Goal: Task Accomplishment & Management: Manage account settings

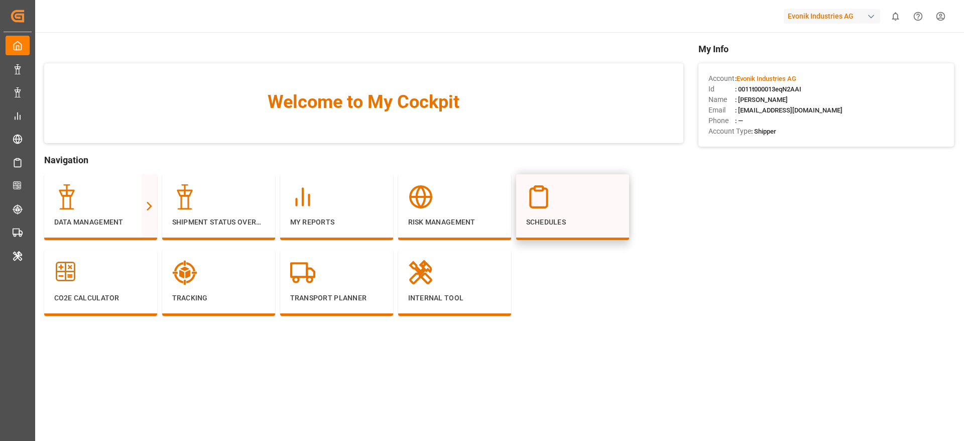
click at [574, 192] on div at bounding box center [572, 196] width 93 height 25
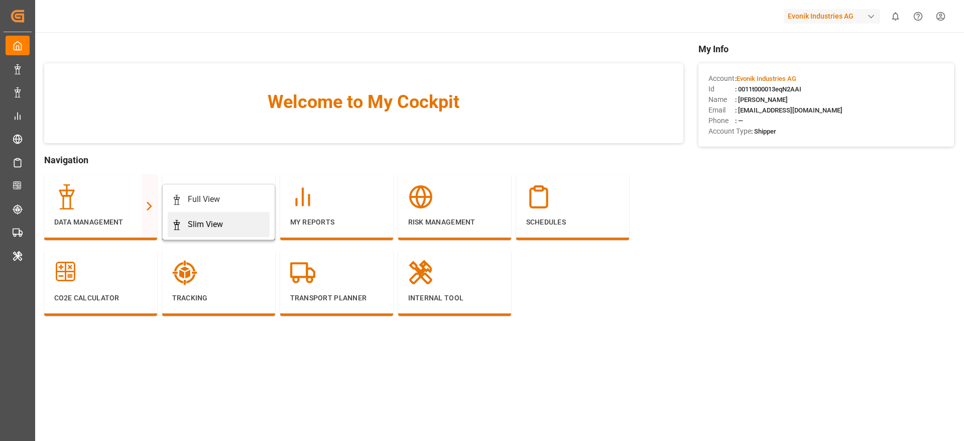
drag, startPoint x: 204, startPoint y: 237, endPoint x: 207, endPoint y: 222, distance: 15.4
click at [207, 222] on div "Full View Slim View" at bounding box center [218, 212] width 113 height 56
click at [203, 223] on div "Slim View" at bounding box center [205, 224] width 35 height 12
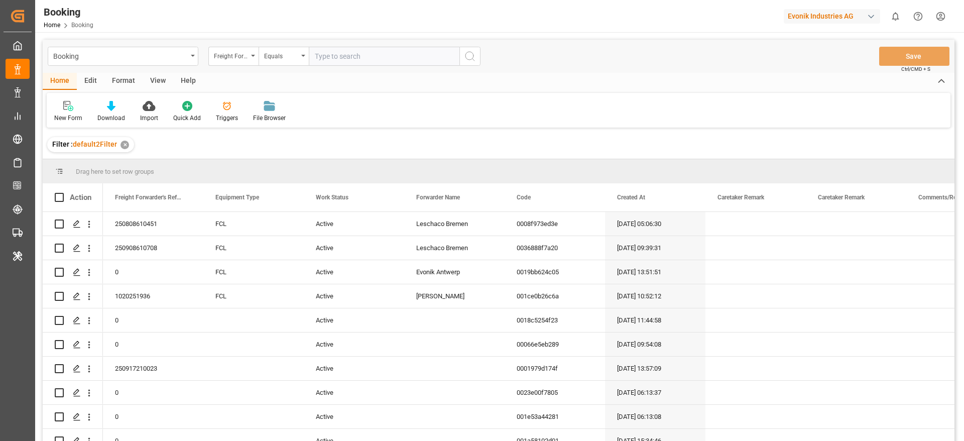
click at [123, 81] on div "Format" at bounding box center [123, 81] width 38 height 17
click at [71, 107] on icon at bounding box center [68, 106] width 9 height 10
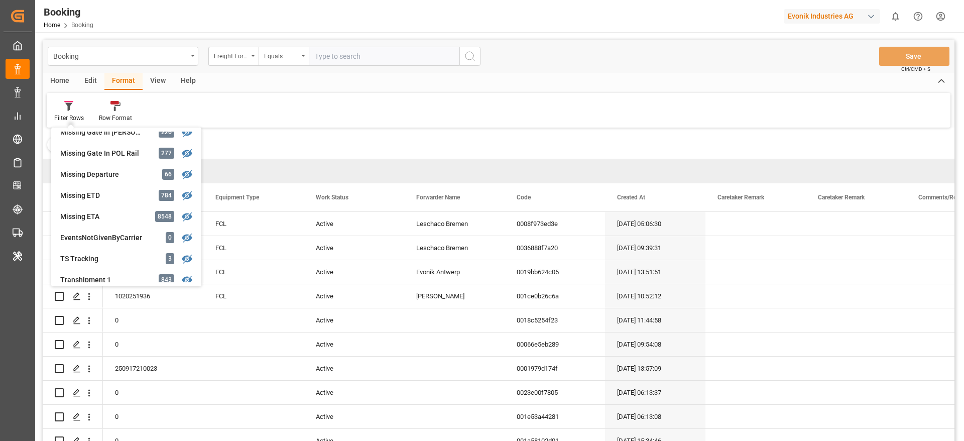
scroll to position [200, 0]
click at [112, 195] on div "Booking Freight Forwarder's Reference No. Equals Save Ctrl/CMD + S Home Edit Fo…" at bounding box center [499, 254] width 912 height 428
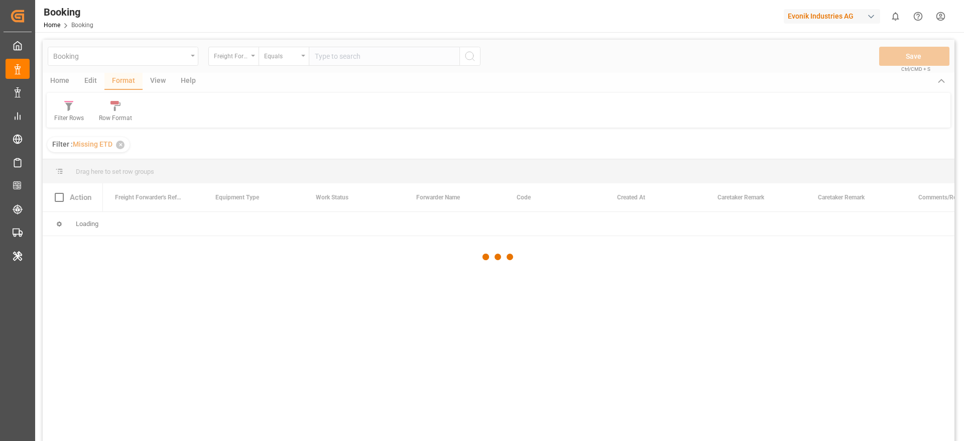
click at [112, 195] on div at bounding box center [499, 257] width 912 height 435
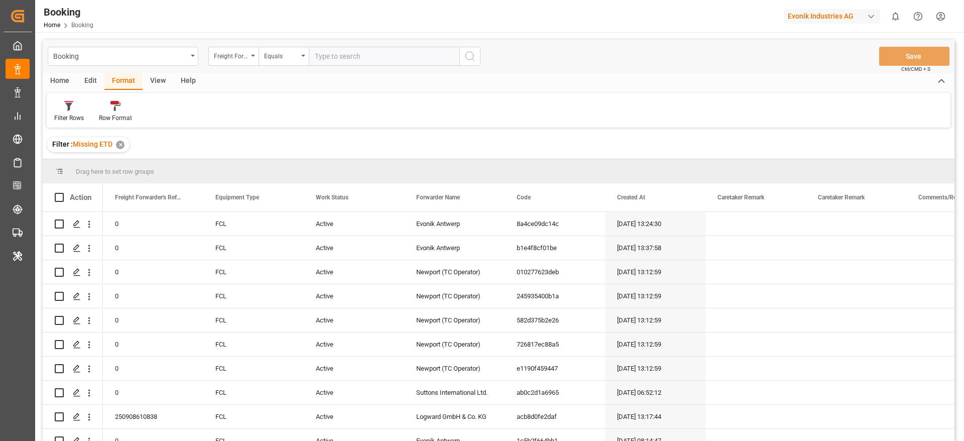
click at [149, 73] on div "View" at bounding box center [158, 81] width 31 height 17
click at [66, 108] on icon at bounding box center [64, 106] width 10 height 10
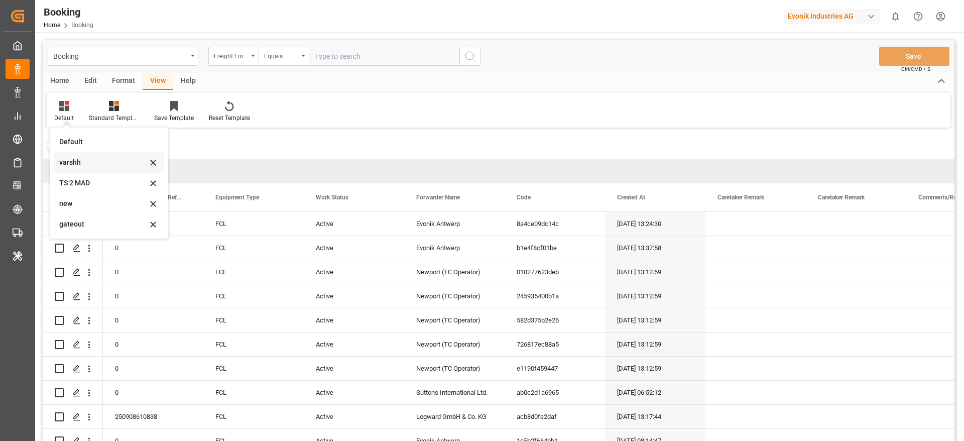
click at [74, 166] on div "varshh" at bounding box center [103, 162] width 88 height 11
click at [74, 167] on div at bounding box center [65, 171] width 21 height 9
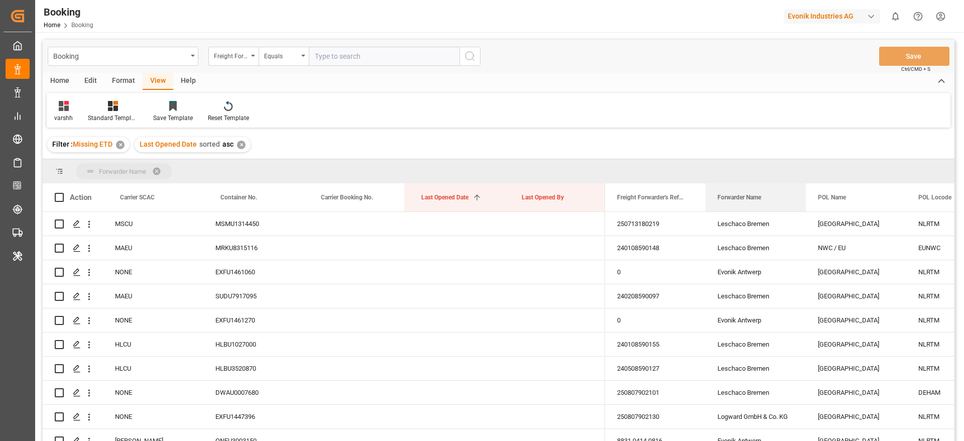
drag, startPoint x: 721, startPoint y: 196, endPoint x: 722, endPoint y: 175, distance: 21.6
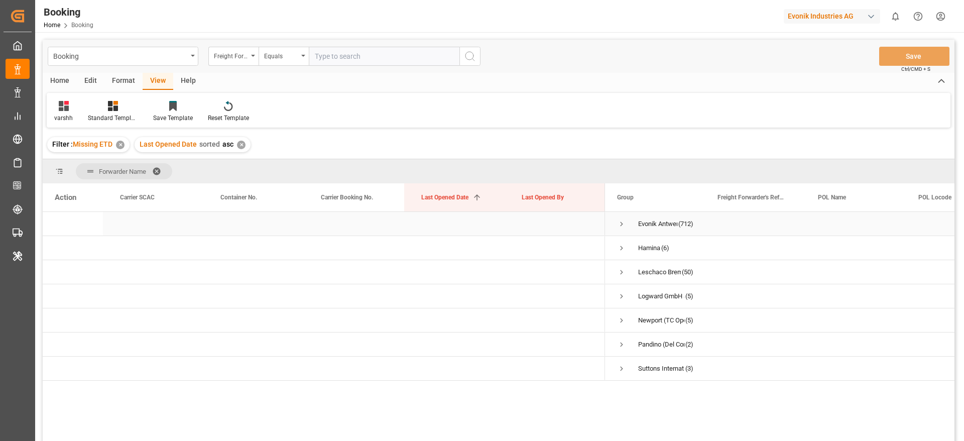
click at [617, 226] on span "Press SPACE to select this row." at bounding box center [621, 223] width 9 height 9
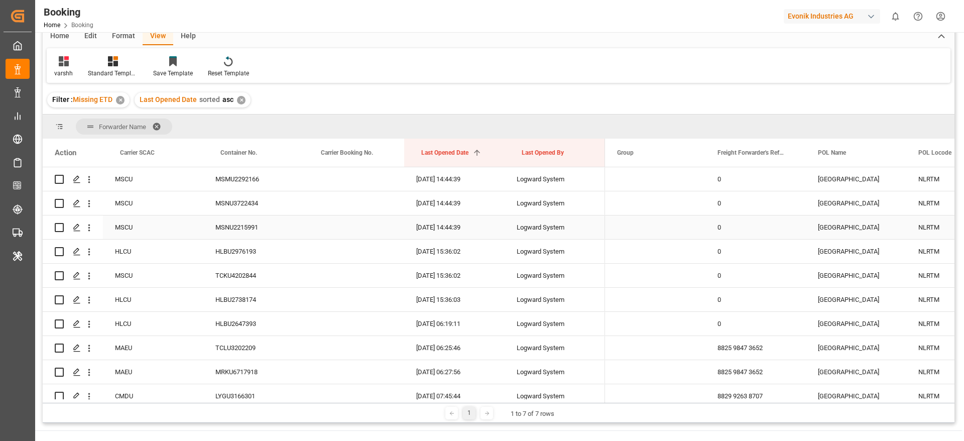
scroll to position [2767, 0]
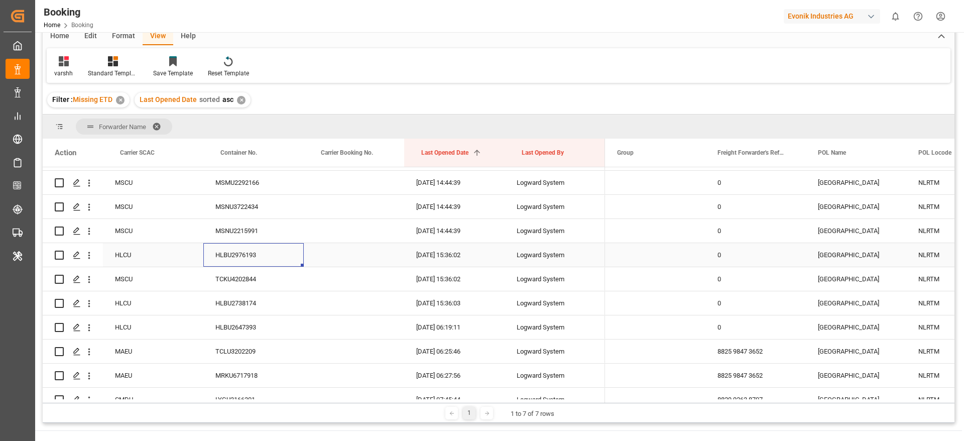
click at [261, 249] on div "HLBU2976193" at bounding box center [253, 255] width 100 height 24
click at [93, 259] on icon "open menu" at bounding box center [89, 255] width 11 height 11
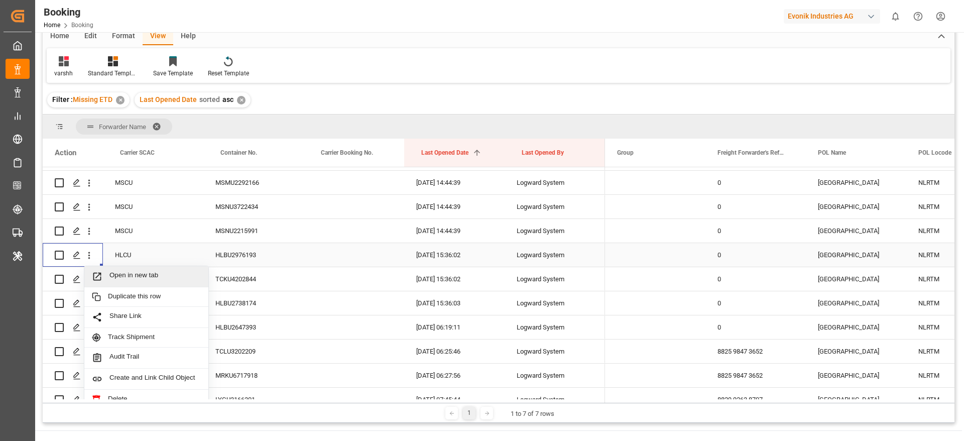
click at [117, 271] on span "Open in new tab" at bounding box center [154, 276] width 91 height 11
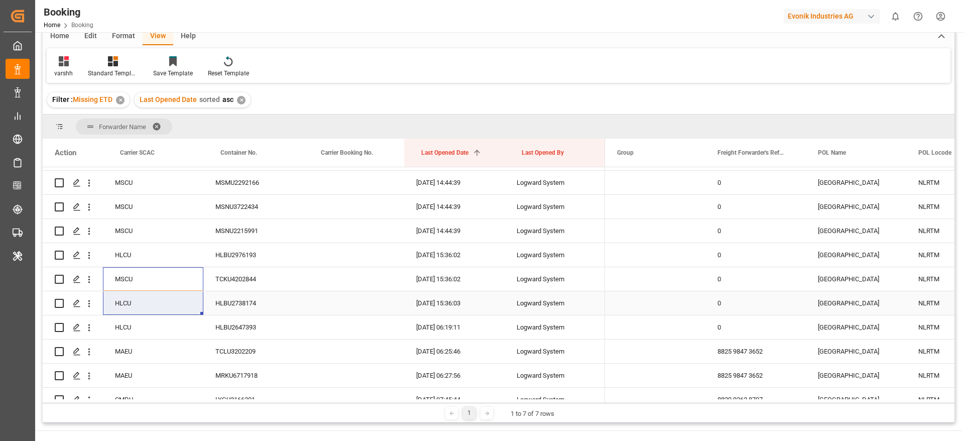
scroll to position [2840, 0]
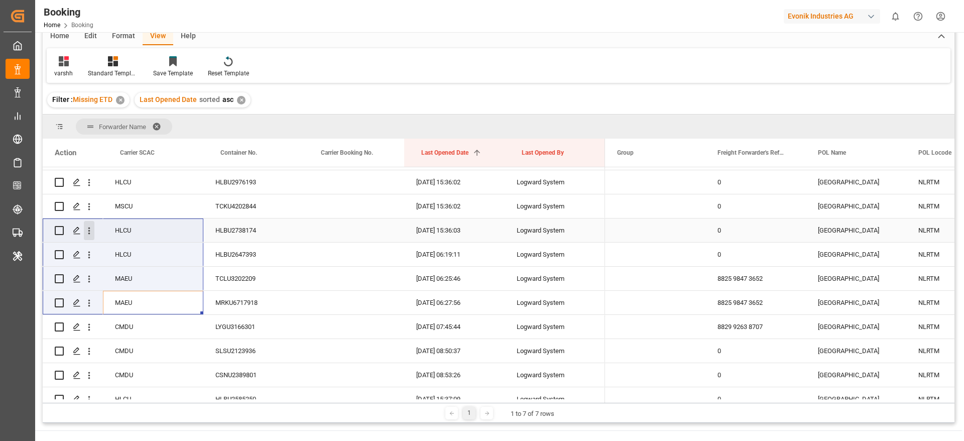
drag, startPoint x: 148, startPoint y: 298, endPoint x: 89, endPoint y: 235, distance: 85.2
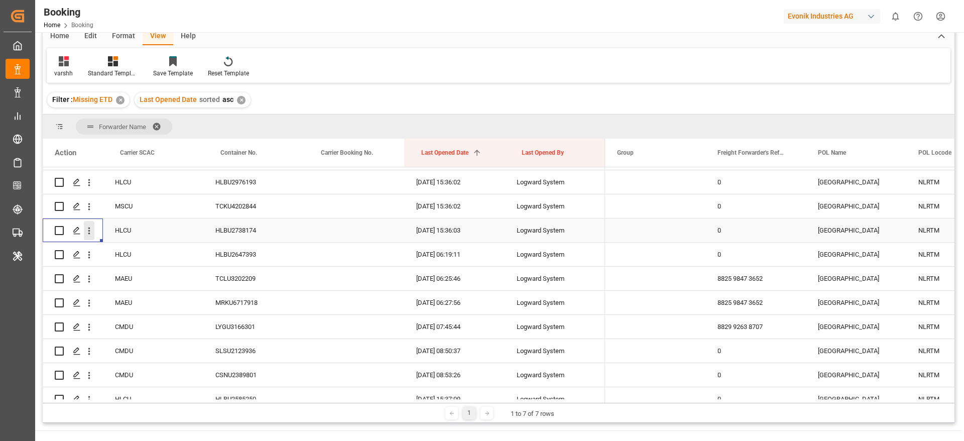
click at [89, 235] on icon "open menu" at bounding box center [89, 230] width 11 height 11
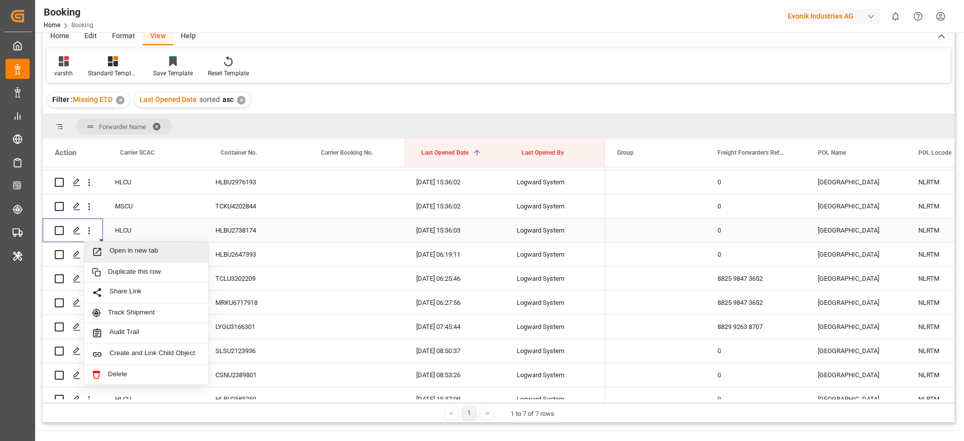
click at [123, 245] on div "Open in new tab" at bounding box center [146, 251] width 124 height 21
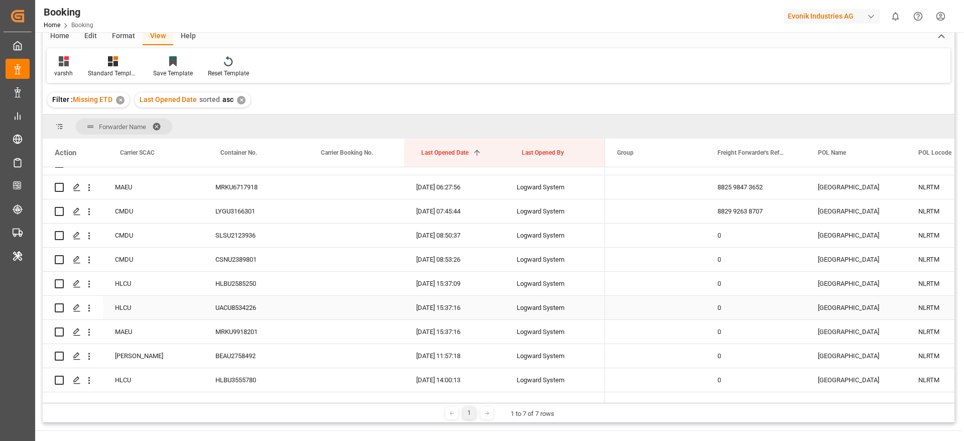
scroll to position [3001, 0]
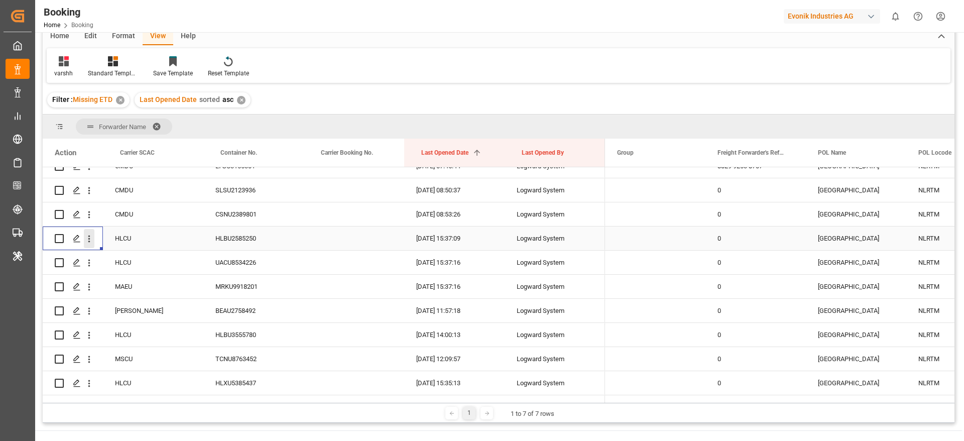
click at [86, 242] on icon "open menu" at bounding box center [89, 238] width 11 height 11
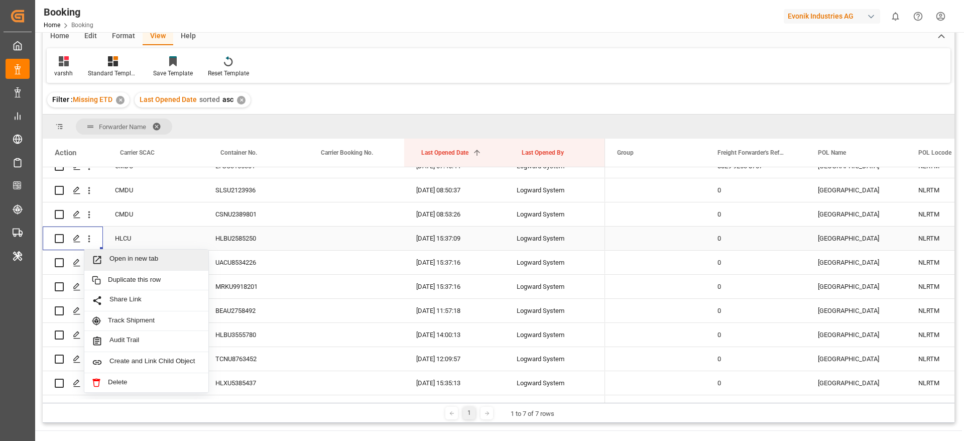
click at [113, 255] on span "Open in new tab" at bounding box center [154, 260] width 91 height 11
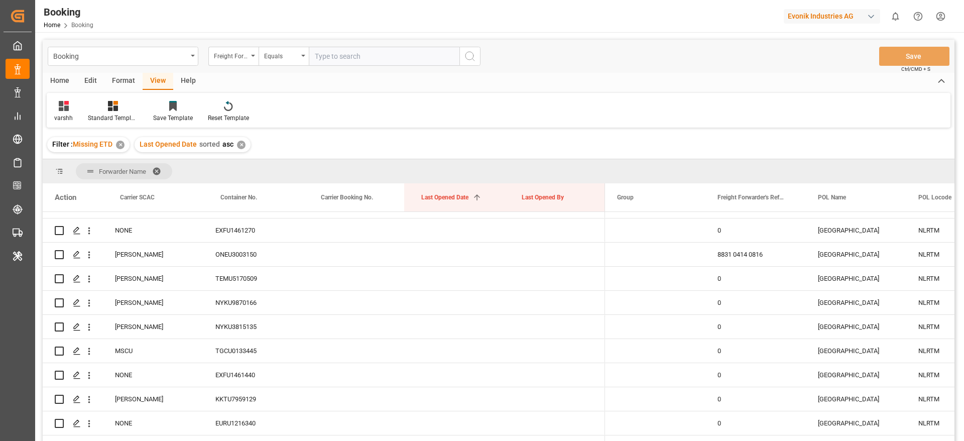
scroll to position [0, 0]
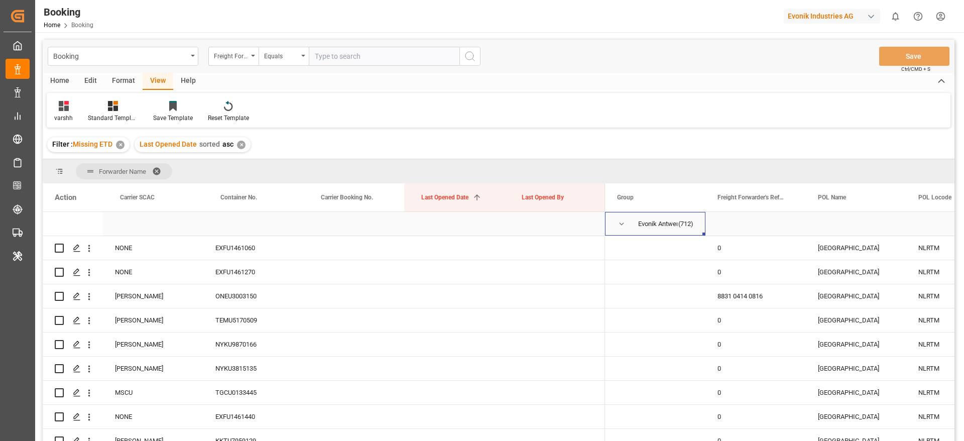
click at [622, 221] on span "Press SPACE to select this row." at bounding box center [621, 223] width 9 height 9
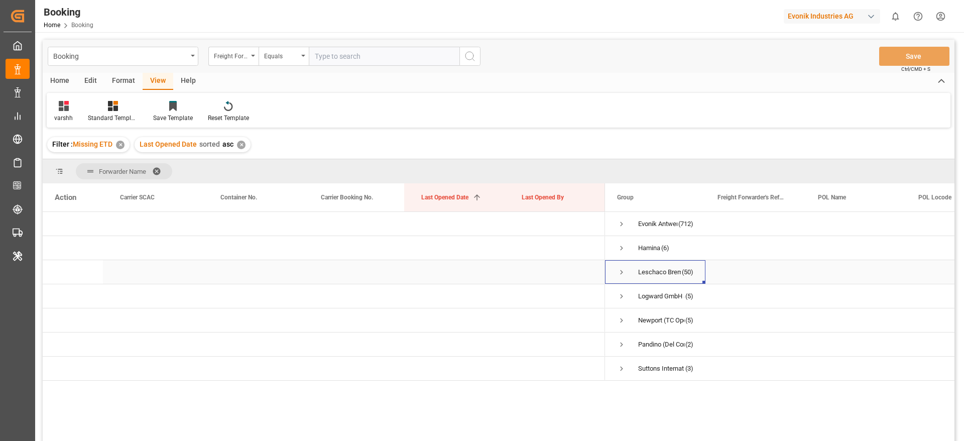
click at [677, 272] on div "Leschaco Bremen" at bounding box center [659, 272] width 43 height 23
click at [622, 221] on span "Press SPACE to select this row." at bounding box center [621, 223] width 9 height 9
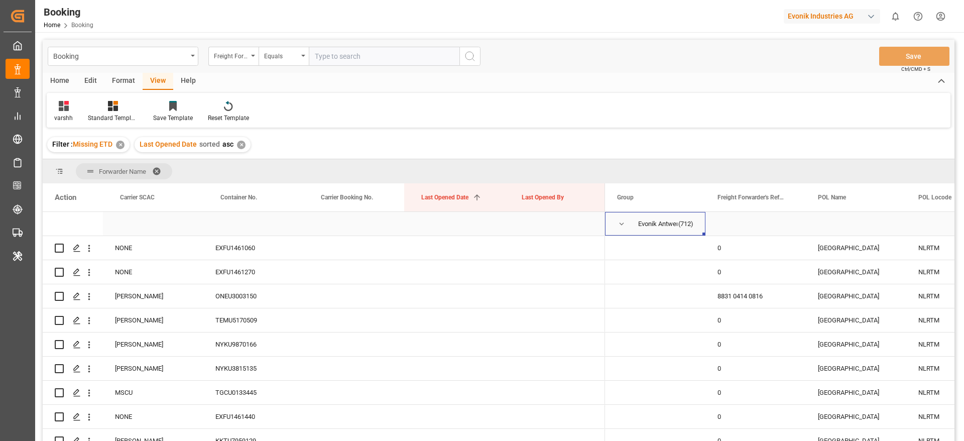
click at [622, 221] on span "Press SPACE to select this row." at bounding box center [621, 223] width 9 height 9
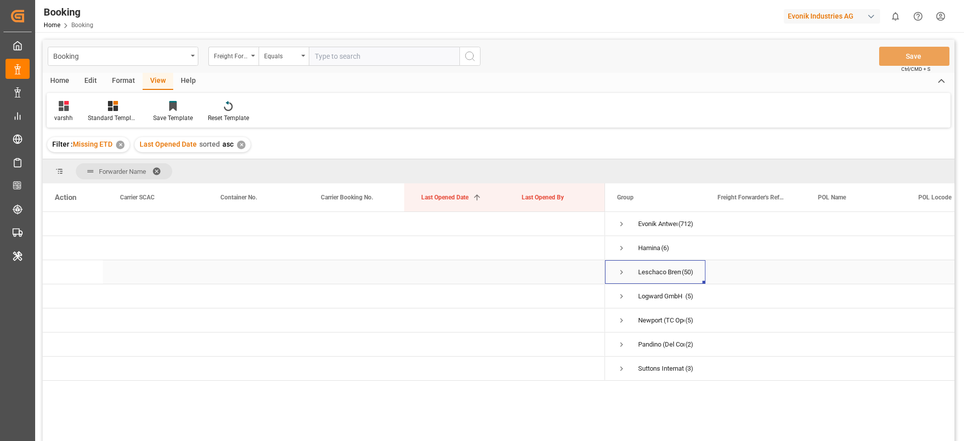
click at [619, 272] on span "Press SPACE to select this row." at bounding box center [621, 272] width 9 height 9
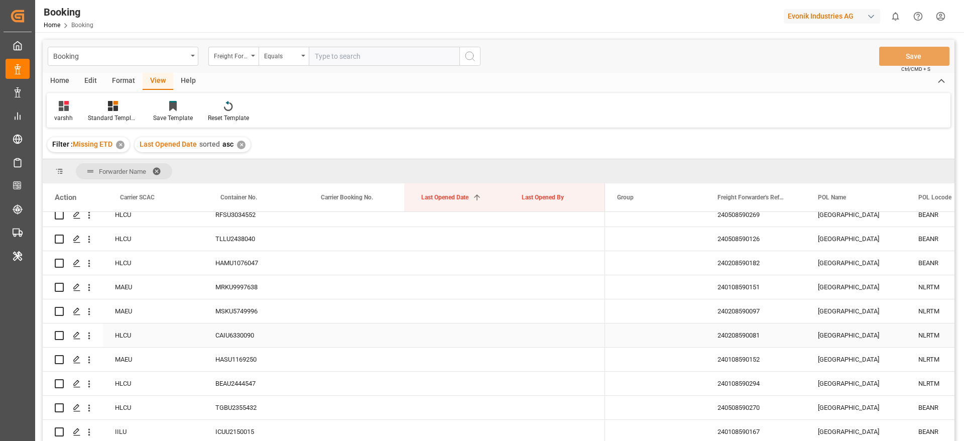
scroll to position [258, 0]
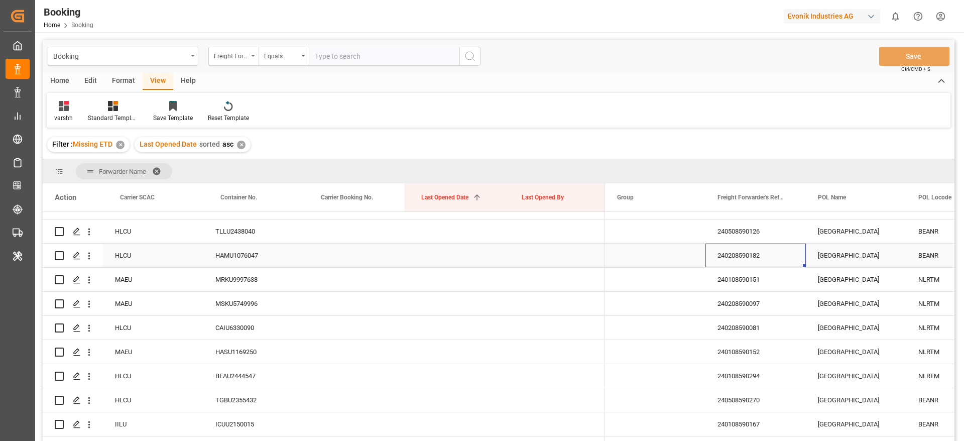
click at [738, 266] on div "240208590182" at bounding box center [755, 255] width 100 height 24
click at [738, 274] on div "240108590151" at bounding box center [755, 280] width 100 height 24
click at [539, 228] on div "Press SPACE to select this row." at bounding box center [554, 231] width 100 height 24
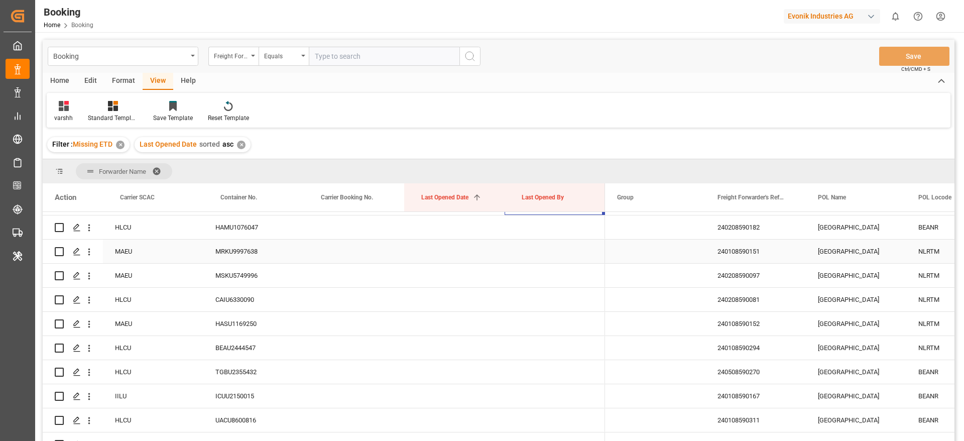
click at [277, 244] on div "MRKU9997638" at bounding box center [253, 251] width 100 height 24
click at [740, 260] on div "240108590151" at bounding box center [755, 251] width 100 height 24
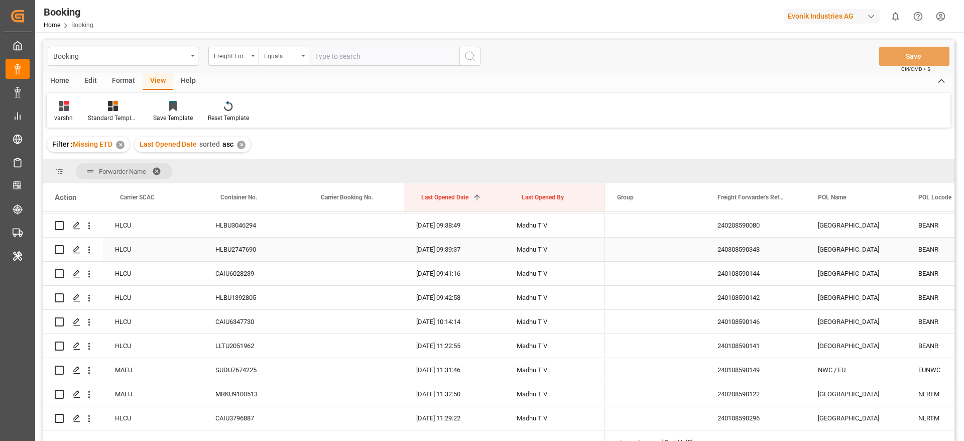
scroll to position [1063, 0]
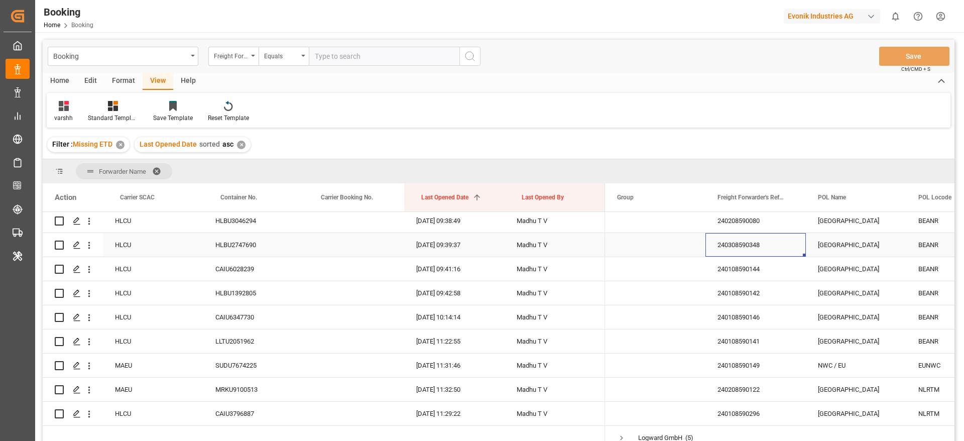
click at [751, 243] on div "240308590348" at bounding box center [755, 245] width 100 height 24
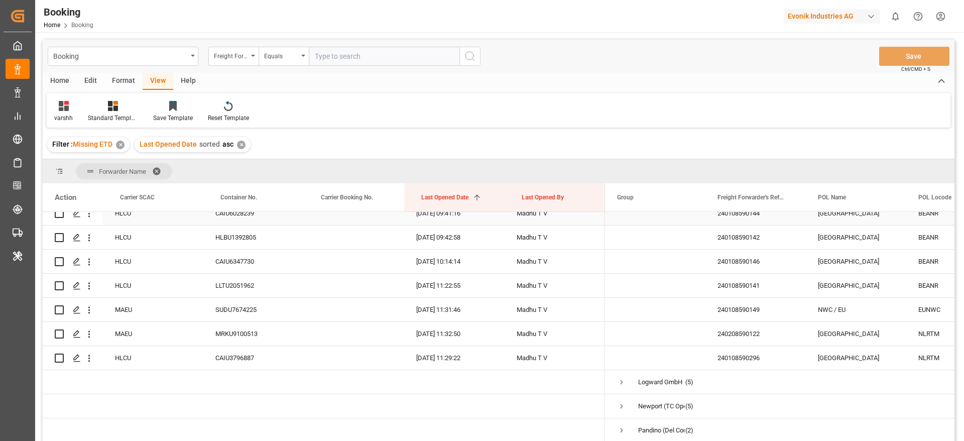
scroll to position [1118, 0]
click at [92, 336] on icon "open menu" at bounding box center [89, 334] width 11 height 11
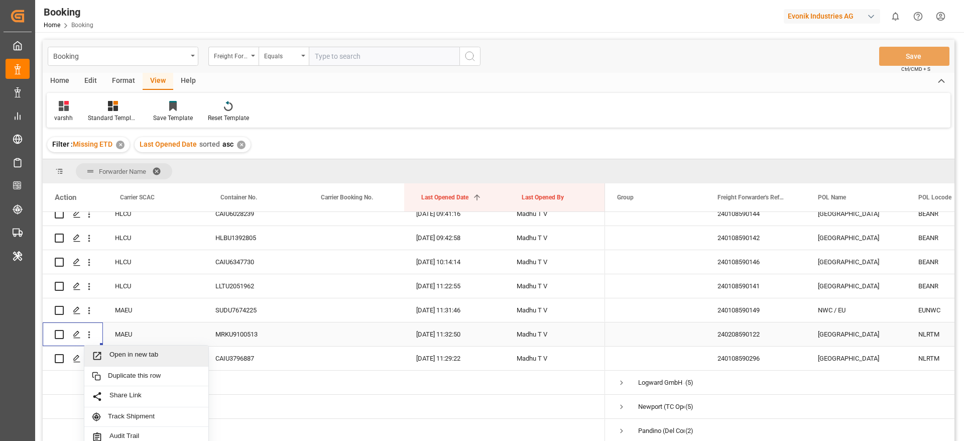
click at [132, 351] on span "Open in new tab" at bounding box center [154, 355] width 91 height 11
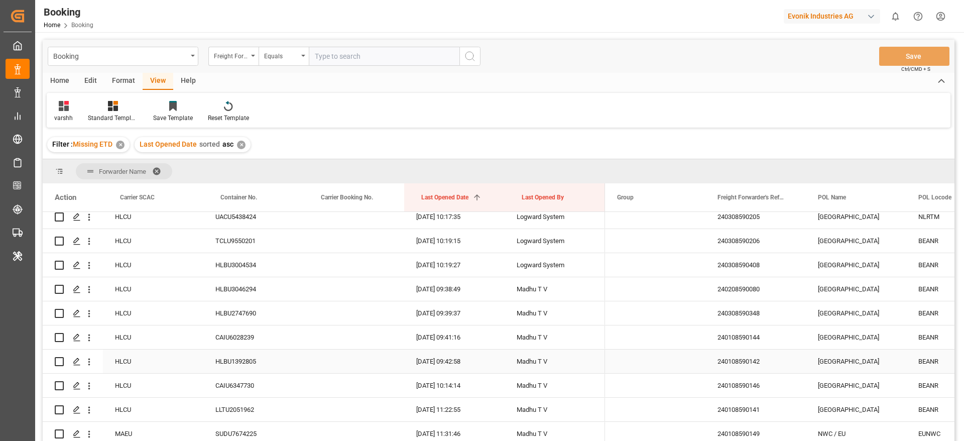
scroll to position [995, 0]
click at [439, 296] on div "13.08.2025 09:38:49" at bounding box center [454, 289] width 100 height 24
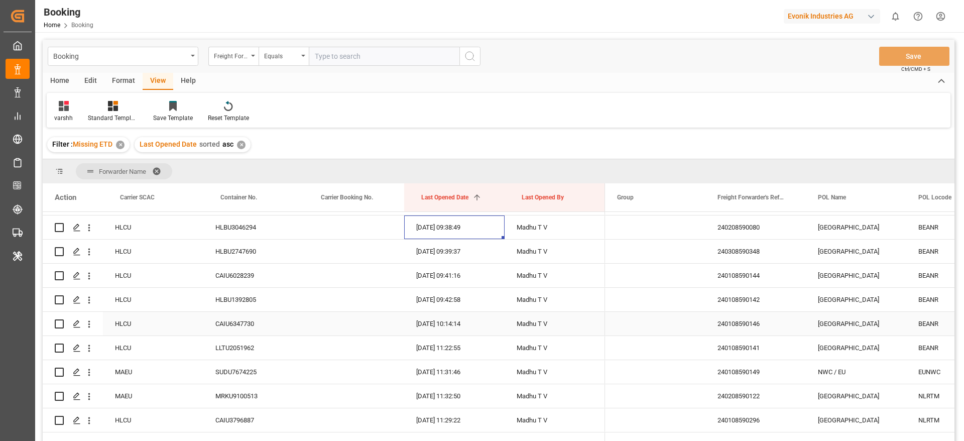
scroll to position [1057, 0]
click at [925, 322] on div "BEANR" at bounding box center [956, 323] width 100 height 24
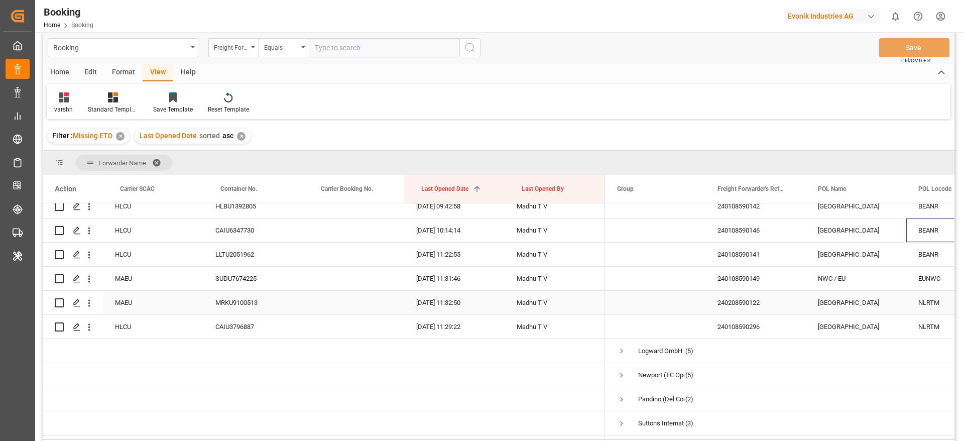
scroll to position [8, 0]
click at [745, 310] on div "240208590122" at bounding box center [755, 304] width 100 height 24
click at [742, 316] on div "240108590296" at bounding box center [755, 328] width 100 height 24
click at [591, 227] on div "Madhu T V" at bounding box center [554, 231] width 100 height 24
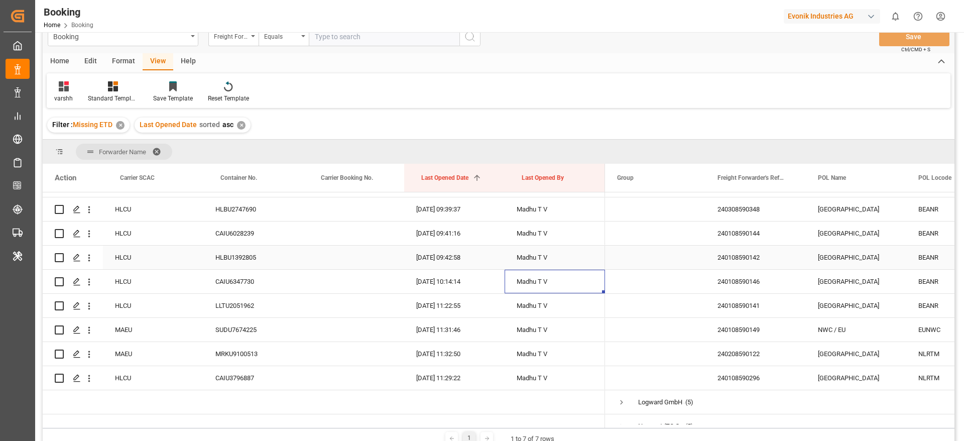
scroll to position [1083, 0]
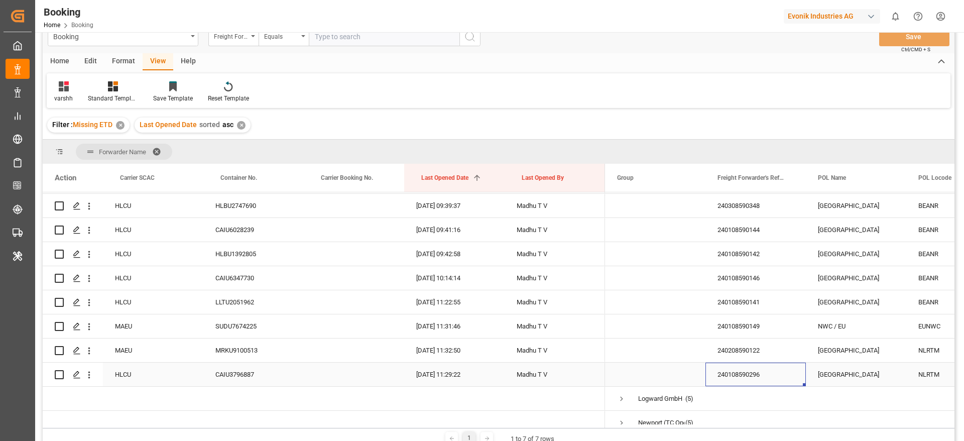
click at [730, 363] on div "240108590296" at bounding box center [755, 374] width 100 height 24
click at [747, 342] on div "240208590122" at bounding box center [755, 350] width 100 height 24
click at [776, 333] on div "240108590149" at bounding box center [755, 326] width 100 height 24
click at [756, 295] on div "240108590141" at bounding box center [755, 302] width 100 height 24
click at [737, 271] on div "240108590146" at bounding box center [755, 278] width 100 height 24
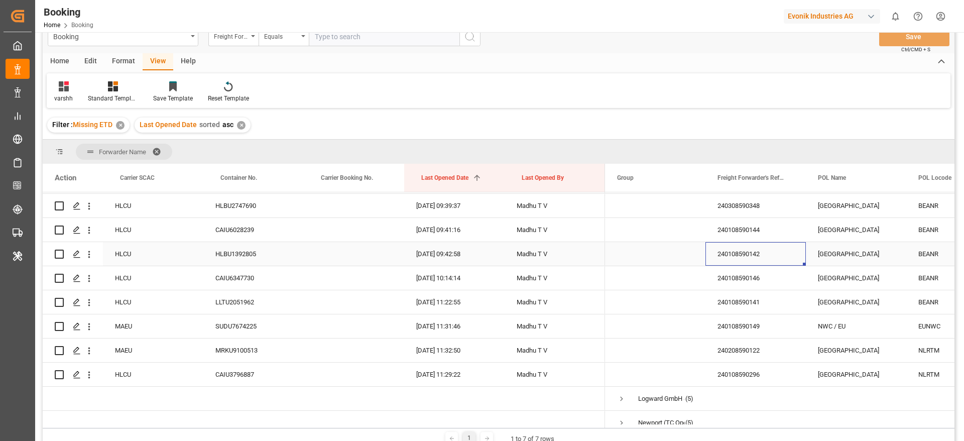
click at [777, 259] on div "240108590142" at bounding box center [755, 254] width 100 height 24
click at [772, 228] on div "240108590144" at bounding box center [755, 230] width 100 height 24
click at [771, 208] on div "240308590348" at bounding box center [755, 206] width 100 height 24
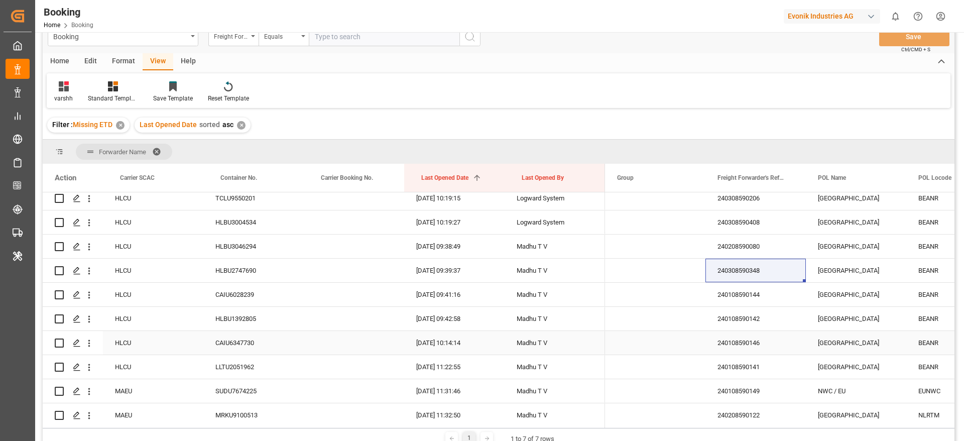
scroll to position [965, 0]
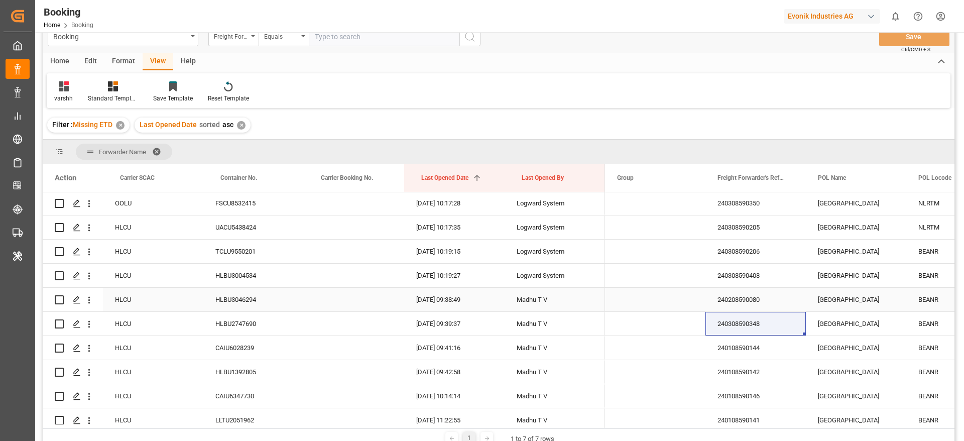
click at [737, 294] on div "240208590080" at bounding box center [755, 300] width 100 height 24
click at [712, 266] on div "240308590408" at bounding box center [755, 276] width 100 height 24
click at [749, 250] on div "240308590206" at bounding box center [755, 251] width 100 height 24
click at [750, 217] on div "240308590205" at bounding box center [755, 227] width 100 height 24
click at [756, 202] on div "240308590350" at bounding box center [755, 203] width 100 height 24
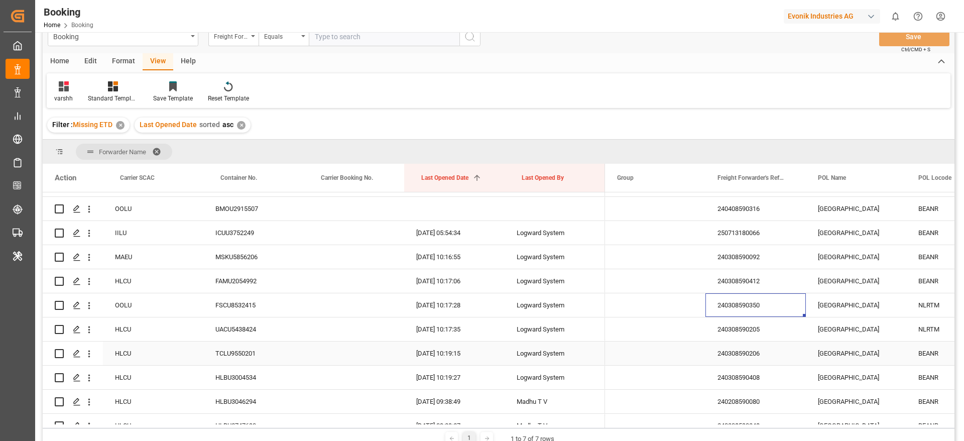
scroll to position [858, 0]
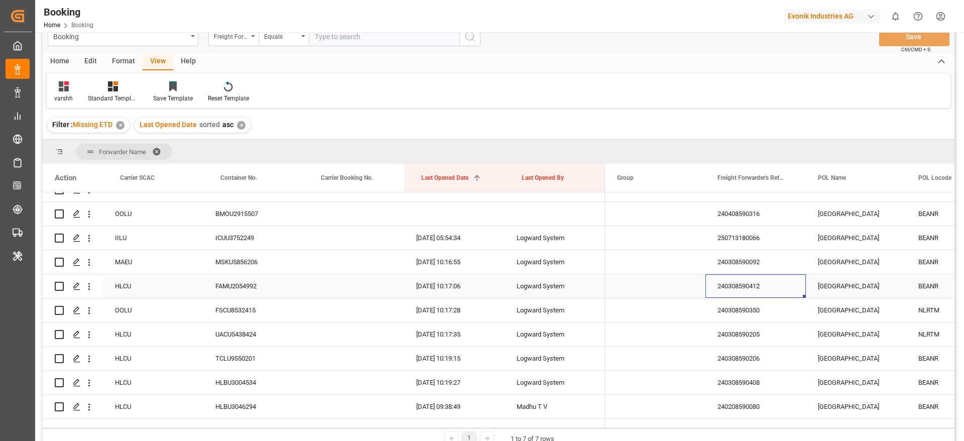
click at [731, 285] on div "240308590412" at bounding box center [755, 286] width 100 height 24
click at [720, 256] on div "240308590092" at bounding box center [755, 262] width 100 height 24
click at [768, 235] on div "250713180066" at bounding box center [755, 238] width 100 height 24
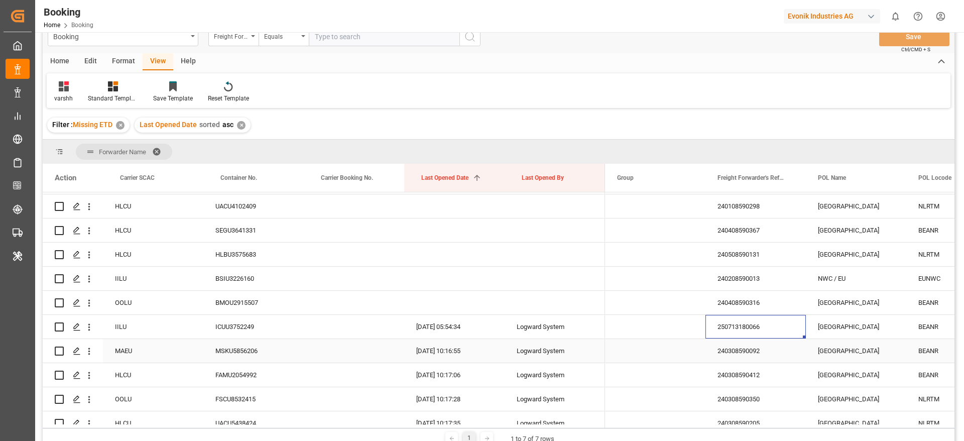
scroll to position [763, 0]
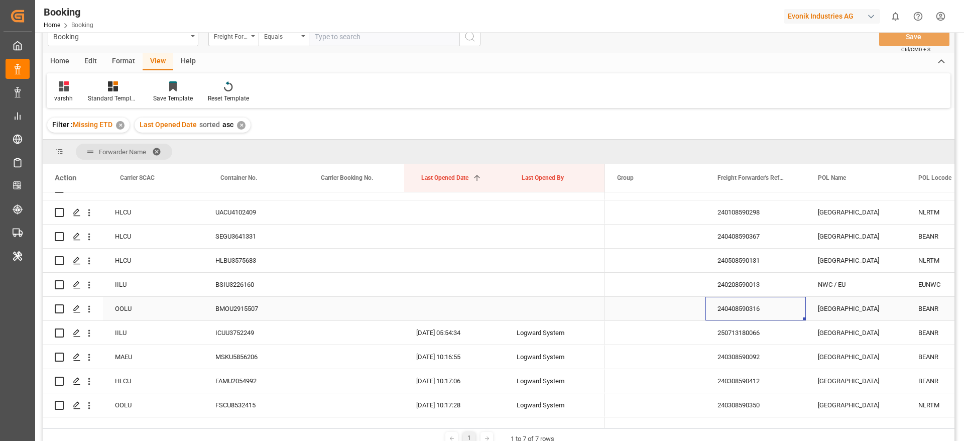
click at [722, 303] on div "240408590316" at bounding box center [755, 309] width 100 height 24
click at [711, 282] on div "240208590013" at bounding box center [755, 285] width 100 height 24
click at [744, 258] on div "240508590131" at bounding box center [755, 260] width 100 height 24
click at [762, 245] on div "240408590367" at bounding box center [755, 236] width 100 height 24
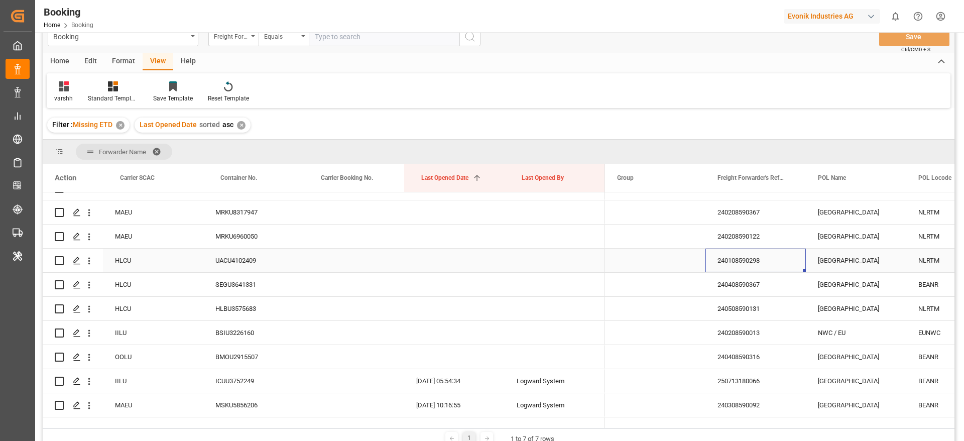
click at [739, 266] on div "240108590298" at bounding box center [755, 260] width 100 height 24
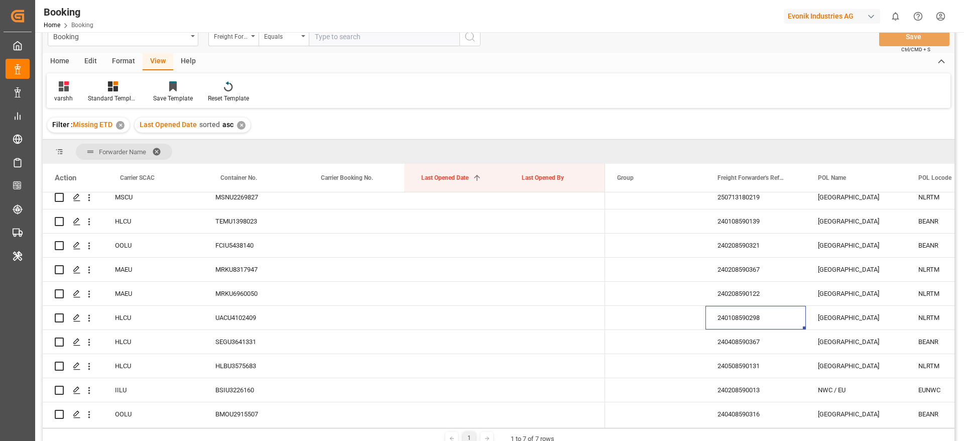
scroll to position [659, 0]
click at [719, 283] on div "240208590122" at bounding box center [755, 292] width 100 height 24
click at [748, 269] on div "240208590367" at bounding box center [755, 268] width 100 height 24
click at [725, 240] on div "240208590321" at bounding box center [755, 244] width 100 height 24
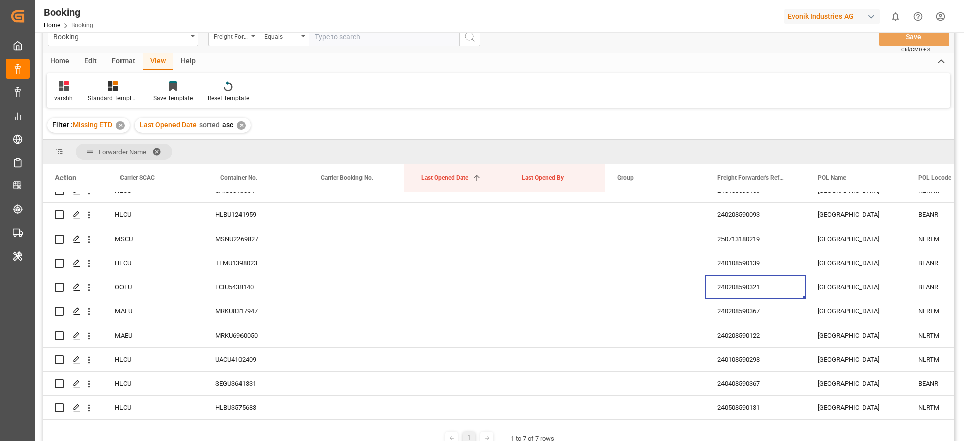
scroll to position [629, 0]
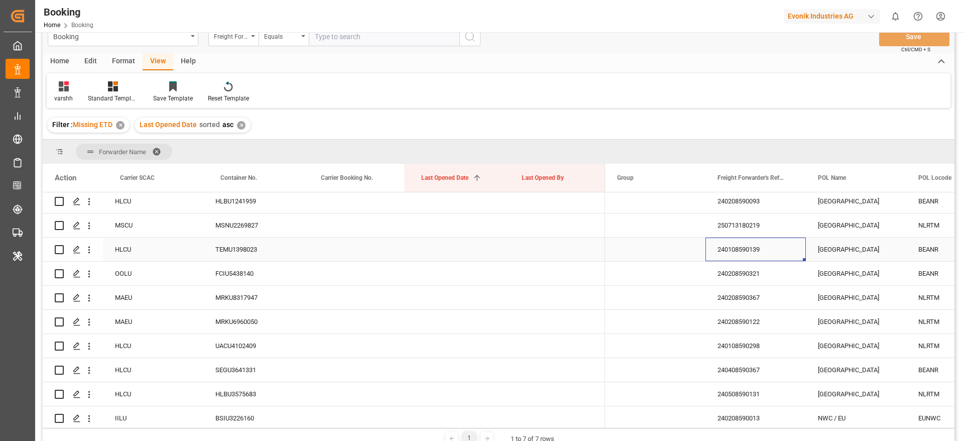
click at [741, 247] on div "240108590139" at bounding box center [755, 249] width 100 height 24
click at [729, 218] on div "250713180219" at bounding box center [755, 225] width 100 height 24
click at [766, 203] on div "240208590093" at bounding box center [755, 201] width 100 height 24
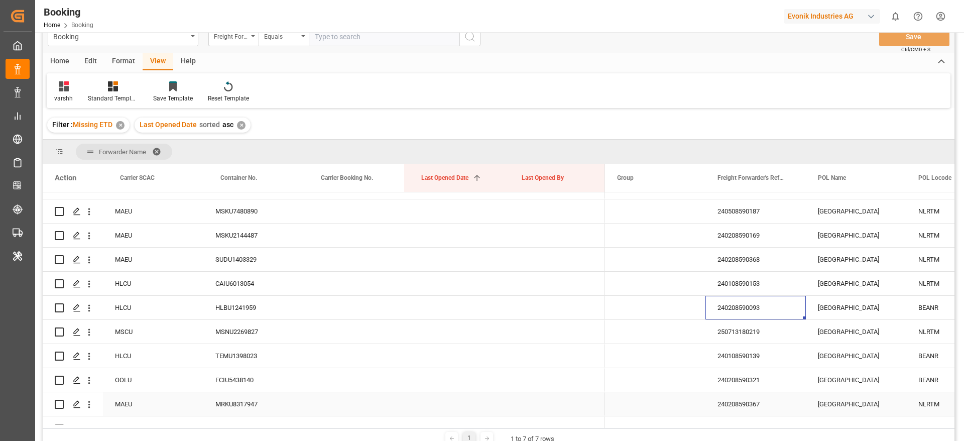
scroll to position [523, 0]
click at [732, 292] on div "240108590153" at bounding box center [755, 284] width 100 height 24
click at [758, 263] on div "240208590368" at bounding box center [755, 260] width 100 height 24
click at [708, 230] on div "240208590169" at bounding box center [755, 236] width 100 height 24
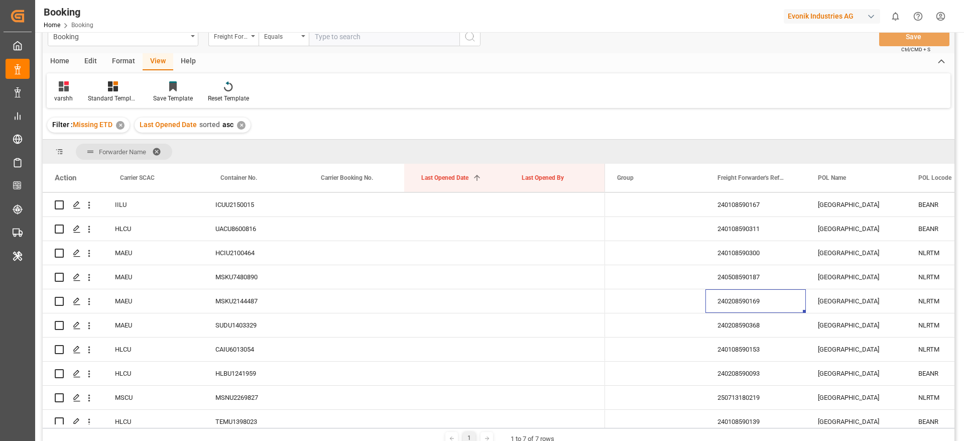
scroll to position [464, 0]
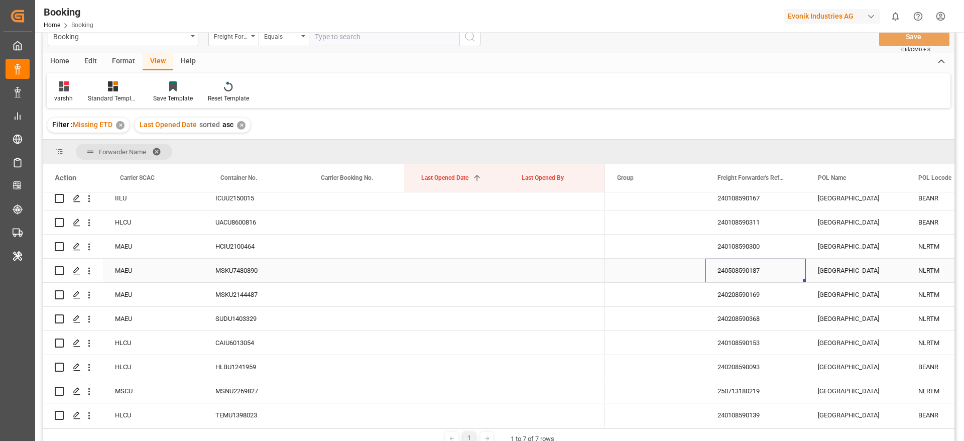
click at [738, 275] on div "240508590187" at bounding box center [755, 271] width 100 height 24
click at [749, 237] on div "240108590300" at bounding box center [755, 246] width 100 height 24
click at [776, 220] on div "240108590311" at bounding box center [755, 222] width 100 height 24
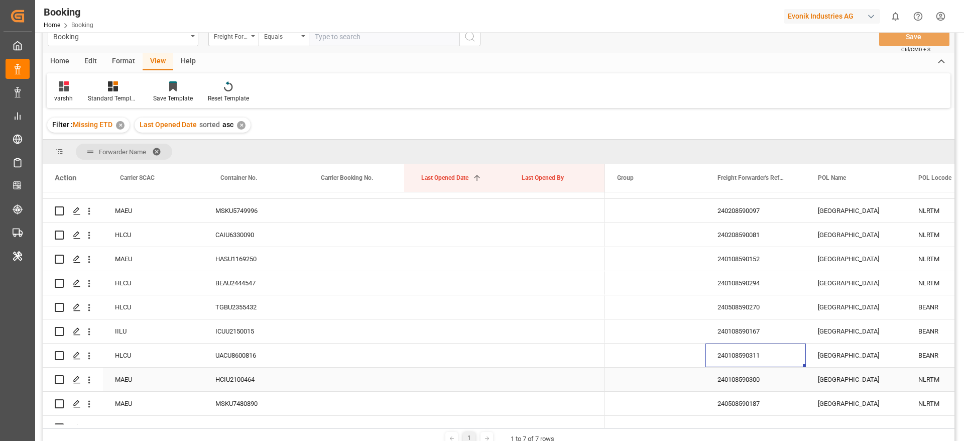
scroll to position [330, 0]
click at [730, 329] on div "240108590167" at bounding box center [755, 332] width 100 height 24
click at [774, 313] on div "240508590270" at bounding box center [755, 308] width 100 height 24
click at [748, 285] on div "240108590294" at bounding box center [755, 284] width 100 height 24
click at [719, 252] on div "240108590152" at bounding box center [755, 260] width 100 height 24
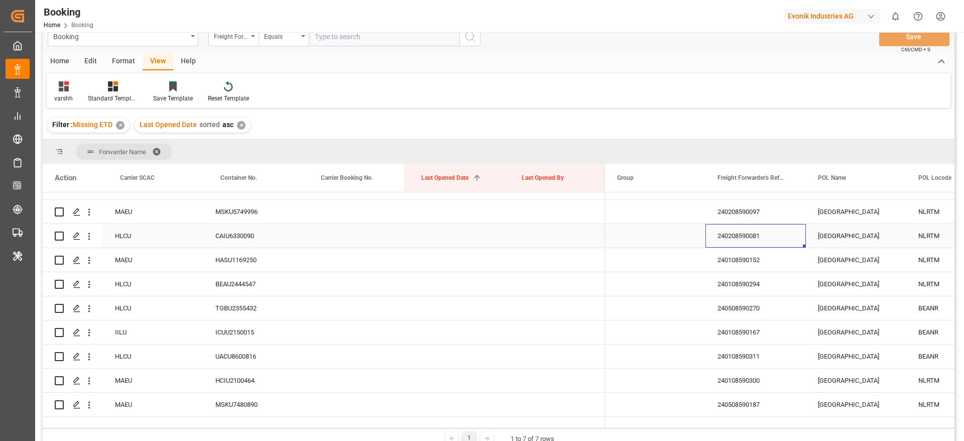
click at [738, 236] on div "240208590081" at bounding box center [755, 236] width 100 height 24
click at [739, 212] on div "240208590097" at bounding box center [755, 212] width 100 height 24
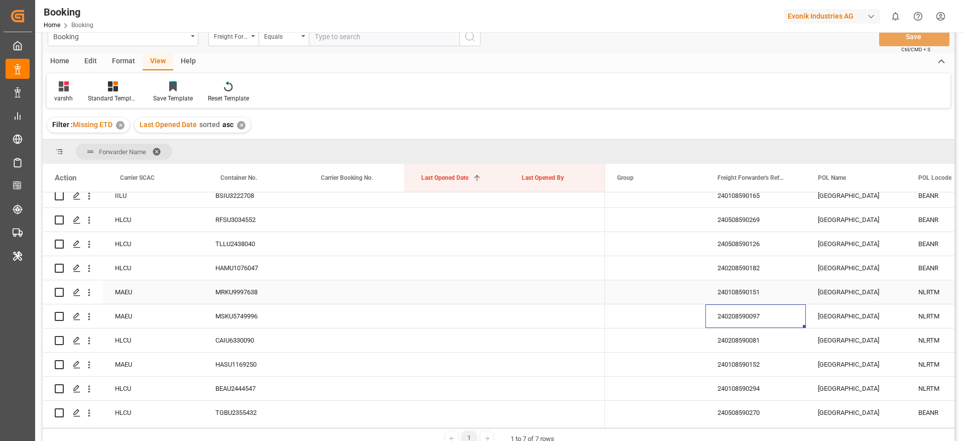
scroll to position [215, 0]
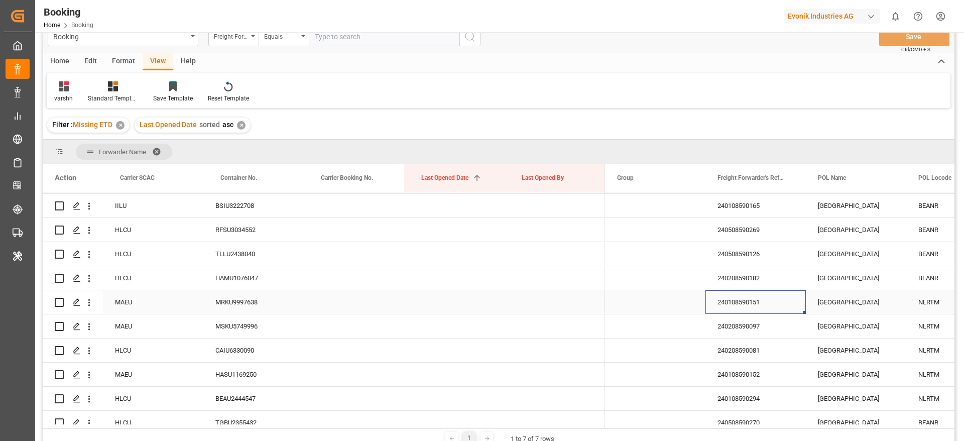
click at [734, 302] on div "240108590151" at bounding box center [755, 302] width 100 height 24
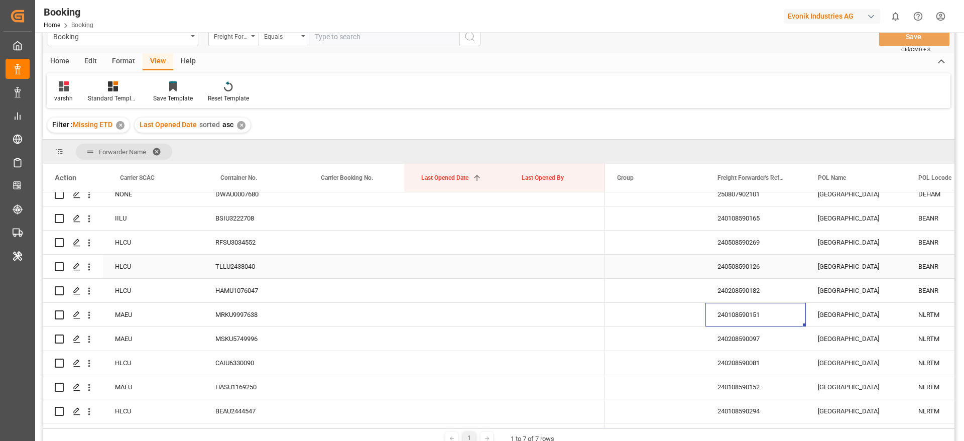
scroll to position [202, 0]
click at [737, 291] on div "240208590182" at bounding box center [755, 292] width 100 height 24
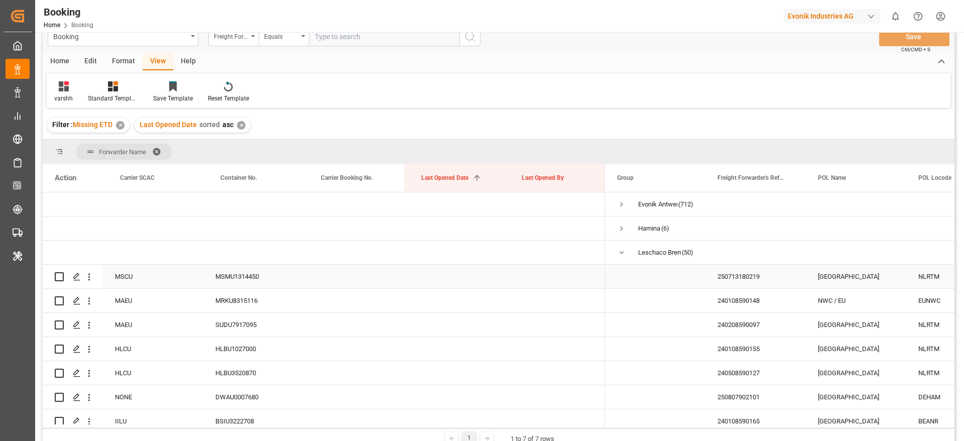
scroll to position [111, 0]
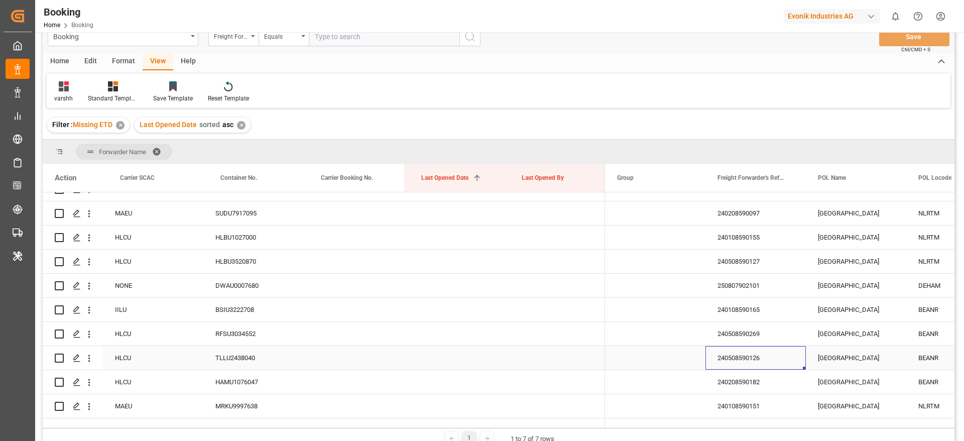
click at [740, 356] on div "240508590126" at bounding box center [755, 358] width 100 height 24
click at [763, 322] on div "240508590269" at bounding box center [755, 334] width 100 height 24
click at [722, 304] on div "240108590165" at bounding box center [755, 310] width 100 height 24
click at [760, 288] on div "250807902101" at bounding box center [755, 286] width 100 height 24
click at [743, 266] on div "240508590127" at bounding box center [755, 261] width 100 height 24
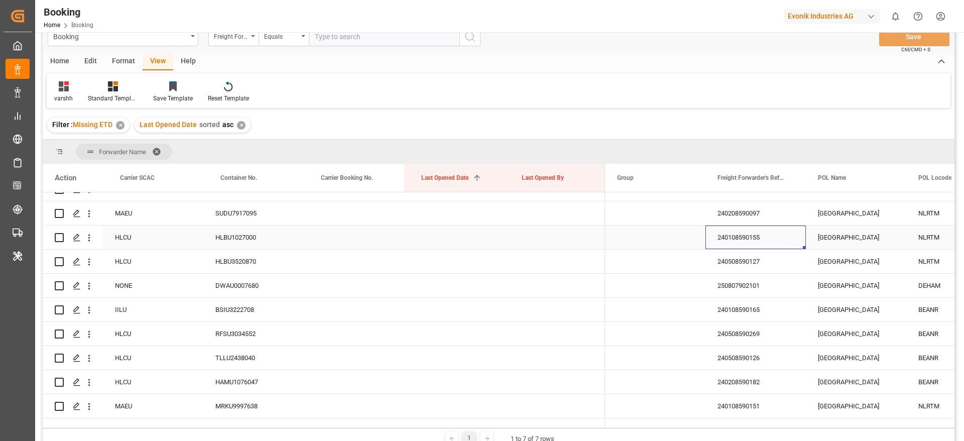
click at [750, 237] on div "240108590155" at bounding box center [755, 237] width 100 height 24
click at [727, 254] on div "240208590097" at bounding box center [755, 260] width 100 height 24
click at [739, 235] on div "240108590148" at bounding box center [755, 236] width 100 height 24
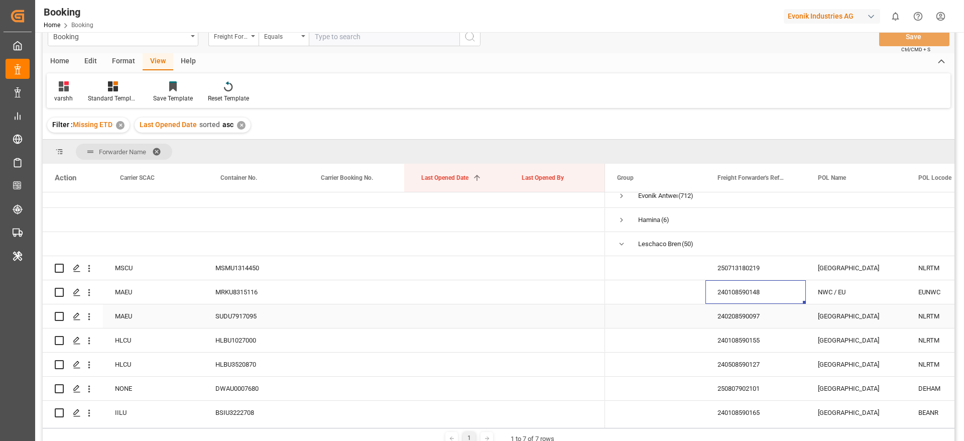
scroll to position [0, 0]
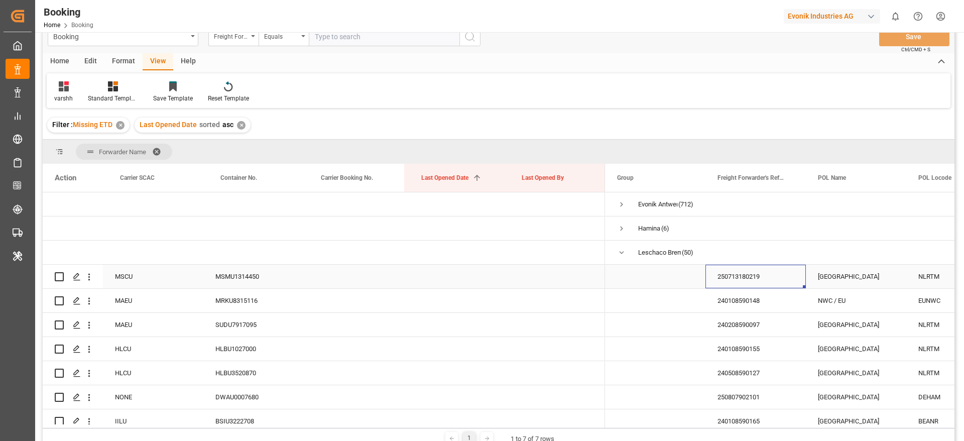
click at [729, 274] on div "250713180219" at bounding box center [755, 277] width 100 height 24
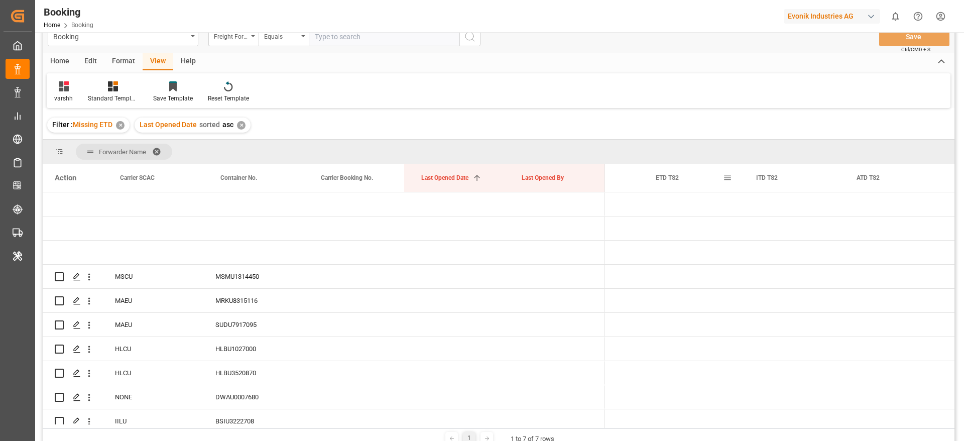
click at [725, 181] on span at bounding box center [727, 177] width 9 height 9
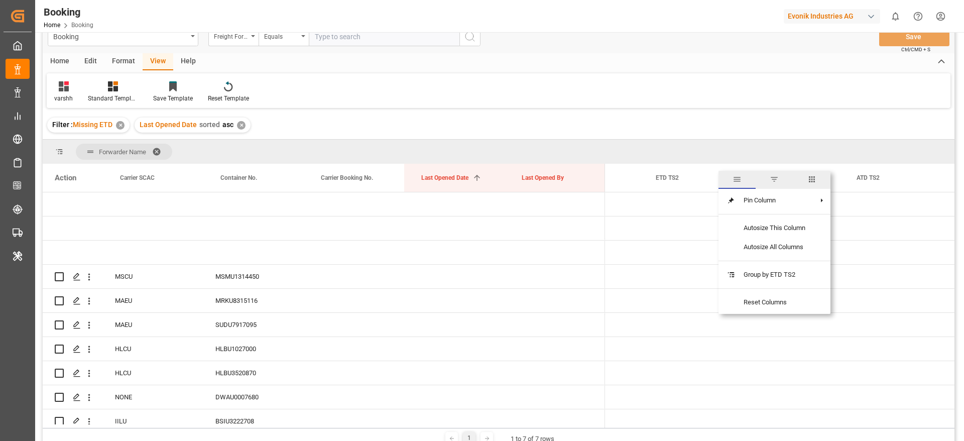
click at [819, 180] on span "columns" at bounding box center [811, 180] width 37 height 18
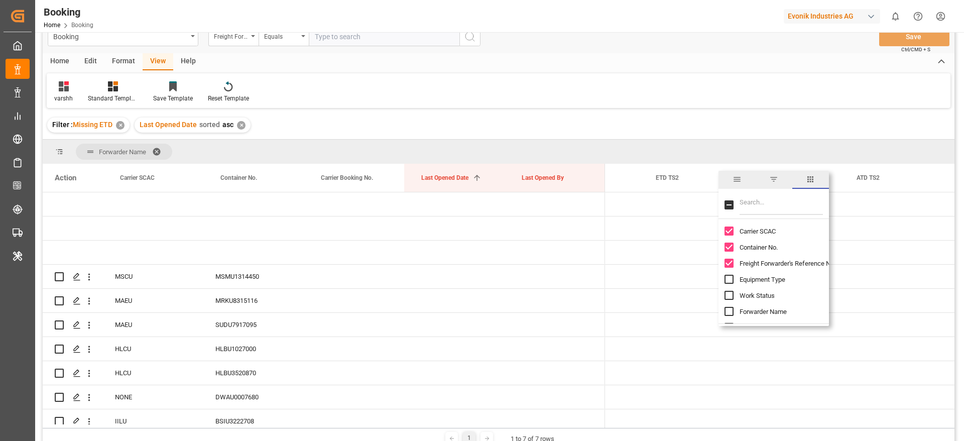
click at [758, 204] on input "Filter Columns Input" at bounding box center [780, 205] width 83 height 20
type input "cr"
click at [729, 232] on input "Created At column toggle visibility (hidden)" at bounding box center [728, 230] width 9 height 9
checkbox input "true"
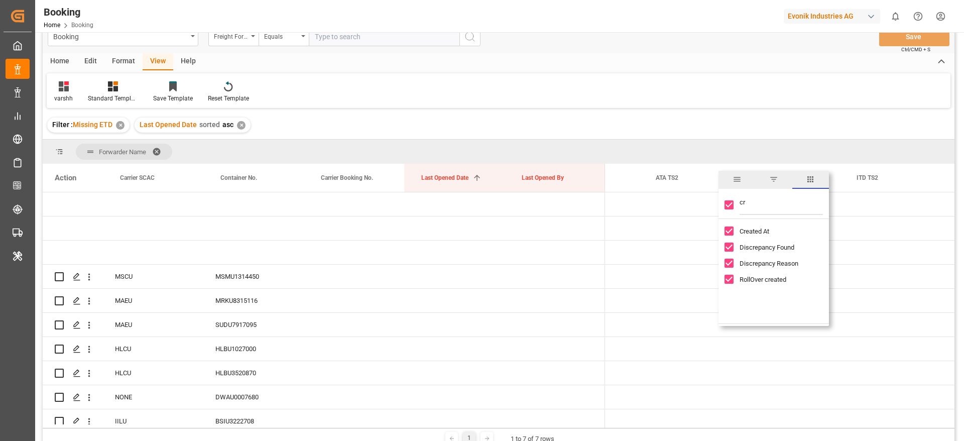
click at [736, 182] on span "general" at bounding box center [736, 179] width 9 height 9
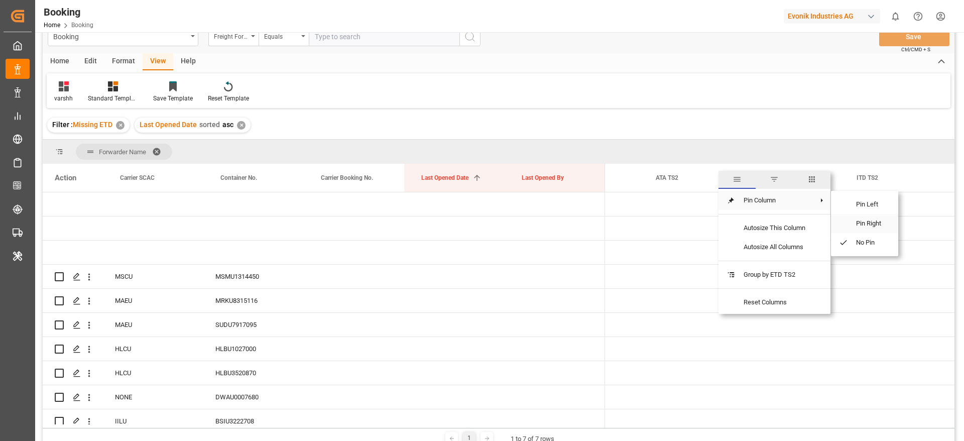
click at [864, 218] on span "Pin Right" at bounding box center [869, 223] width 42 height 19
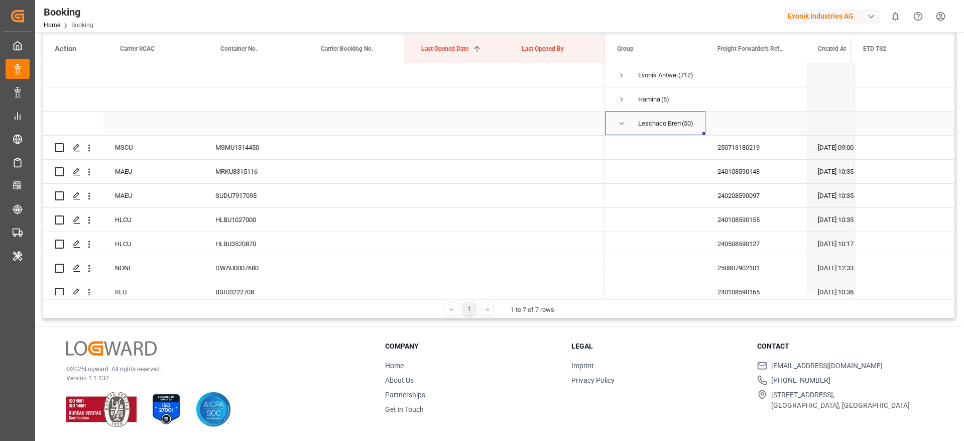
click at [622, 121] on span "Press SPACE to select this row." at bounding box center [621, 123] width 9 height 9
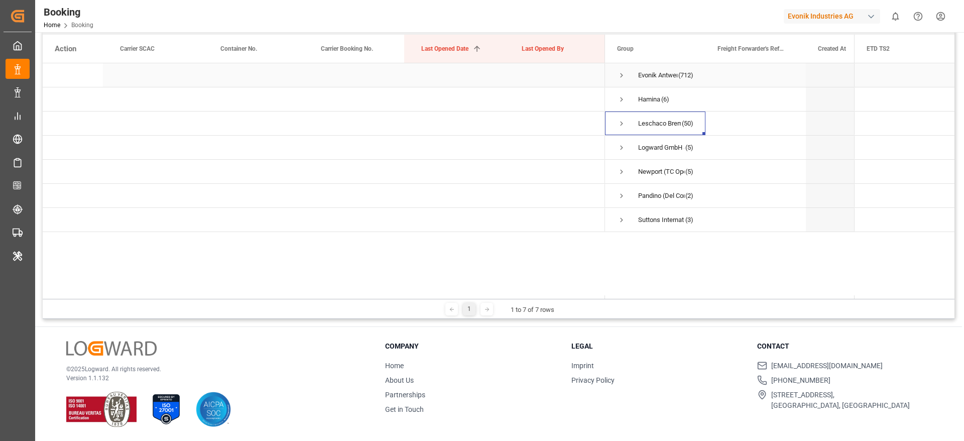
click at [624, 83] on span "Press SPACE to select this row." at bounding box center [621, 75] width 9 height 23
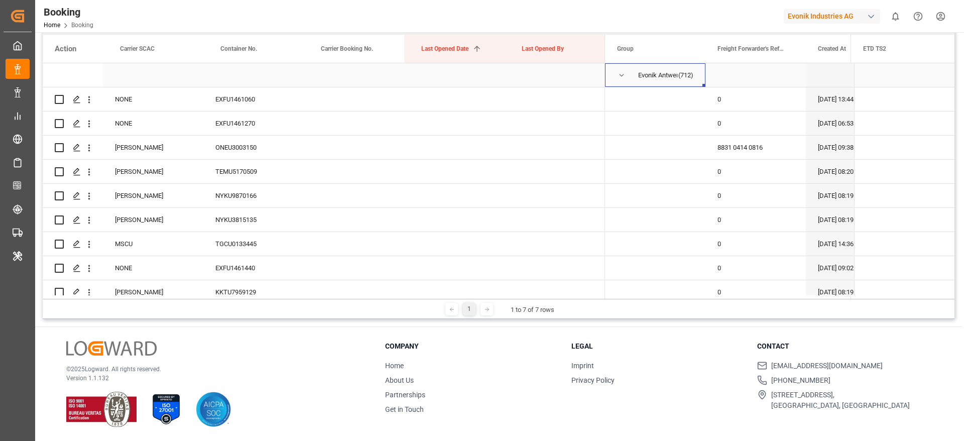
click at [621, 80] on span "Press SPACE to select this row." at bounding box center [621, 75] width 9 height 23
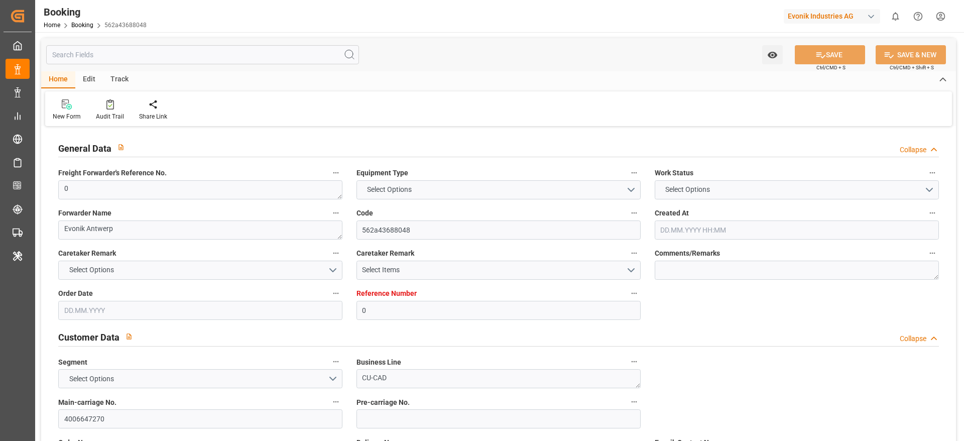
type input "0"
type input "Hapag [PERSON_NAME]"
type input "Hapag Lloyd Aktiengesellschaft"
type input "NLRTM"
type input "SAJED"
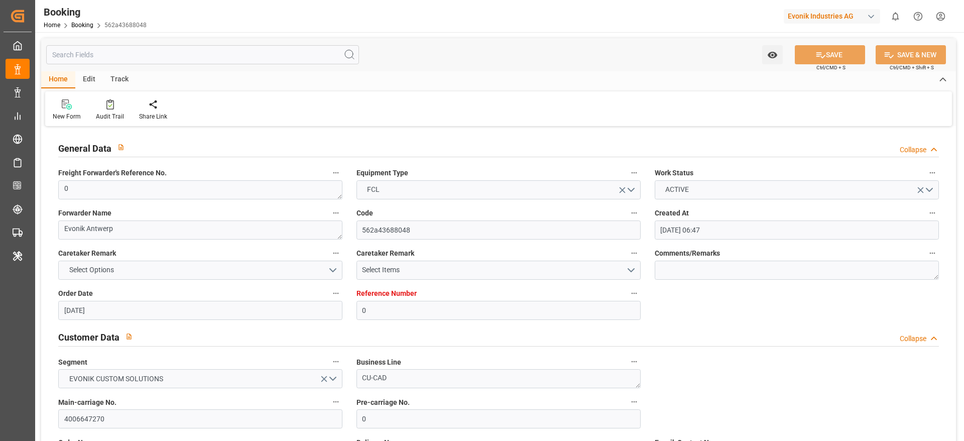
type input "08.07.2025 06:47"
type input "08.07.2025"
type input "11.08.2025"
type input "03.07.2025"
type input "22.07.2025 15:36"
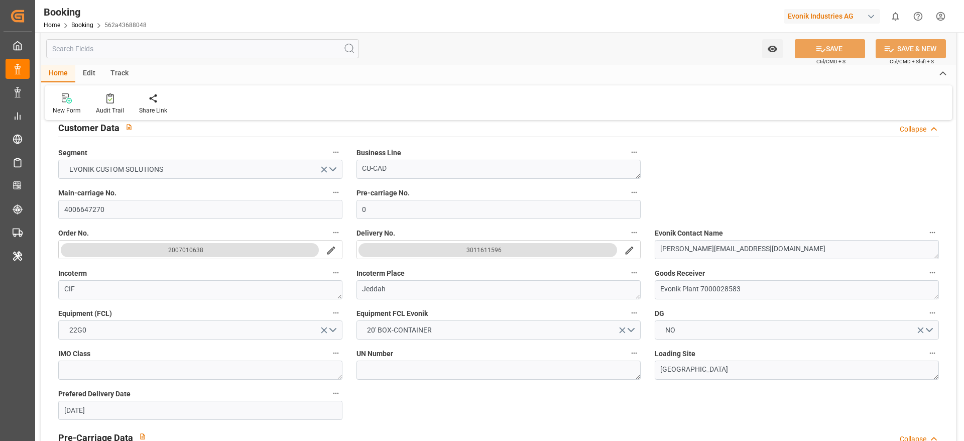
scroll to position [212, 0]
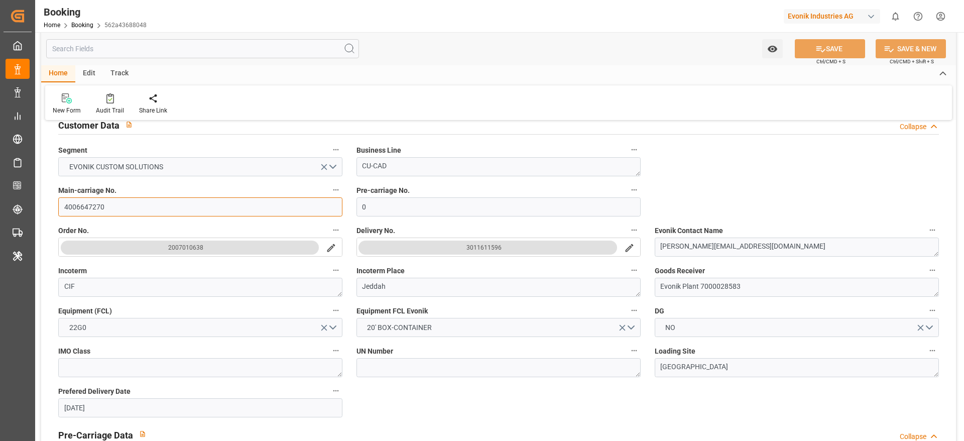
click at [109, 206] on input "4006647270" at bounding box center [200, 206] width 284 height 19
click at [384, 193] on span "Pre-carriage No." at bounding box center [382, 190] width 53 height 11
click at [627, 193] on button "Pre-carriage No." at bounding box center [633, 189] width 13 height 13
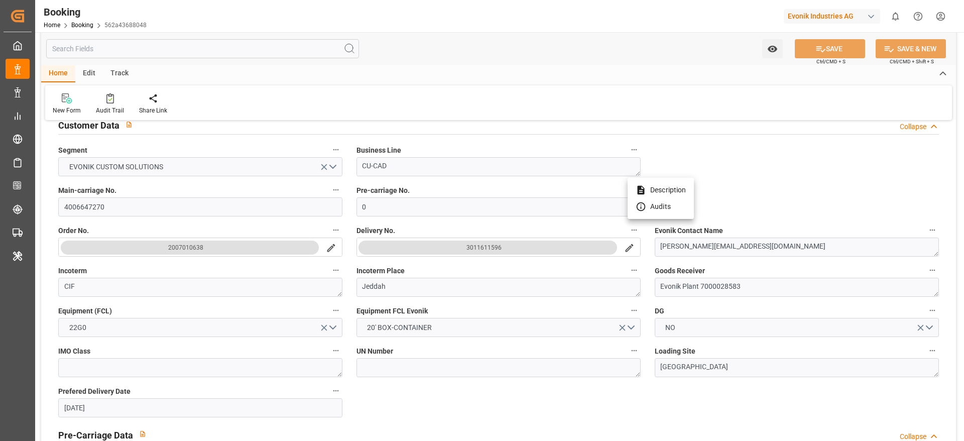
click at [467, 399] on div at bounding box center [482, 220] width 964 height 441
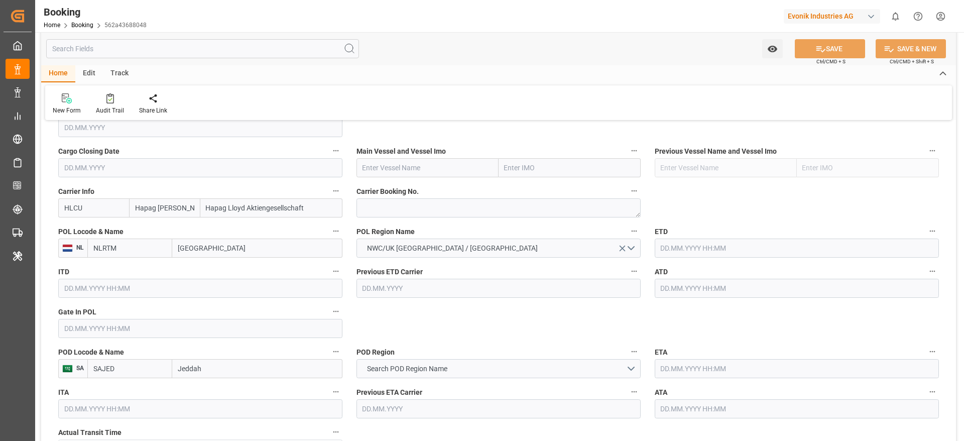
scroll to position [710, 0]
click at [348, 177] on div "Cargo Closing Date" at bounding box center [200, 160] width 298 height 40
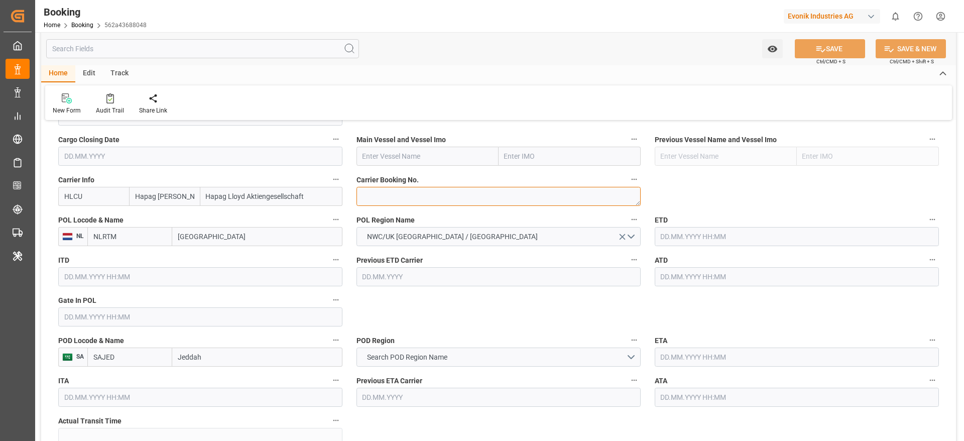
click at [371, 195] on textarea at bounding box center [498, 196] width 284 height 19
paste textarea "35366995"
click at [371, 195] on textarea "35366995" at bounding box center [498, 196] width 284 height 19
type textarea "35366995"
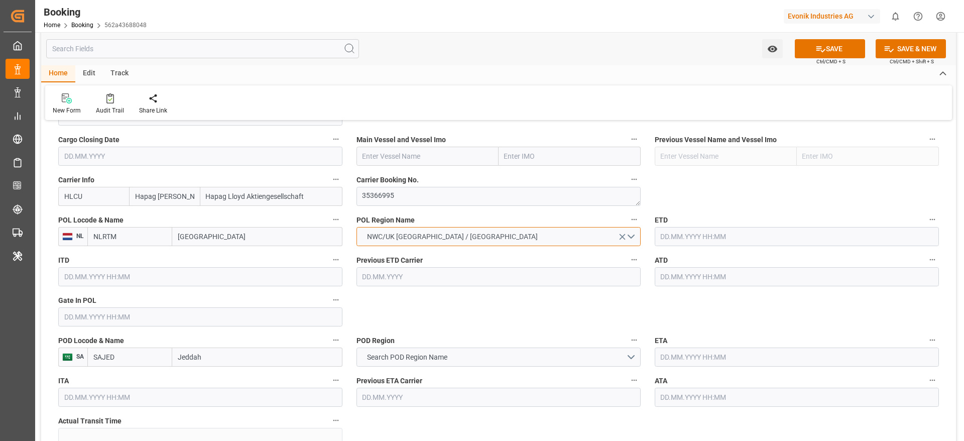
click at [456, 233] on span "NWC/UK [GEOGRAPHIC_DATA] / [GEOGRAPHIC_DATA]" at bounding box center [452, 236] width 181 height 11
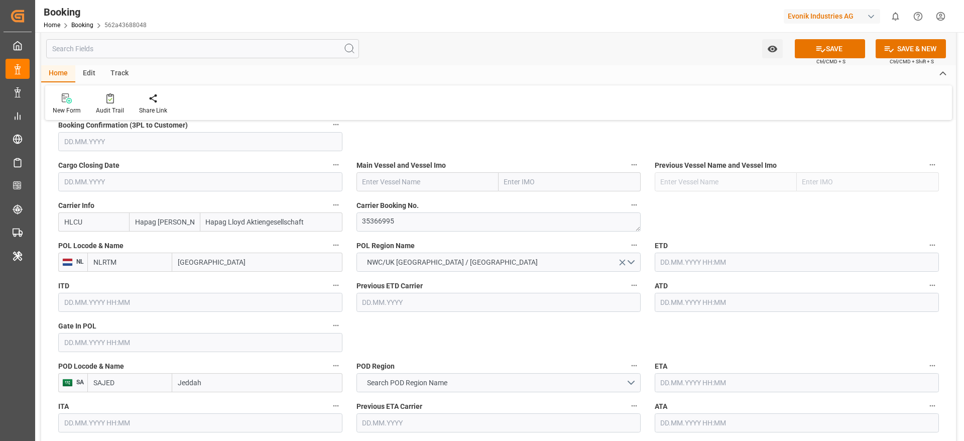
scroll to position [697, 0]
paste input "GERHARD SCHULTE"
click at [398, 176] on input "GERHARD SCHULTE" at bounding box center [427, 179] width 142 height 19
click at [428, 208] on div "Gerhard Schulte - 9328481" at bounding box center [405, 202] width 96 height 23
type input "Gerhard Schulte"
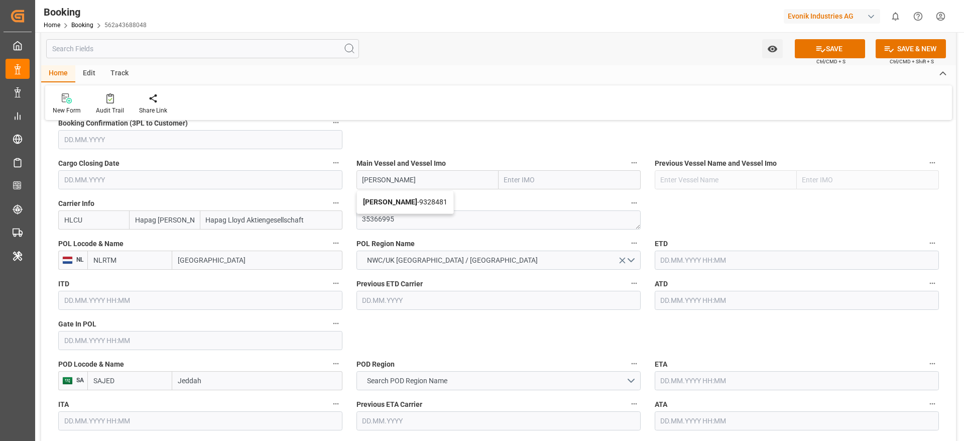
type input "9328481"
type input "Gerhard Schulte"
click at [197, 258] on input "[GEOGRAPHIC_DATA]" at bounding box center [257, 259] width 170 height 19
paste input "ANTWERP"
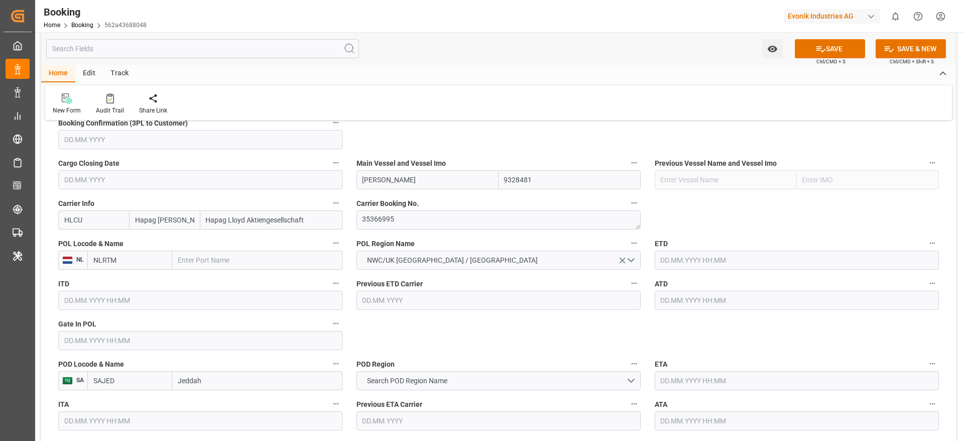
type input "ANTWERP"
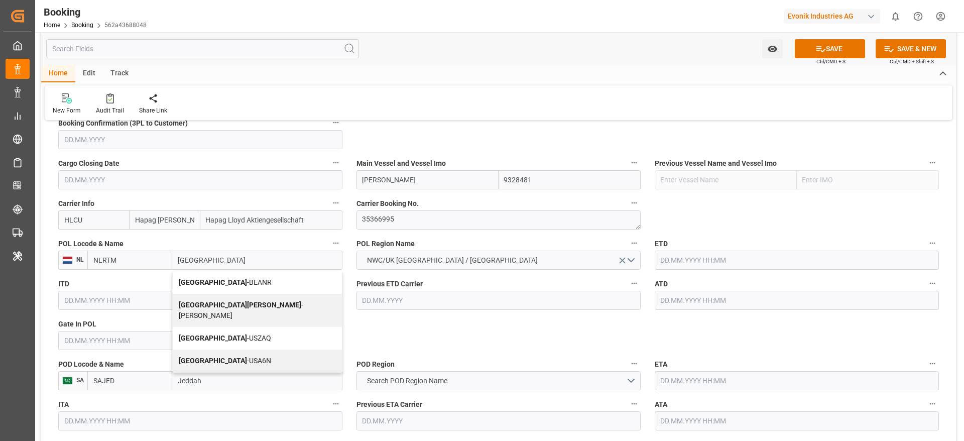
click at [225, 279] on span "Antwerp - BEANR" at bounding box center [225, 282] width 93 height 8
type input "BEANR"
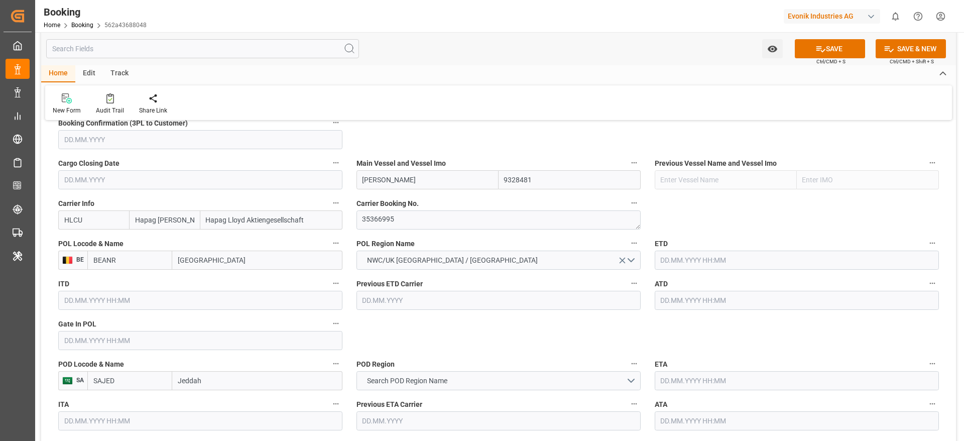
type input "Antwerp"
click at [141, 340] on input "text" at bounding box center [200, 340] width 284 height 19
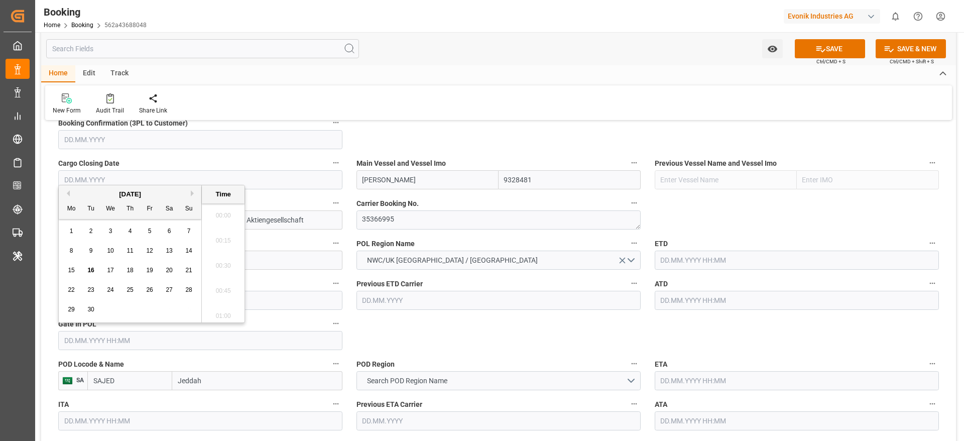
scroll to position [1484, 0]
click at [66, 195] on button "Previous Month" at bounding box center [67, 193] width 6 height 6
click at [171, 267] on span "19" at bounding box center [169, 270] width 7 height 7
type input "19.07.2025 00:00"
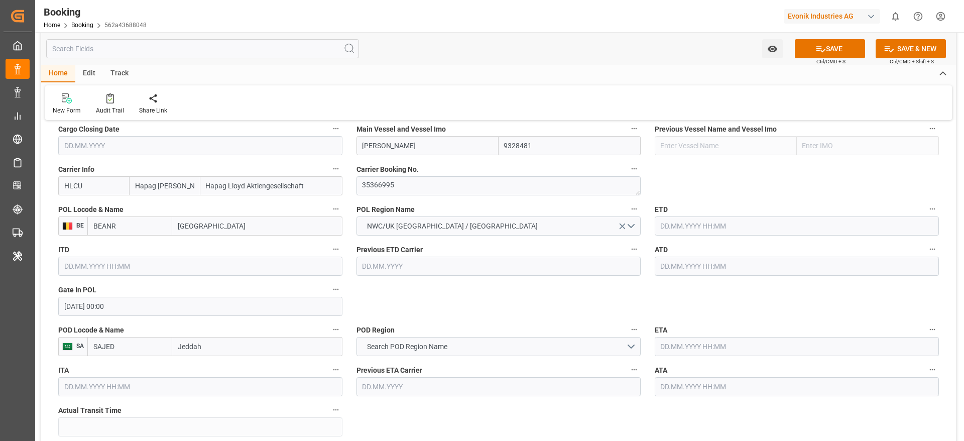
scroll to position [730, 0]
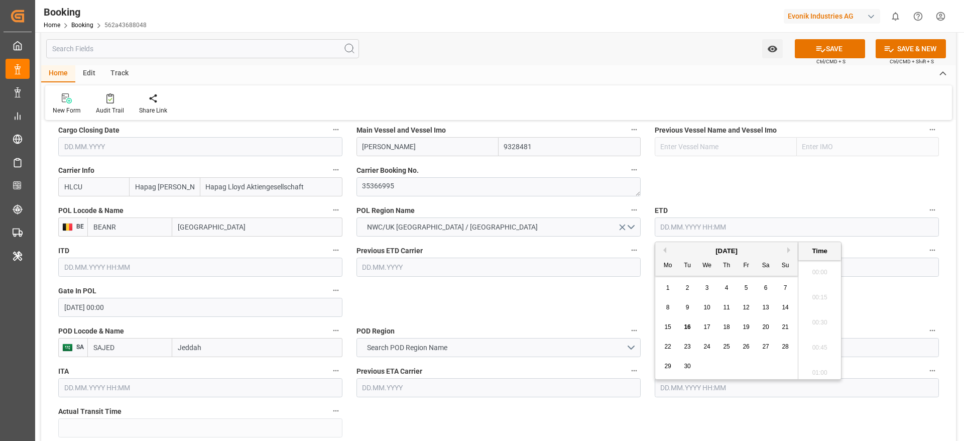
click at [684, 225] on input "text" at bounding box center [797, 226] width 284 height 19
click at [665, 251] on button "Previous Month" at bounding box center [663, 250] width 6 height 6
click at [726, 346] on span "24" at bounding box center [726, 346] width 7 height 7
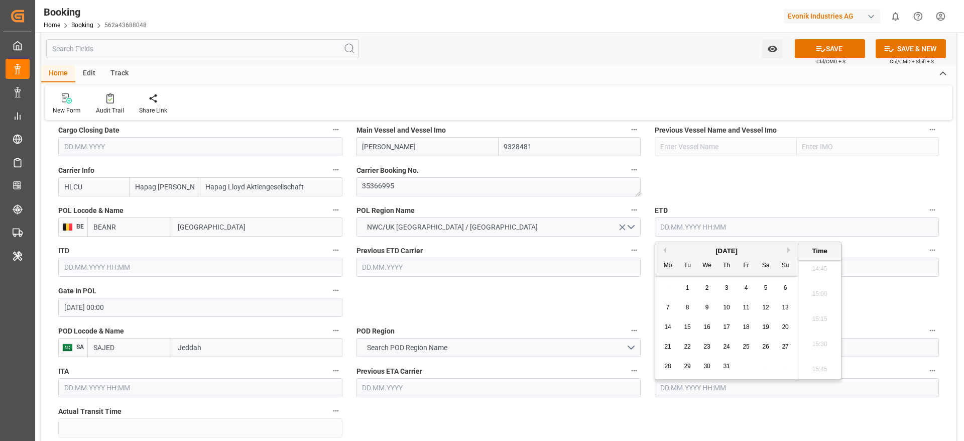
type input "24.07.2025 00:00"
drag, startPoint x: 657, startPoint y: 231, endPoint x: 729, endPoint y: 223, distance: 72.8
click at [729, 223] on input "24.07.2025 00:00" at bounding box center [797, 226] width 284 height 19
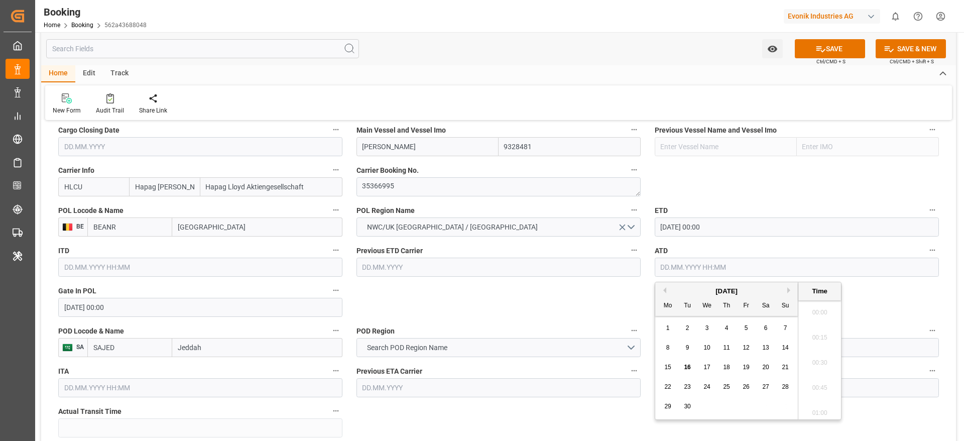
click at [678, 272] on input "text" at bounding box center [797, 267] width 284 height 19
paste input "24.07.2025 00:00"
type input "24.07.2025 00:00"
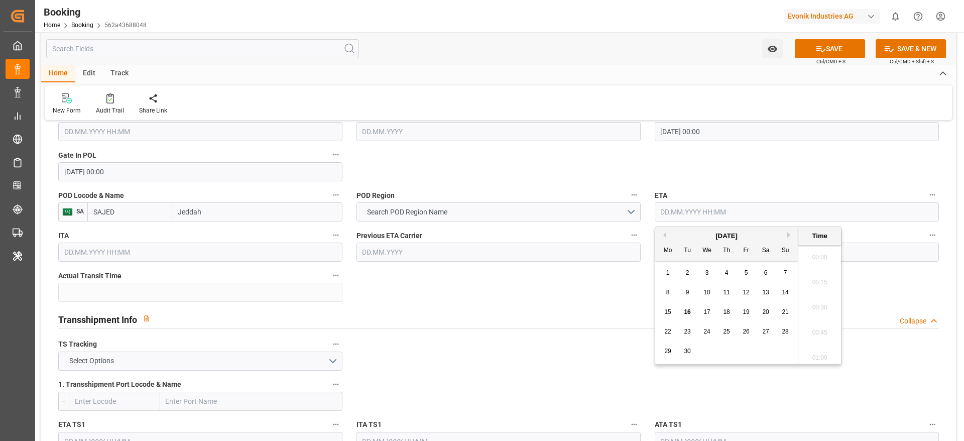
click at [658, 210] on input "text" at bounding box center [797, 211] width 284 height 19
click at [664, 236] on button "Previous Month" at bounding box center [663, 235] width 6 height 6
click at [790, 318] on div "17" at bounding box center [785, 312] width 13 height 12
type input "17.08.2025 00:00"
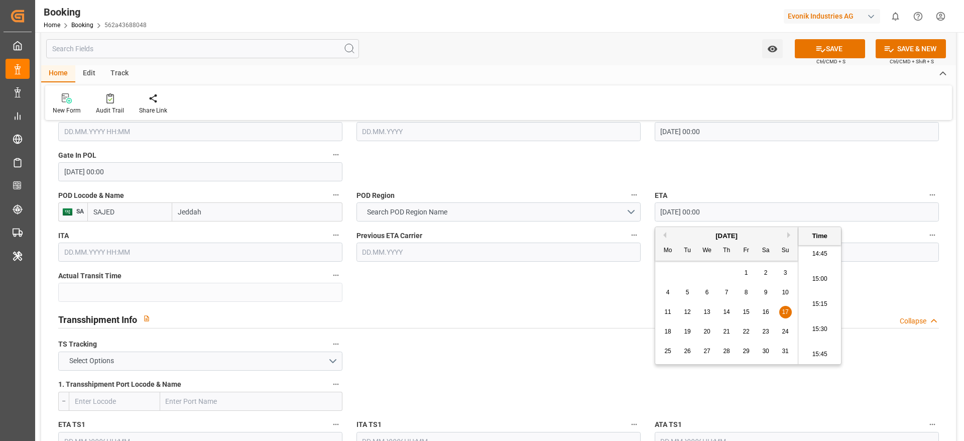
drag, startPoint x: 657, startPoint y: 215, endPoint x: 733, endPoint y: 205, distance: 76.4
click at [733, 205] on input "17.08.2025 00:00" at bounding box center [797, 211] width 284 height 19
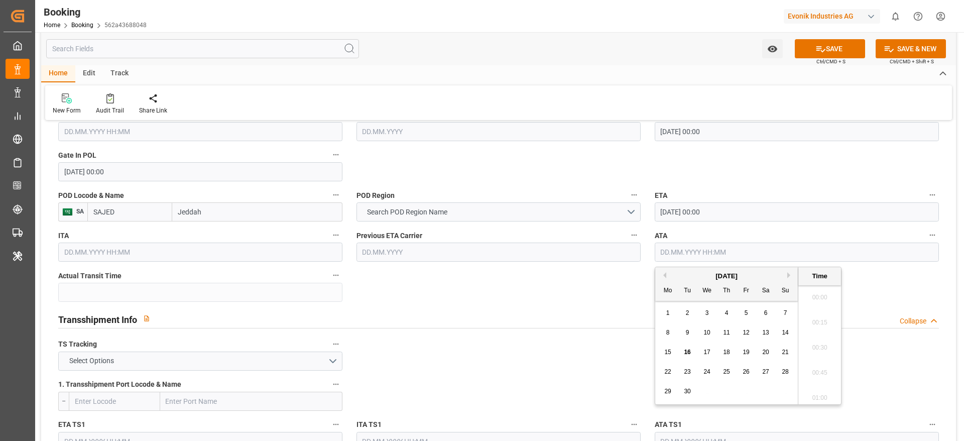
paste input "17.08.2025 00:00"
click at [677, 251] on input "17.08.2025 00:00" at bounding box center [797, 251] width 284 height 19
type input "17.08.2025 00:00"
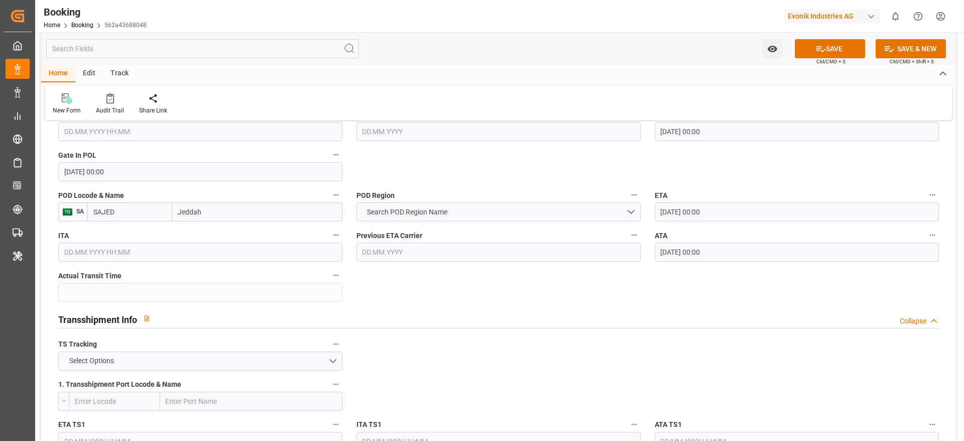
click at [303, 359] on button "Select Options" at bounding box center [200, 360] width 284 height 19
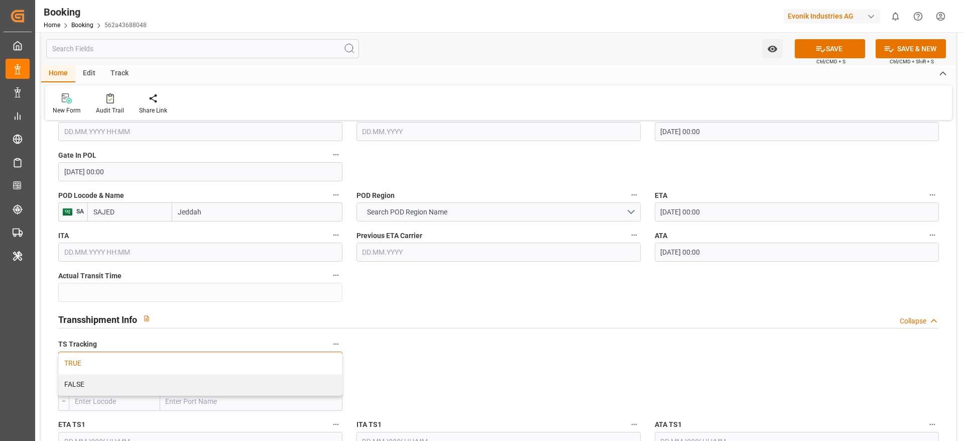
click at [260, 369] on div "TRUE" at bounding box center [200, 363] width 283 height 21
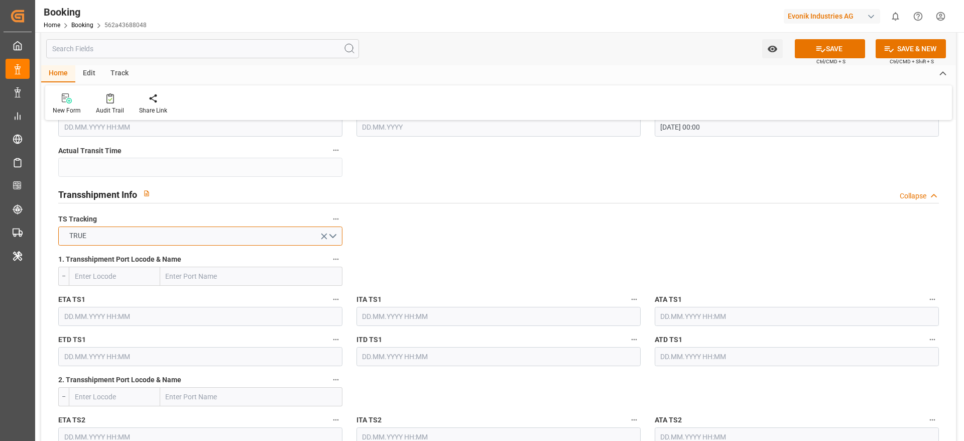
scroll to position [1011, 0]
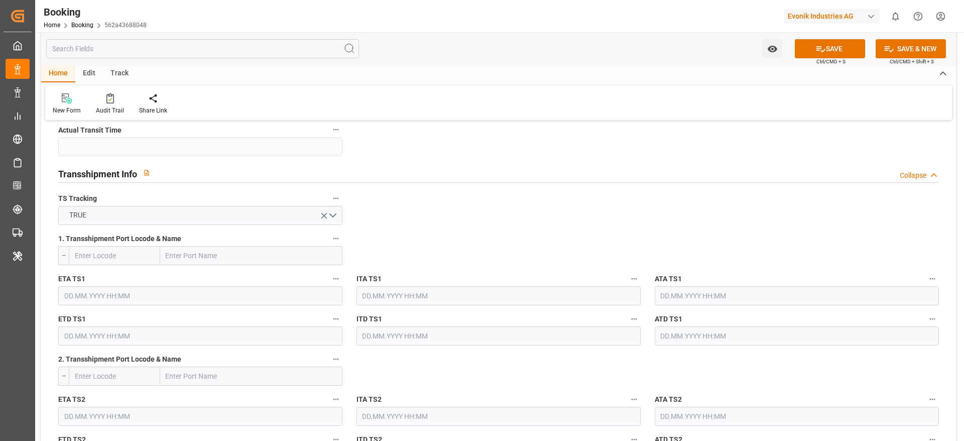
paste input "TANGER MED"
type input "TANGER MED"
click at [218, 260] on input "TANGER MED" at bounding box center [251, 255] width 182 height 19
click at [223, 278] on span "Tanger Med - MAPTM" at bounding box center [199, 278] width 65 height 8
type input "MAPTM"
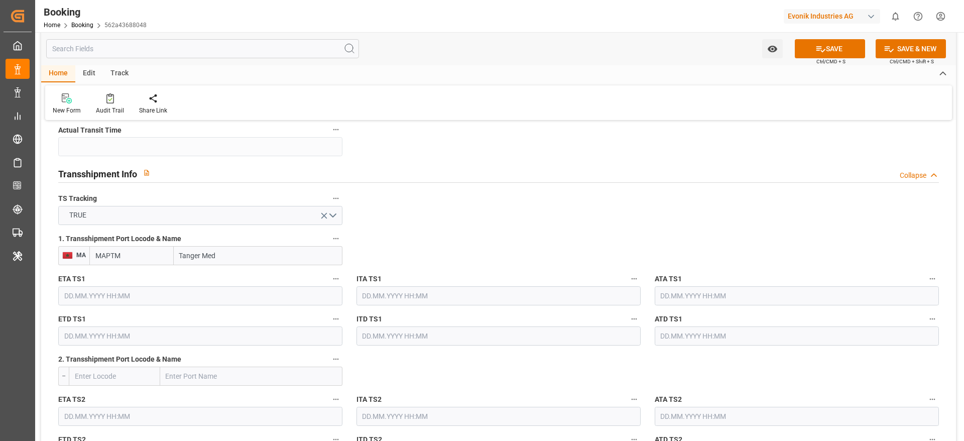
type input "Tanger Med"
click at [173, 296] on input "text" at bounding box center [200, 295] width 284 height 19
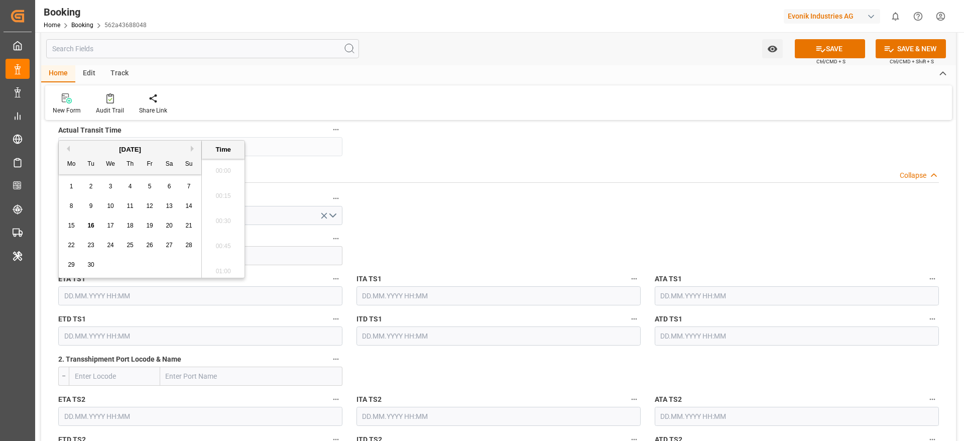
scroll to position [1484, 0]
click at [66, 146] on button "Previous Month" at bounding box center [67, 149] width 6 height 6
click at [107, 262] on span "30" at bounding box center [110, 264] width 7 height 7
type input "30.07.2025 00:00"
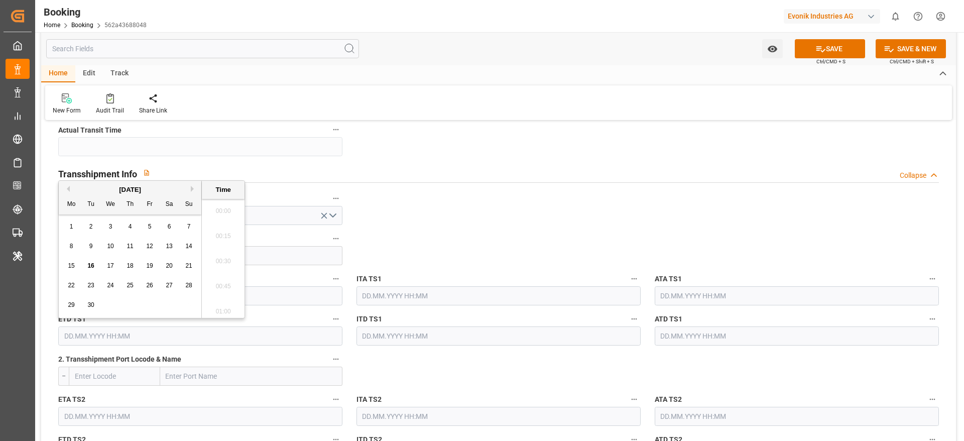
click at [85, 336] on input "text" at bounding box center [200, 335] width 284 height 19
click at [68, 187] on button "Previous Month" at bounding box center [67, 189] width 6 height 6
click at [146, 248] on div "8" at bounding box center [150, 246] width 13 height 12
type input "08.08.2025 00:00"
drag, startPoint x: 62, startPoint y: 335, endPoint x: 128, endPoint y: 335, distance: 65.3
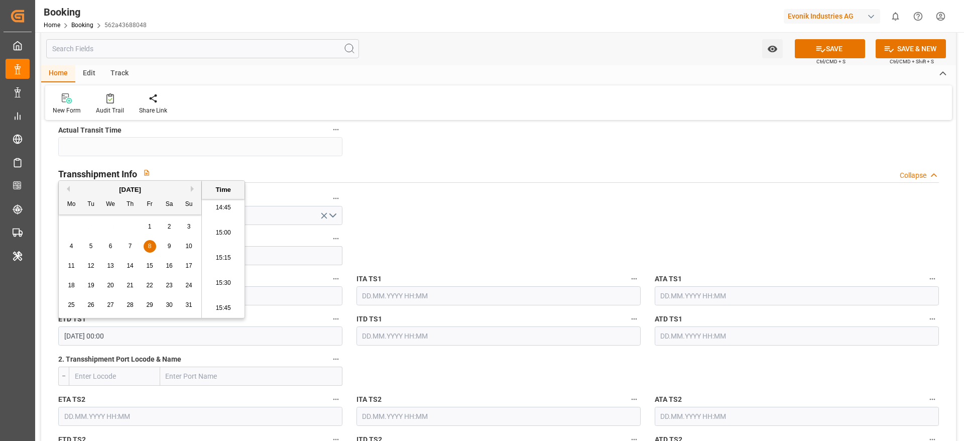
click at [128, 335] on input "08.08.2025 00:00" at bounding box center [200, 335] width 284 height 19
click at [678, 336] on input "text" at bounding box center [797, 335] width 284 height 19
paste input "08.08.2025 00:00"
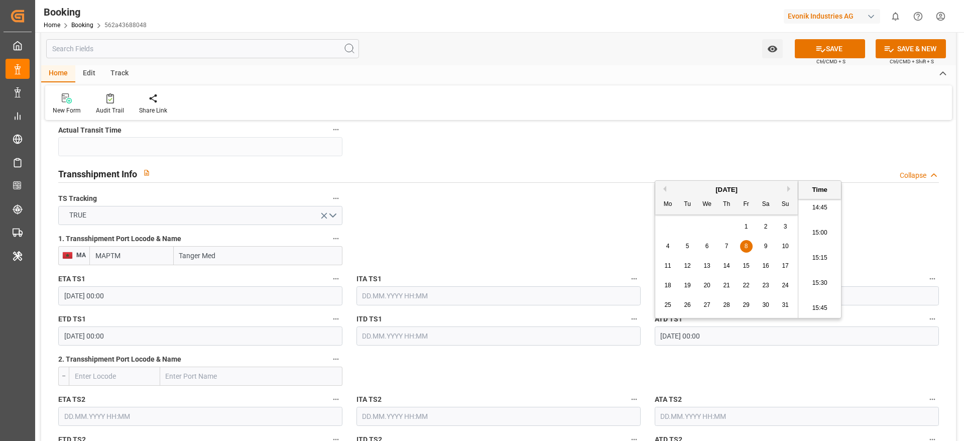
type input "08.08.2025 00:00"
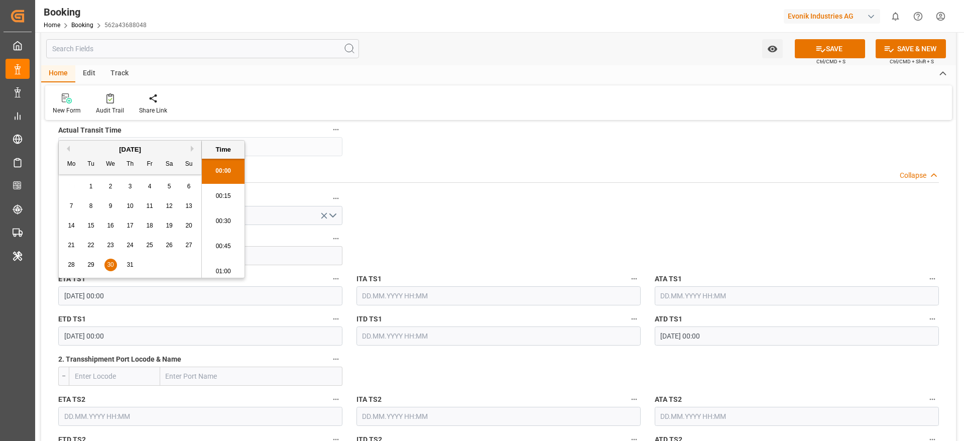
drag, startPoint x: 61, startPoint y: 296, endPoint x: 136, endPoint y: 289, distance: 75.1
click at [136, 289] on input "30.07.2025 00:00" at bounding box center [200, 295] width 284 height 19
click at [684, 302] on input "text" at bounding box center [797, 295] width 284 height 19
paste input "30.07.2025 00:00"
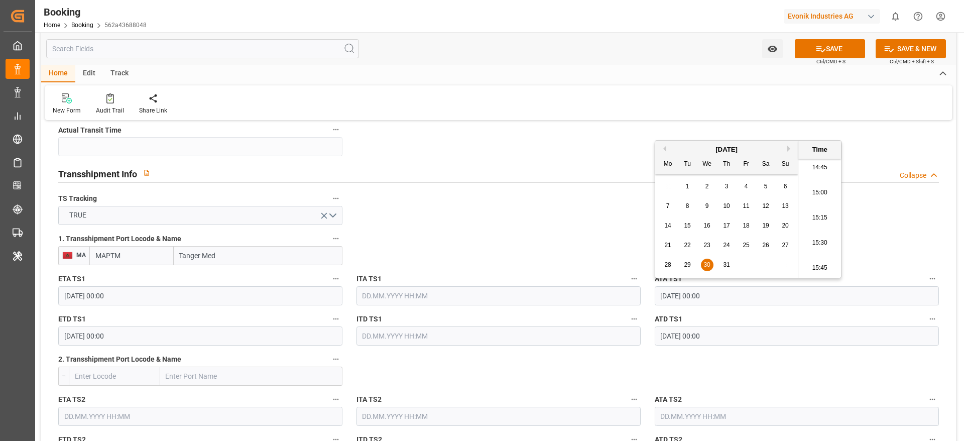
type input "30.07.2025 00:00"
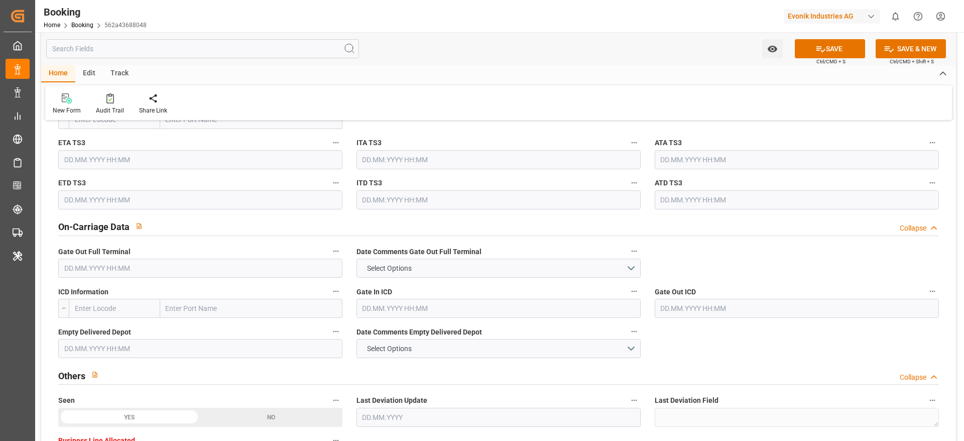
scroll to position [1393, 0]
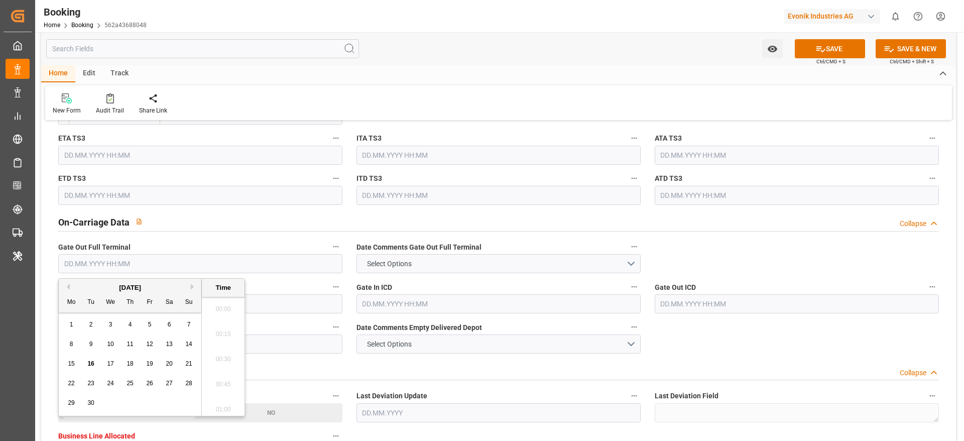
click at [83, 267] on input "text" at bounding box center [200, 263] width 284 height 19
click at [65, 288] on button "Previous Month" at bounding box center [67, 287] width 6 height 6
click at [68, 387] on div "18" at bounding box center [71, 383] width 13 height 12
type input "18.08.2025 00:00"
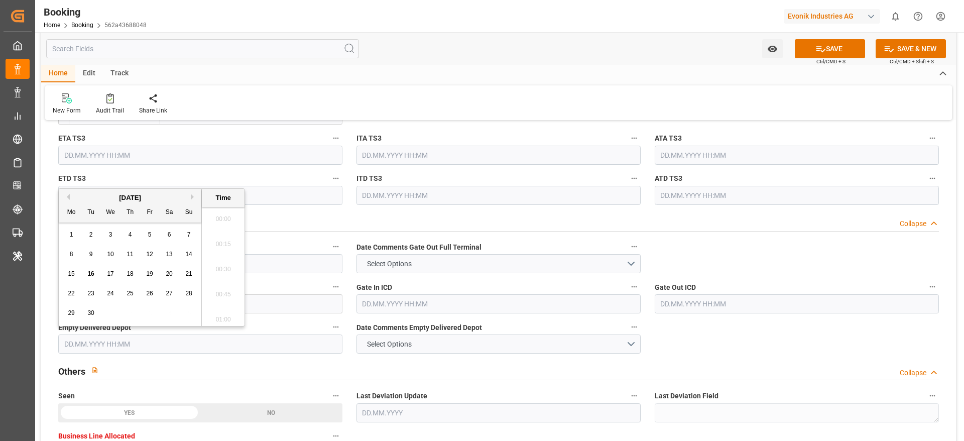
click at [279, 342] on input "text" at bounding box center [200, 343] width 284 height 19
click at [66, 196] on button "Previous Month" at bounding box center [67, 197] width 6 height 6
click at [132, 298] on div "21" at bounding box center [130, 294] width 13 height 12
type input "21.08.2025 00:00"
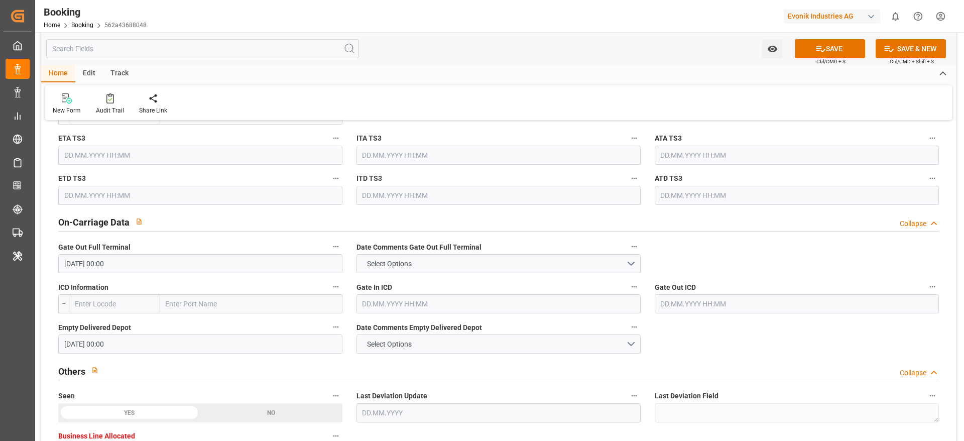
click at [324, 214] on div "On-Carriage Data Collapse" at bounding box center [498, 221] width 880 height 19
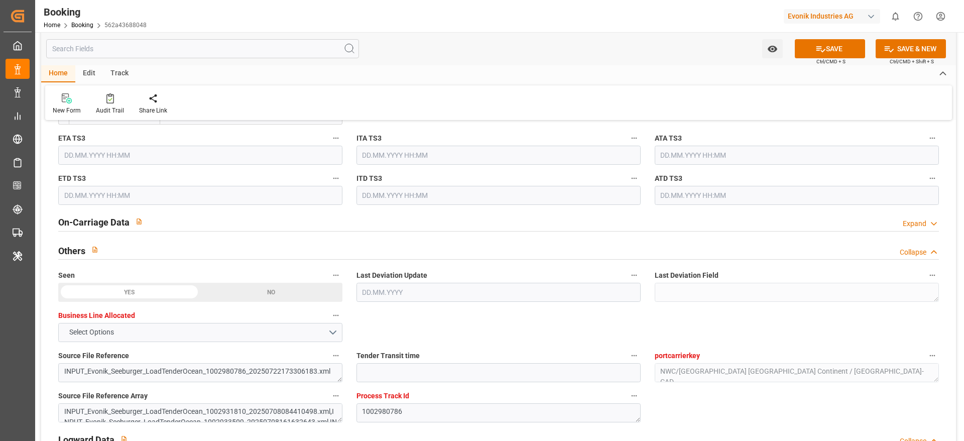
click at [324, 214] on div "On-Carriage Data Expand" at bounding box center [498, 221] width 880 height 19
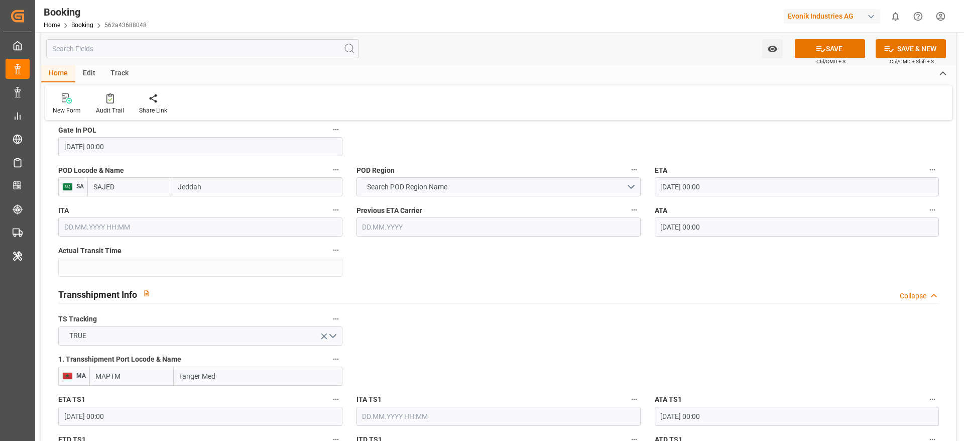
scroll to position [890, 0]
click at [193, 192] on input "Jeddah" at bounding box center [257, 187] width 170 height 19
click at [377, 185] on span "Search POD Region Name" at bounding box center [407, 188] width 90 height 11
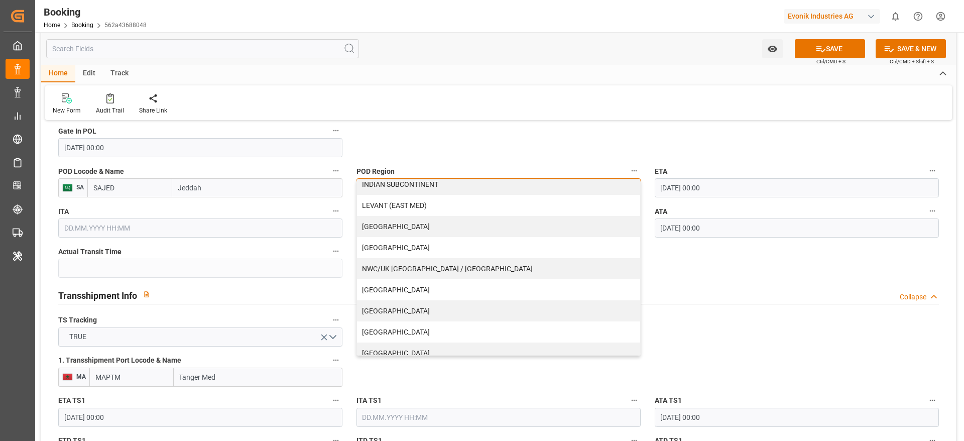
scroll to position [197, 0]
click at [394, 243] on div "[GEOGRAPHIC_DATA]" at bounding box center [498, 246] width 283 height 21
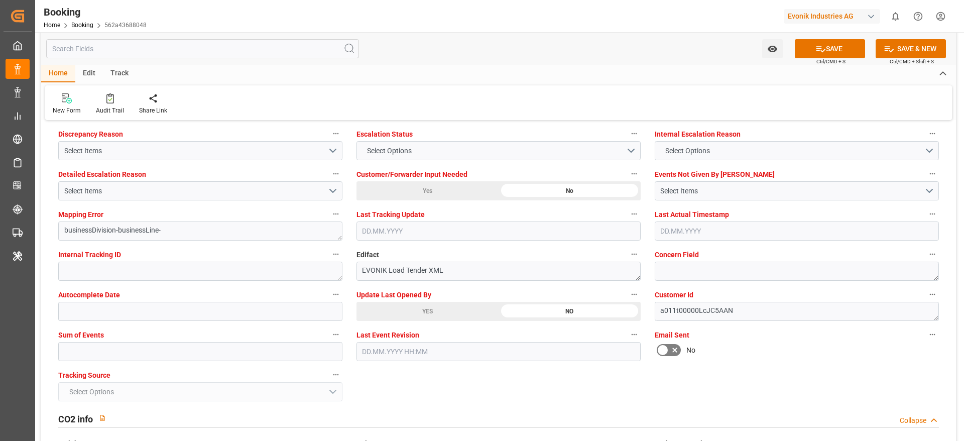
scroll to position [1885, 0]
click at [65, 356] on input "text" at bounding box center [200, 350] width 284 height 19
type input "0"
click at [827, 46] on button "SAVE" at bounding box center [830, 48] width 70 height 19
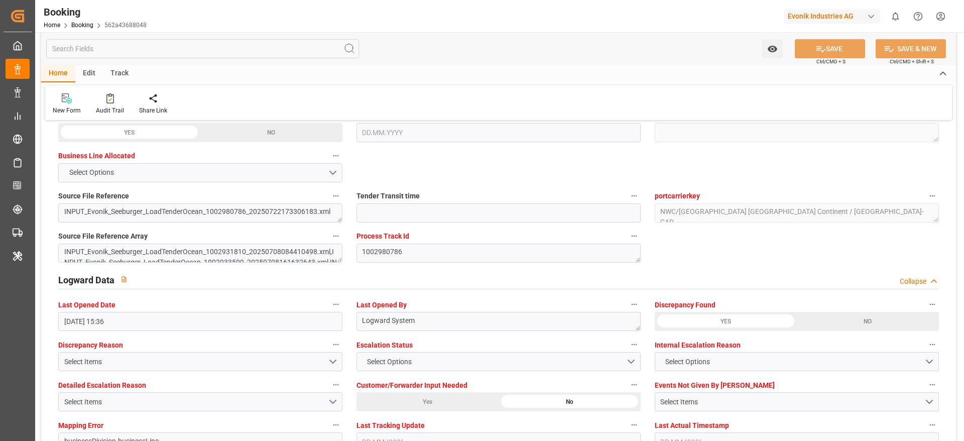
scroll to position [1673, 0]
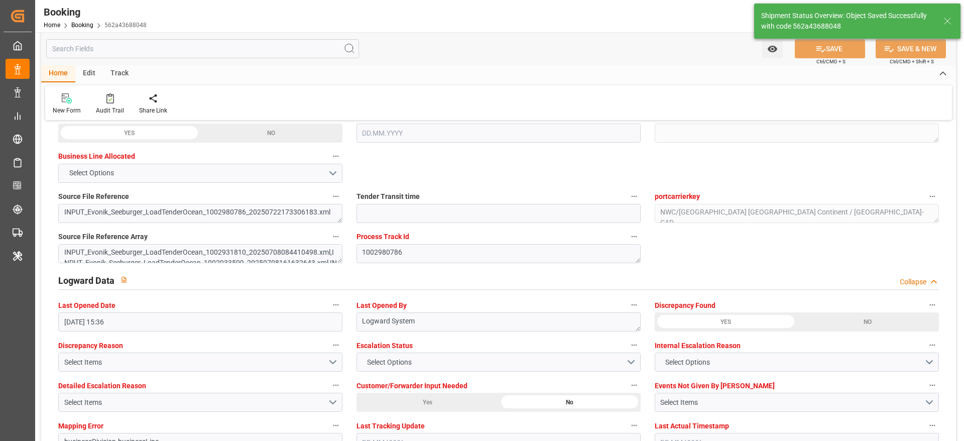
type textarea "[PERSON_NAME]"
type textarea "Yes"
type input "24"
type input "[DATE] 00:00"
type input "17.08.2025 00:00"
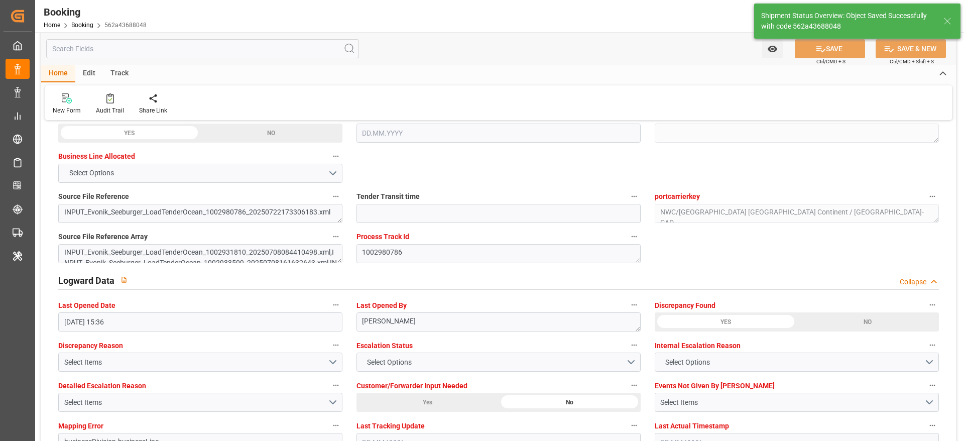
type input "30.07.2025 00:00"
type input "08.08.2025 00:00"
type input "16.09.2025 09:54"
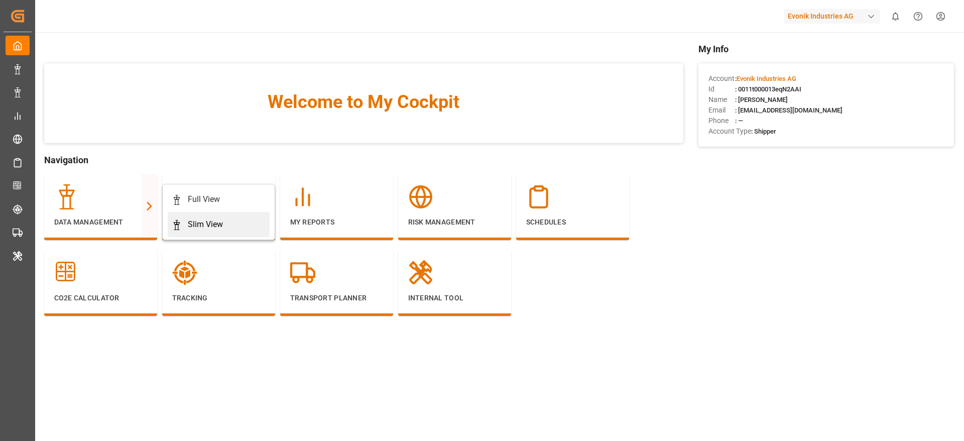
click at [212, 214] on link "Slim View" at bounding box center [219, 224] width 102 height 25
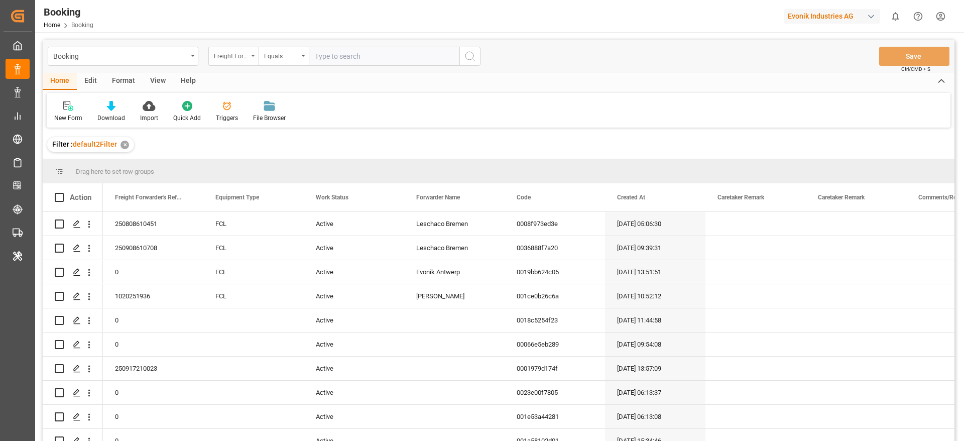
click at [244, 60] on div "Freight Forwarder's Reference No." at bounding box center [231, 55] width 34 height 12
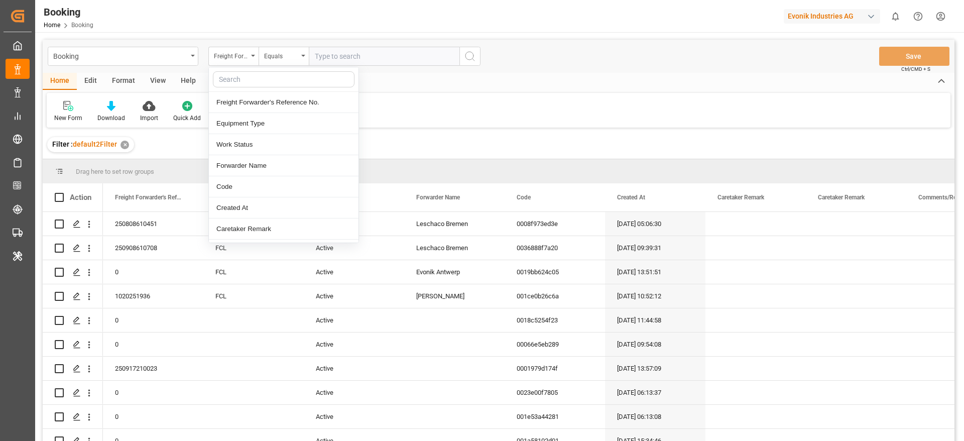
click at [231, 79] on input "text" at bounding box center [284, 79] width 142 height 16
type input "pod"
click at [248, 99] on div "POD Name" at bounding box center [284, 102] width 150 height 21
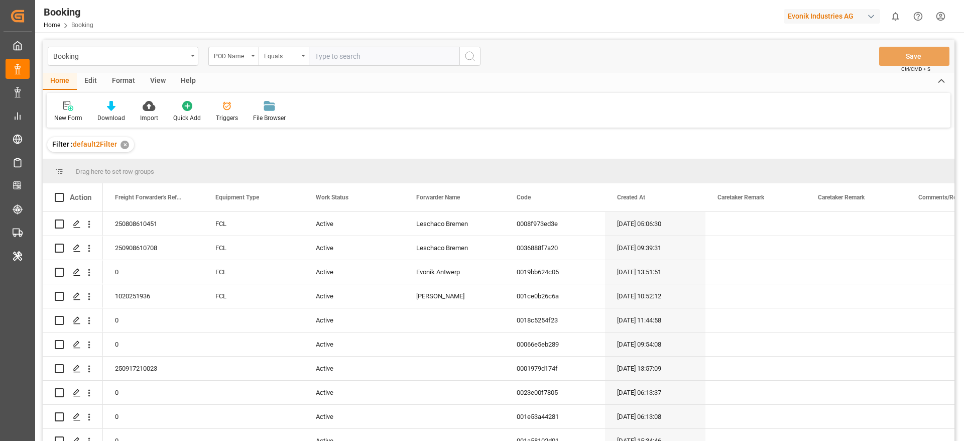
paste input "30.07.2025 00:00"
type input "30.07.2025 00:00"
click at [350, 56] on input "30.07.2025 00:00" at bounding box center [384, 56] width 151 height 19
drag, startPoint x: 315, startPoint y: 57, endPoint x: 371, endPoint y: 56, distance: 55.7
click at [371, 56] on input "30.07.2025 00:00" at bounding box center [384, 56] width 151 height 19
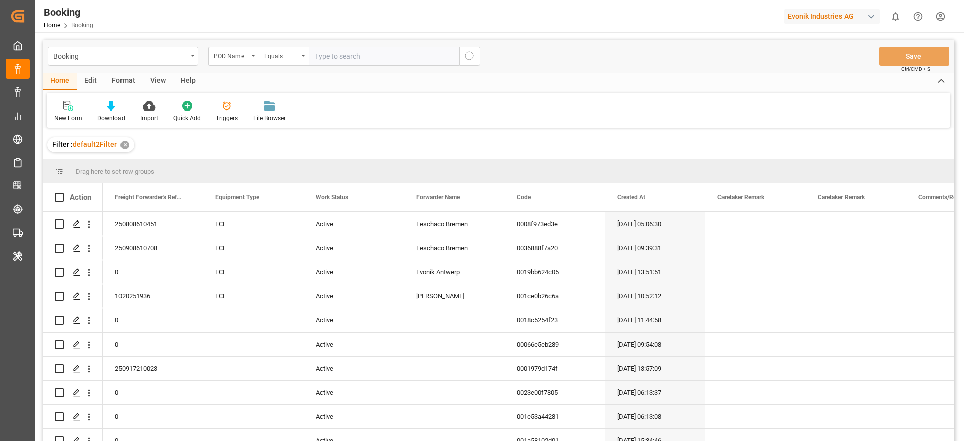
paste input "Jeddah"
click at [363, 52] on input "Jeddah" at bounding box center [384, 56] width 151 height 19
type input "Jeddah"
click at [468, 53] on icon "search button" at bounding box center [470, 56] width 12 height 12
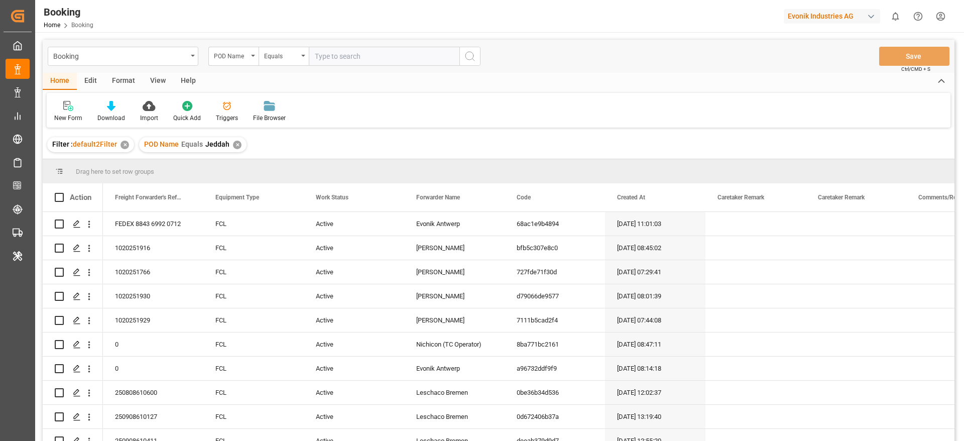
click at [320, 47] on input "text" at bounding box center [384, 56] width 151 height 19
paste input "Jeddah"
type input "Jeddah"
click at [92, 246] on icon "open menu" at bounding box center [89, 248] width 11 height 11
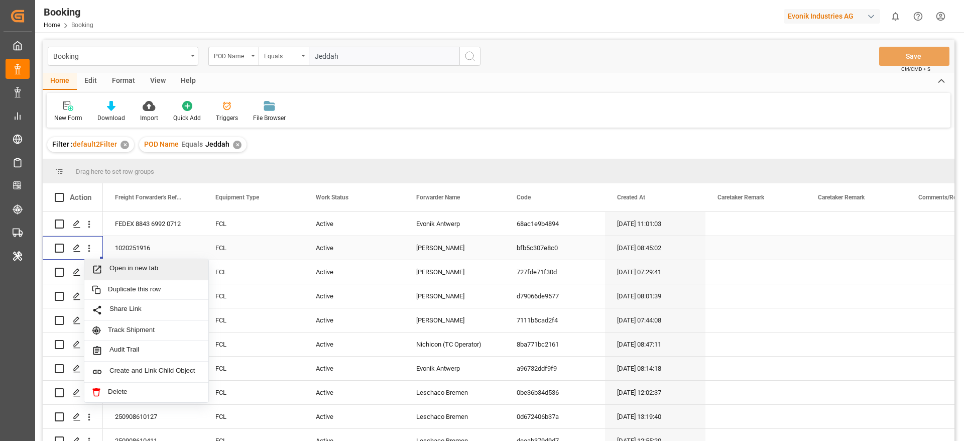
click at [119, 267] on span "Open in new tab" at bounding box center [154, 269] width 91 height 11
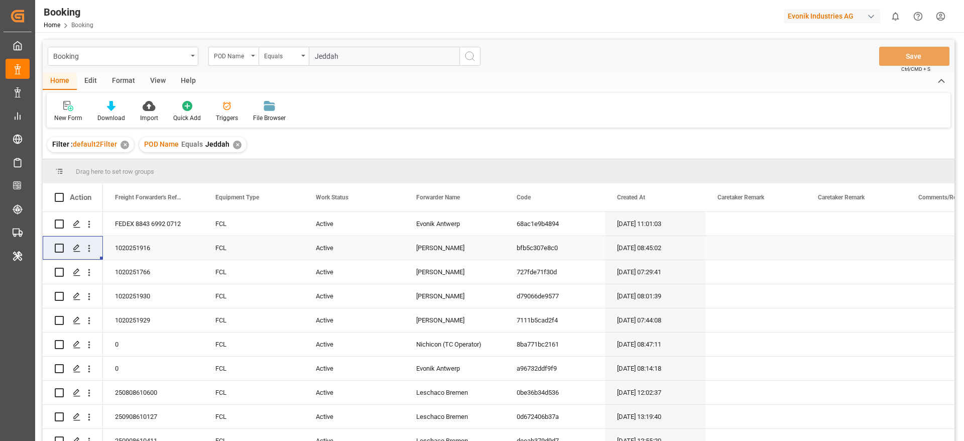
click at [325, 51] on input "Jeddah" at bounding box center [384, 56] width 151 height 19
paste input "Puerto Moin"
type input "Puerto Moin"
click at [233, 142] on div "✕" at bounding box center [237, 145] width 9 height 9
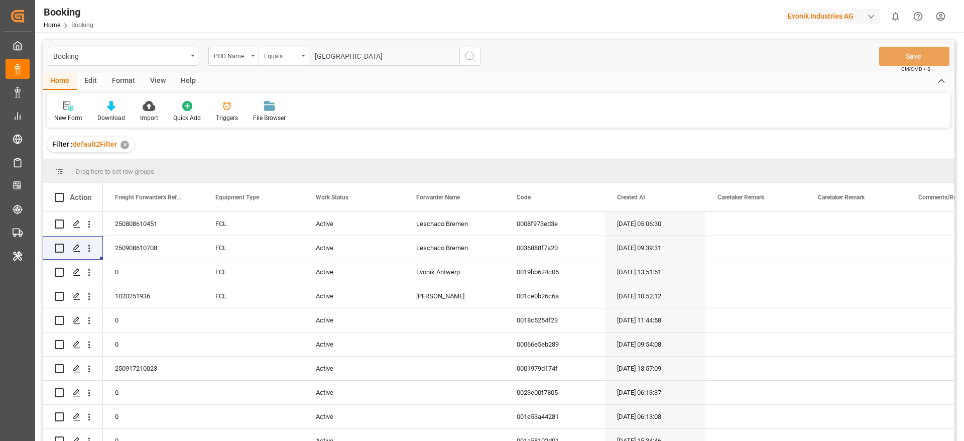
click at [468, 63] on button "search button" at bounding box center [469, 56] width 21 height 19
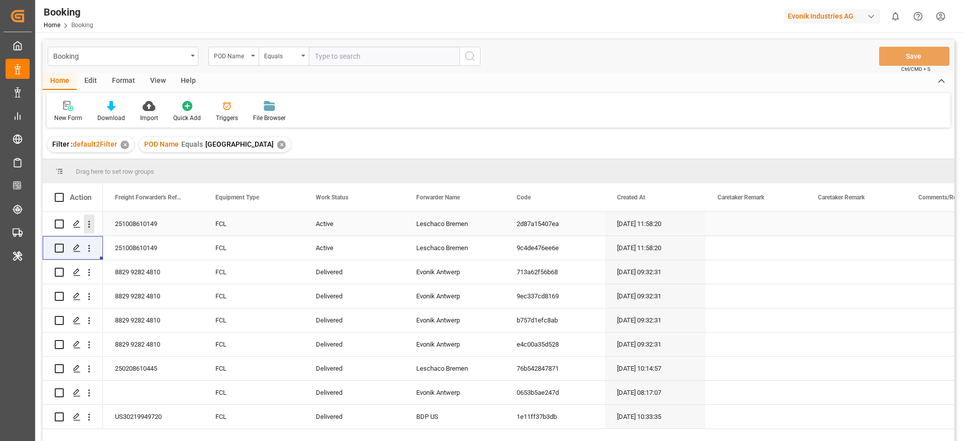
click at [92, 220] on icon "open menu" at bounding box center [89, 224] width 11 height 11
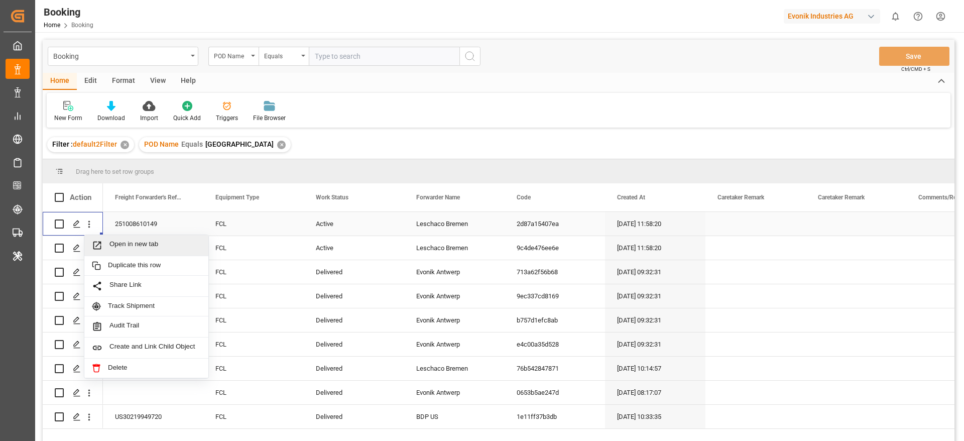
click at [137, 235] on div "Open in new tab" at bounding box center [146, 245] width 124 height 21
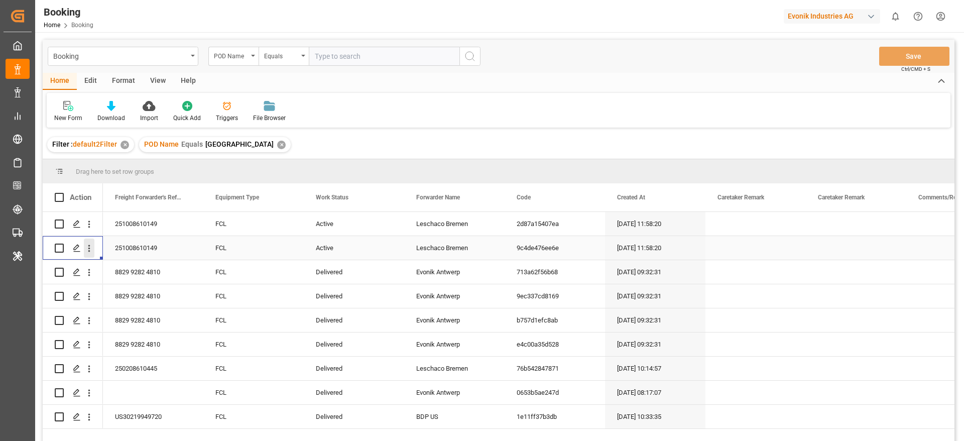
click at [92, 255] on button "open menu" at bounding box center [89, 247] width 11 height 19
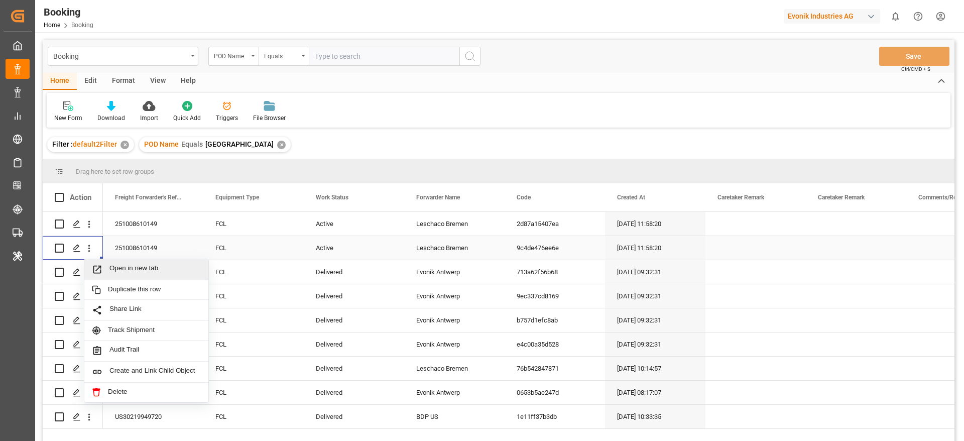
click at [119, 263] on div "Open in new tab" at bounding box center [146, 269] width 124 height 21
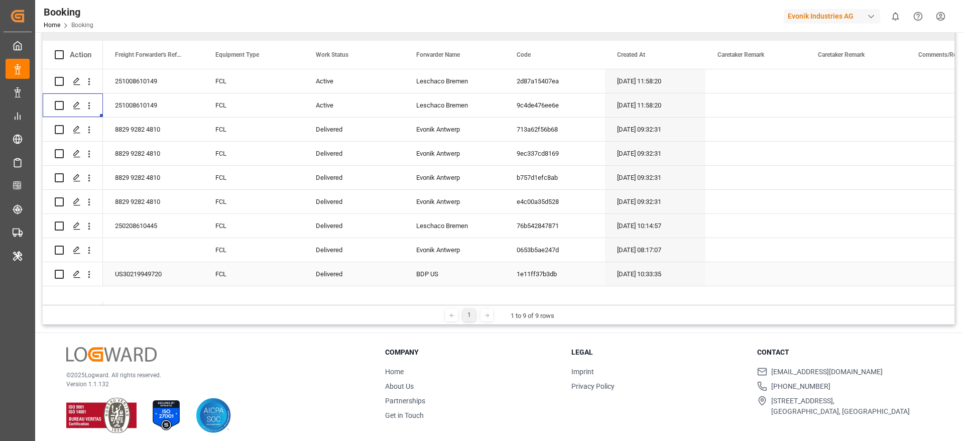
scroll to position [149, 0]
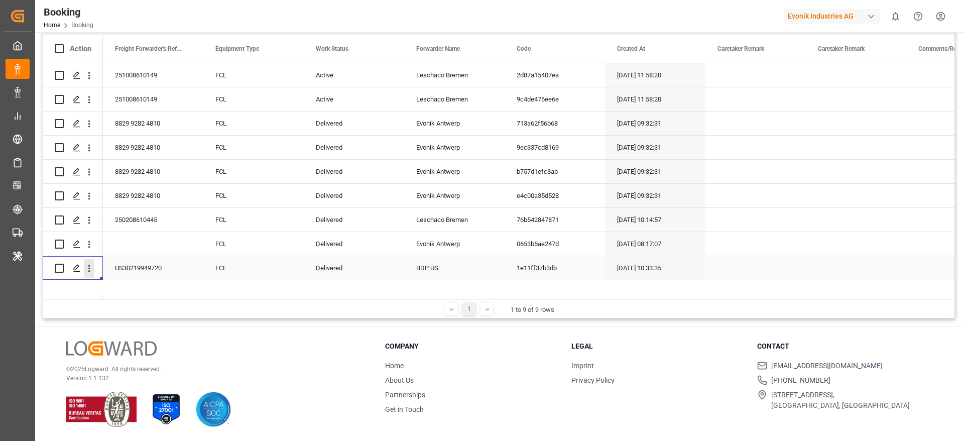
click at [90, 271] on icon "open menu" at bounding box center [89, 268] width 11 height 11
click at [129, 282] on div "Open in new tab" at bounding box center [146, 289] width 124 height 21
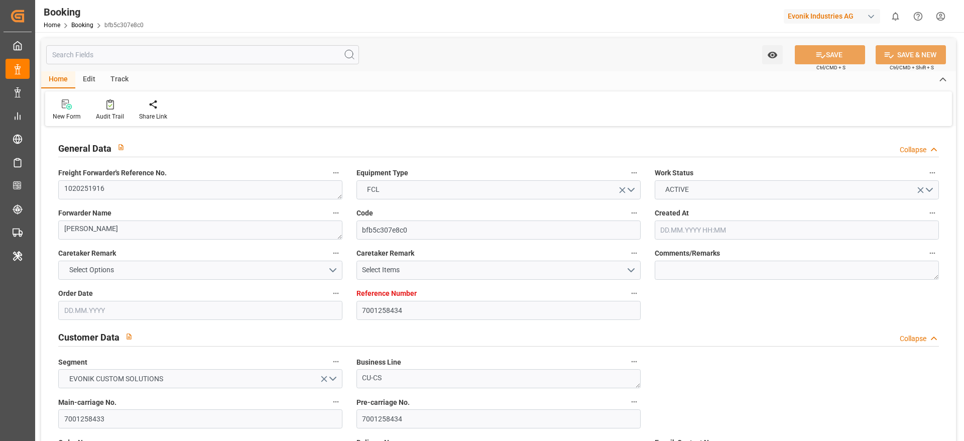
type input "7001258434"
type input "9778818"
type input "Hapag [PERSON_NAME]"
type input "Hapag Lloyd Aktiengesellschaft"
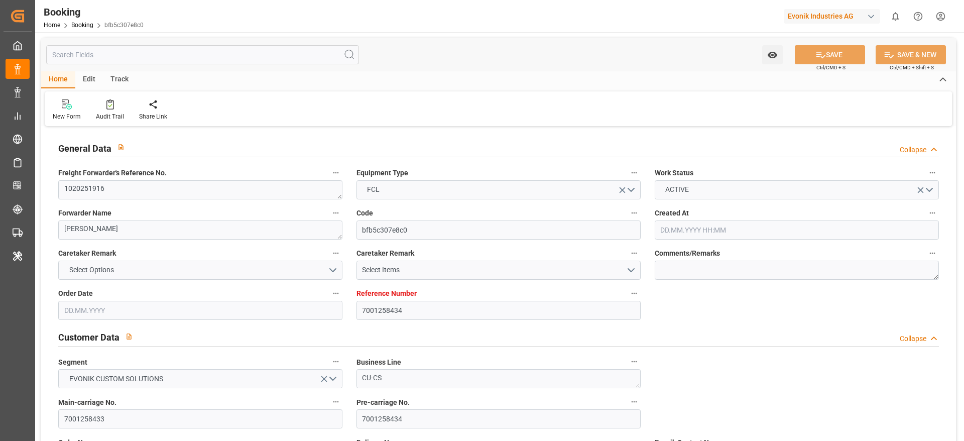
type input "NLRTM"
type input "SAJED"
type input "ESALG"
type input "0"
type input "NLRTM"
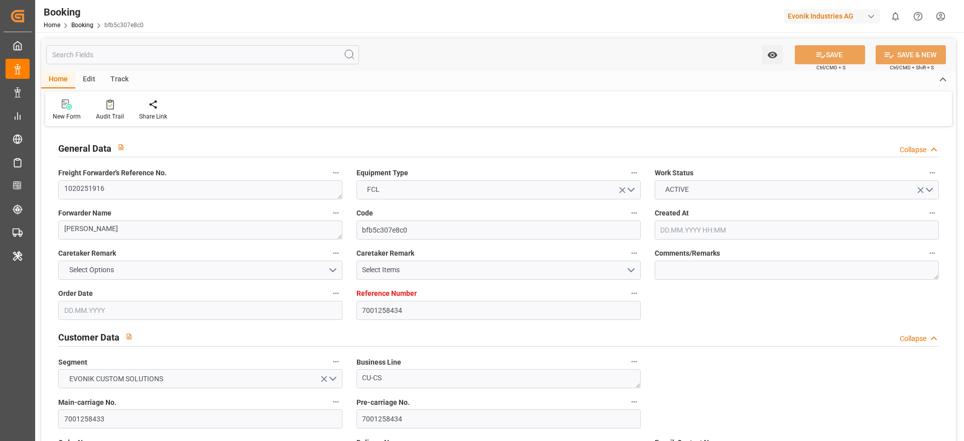
type input "SAJED"
type input "9618587"
type input "[DATE] 08:45"
type input "[DATE]"
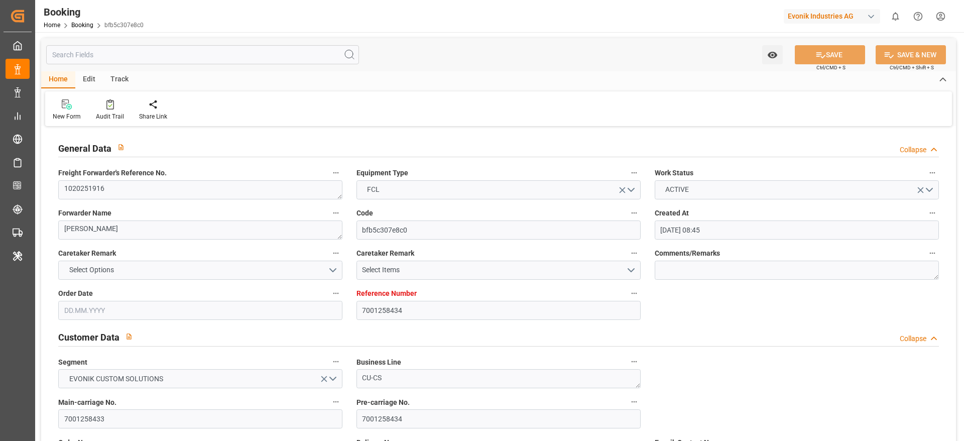
type input "[DATE]"
type input "[DATE] 00:00"
type input "[DATE] 07:30"
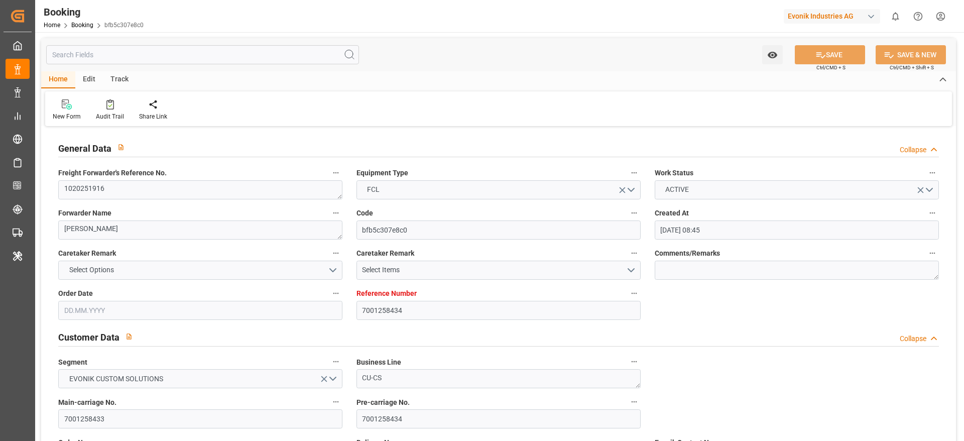
type input "[DATE] 00:00"
type input "[DATE] 08:42"
type input "[DATE] 20:42"
type input "[DATE] 15:00"
type input "[DATE] 00:00"
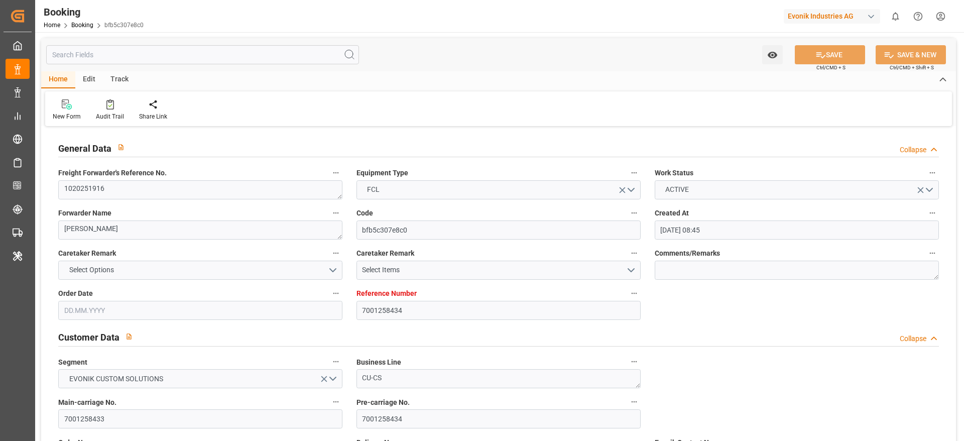
type input "[DATE] 20:00"
type input "[DATE] 00:00"
type input "[DATE] 20:00"
type input "[DATE] 00:00"
type input "[DATE] 09:47"
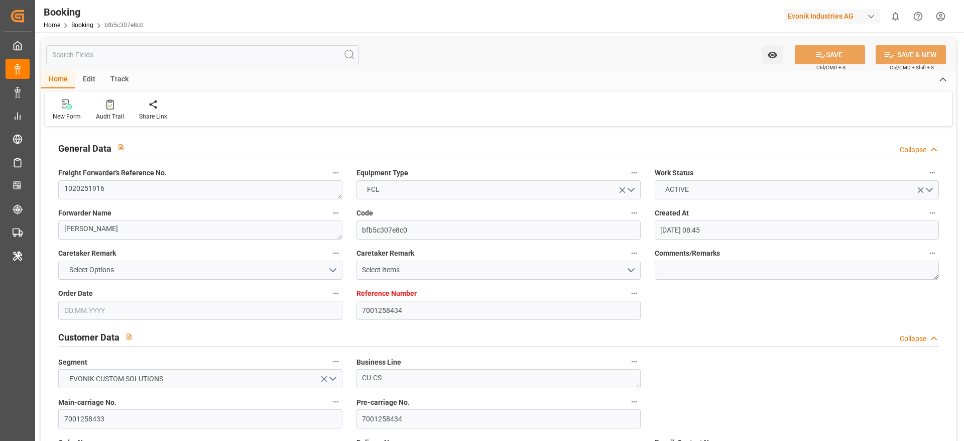
type input "[DATE]"
type input "[DATE] 22:00"
type input "[DATE] 12:00"
type input "[DATE] 21:54"
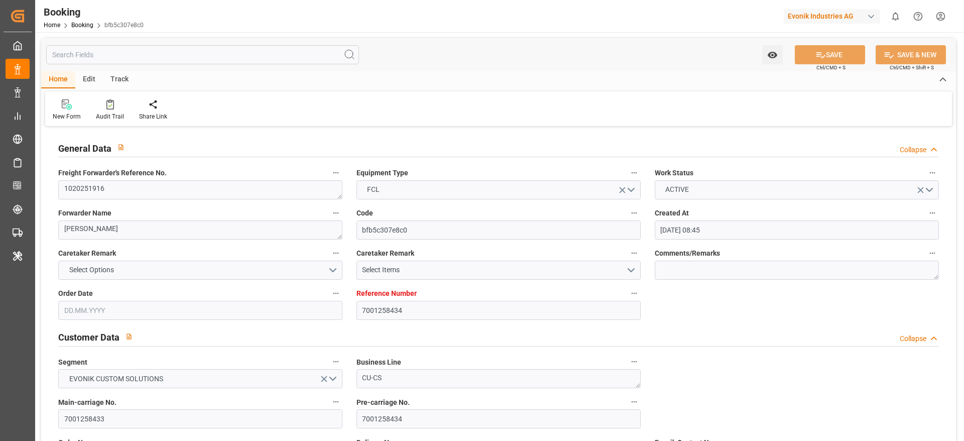
type input "[DATE] 07:30"
type input "[DATE] 10:17"
type input "[DATE] 20:00"
type input "[DATE] 04:37"
type input "[DATE] 20:00"
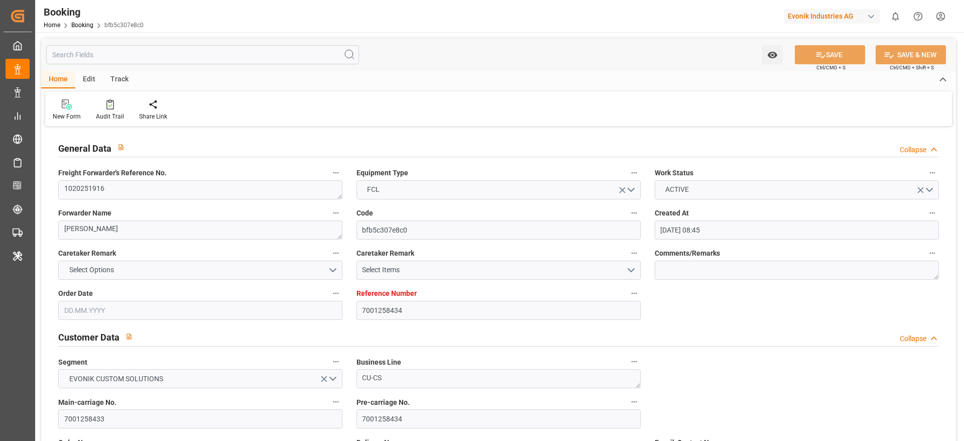
type input "[DATE] 15:00"
type input "[DATE] 02:19"
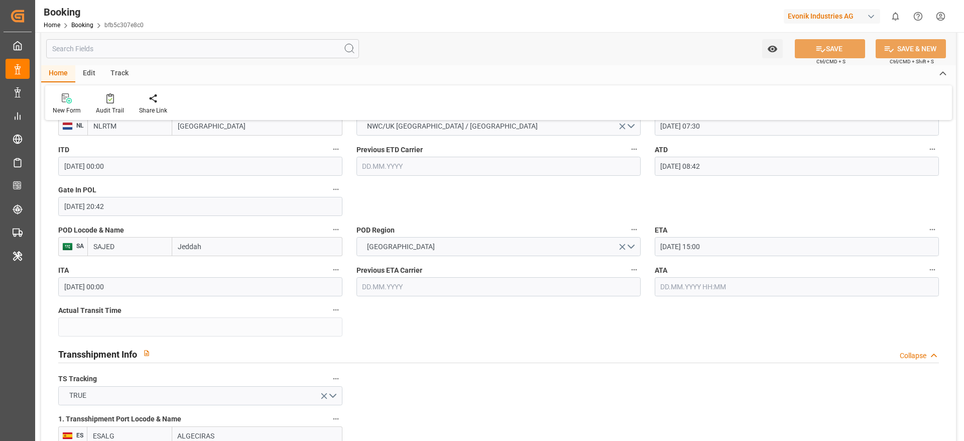
scroll to position [831, 0]
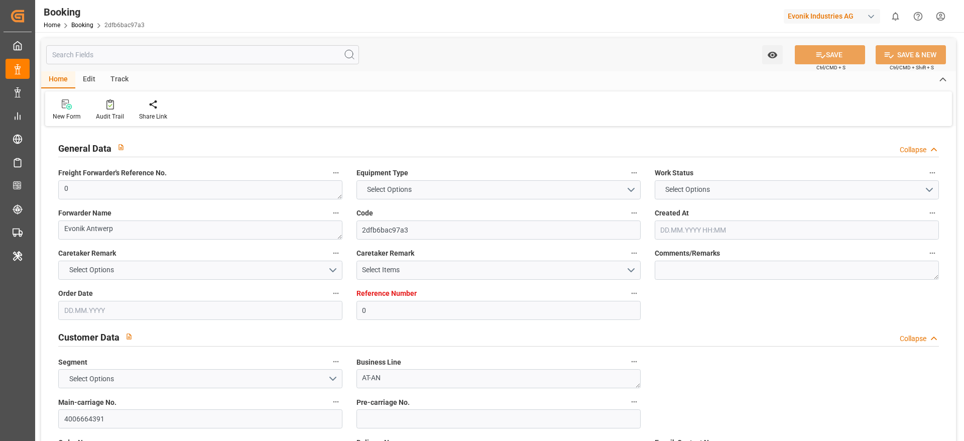
type input "0"
type input "Hapag Lloyd"
type input "Hapag Lloyd Aktiengesellschaft"
type input "NLRTM"
type input "Alajuela"
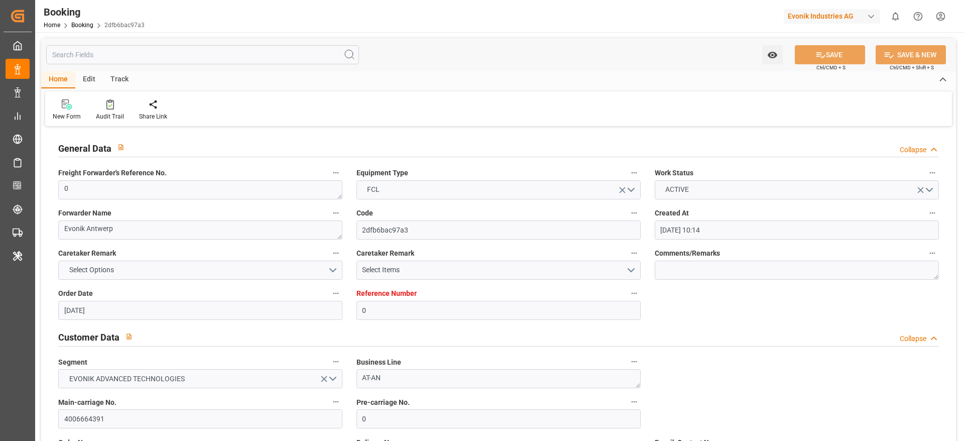
type input "11.07.2025 10:14"
type input "11.07.2025"
type input "01.09.2025"
type input "22.07.2025"
type input "22.07.2025 15:36"
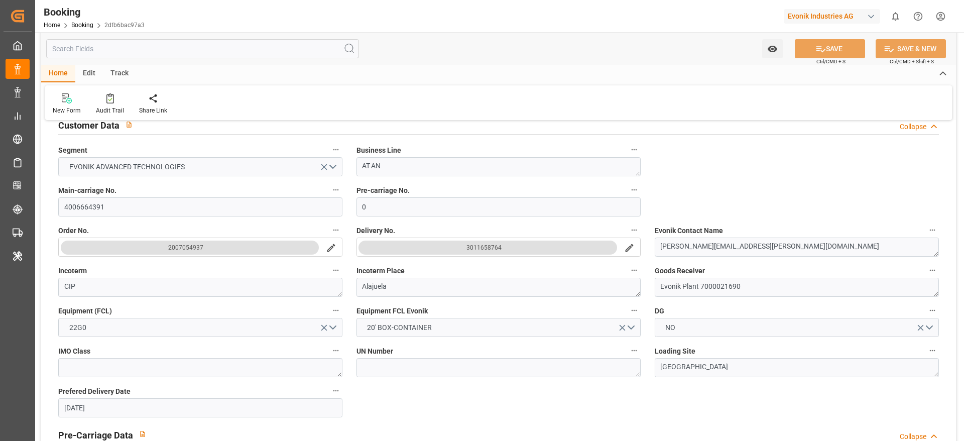
scroll to position [211, 0]
click at [92, 199] on input "4006664391" at bounding box center [200, 207] width 284 height 19
click at [388, 166] on textarea "AT-AN" at bounding box center [498, 167] width 284 height 19
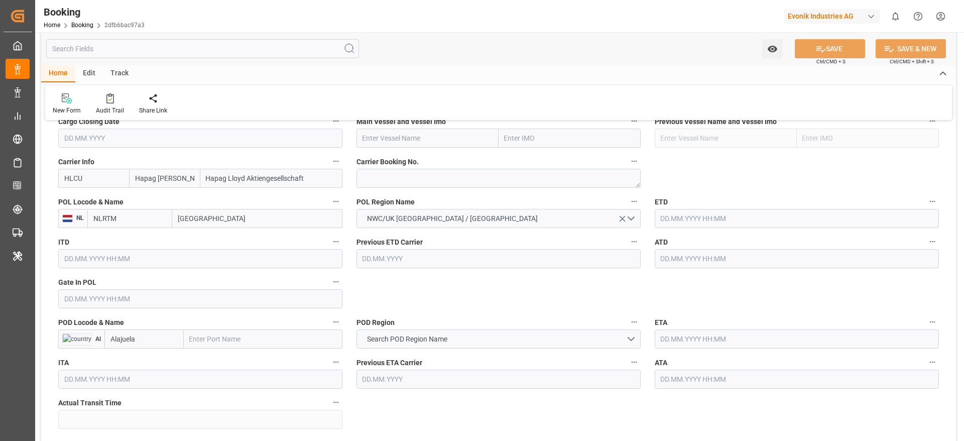
scroll to position [741, 0]
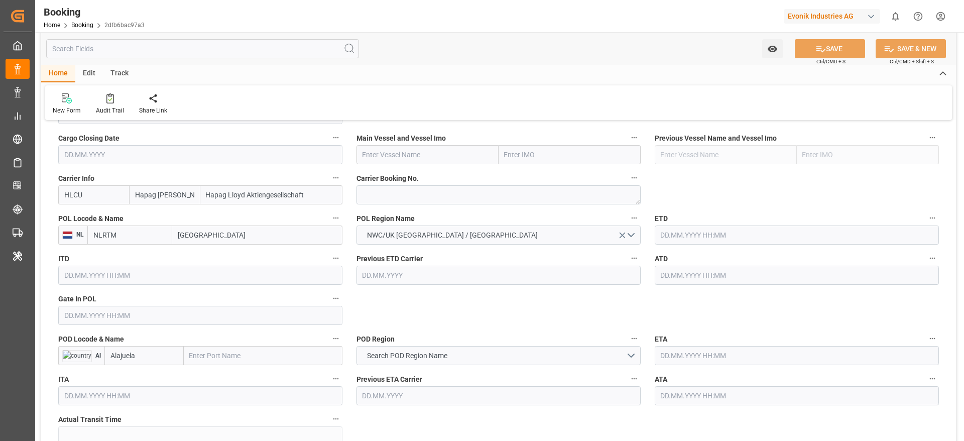
scroll to position [724, 0]
click at [498, 213] on label "POL Region Name" at bounding box center [498, 217] width 284 height 14
click at [627, 213] on button "POL Region Name" at bounding box center [633, 216] width 13 height 13
click at [382, 198] on div at bounding box center [482, 220] width 964 height 441
click at [372, 197] on textarea at bounding box center [498, 193] width 284 height 19
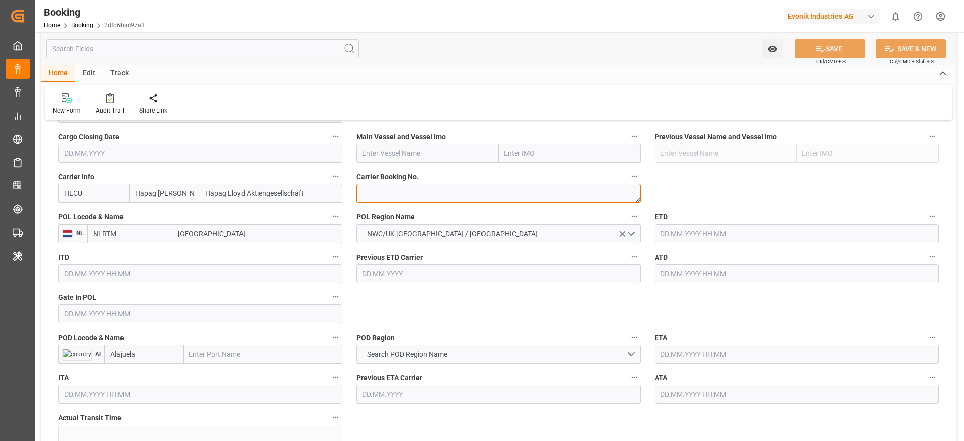
paste textarea "93833265"
click at [372, 197] on textarea "93833265" at bounding box center [498, 193] width 284 height 19
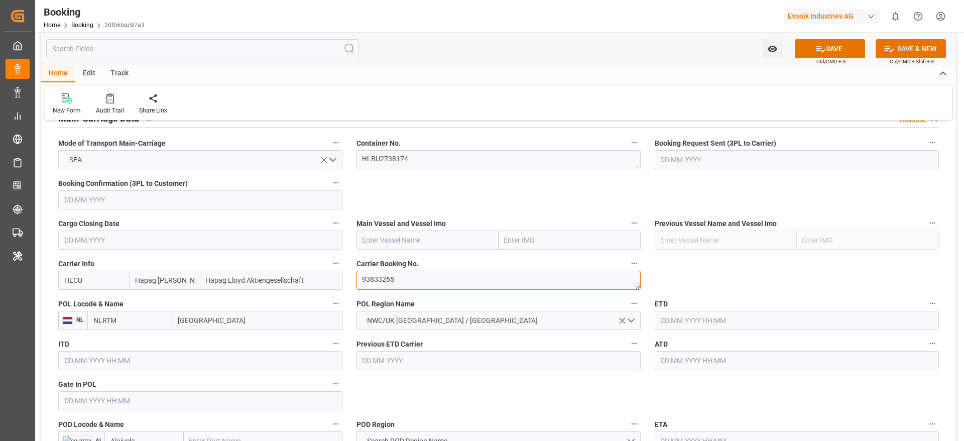
type textarea "93833265"
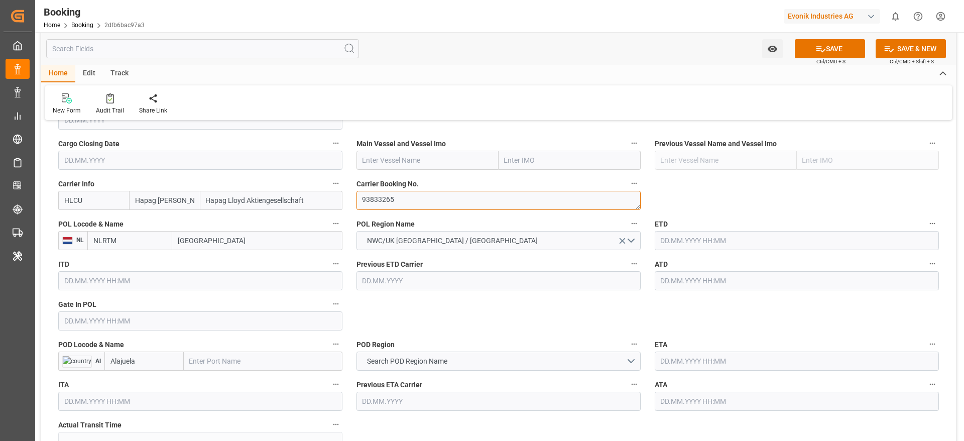
scroll to position [717, 0]
click at [220, 242] on input "[GEOGRAPHIC_DATA]" at bounding box center [257, 240] width 170 height 19
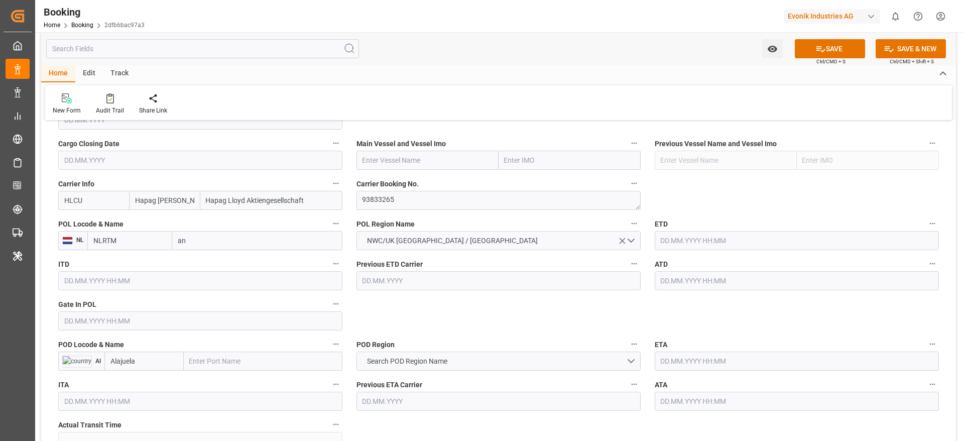
type input "ant"
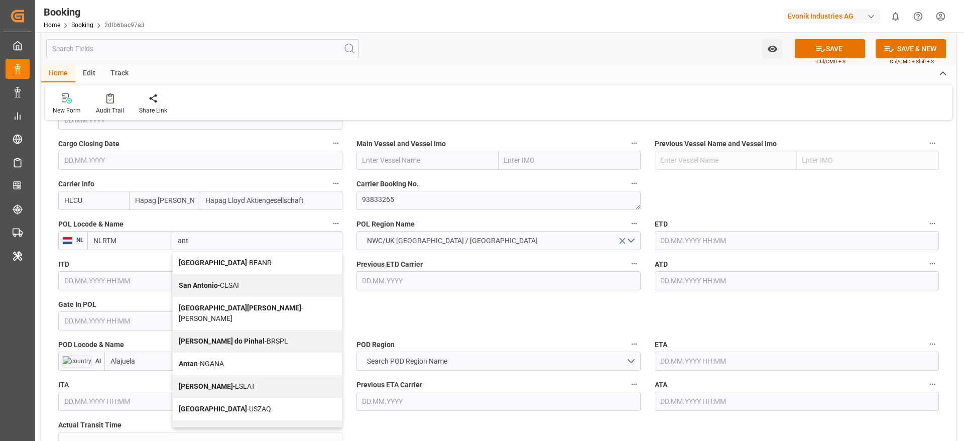
click at [219, 262] on span "Antwerp - BEANR" at bounding box center [225, 263] width 93 height 8
type input "BEANR"
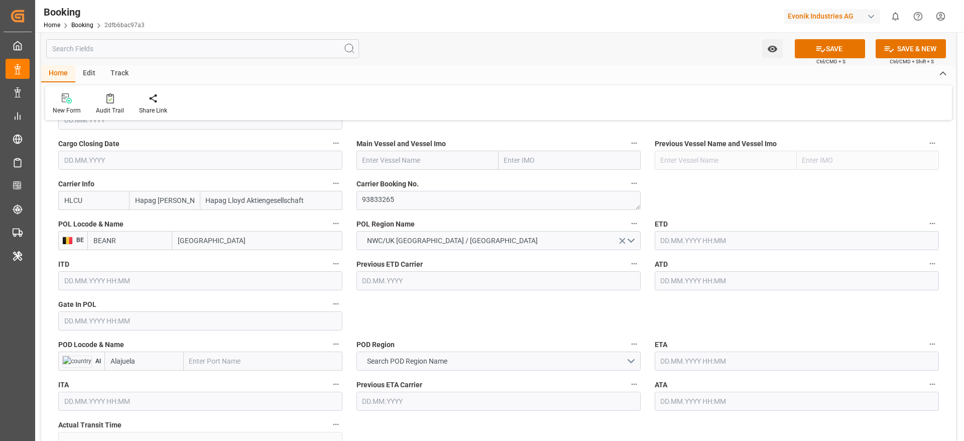
type input "Antwerp"
paste input "PUERTO LIMON"
click at [199, 363] on input "PUERTO LIMON" at bounding box center [263, 360] width 159 height 19
click at [195, 363] on input "PUERTO LIMON" at bounding box center [263, 360] width 159 height 19
click at [259, 363] on input "PUERTO LIMON" at bounding box center [263, 360] width 159 height 19
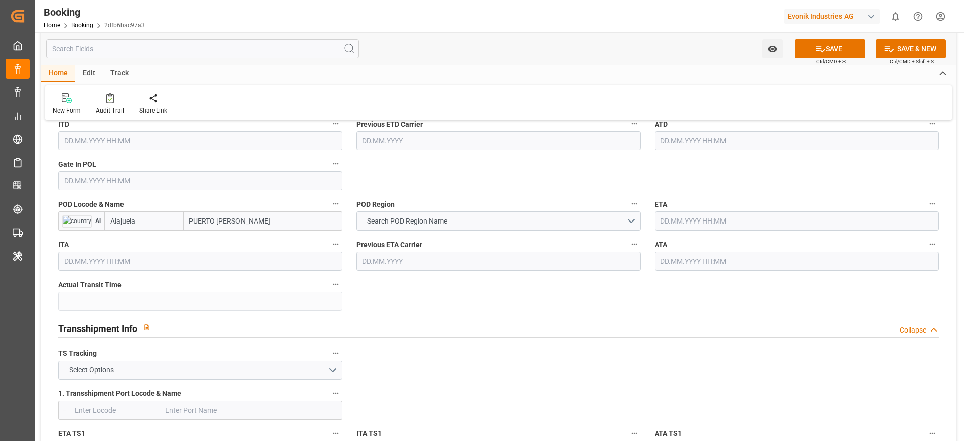
scroll to position [858, 0]
type input "PUERTO LIMON"
drag, startPoint x: 189, startPoint y: 223, endPoint x: 262, endPoint y: 224, distance: 72.8
click at [262, 224] on input "PUERTO LIMON" at bounding box center [263, 219] width 159 height 19
paste input "PUERTO LIMON"
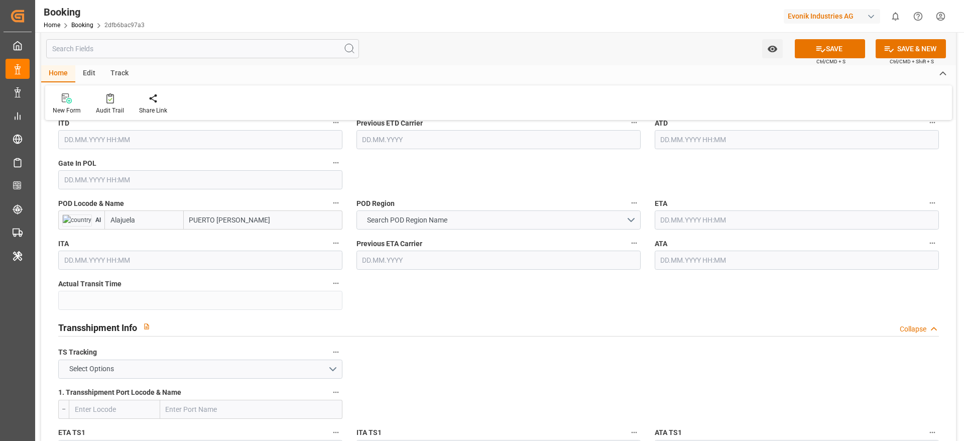
type input "PUERTO LIMON"
click at [127, 219] on input "Alajuela" at bounding box center [143, 219] width 79 height 19
paste input "CR PMN"
click at [120, 222] on input "CR PMN" at bounding box center [143, 219] width 79 height 19
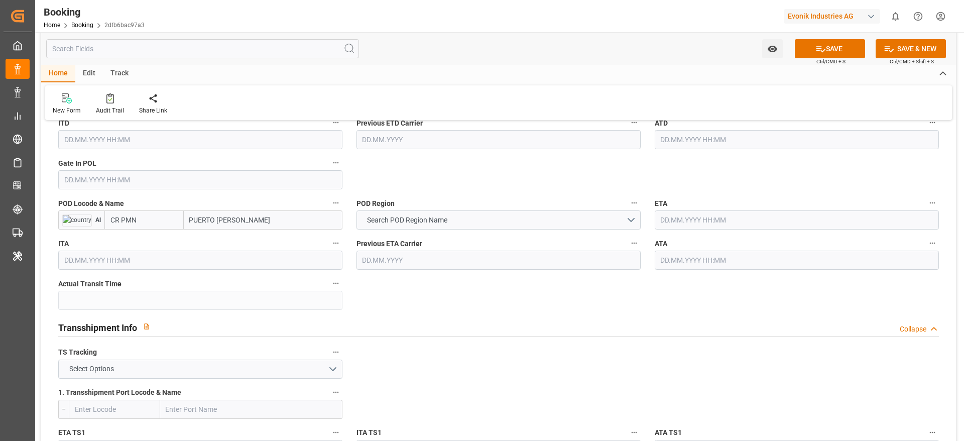
type input "CRPMN"
click at [140, 249] on div "CRPMN - Puerto Moin" at bounding box center [145, 247] width 80 height 33
type input "Puerto Moin"
type input "CRPMN"
drag, startPoint x: 177, startPoint y: 223, endPoint x: 217, endPoint y: 219, distance: 40.3
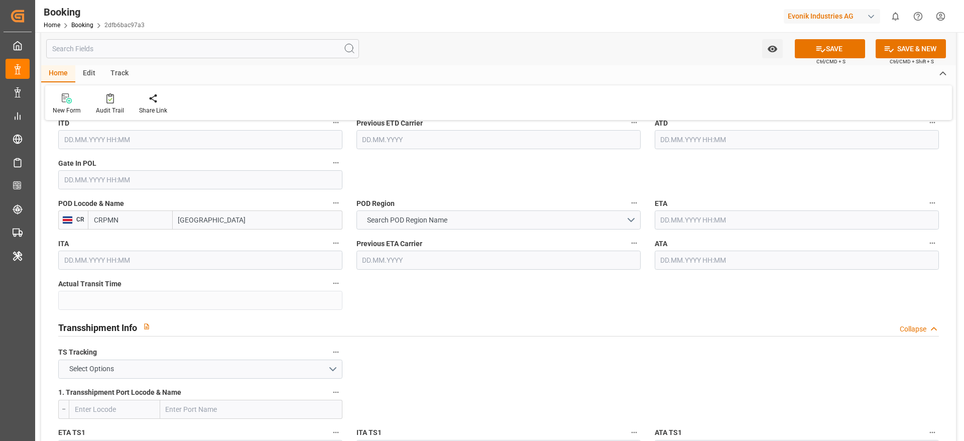
click at [217, 219] on input "Puerto Moin" at bounding box center [258, 219] width 170 height 19
drag, startPoint x: 176, startPoint y: 211, endPoint x: 231, endPoint y: 211, distance: 55.7
click at [231, 211] on input "Puerto Moin" at bounding box center [258, 219] width 170 height 19
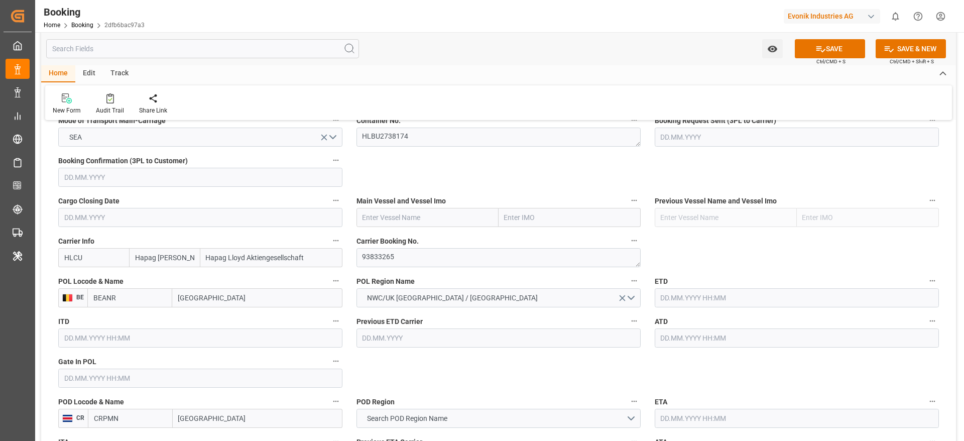
scroll to position [703, 0]
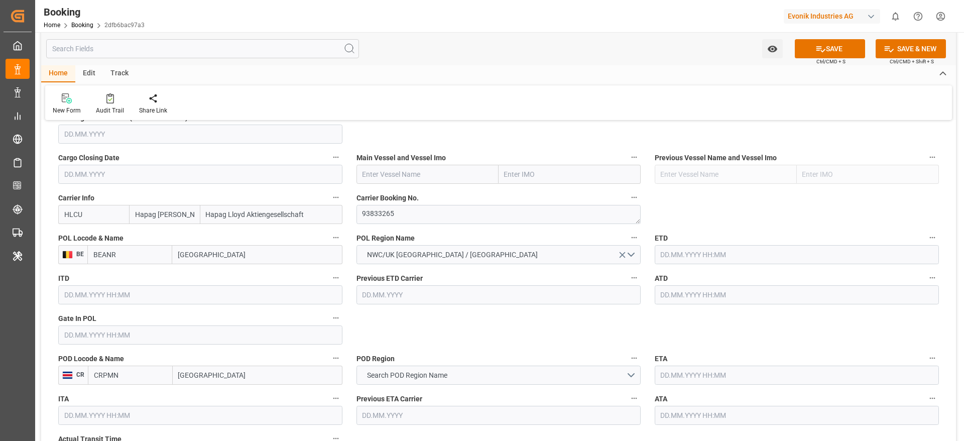
paste input "SANTA MARTA EXPRESS"
type input "SANTA MARTA EXPRESS"
click at [422, 172] on input "SANTA MARTA EXPRESS" at bounding box center [427, 174] width 142 height 19
click at [431, 190] on div "SANTA MARTA EXPRESS - 9446104" at bounding box center [427, 201] width 141 height 33
type input "9446104"
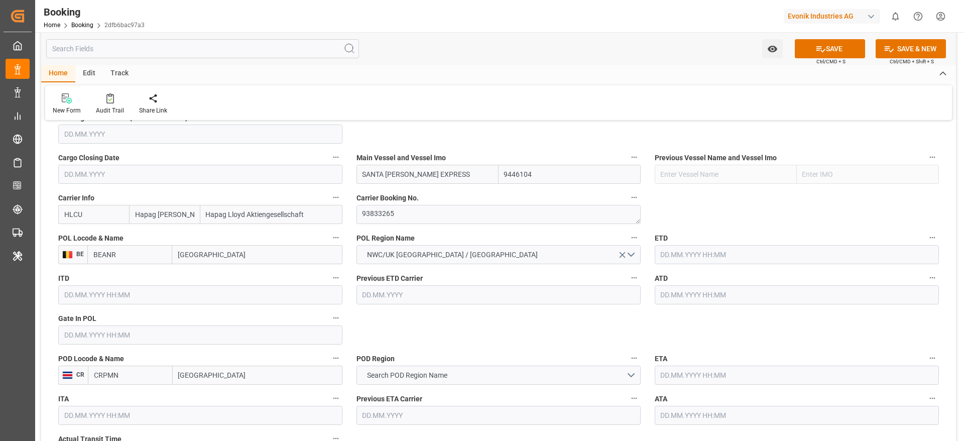
type input "SANTA MARTA EXPRESS"
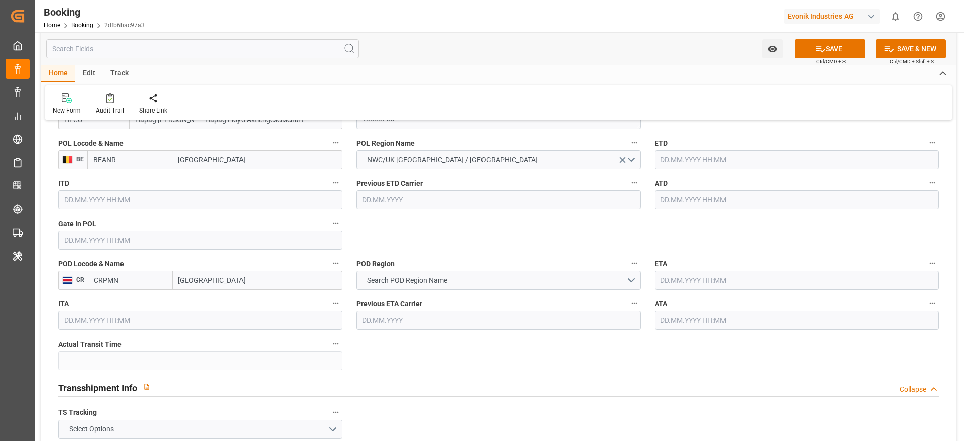
scroll to position [793, 0]
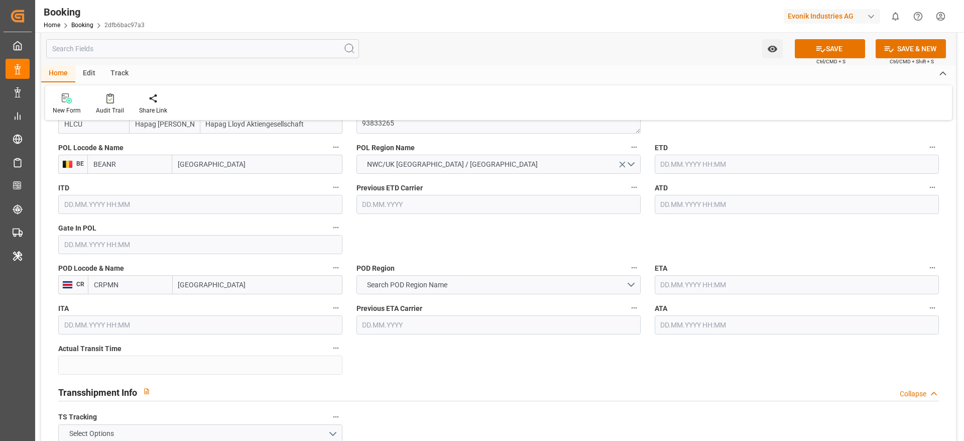
click at [84, 247] on input "text" at bounding box center [200, 244] width 284 height 19
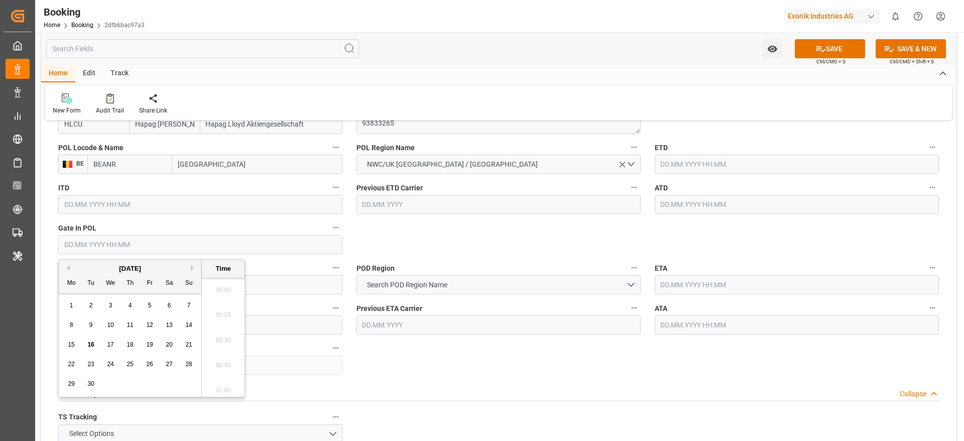
scroll to position [1509, 0]
click at [68, 271] on div "September 2025" at bounding box center [130, 269] width 143 height 10
click at [69, 268] on button "Previous Month" at bounding box center [67, 268] width 6 height 6
click at [132, 360] on span "24" at bounding box center [129, 363] width 7 height 7
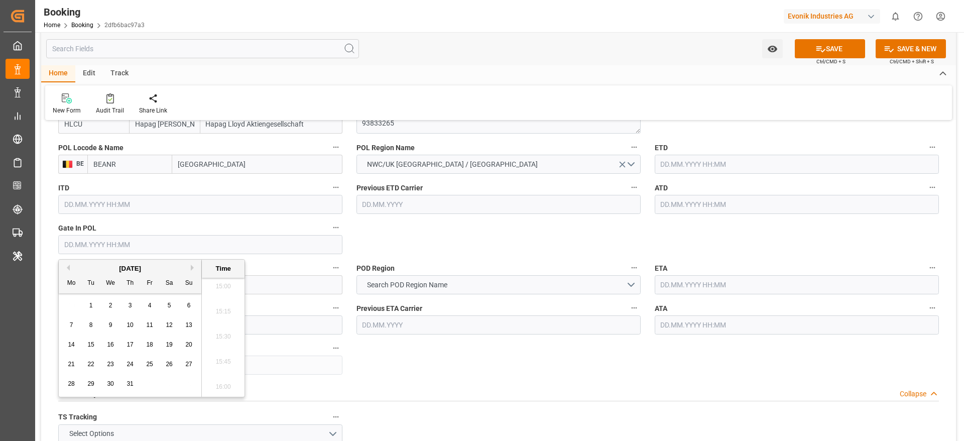
type input "24.07.2025 00:00"
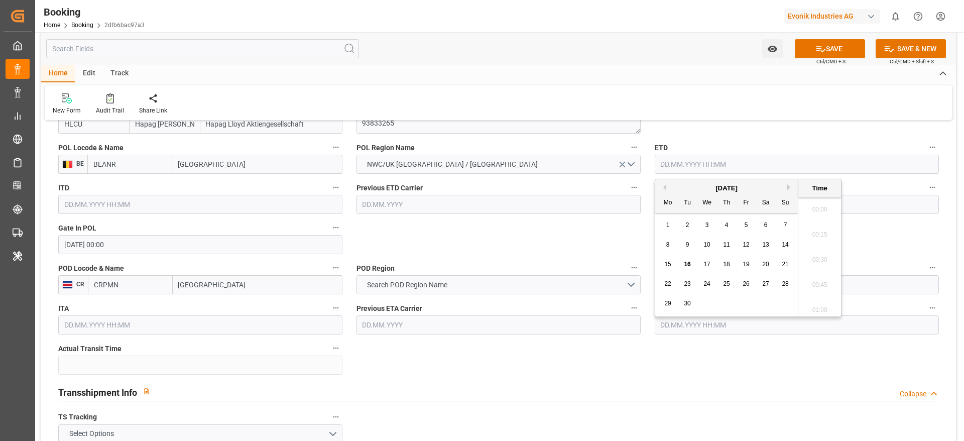
click at [689, 163] on input "text" at bounding box center [797, 164] width 284 height 19
click at [663, 187] on button "Previous Month" at bounding box center [663, 187] width 6 height 6
click at [699, 303] on div "28 29 30 31 1 2 3" at bounding box center [726, 304] width 137 height 20
click at [705, 303] on span "30" at bounding box center [706, 303] width 7 height 7
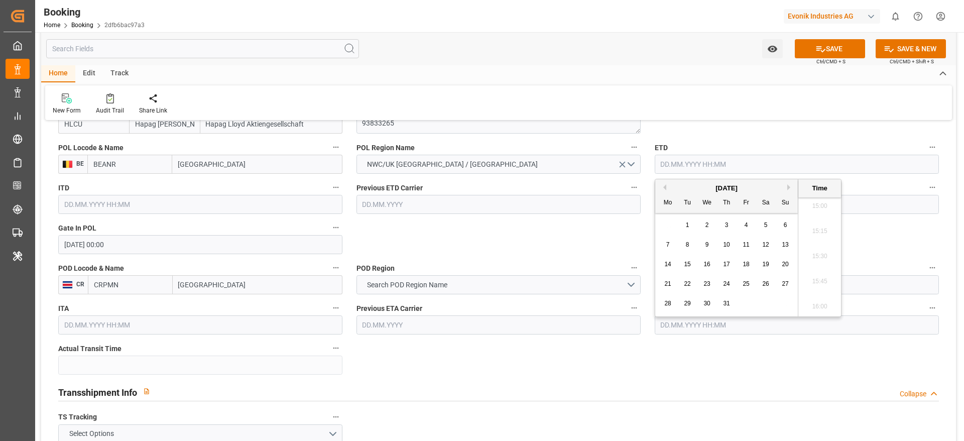
type input "30.07.2025 00:00"
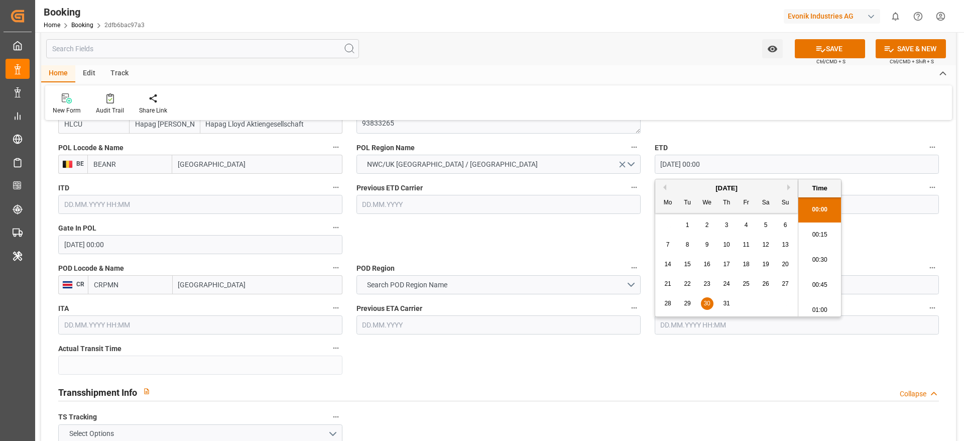
drag, startPoint x: 660, startPoint y: 169, endPoint x: 724, endPoint y: 163, distance: 64.0
click at [724, 163] on input "30.07.2025 00:00" at bounding box center [797, 164] width 284 height 19
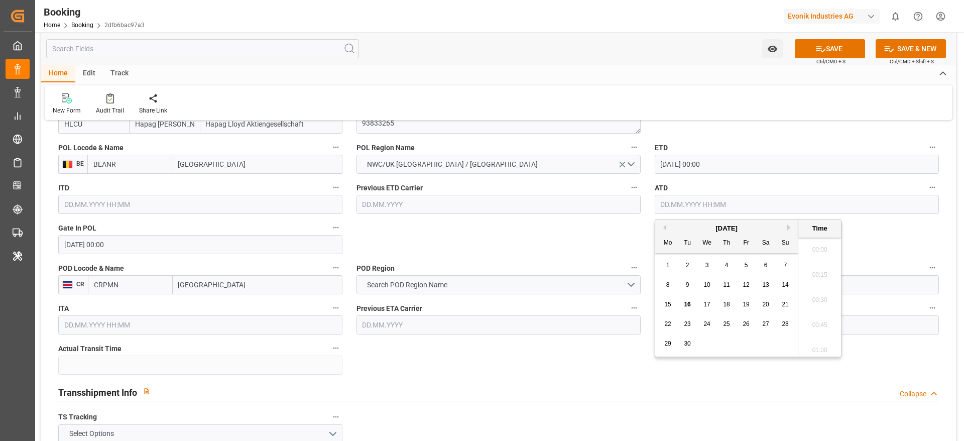
paste input "30.07.2025 00:00"
click at [664, 204] on input "30.07.2025 00:00" at bounding box center [797, 204] width 284 height 19
type input "30.07.2025 00:00"
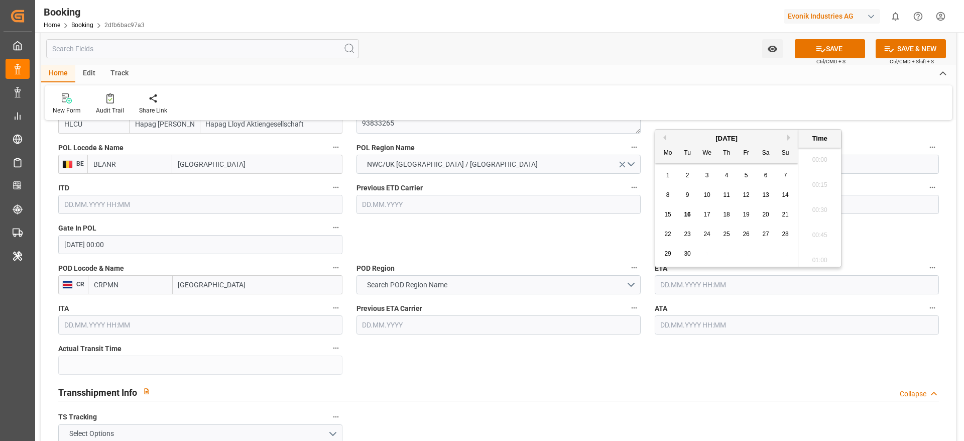
click at [664, 286] on input "text" at bounding box center [797, 284] width 284 height 19
click at [664, 135] on button "Previous Month" at bounding box center [663, 138] width 6 height 6
click at [778, 232] on div "18 19 20 21 22 23 24" at bounding box center [726, 234] width 137 height 20
click at [779, 232] on div "18 19 20 21 22 23 24" at bounding box center [726, 234] width 137 height 20
click at [779, 232] on div "24" at bounding box center [785, 234] width 13 height 12
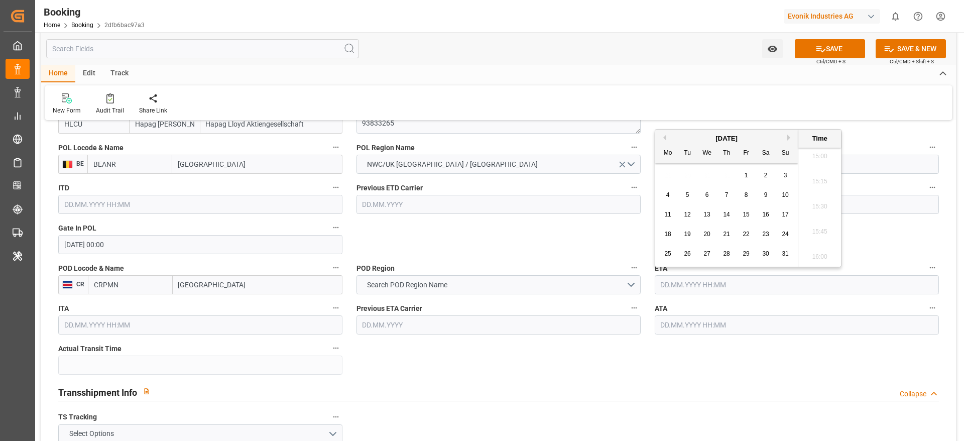
type input "24.08.2025 00:00"
drag, startPoint x: 658, startPoint y: 283, endPoint x: 720, endPoint y: 287, distance: 62.8
click at [720, 287] on input "24.08.2025 00:00" at bounding box center [797, 284] width 284 height 19
click at [656, 323] on input "text" at bounding box center [797, 324] width 284 height 19
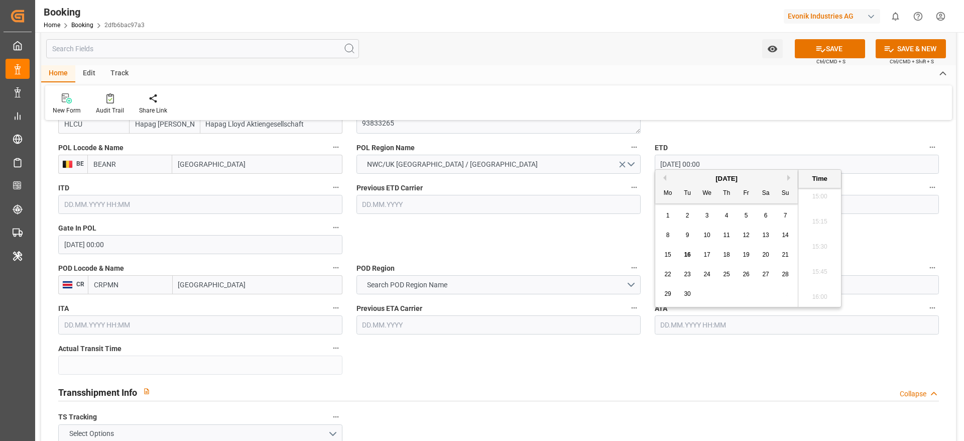
paste input "24.08.2025 00:00"
type input "24.08.2025 00:00"
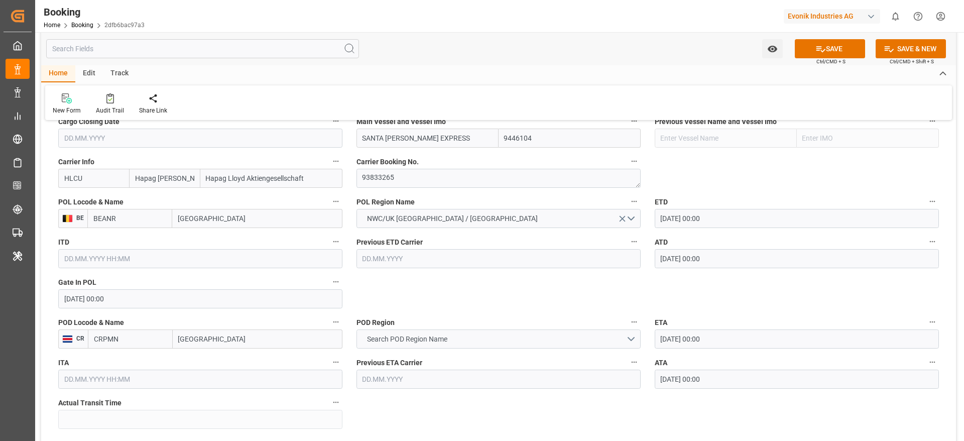
scroll to position [825, 0]
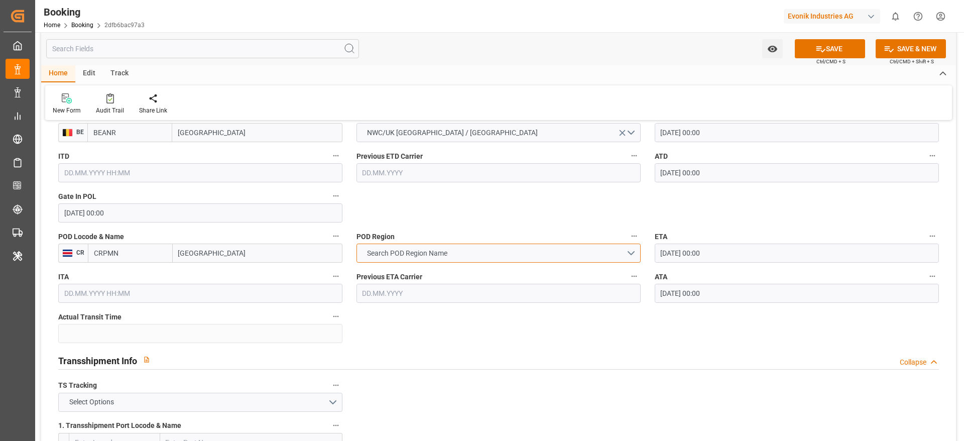
click at [385, 250] on span "Search POD Region Name" at bounding box center [407, 253] width 90 height 11
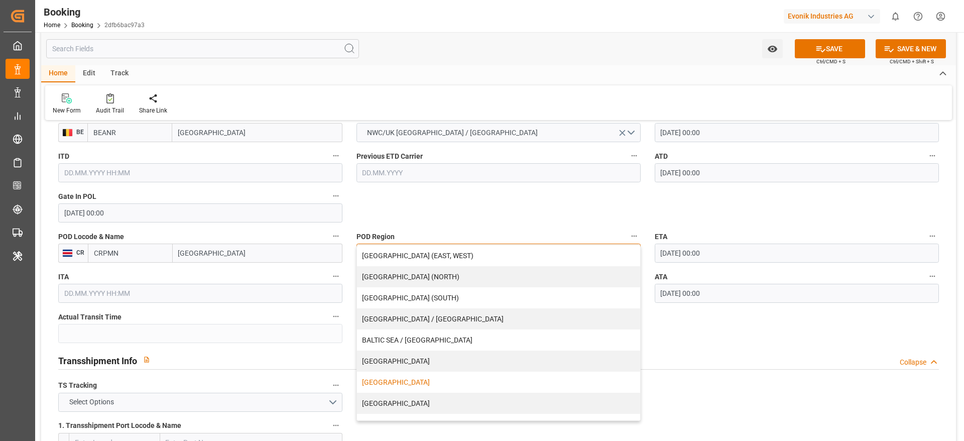
click at [389, 379] on div "[GEOGRAPHIC_DATA]" at bounding box center [498, 381] width 283 height 21
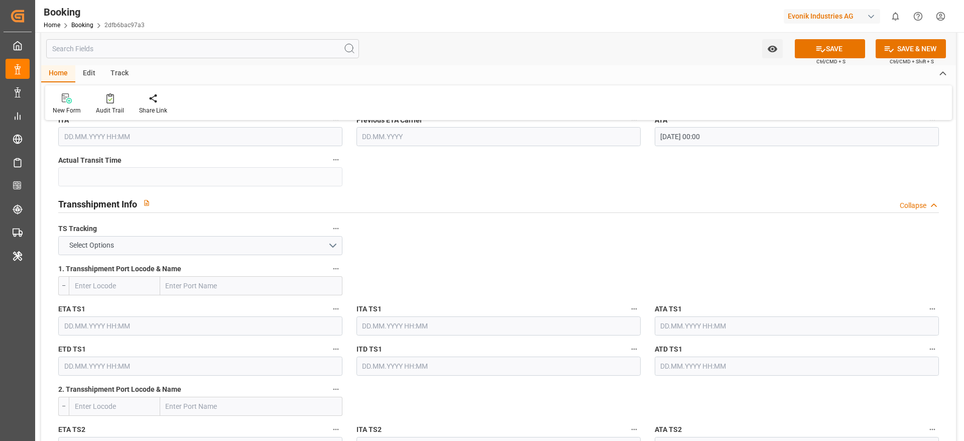
scroll to position [1030, 0]
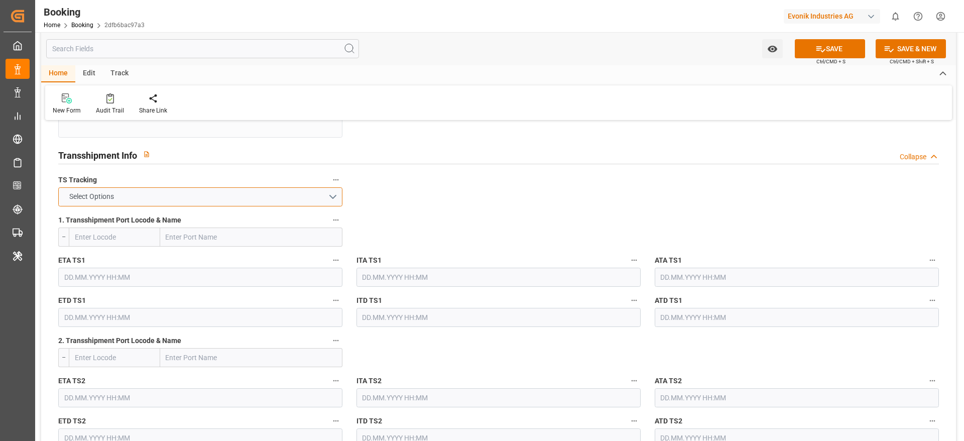
click at [185, 195] on button "Select Options" at bounding box center [200, 196] width 284 height 19
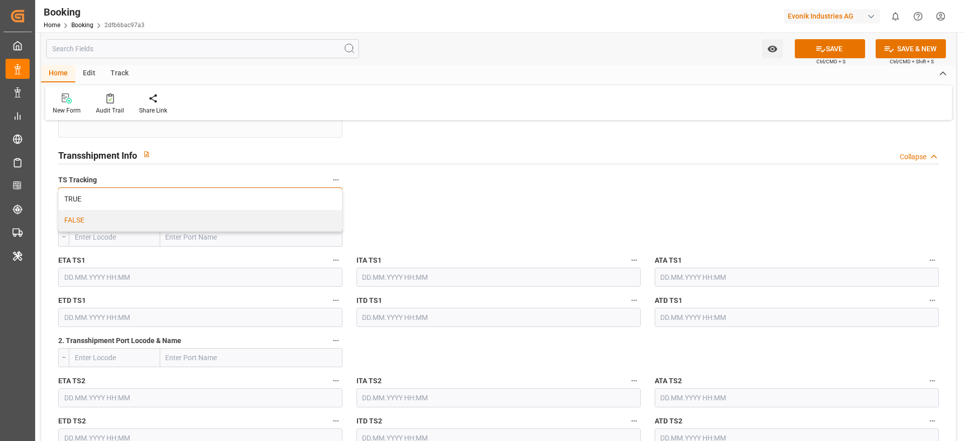
click at [175, 217] on div "FALSE" at bounding box center [200, 220] width 283 height 21
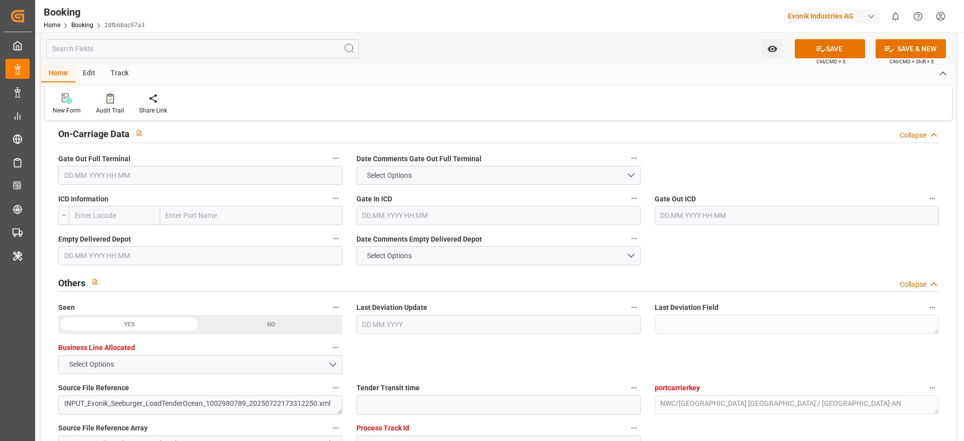
scroll to position [1482, 0]
click at [84, 171] on input "text" at bounding box center [200, 174] width 284 height 19
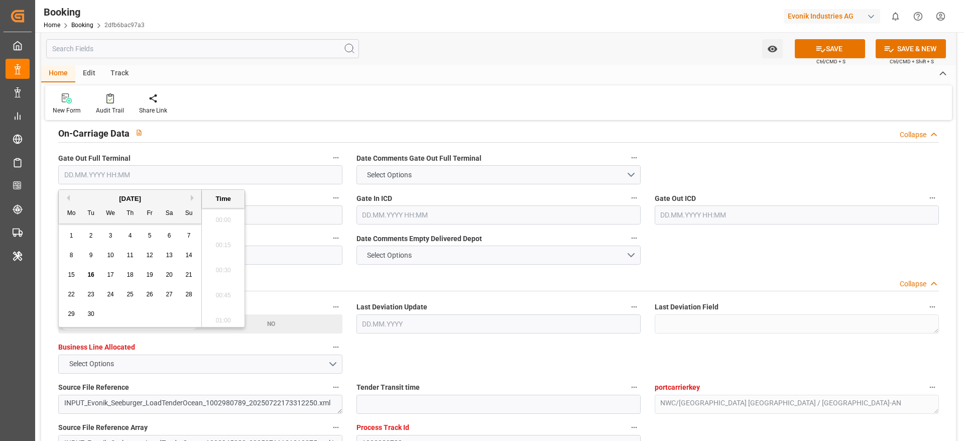
scroll to position [1509, 0]
click at [69, 197] on button "Previous Month" at bounding box center [67, 198] width 6 height 6
click at [125, 313] on div "28" at bounding box center [130, 314] width 13 height 12
type input "28.08.2025 00:00"
drag, startPoint x: 63, startPoint y: 179, endPoint x: 133, endPoint y: 175, distance: 69.9
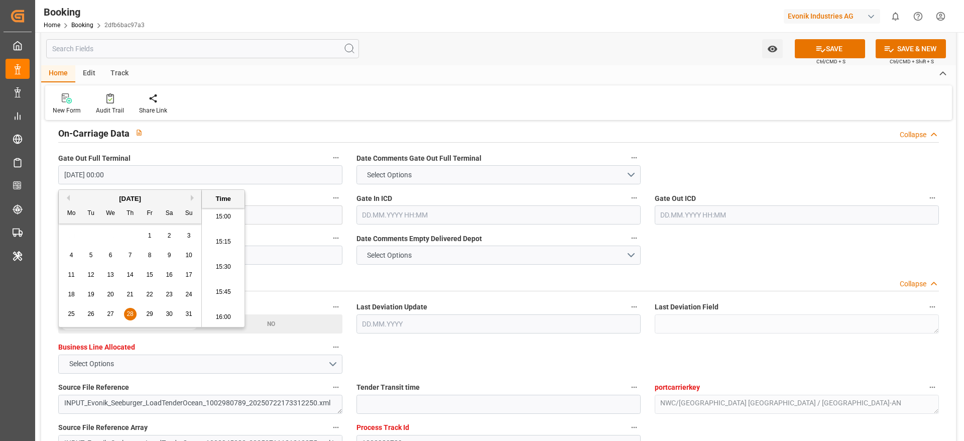
click at [133, 175] on input "28.08.2025 00:00" at bounding box center [200, 174] width 284 height 19
click at [260, 261] on input "text" at bounding box center [200, 254] width 284 height 19
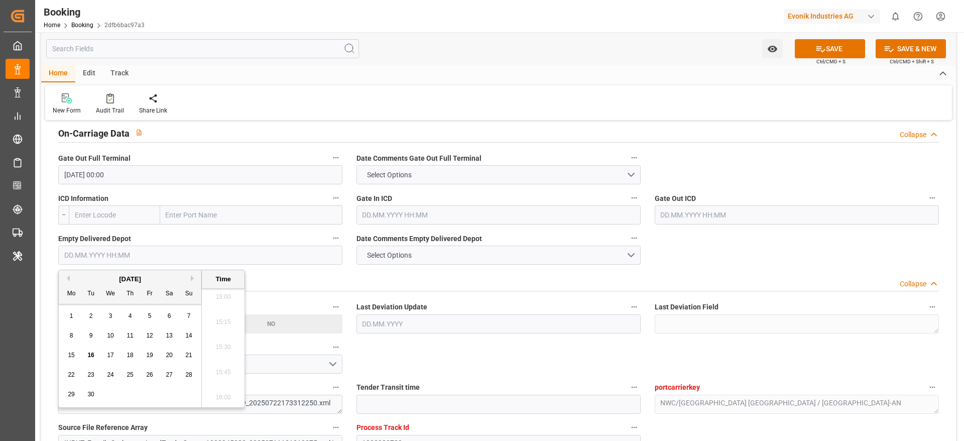
paste input "28.08.2025 00:00"
type input "28.08.2025 00:00"
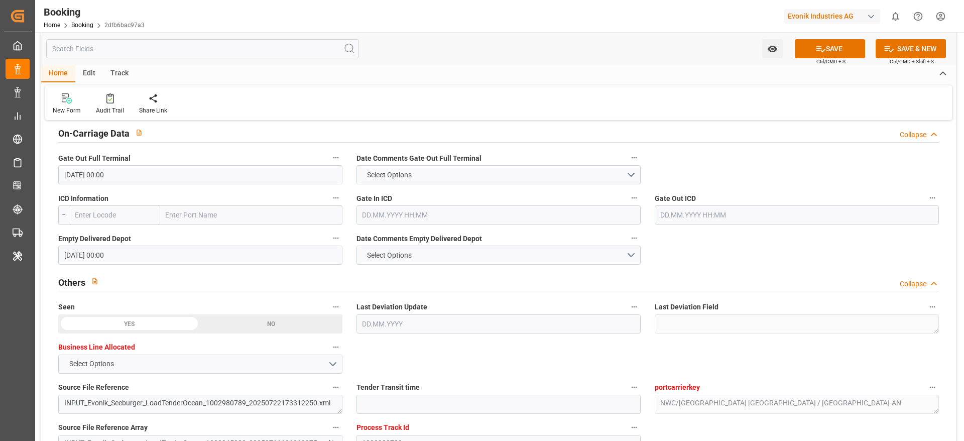
click at [287, 284] on div "Others Collapse" at bounding box center [498, 281] width 880 height 19
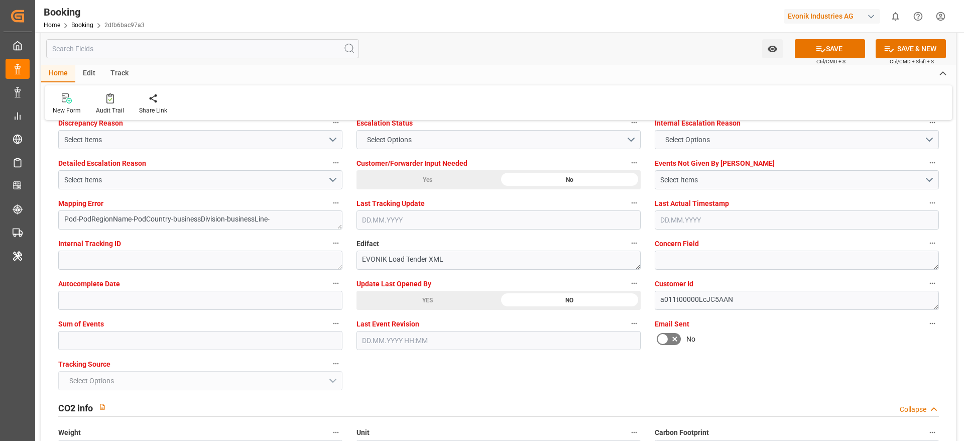
scroll to position [1740, 0]
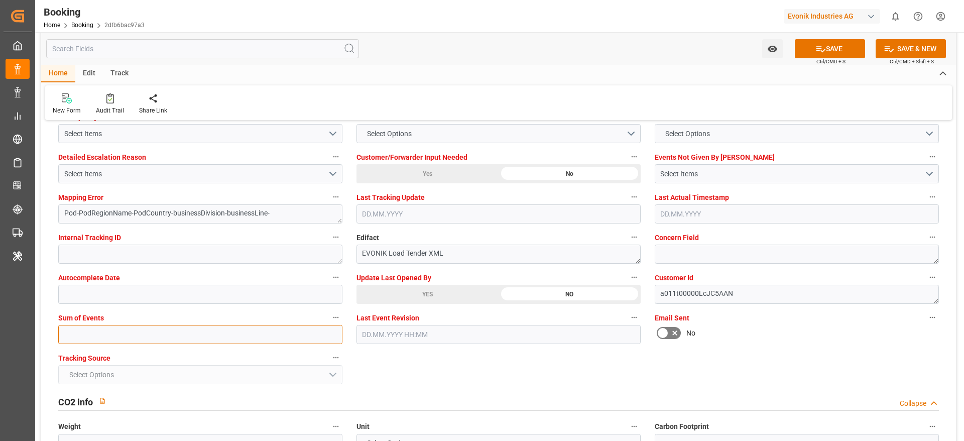
click at [127, 328] on input "text" at bounding box center [200, 334] width 284 height 19
type input "0"
click at [826, 50] on button "SAVE" at bounding box center [830, 48] width 70 height 19
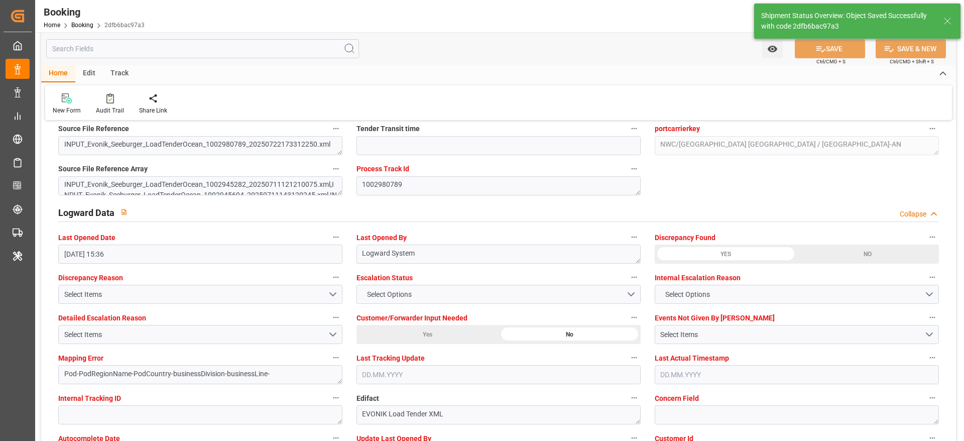
type textarea "NWC/UK North West Continent / UK_CRPMN_HLCU_AT-AN"
type textarea "[PERSON_NAME]"
type textarea "businessDivision-businessLine-"
type input "25"
type input "30.07.2025 00:00"
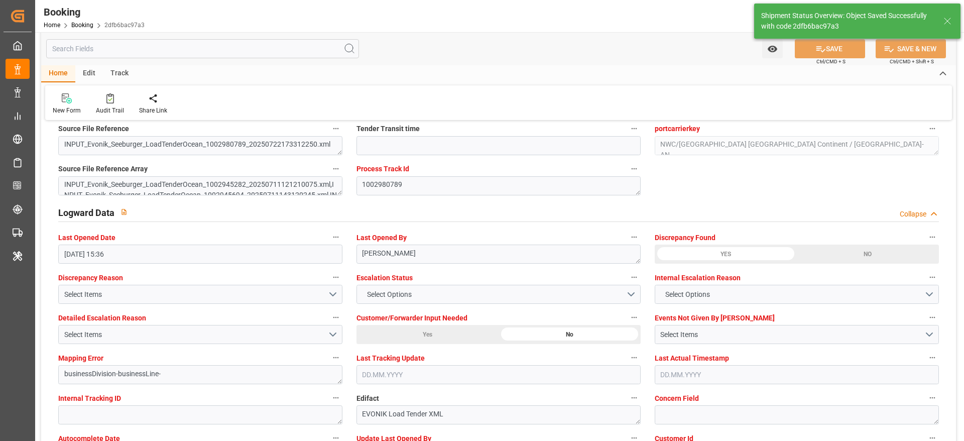
type input "[DATE] 00:00"
type input "16.09.2025 10:04"
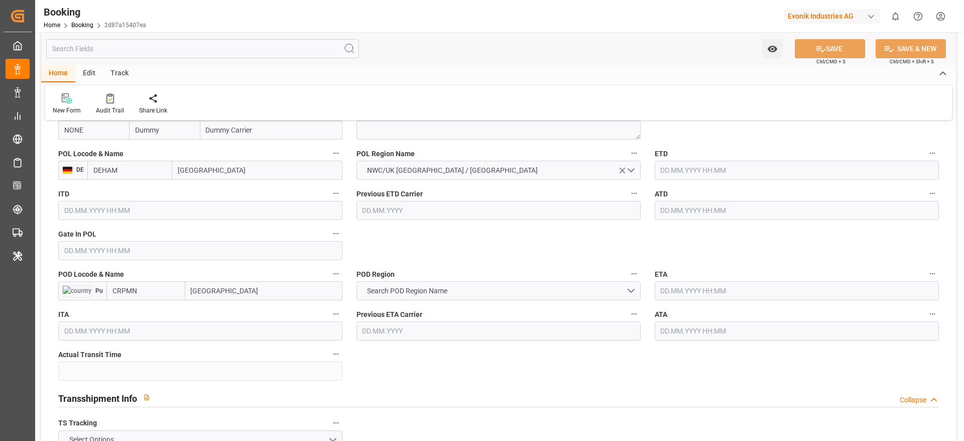
scroll to position [788, 0]
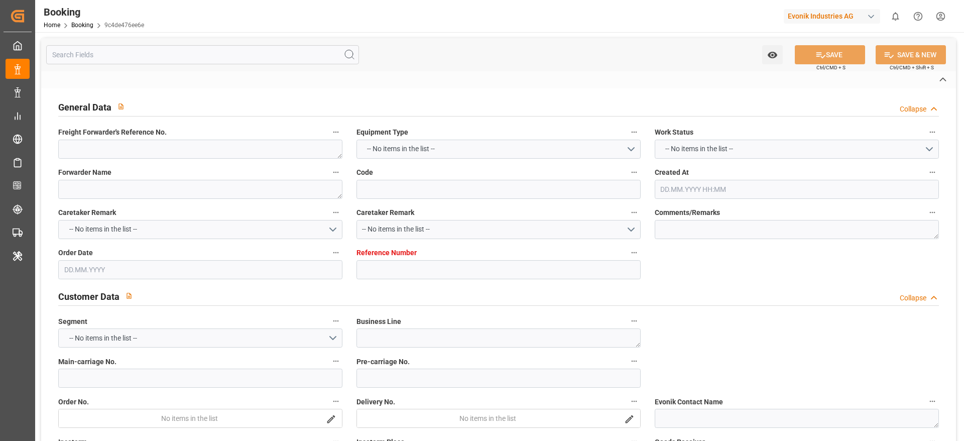
type textarea "251008610149"
type textarea "Leschaco Bremen"
type input "9c4de476ee6e"
type input "0"
type textarea "AT-SE"
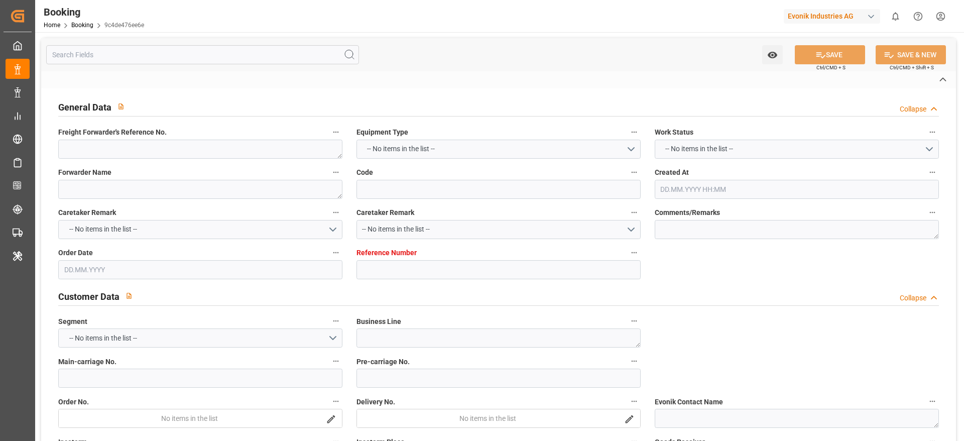
type input "4006717195"
type textarea "[PERSON_NAME][EMAIL_ADDRESS][PERSON_NAME][DOMAIN_NAME]"
type textarea "CFR"
type textarea "[GEOGRAPHIC_DATA]"
type textarea "Evonik Plant 7000114005"
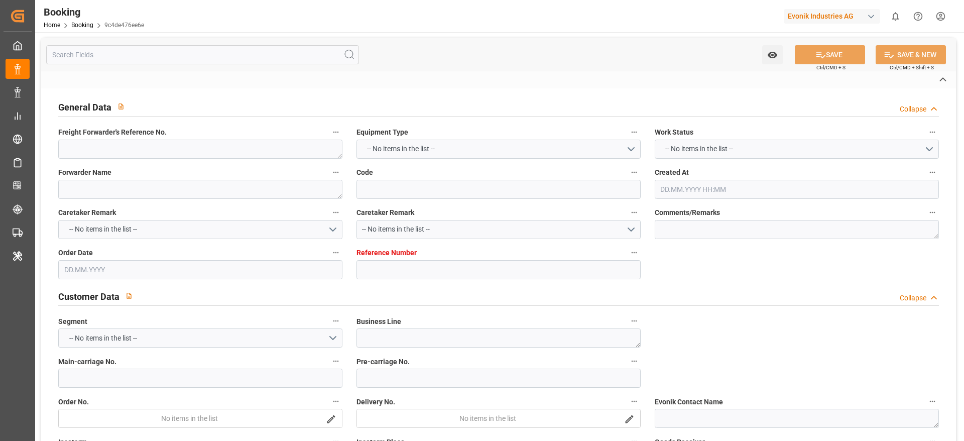
type textarea "Hombourg"
type input "NONE"
type input "[GEOGRAPHIC_DATA]"
type textarea "INPUT_Evonik_Seeburger_LoadTenderOcean_1003115634_20250904135518915.xml"
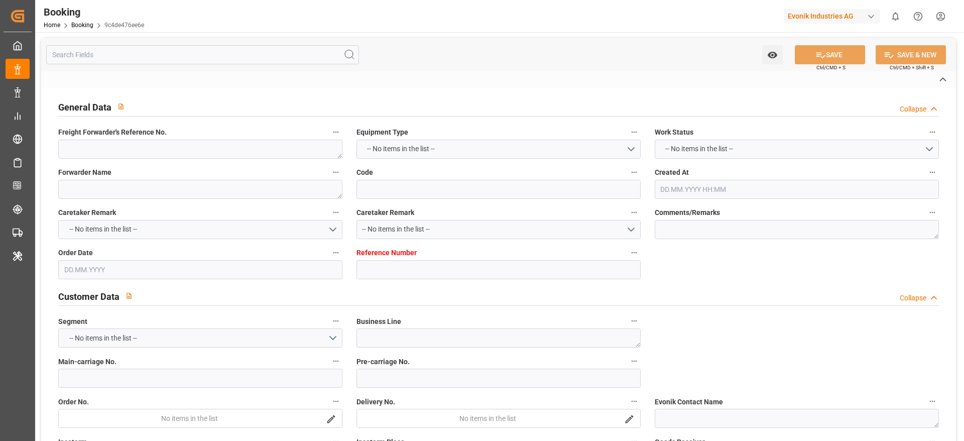
type textarea "NWC/[GEOGRAPHIC_DATA] [GEOGRAPHIC_DATA] Continent / [GEOGRAPHIC_DATA]-SE"
type textarea "INPUT_Evonik_Seeburger_LoadTenderOcean_1003115634_20250904135518915.xml"
type textarea "1003115634"
type textarea "PodCountry-businessDivision-businessLine-businessLineCode-"
type textarea "EVONIK Load Tender XML"
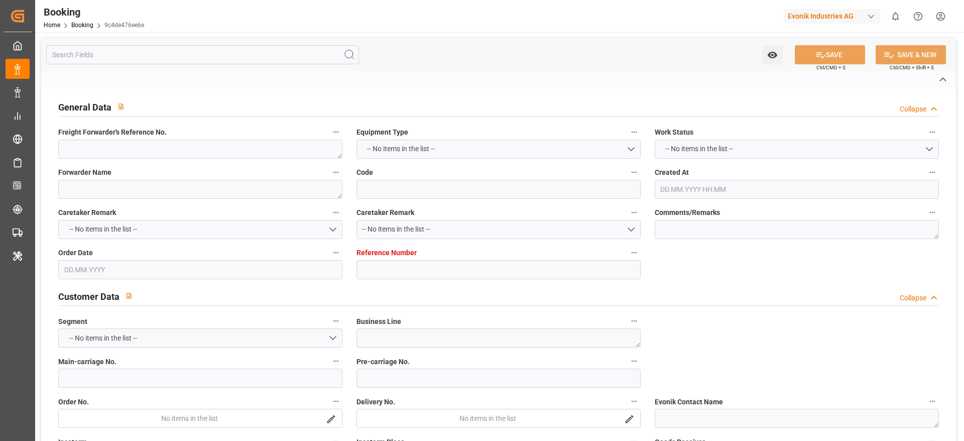
type textarea "a011t00000LcJC5AAN"
type textarea "No"
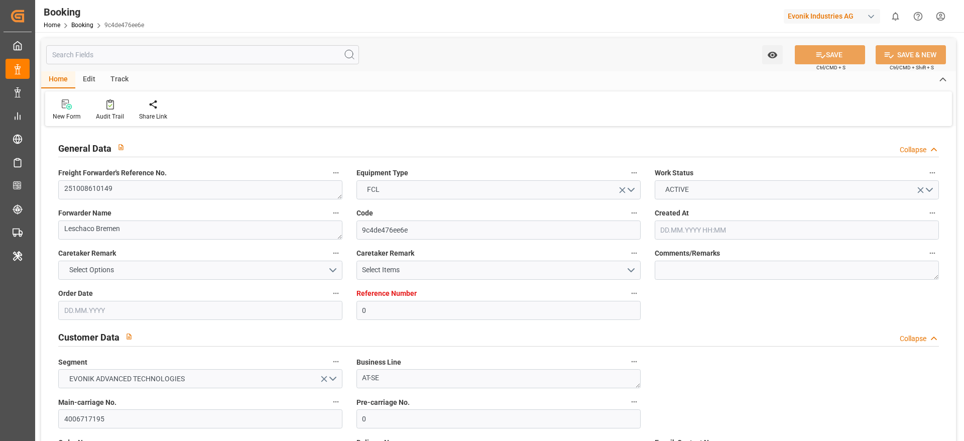
type input "0"
type input "Dummy"
type input "Dummy Carrier"
type input "DEHAM"
type input "CRPMN"
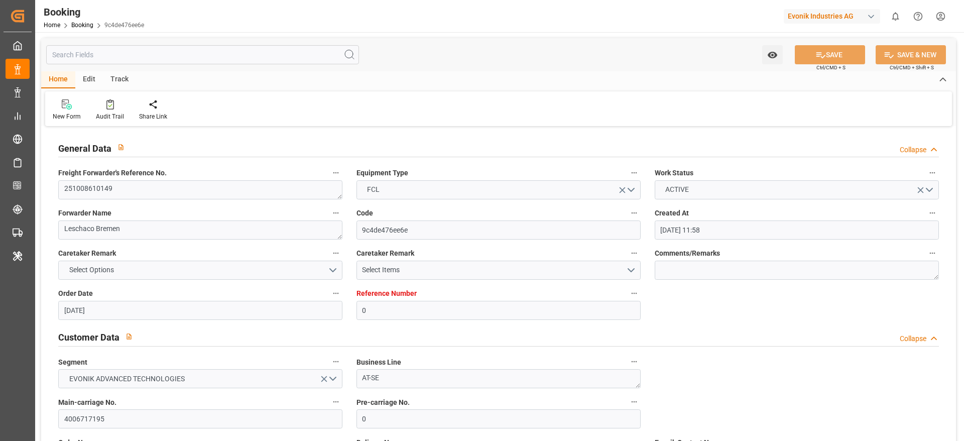
type input "[DATE] 11:58"
type input "[DATE]"
type input "[DATE] 00:00"
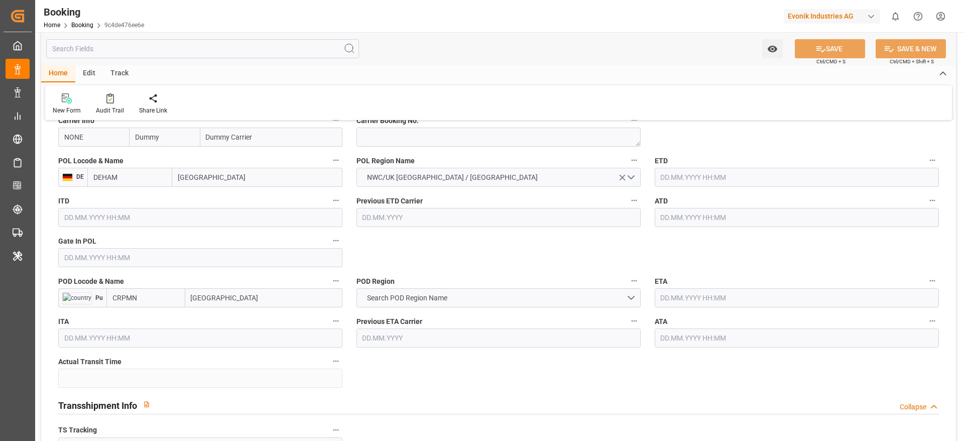
scroll to position [783, 0]
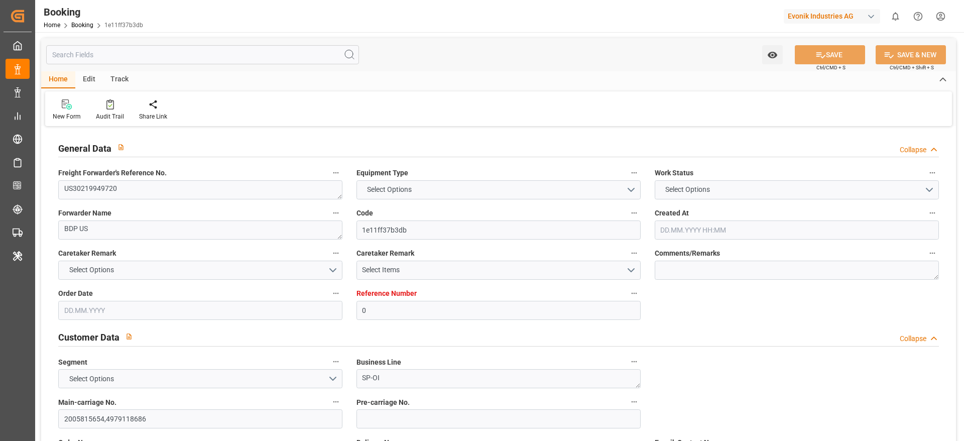
type input "0"
type input "9757228"
type input "Hapag [PERSON_NAME]"
type input "Hapag Lloyd Aktiengesellschaft"
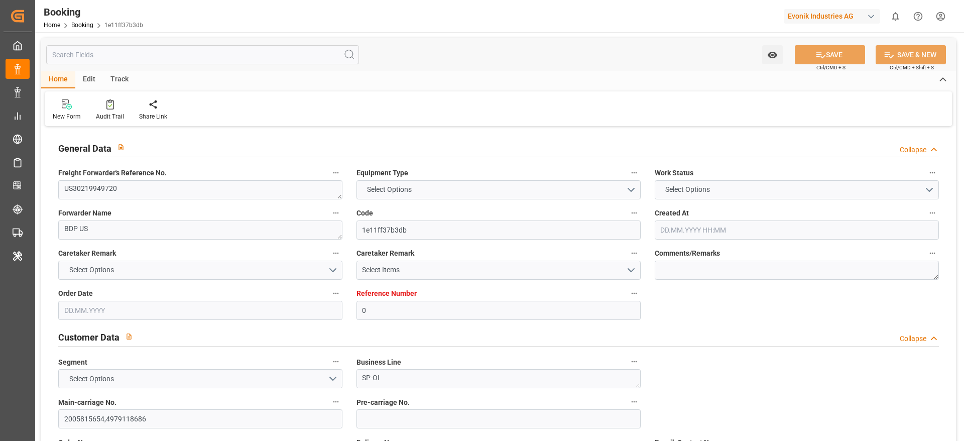
type input "USORF"
type input "CRPMN"
type input "25"
type input "COCTG"
type input "24"
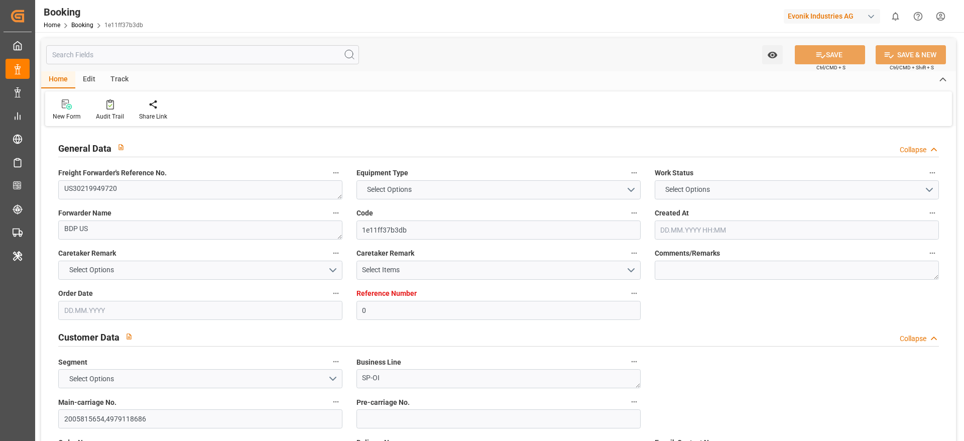
type input "0"
type input "1"
type input "-28"
type input "[DATE] 10:33"
type input "[DATE]"
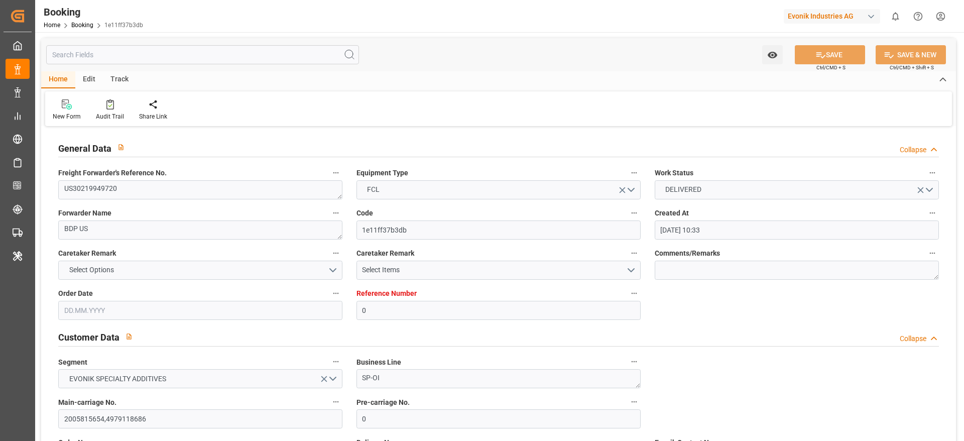
type input "[DATE] 00:00"
type input "[DATE]"
type input "[DATE] 00:00"
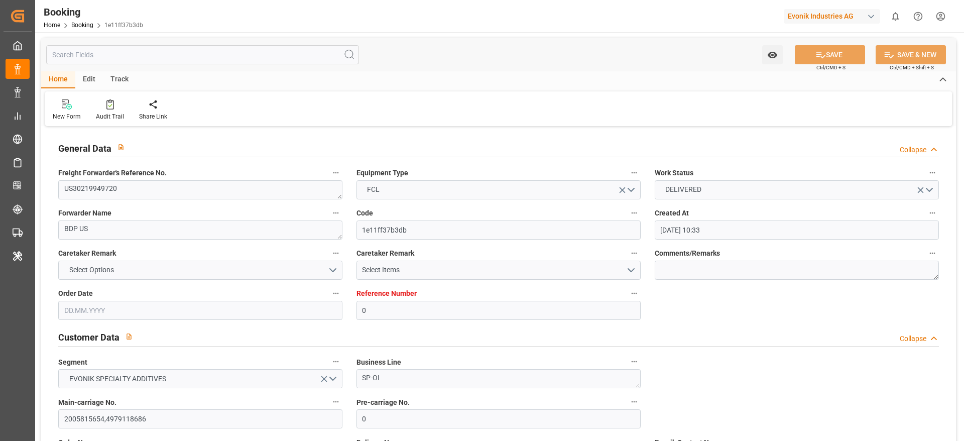
type input "[DATE] 00:00"
type input "[DATE]"
type input "[DATE] 00:00"
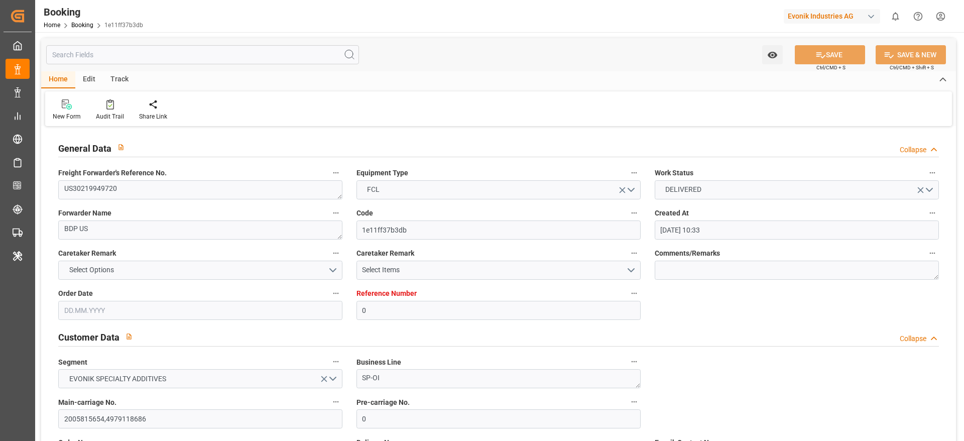
type input "[DATE] 00:00"
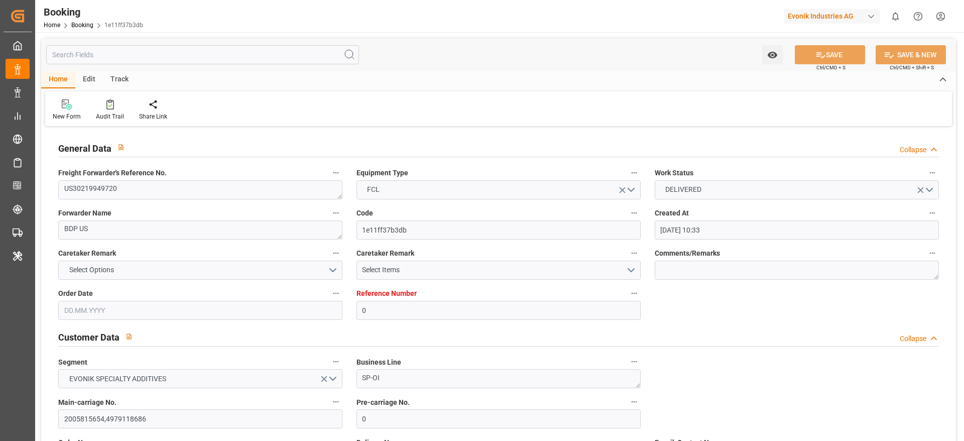
type input "[DATE] 00:00"
type input "[DATE]"
type input "[DATE] 11:40"
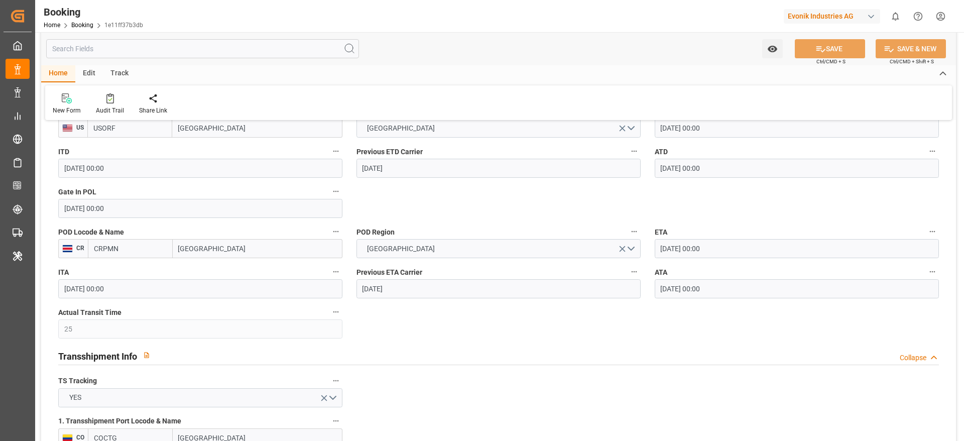
scroll to position [873, 0]
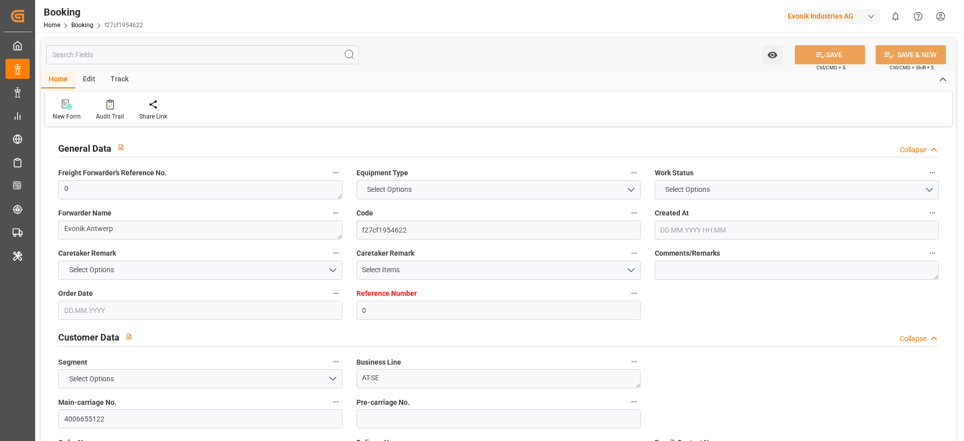
type input "0"
type input "Hapag [PERSON_NAME]"
type input "Hapag Lloyd Aktiengesellschaft"
type input "NLRTM"
type input "SAJED"
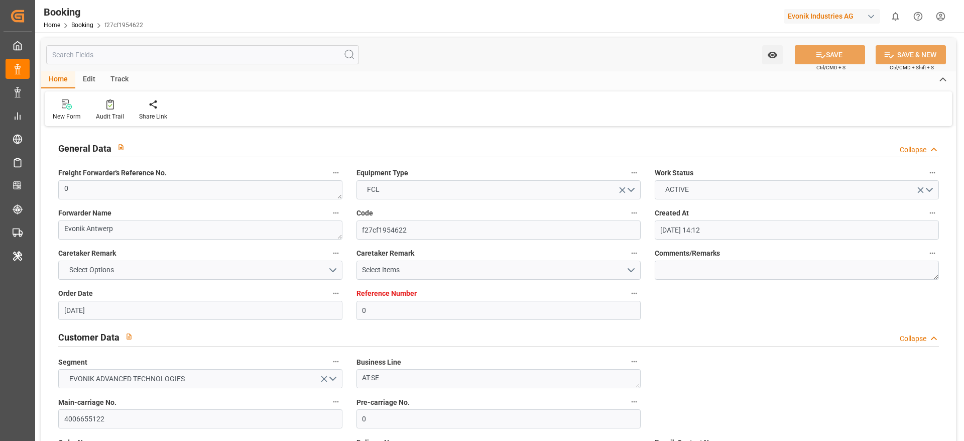
type input "[DATE] 14:12"
type input "[DATE]"
type input "[DATE] 15:37"
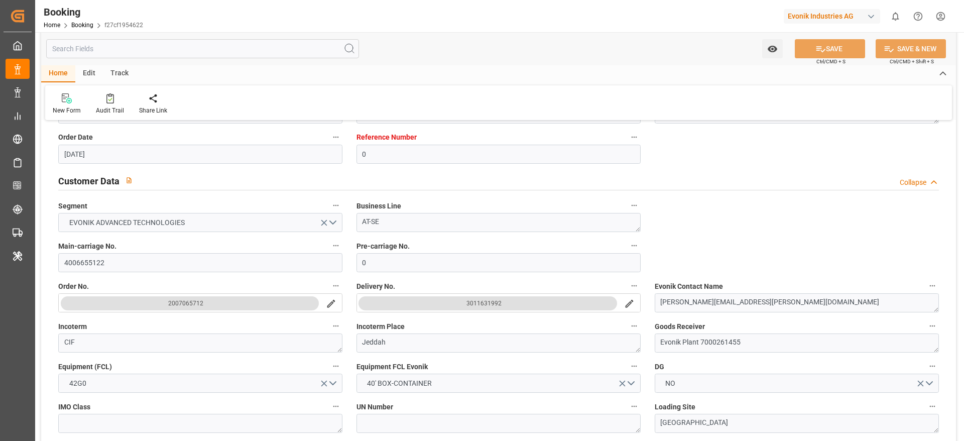
scroll to position [203, 0]
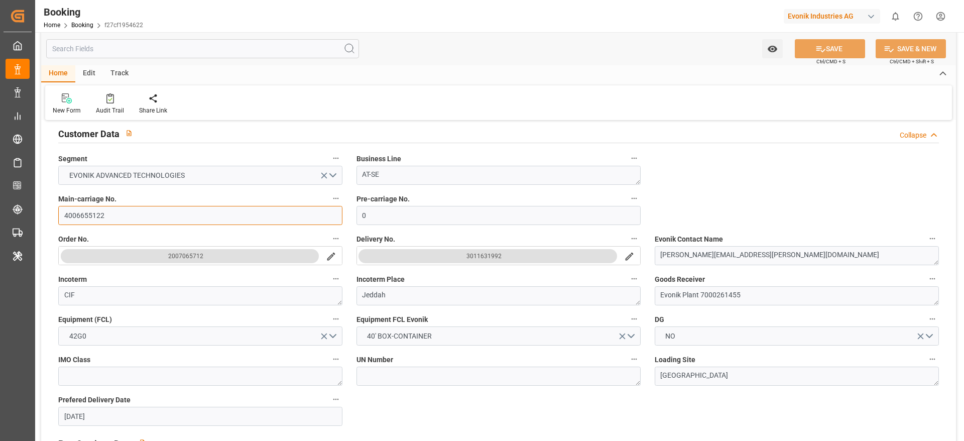
click at [90, 221] on input "4006655122" at bounding box center [200, 215] width 284 height 19
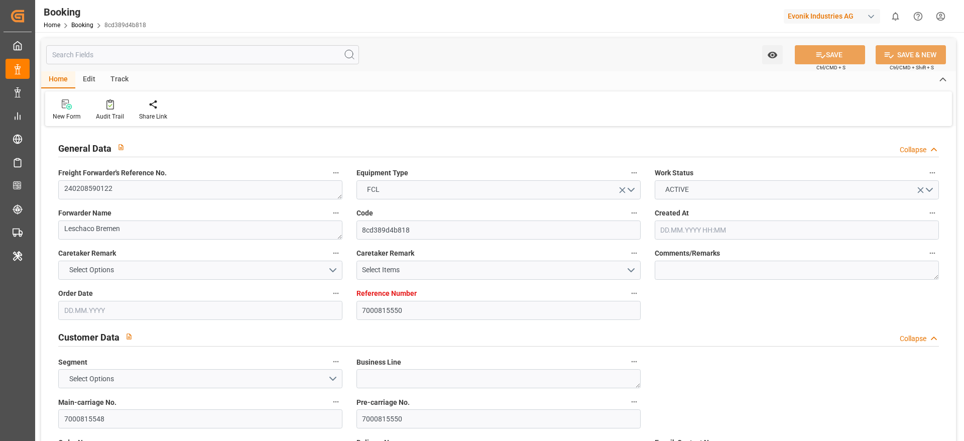
type input "7000815550"
type input "Maersk"
type input "Maersk Line AS"
type input "NLRTM"
type input "ILASH"
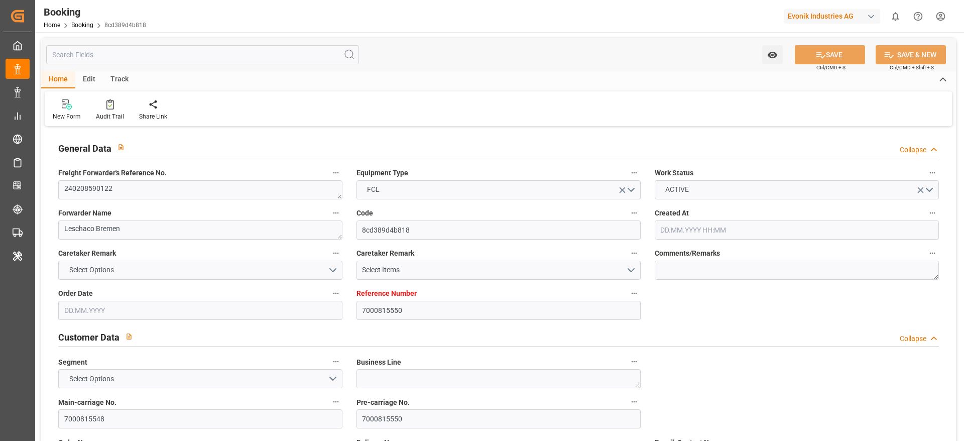
type input "0"
type input "[DATE] 10:36"
type input "[DATE]"
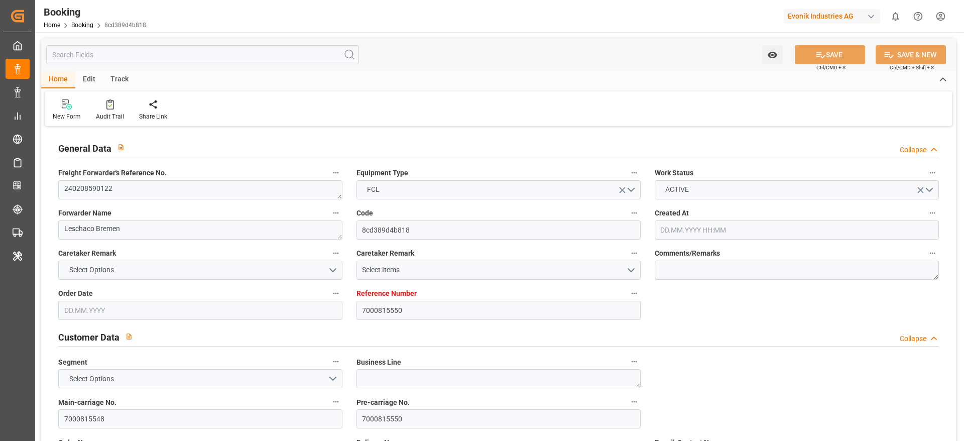
type input "[DATE] 11:32"
click at [114, 113] on div "Audit Trail" at bounding box center [110, 116] width 28 height 9
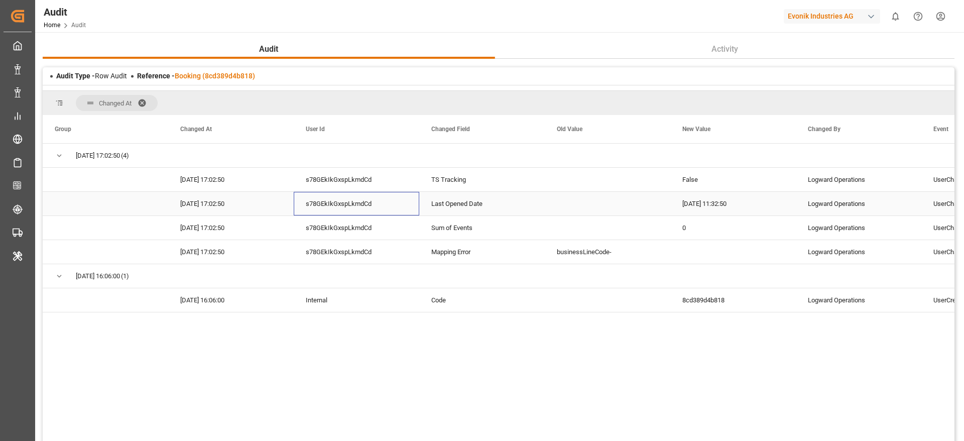
click at [371, 193] on div "s78GEkIkGxspLkmdCd" at bounding box center [356, 204] width 125 height 24
click at [378, 176] on div "s78GEkIkGxspLkmdCd" at bounding box center [356, 180] width 125 height 24
click at [363, 218] on div "s78GEkIkGxspLkmdCd" at bounding box center [356, 228] width 125 height 24
click at [218, 77] on link "Booking (8cd389d4b818)" at bounding box center [215, 76] width 80 height 8
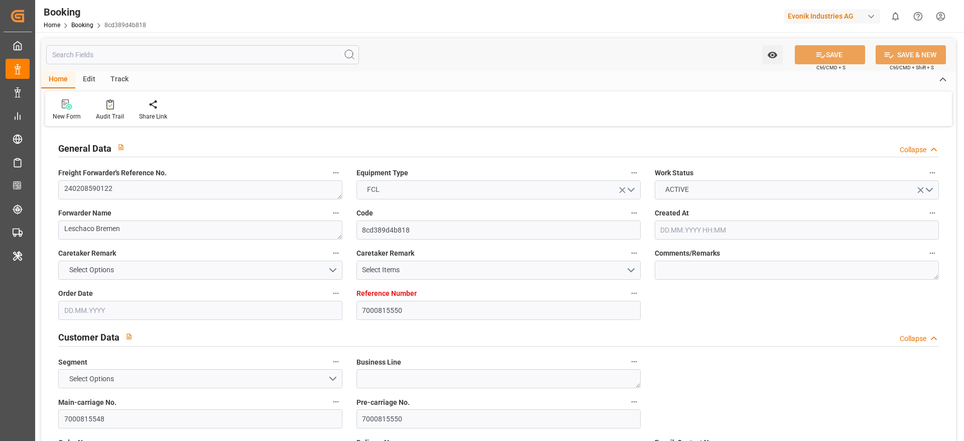
type input "7000815550"
type input "Maersk"
type input "Maersk Line AS"
type input "NLRTM"
type input "ILASH"
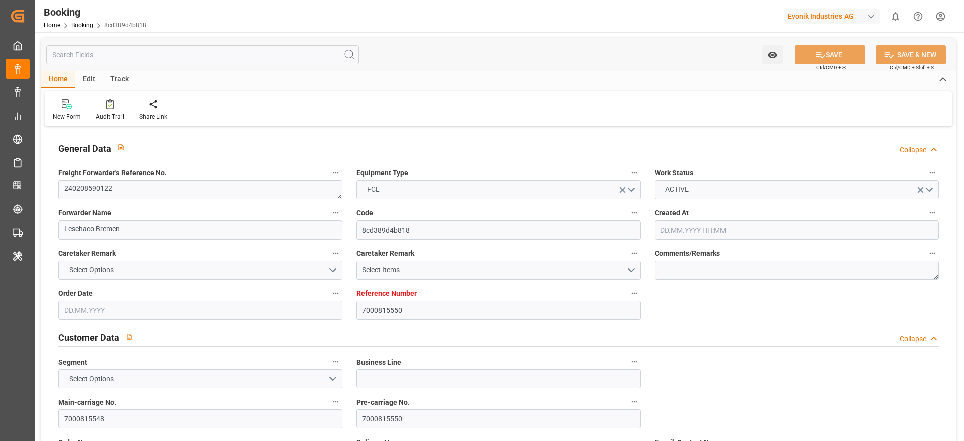
type input "0"
type input "[DATE] 10:36"
type input "[DATE]"
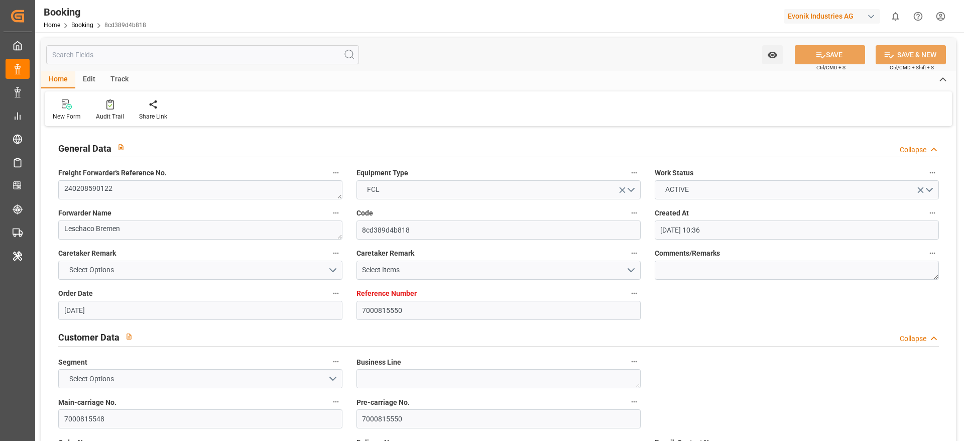
type input "[DATE] 11:32"
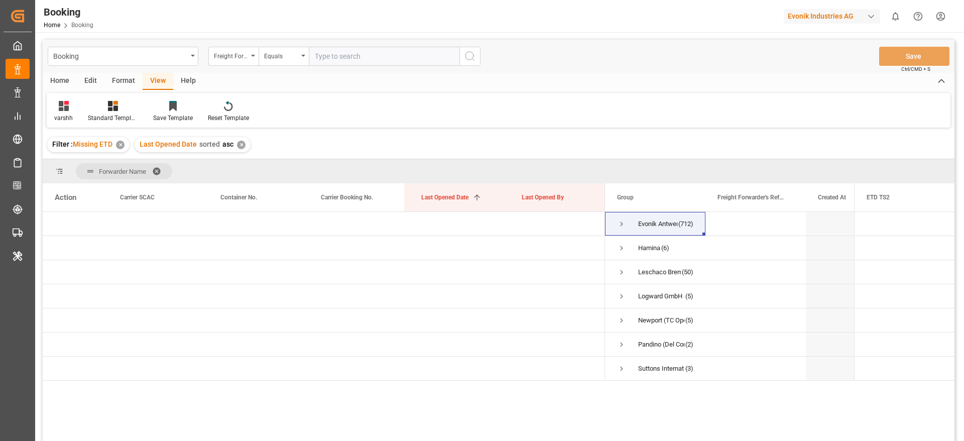
scroll to position [149, 0]
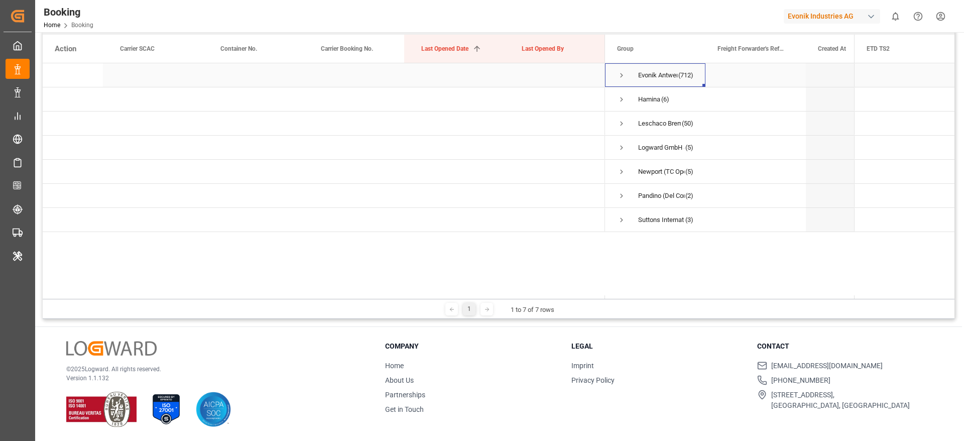
click at [620, 79] on span "Press SPACE to select this row." at bounding box center [621, 75] width 9 height 9
click at [0, 0] on span "Press SPACE to select this row." at bounding box center [0, 0] width 0 height 0
click at [620, 78] on span "Press SPACE to select this row." at bounding box center [621, 75] width 9 height 9
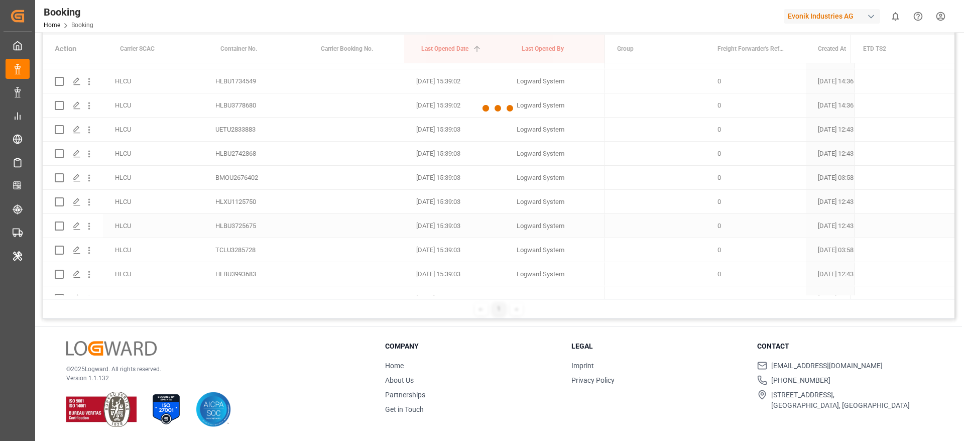
scroll to position [4903, 0]
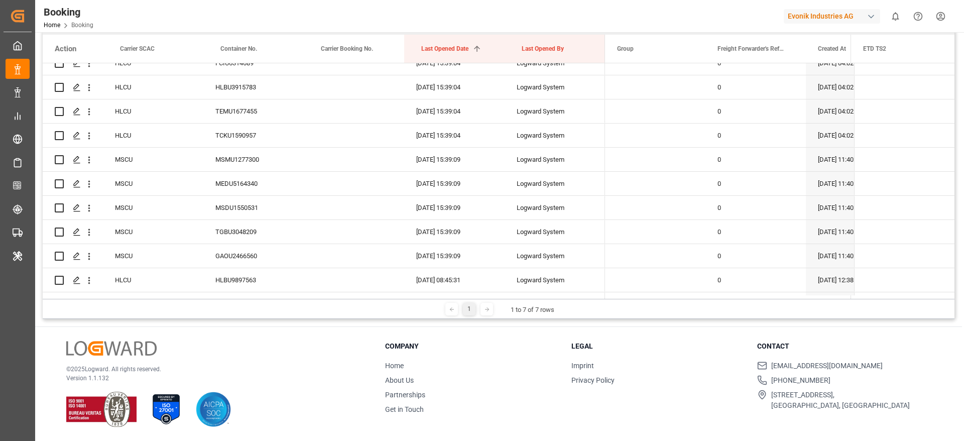
click at [628, 438] on div "© 2025 Logward. All rights reserved. Version 1.1.132 Company Home About Us Part…" at bounding box center [498, 384] width 927 height 114
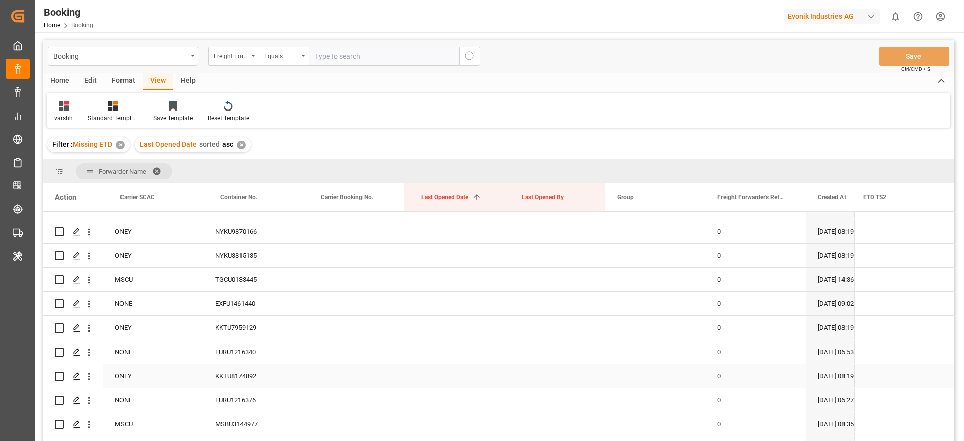
scroll to position [0, 0]
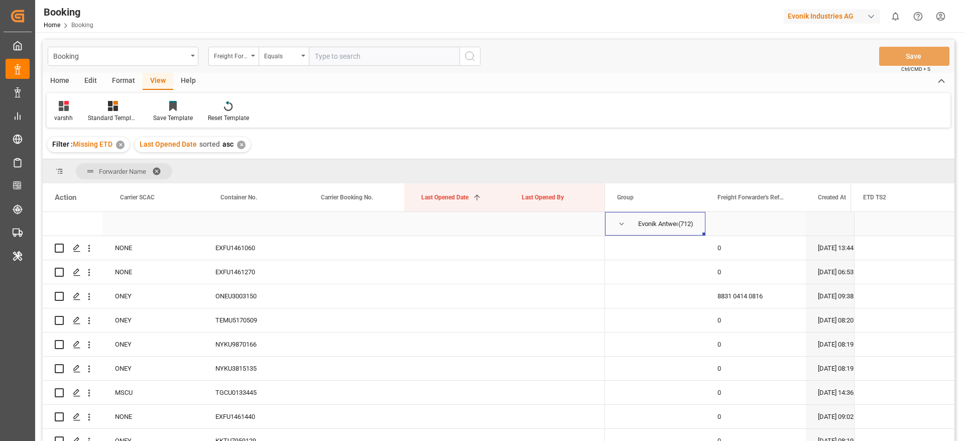
click at [619, 229] on span "Press SPACE to select this row." at bounding box center [621, 223] width 9 height 23
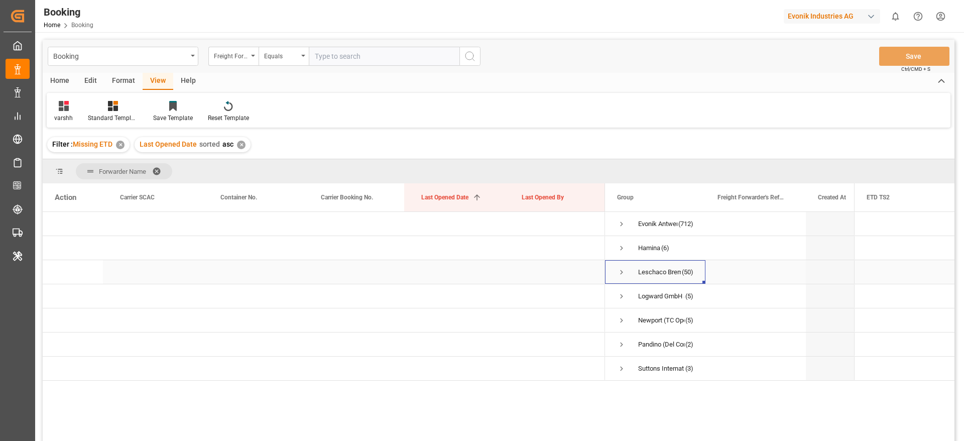
click at [620, 269] on span "Press SPACE to select this row." at bounding box center [621, 272] width 9 height 9
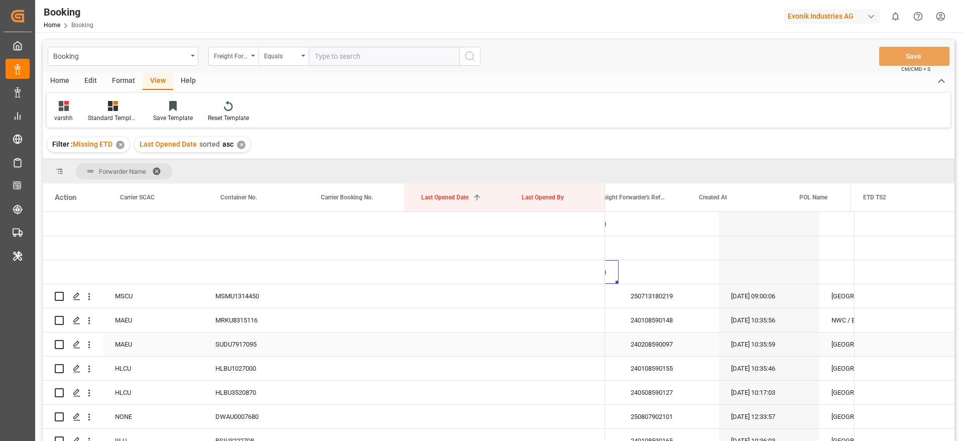
scroll to position [0, 77]
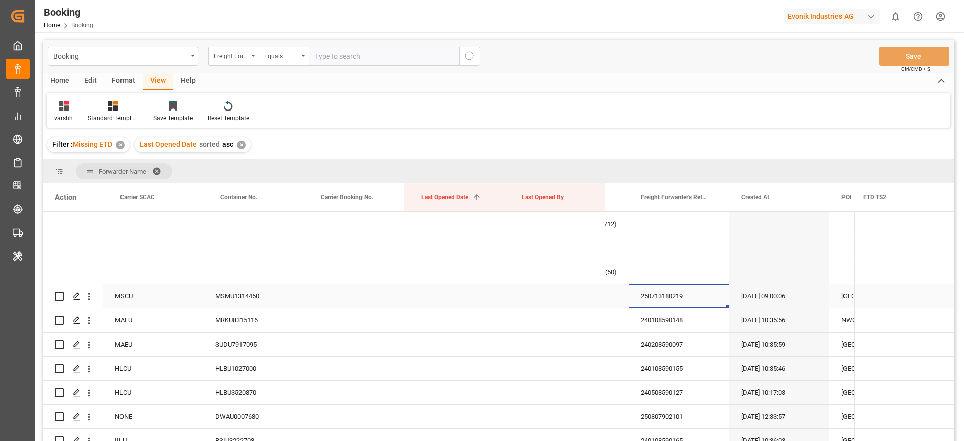
click at [679, 296] on div "250713180219" at bounding box center [678, 296] width 100 height 24
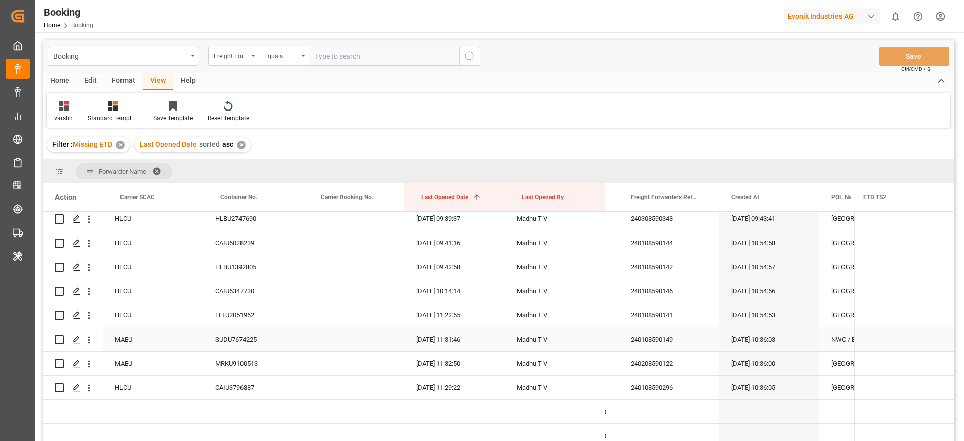
scroll to position [1086, 0]
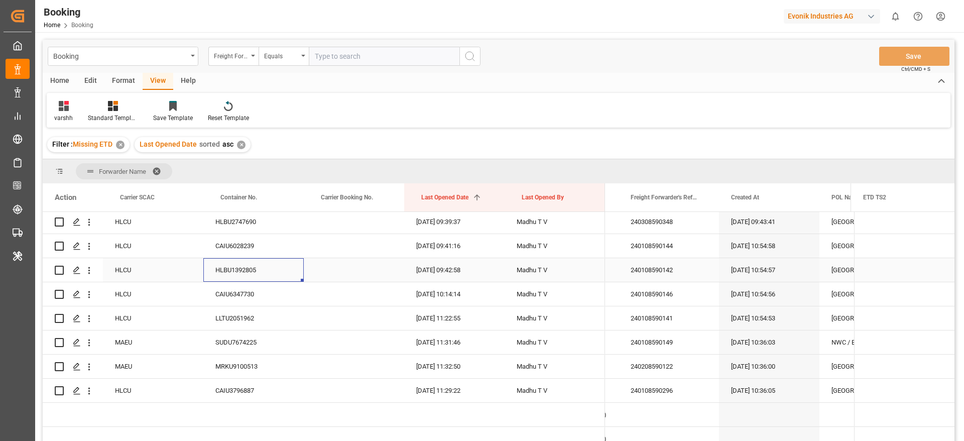
click at [267, 260] on div "HLBU1392805" at bounding box center [253, 270] width 100 height 24
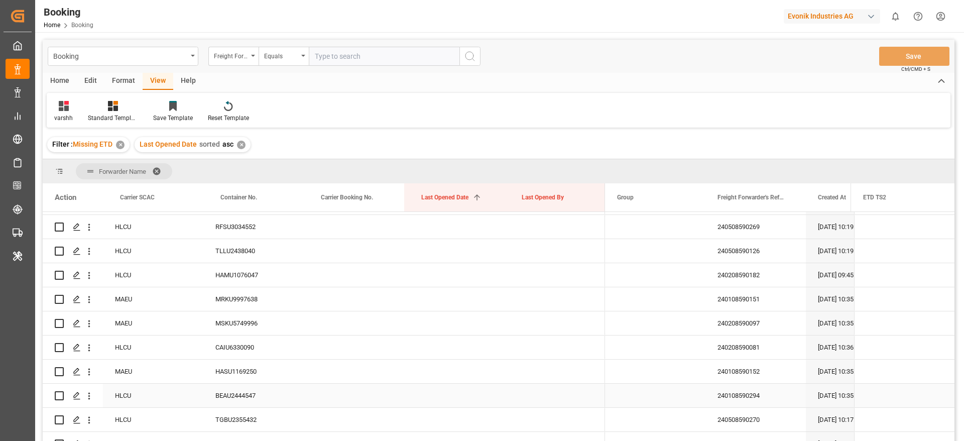
scroll to position [221, 0]
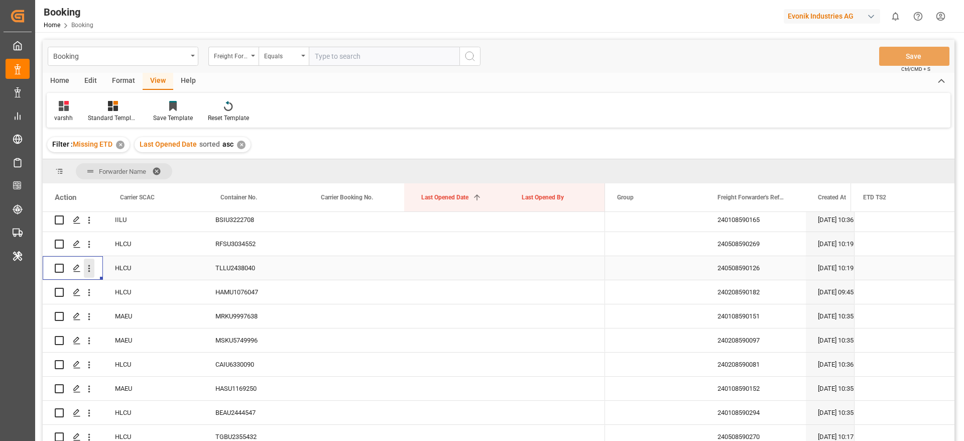
click at [93, 272] on icon "open menu" at bounding box center [89, 268] width 11 height 11
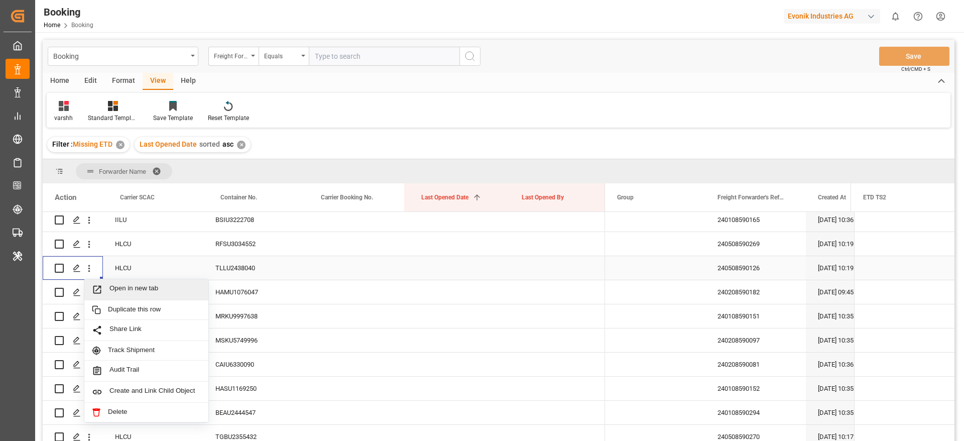
click at [120, 281] on div "Open in new tab" at bounding box center [146, 289] width 124 height 21
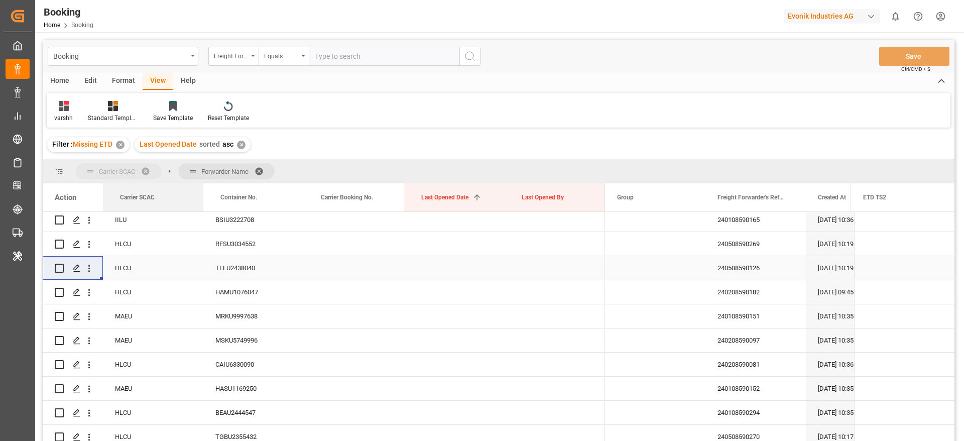
drag, startPoint x: 162, startPoint y: 204, endPoint x: 152, endPoint y: 149, distance: 56.2
click at [152, 149] on div "Booking Freight Forwarder's Reference No. Equals Save Ctrl/CMD + S Home Edit Fo…" at bounding box center [499, 254] width 912 height 428
drag, startPoint x: 143, startPoint y: 198, endPoint x: 141, endPoint y: 178, distance: 19.7
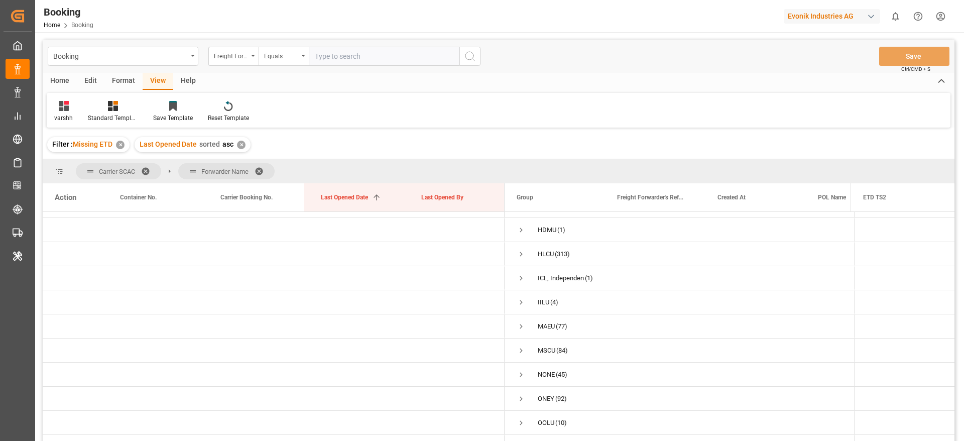
scroll to position [39, 0]
click at [524, 258] on span "Press SPACE to select this row." at bounding box center [521, 256] width 9 height 9
click at [547, 282] on span "Evonik Antwerp (284)" at bounding box center [555, 281] width 76 height 23
click at [522, 261] on span "Press SPACE to select this row." at bounding box center [521, 256] width 9 height 9
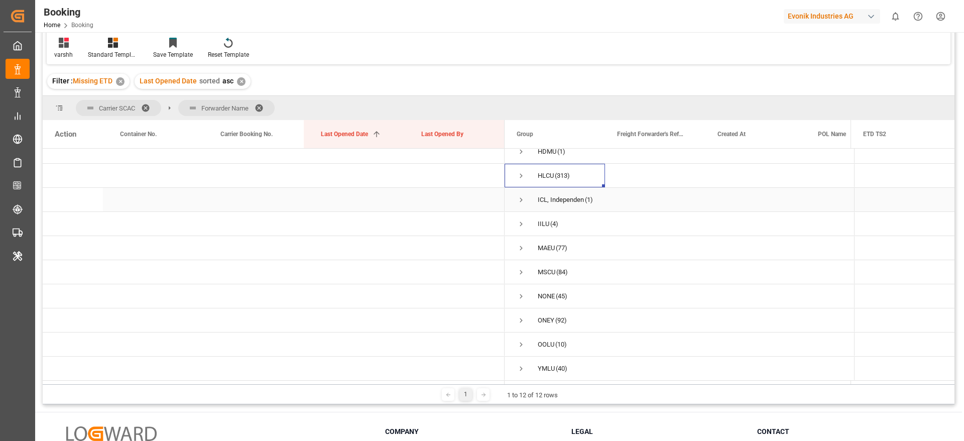
scroll to position [42, 0]
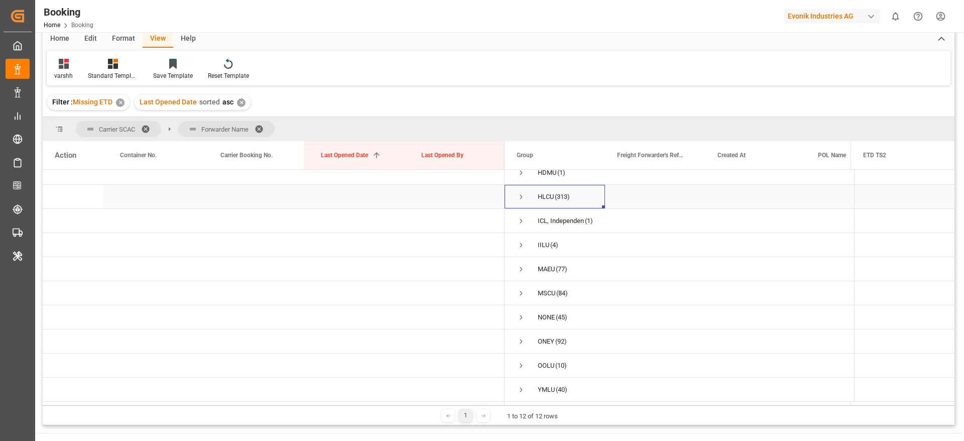
click at [522, 196] on span "Press SPACE to select this row." at bounding box center [521, 196] width 9 height 9
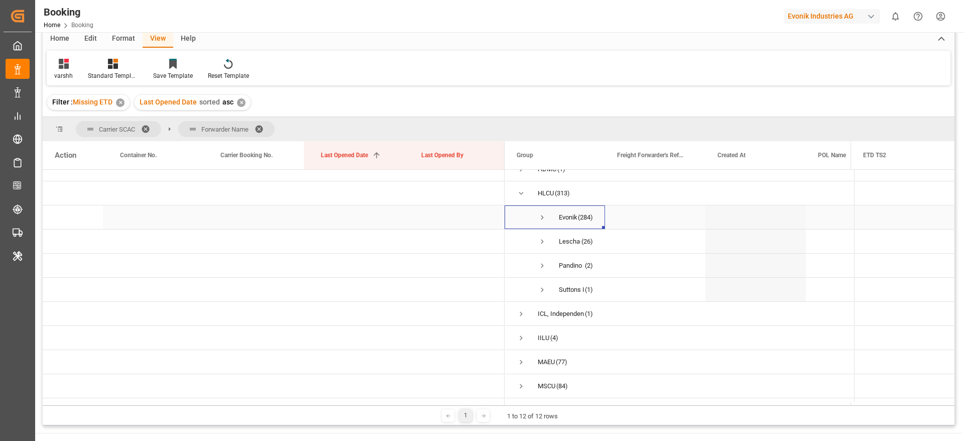
click at [541, 225] on span "Press SPACE to select this row." at bounding box center [542, 217] width 9 height 23
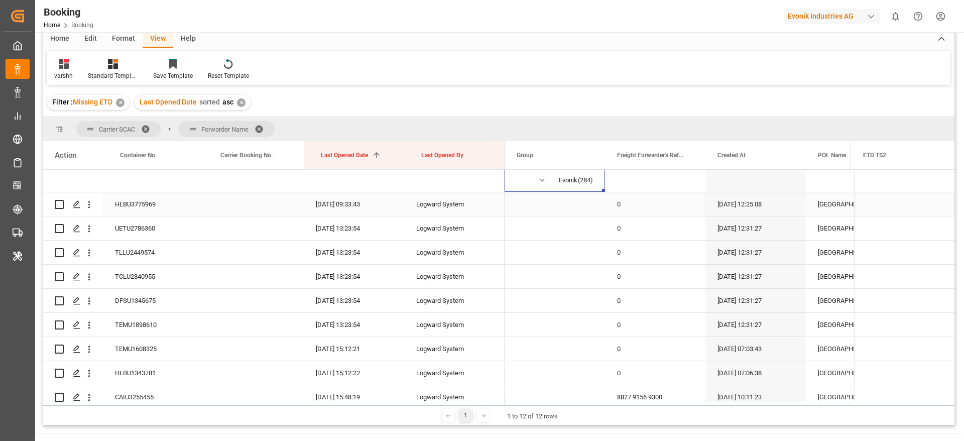
scroll to position [72, 0]
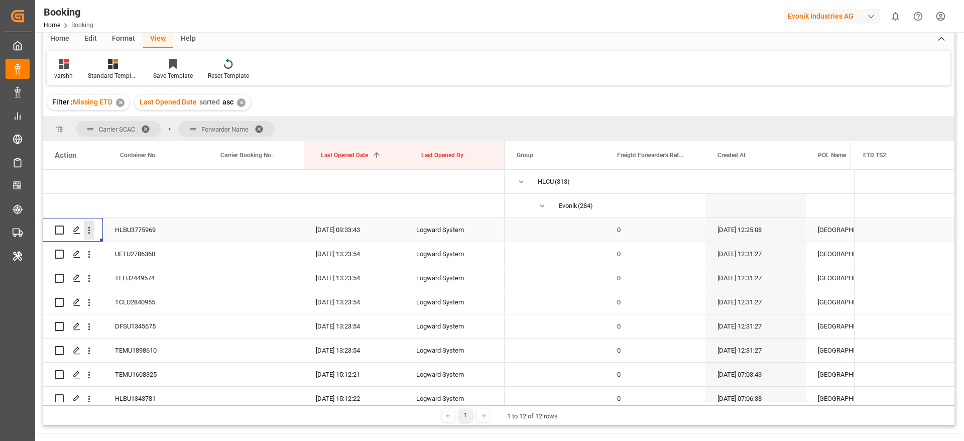
click at [88, 235] on icon "open menu" at bounding box center [89, 230] width 11 height 11
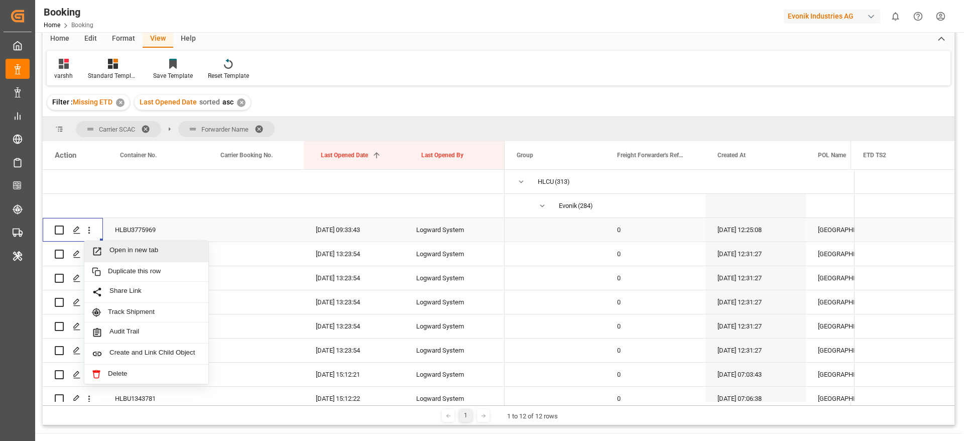
click at [135, 241] on div "Open in new tab" at bounding box center [146, 251] width 124 height 21
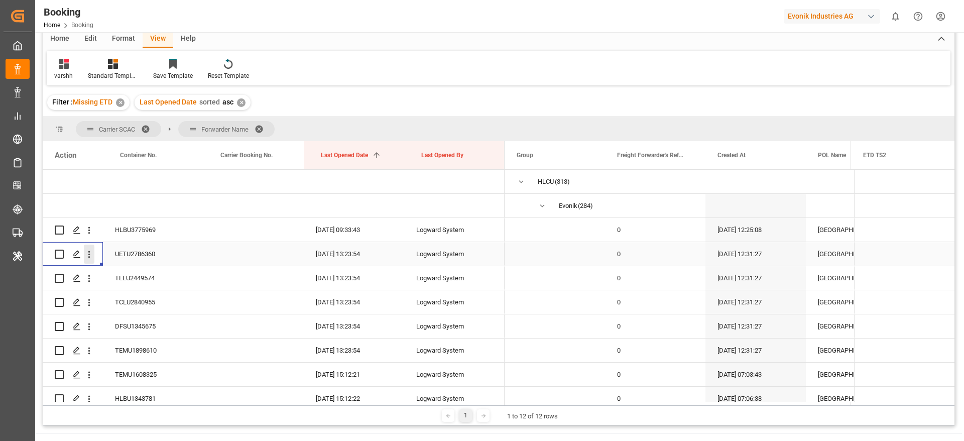
click at [92, 258] on icon "open menu" at bounding box center [89, 254] width 11 height 11
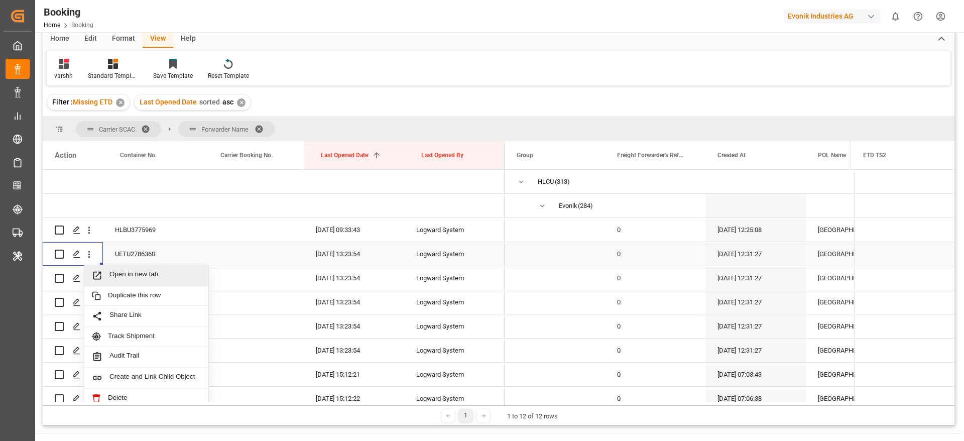
click at [130, 279] on span "Open in new tab" at bounding box center [154, 275] width 91 height 11
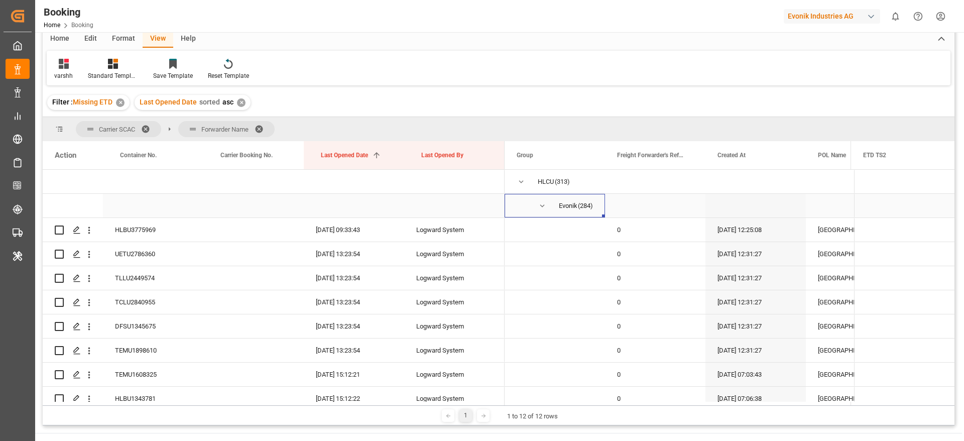
click at [537, 200] on span "Evonik Antwerp (284)" at bounding box center [555, 205] width 76 height 23
click at [539, 201] on span "Press SPACE to select this row." at bounding box center [542, 205] width 9 height 9
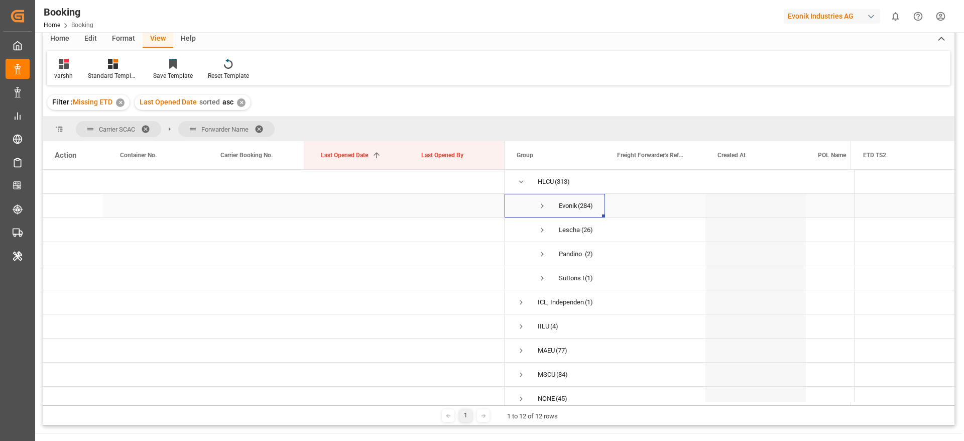
scroll to position [57, 0]
click at [521, 202] on span "Press SPACE to select this row." at bounding box center [521, 196] width 9 height 23
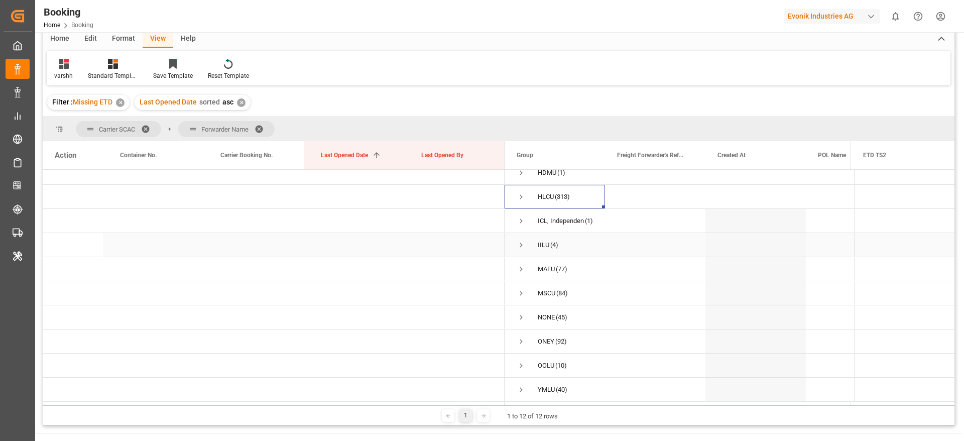
scroll to position [60, 0]
click at [519, 265] on span "Press SPACE to select this row." at bounding box center [521, 269] width 9 height 9
click at [546, 289] on span "Press SPACE to select this row." at bounding box center [542, 290] width 9 height 9
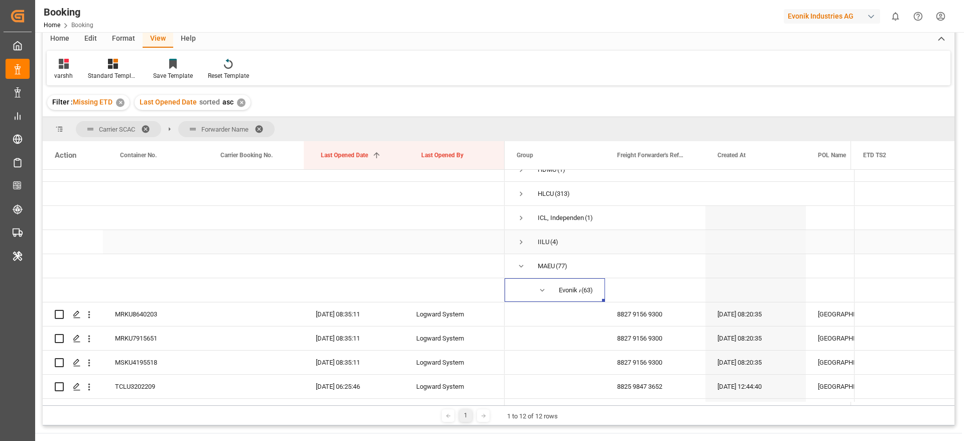
scroll to position [143, 0]
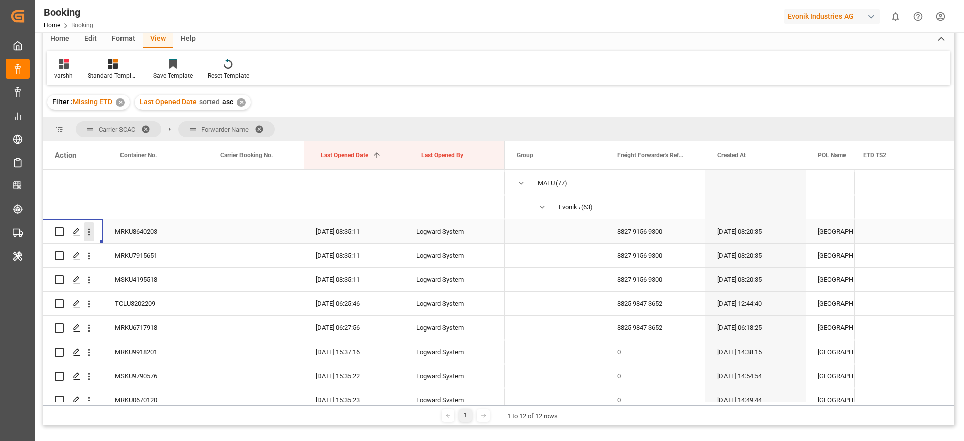
click at [91, 236] on icon "open menu" at bounding box center [89, 231] width 11 height 11
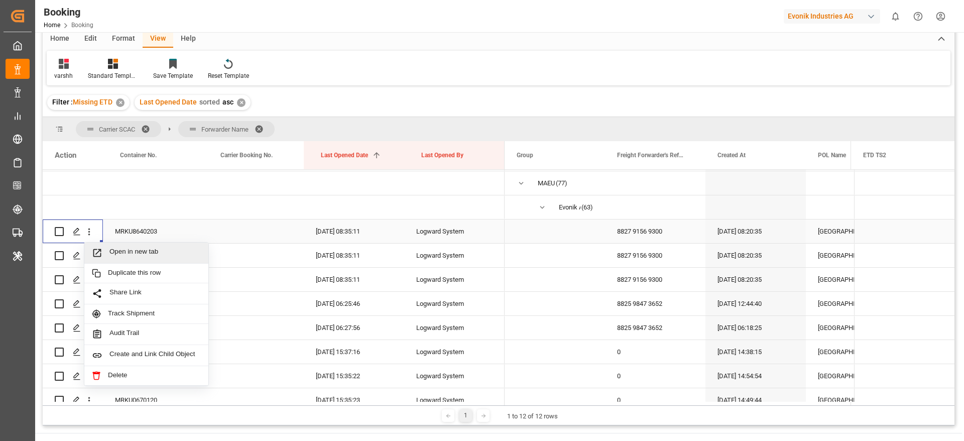
click at [126, 252] on span "Open in new tab" at bounding box center [154, 252] width 91 height 11
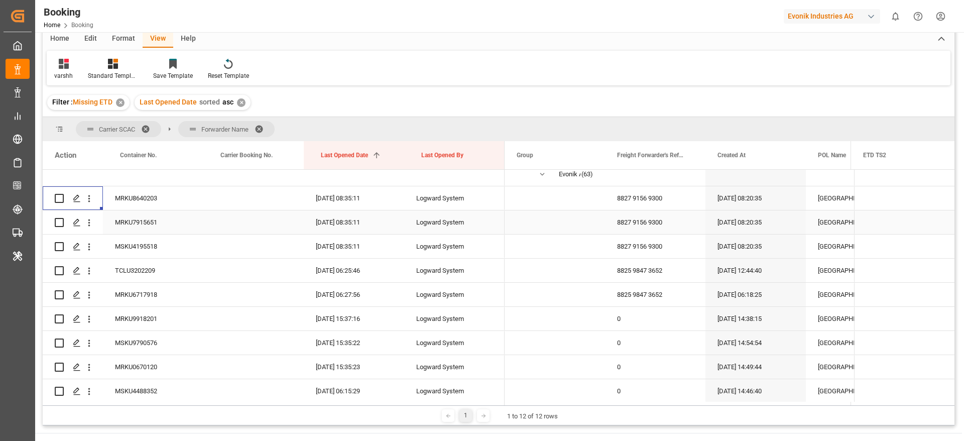
scroll to position [220, 0]
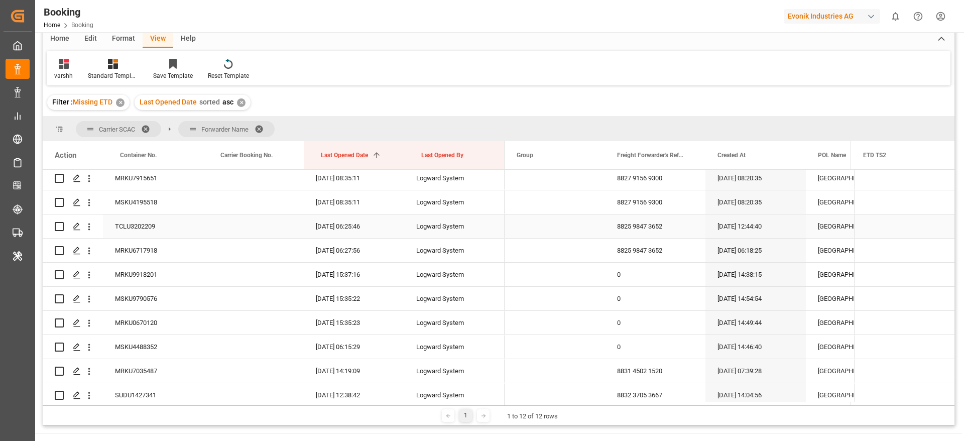
click at [87, 233] on button "open menu" at bounding box center [89, 226] width 11 height 19
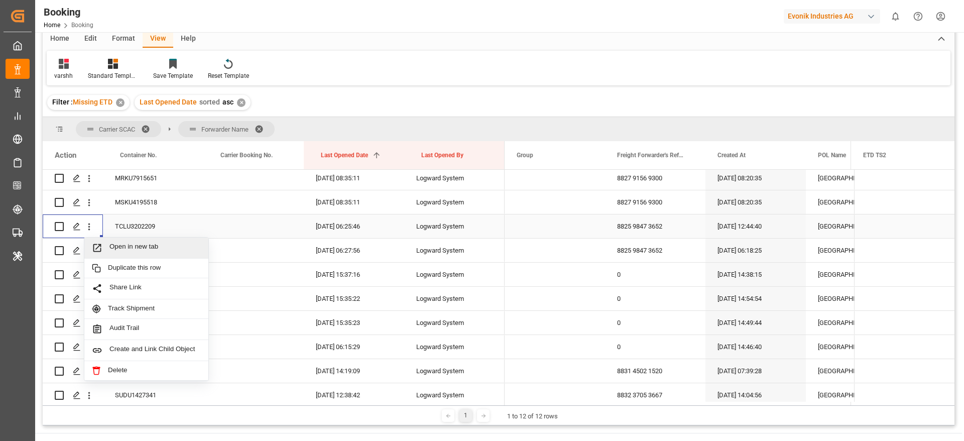
click at [120, 241] on div "Open in new tab" at bounding box center [146, 247] width 124 height 21
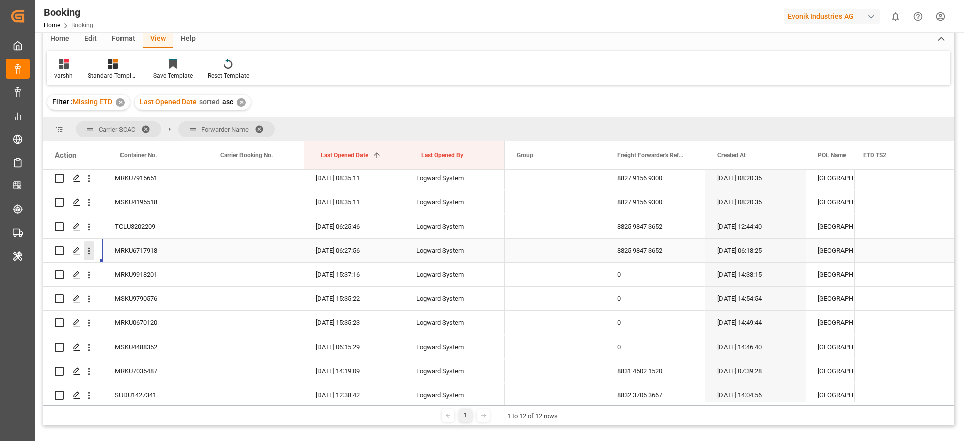
click at [87, 248] on icon "open menu" at bounding box center [89, 250] width 11 height 11
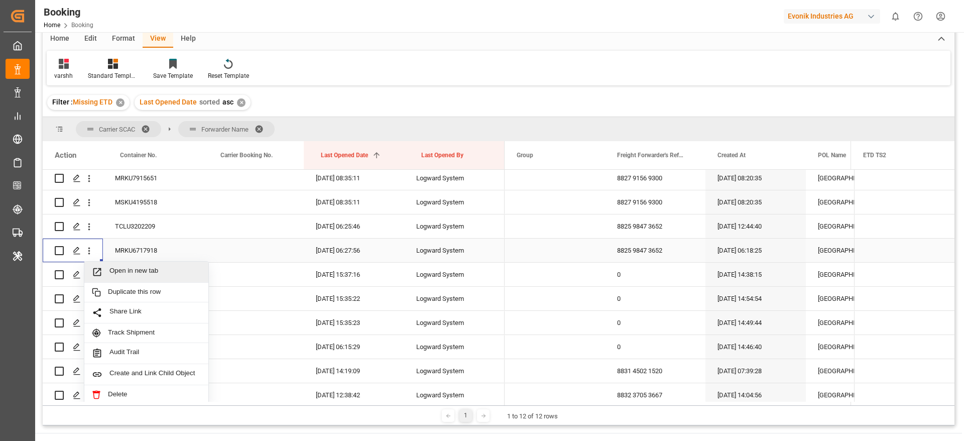
click at [144, 273] on span "Open in new tab" at bounding box center [154, 272] width 91 height 11
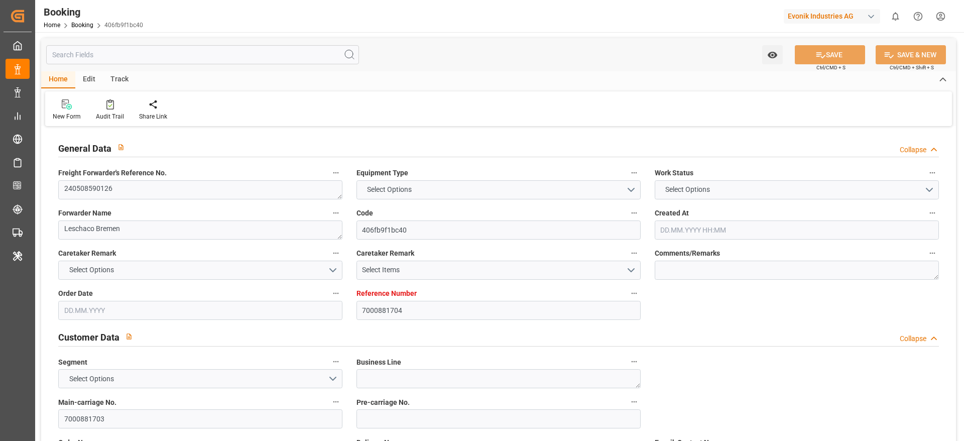
type input "7000881704"
type input "Hapag [PERSON_NAME]"
type input "Hapag Lloyd Aktiengesellschaft"
type input "BEANR"
type input "BRSSZ"
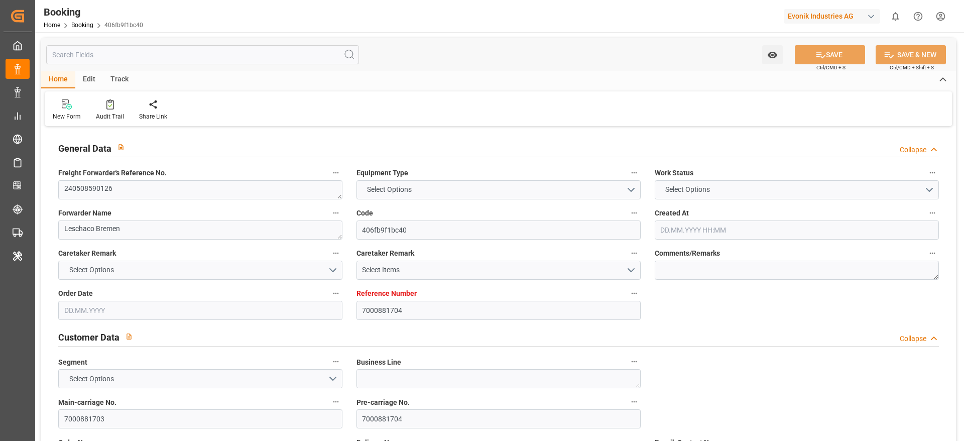
type input "[DATE] 10:19"
type input "[DATE]"
type input "0"
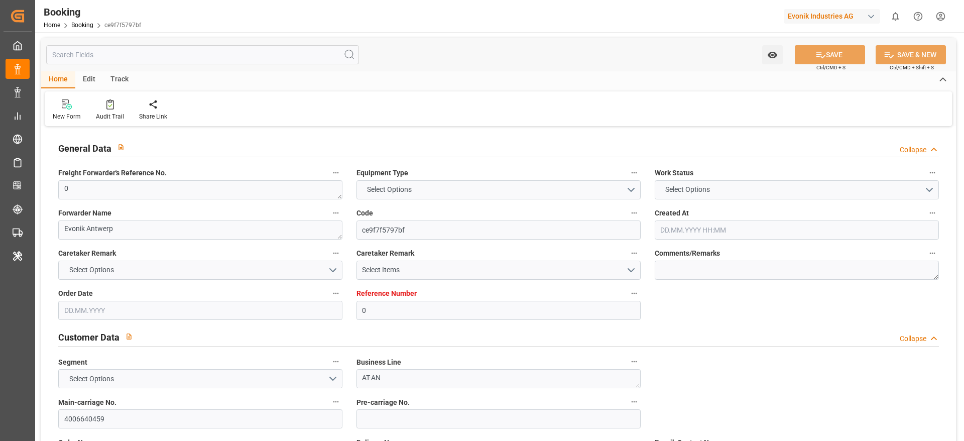
type input "Hapag [PERSON_NAME]"
type input "Hapag Lloyd Aktiengesellschaft"
type input "NLRTM"
type input "DOCAU"
type input "[DATE] 12:25"
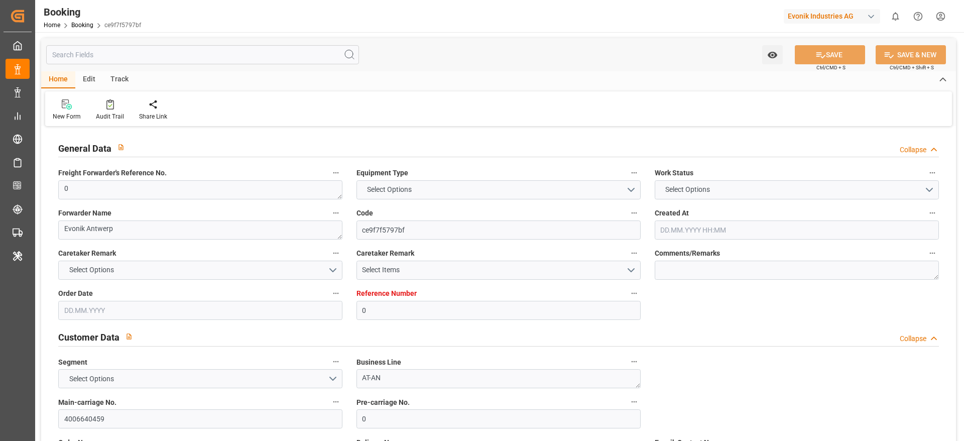
type input "[DATE]"
type input "[DATE] 09:33"
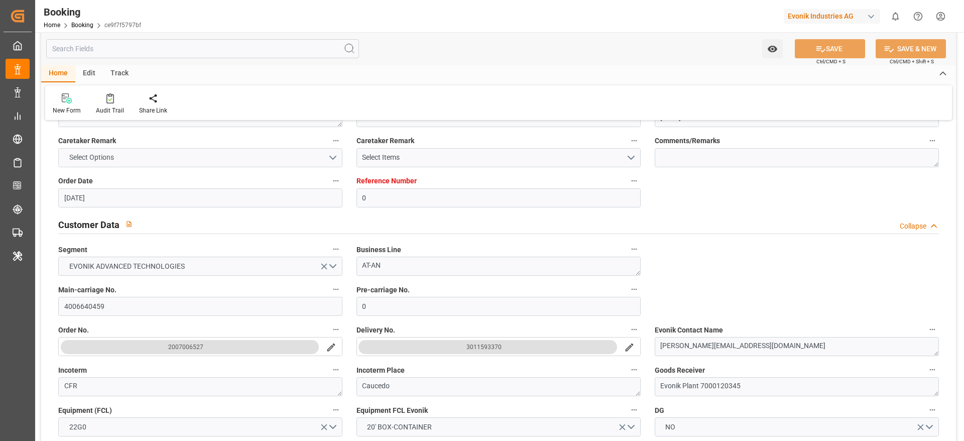
scroll to position [114, 0]
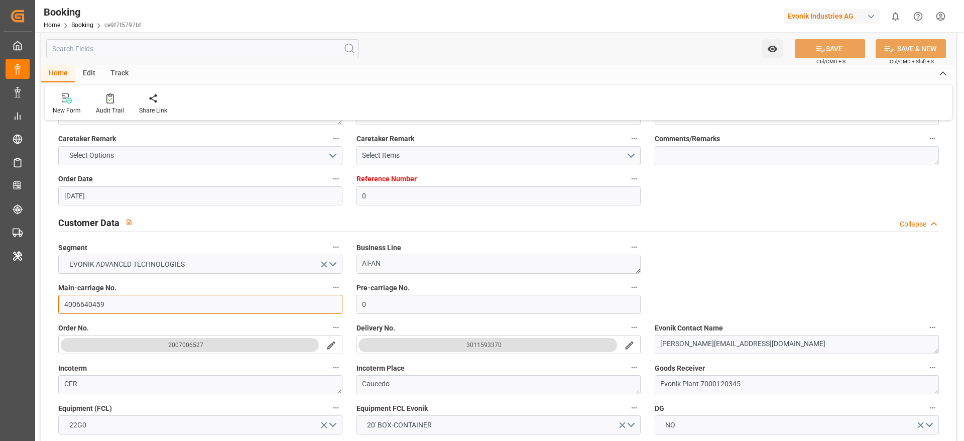
click at [78, 310] on input "4006640459" at bounding box center [200, 304] width 284 height 19
click at [452, 206] on div "Reference Number 0" at bounding box center [498, 189] width 298 height 40
click at [291, 212] on div "Customer Data Collapse" at bounding box center [498, 221] width 880 height 19
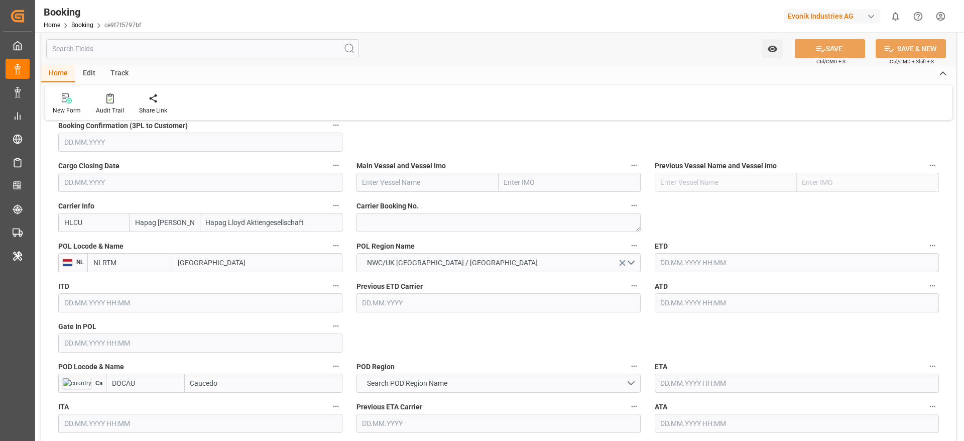
scroll to position [414, 0]
click at [491, 217] on textarea at bounding box center [498, 221] width 284 height 19
click at [254, 265] on input "[GEOGRAPHIC_DATA]" at bounding box center [257, 261] width 170 height 19
type input "antw"
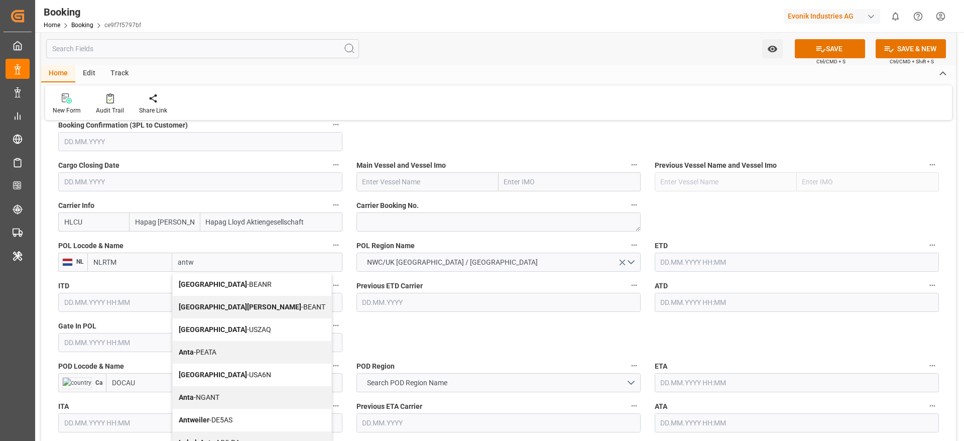
click at [231, 280] on span "Antwerp - BEANR" at bounding box center [225, 284] width 93 height 8
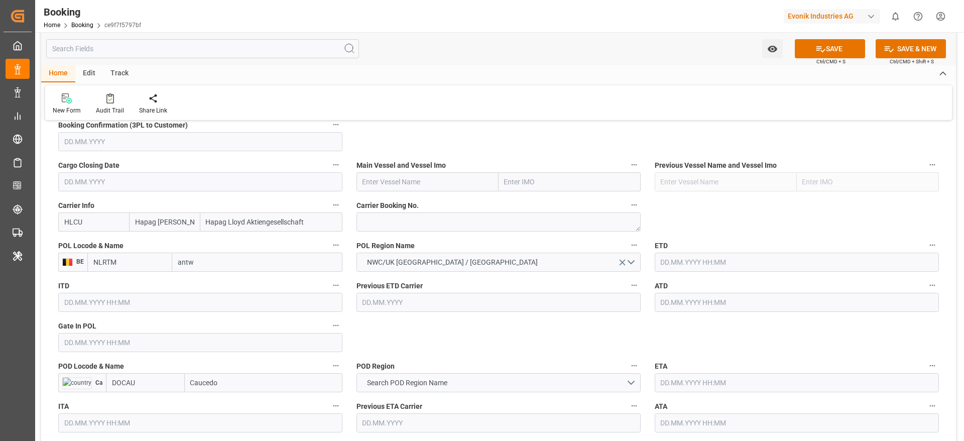
type input "BEANR"
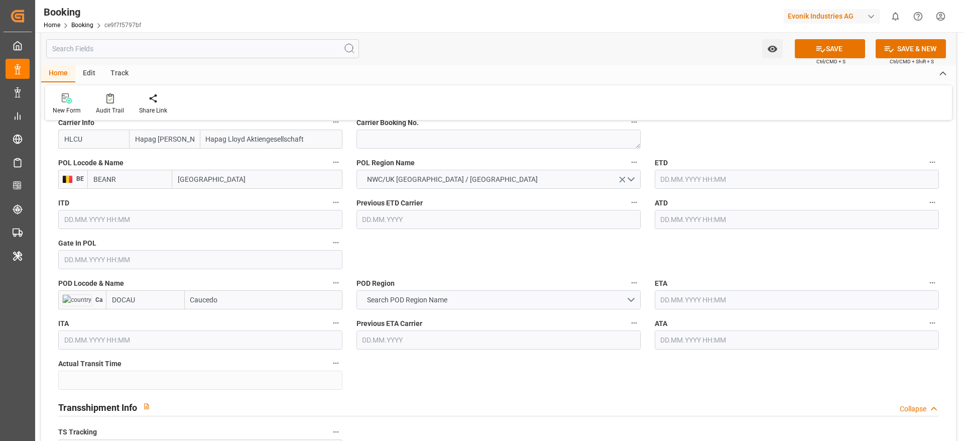
type input "[GEOGRAPHIC_DATA]"
drag, startPoint x: 238, startPoint y: 311, endPoint x: 234, endPoint y: 304, distance: 7.9
click at [234, 304] on div "POD Locode & Name Ca DOCAU Caucedo" at bounding box center [200, 293] width 298 height 40
click at [234, 304] on input "Caucedo" at bounding box center [264, 299] width 158 height 19
click at [234, 318] on span "Caucedo - DOCAU" at bounding box center [217, 322] width 53 height 8
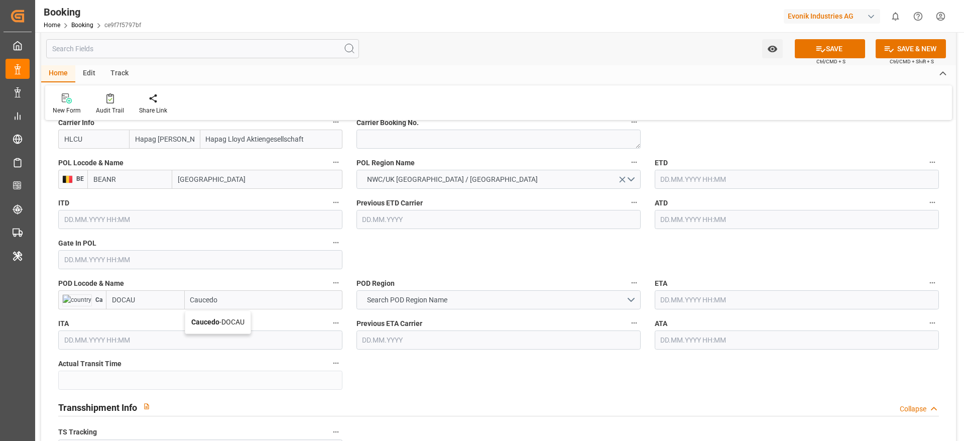
type input "Caucedo"
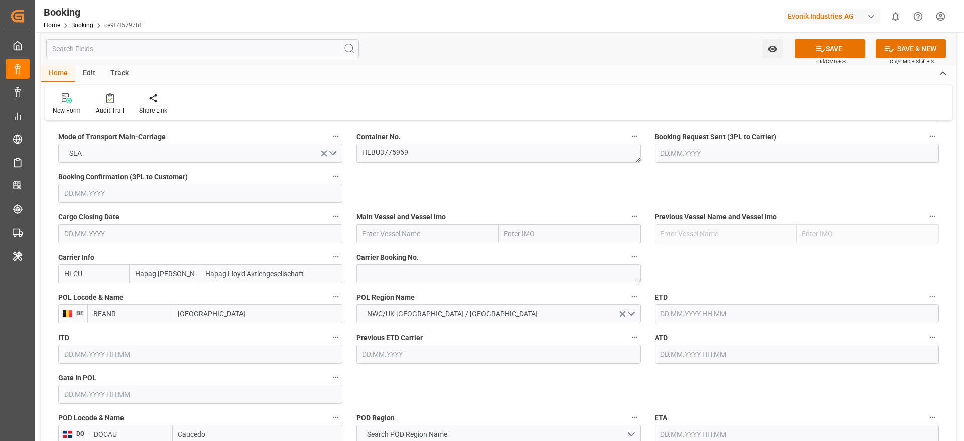
scroll to position [361, 0]
paste textarea "24158695"
click at [389, 266] on textarea at bounding box center [498, 274] width 284 height 19
type textarea "24158695"
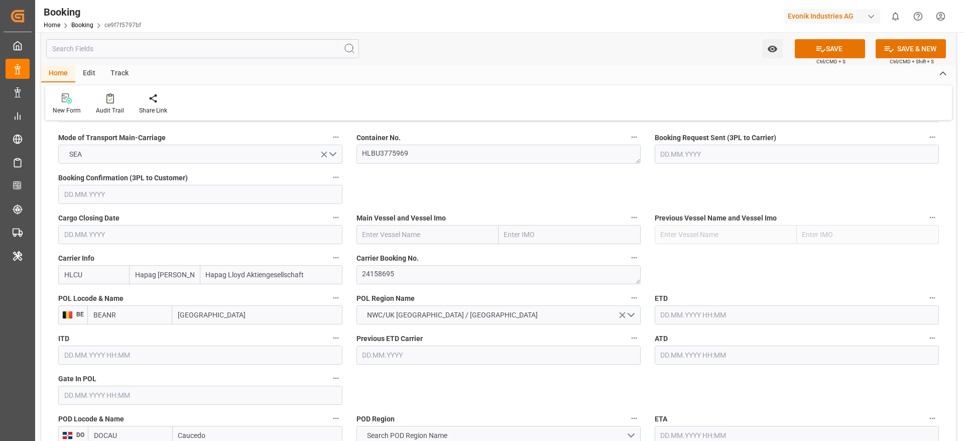
paste input "CARTAGENA EXPRESS"
click at [382, 242] on input "CARTAGENA EXPRESS" at bounding box center [427, 234] width 142 height 19
click at [404, 249] on div "CARTAGENA EXPRESS - 9777618" at bounding box center [414, 256] width 115 height 23
type input "CARTAGENA EXPRESS"
type input "9777618"
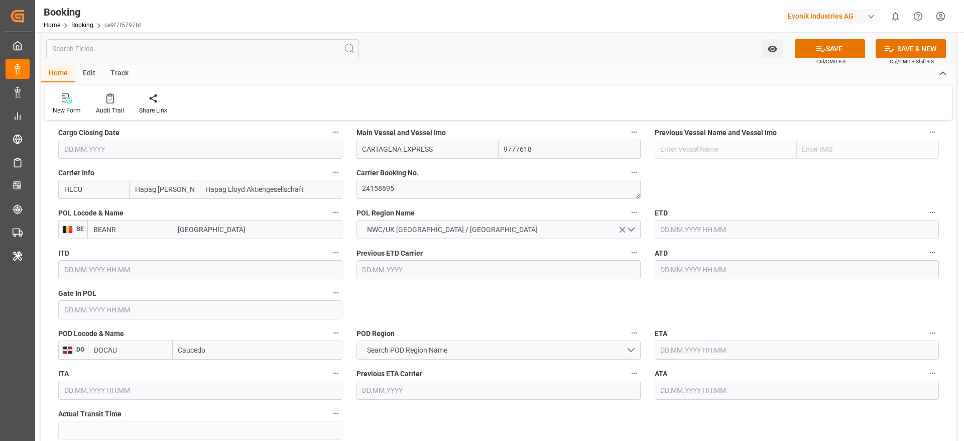
scroll to position [454, 0]
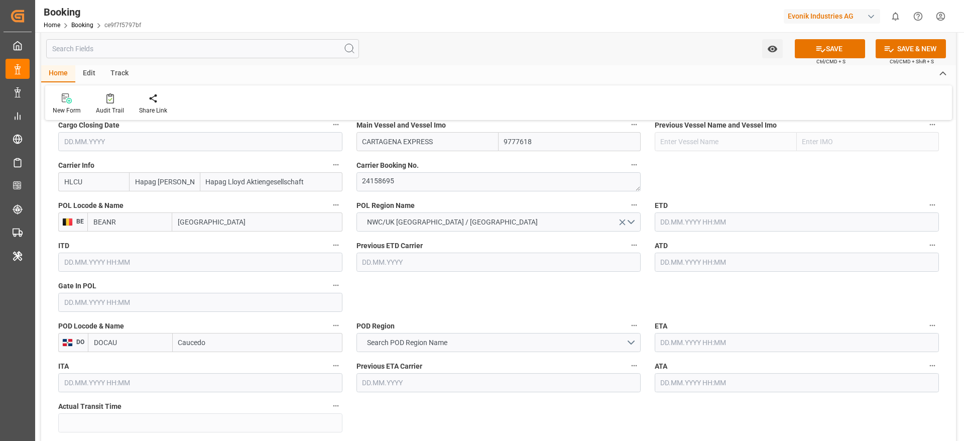
type input "CARTAGENA EXPRESS"
click at [193, 341] on input "Caucedo" at bounding box center [258, 342] width 170 height 19
click at [373, 346] on span "Search POD Region Name" at bounding box center [407, 342] width 90 height 11
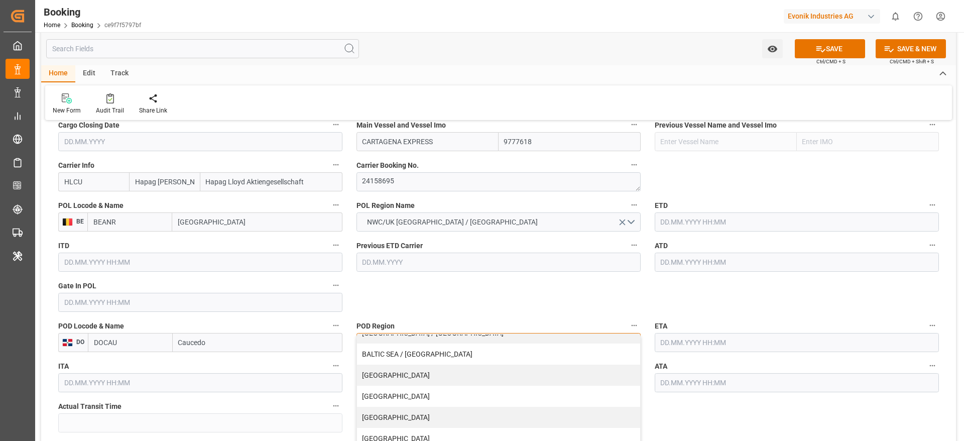
scroll to position [76, 0]
click at [392, 389] on div "[GEOGRAPHIC_DATA]" at bounding box center [498, 395] width 283 height 21
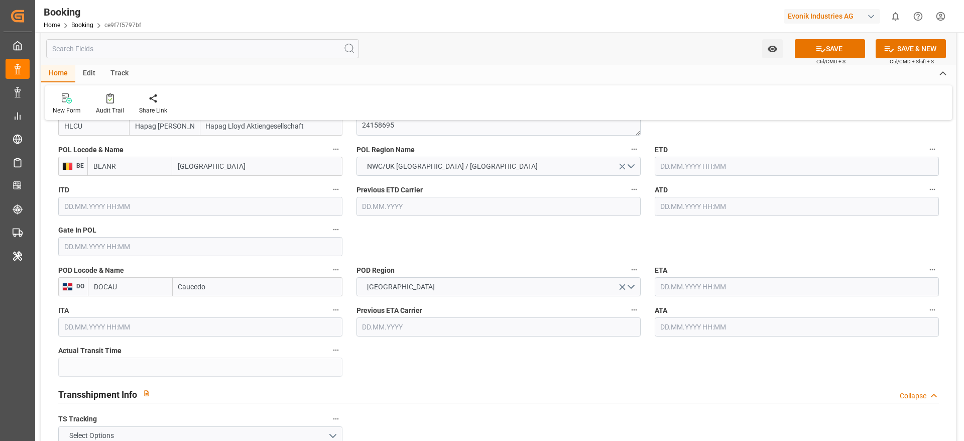
scroll to position [509, 0]
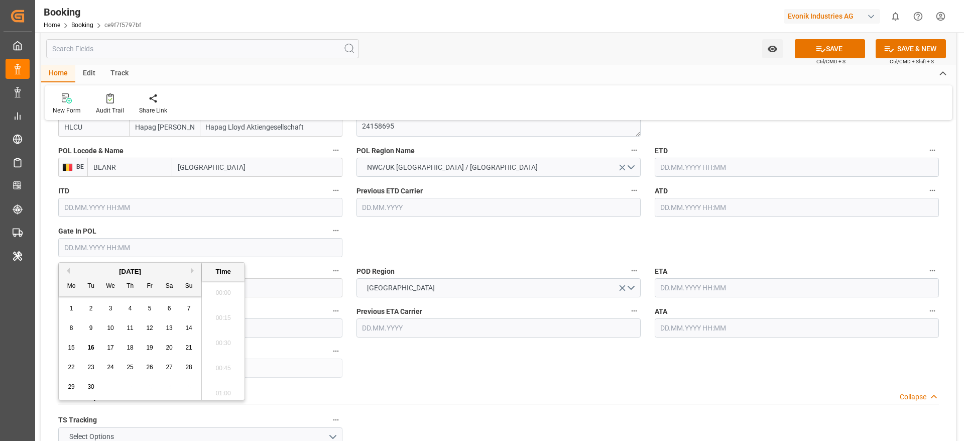
click at [76, 247] on input "text" at bounding box center [200, 247] width 284 height 19
click at [69, 270] on button "Previous Month" at bounding box center [67, 271] width 6 height 6
click at [152, 309] on div "4" at bounding box center [150, 309] width 13 height 12
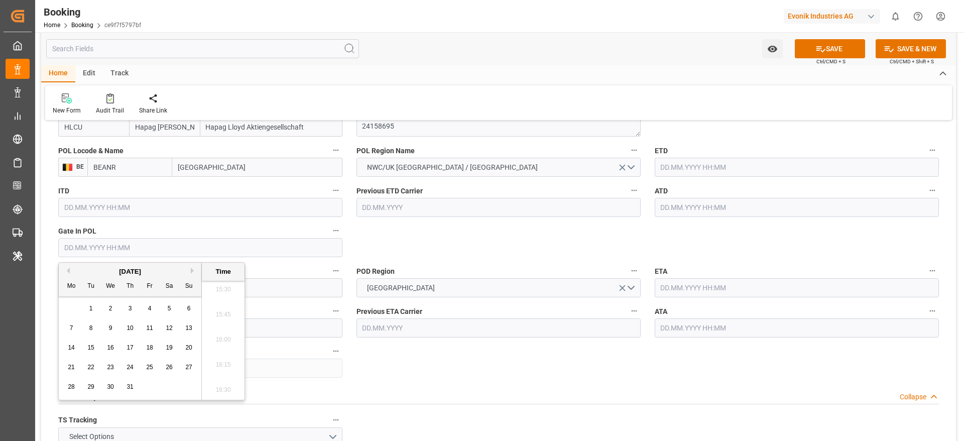
type input "[DATE] 00:00"
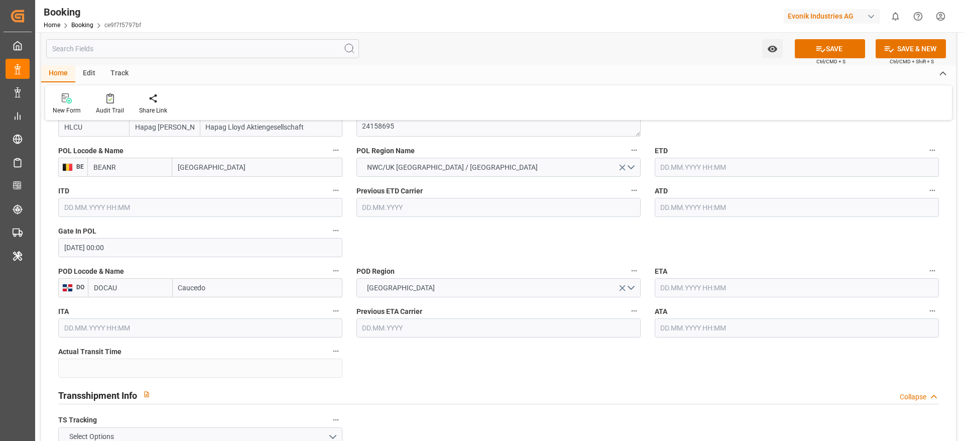
click at [707, 173] on input "text" at bounding box center [797, 167] width 284 height 19
click at [665, 192] on button "Previous Month" at bounding box center [663, 190] width 6 height 6
click at [752, 252] on div "7 8 9 10 11 12 13" at bounding box center [726, 248] width 137 height 20
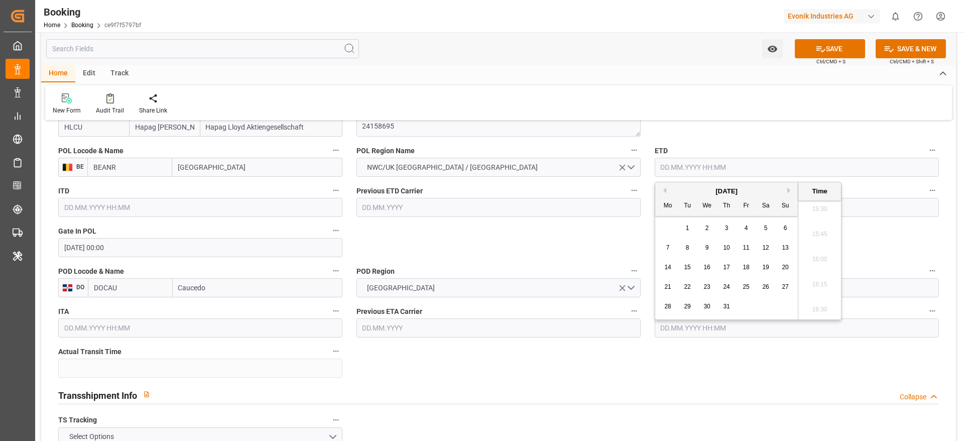
click at [750, 250] on div "11" at bounding box center [746, 248] width 13 height 12
type input "[DATE] 00:00"
drag, startPoint x: 661, startPoint y: 169, endPoint x: 722, endPoint y: 177, distance: 62.3
click at [722, 177] on div "ETD [DATE] 00:00" at bounding box center [797, 160] width 298 height 40
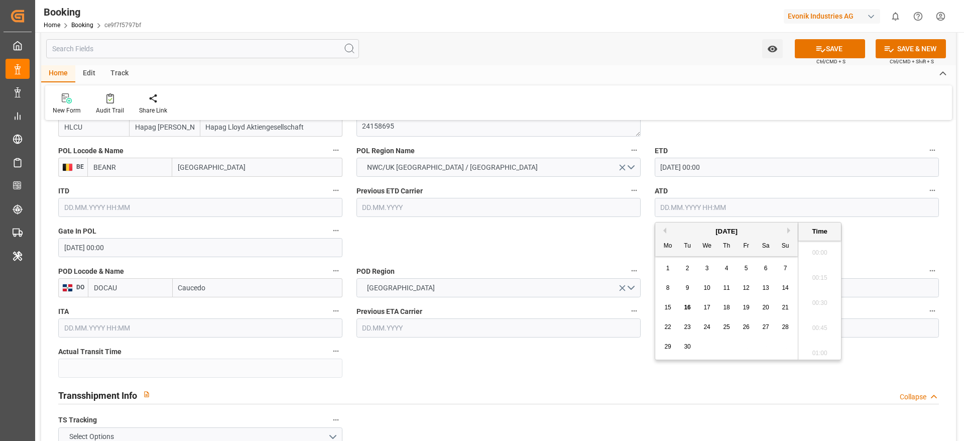
paste input "[DATE] 00:00"
click at [683, 213] on input "text" at bounding box center [797, 207] width 284 height 19
type input "[DATE] 00:00"
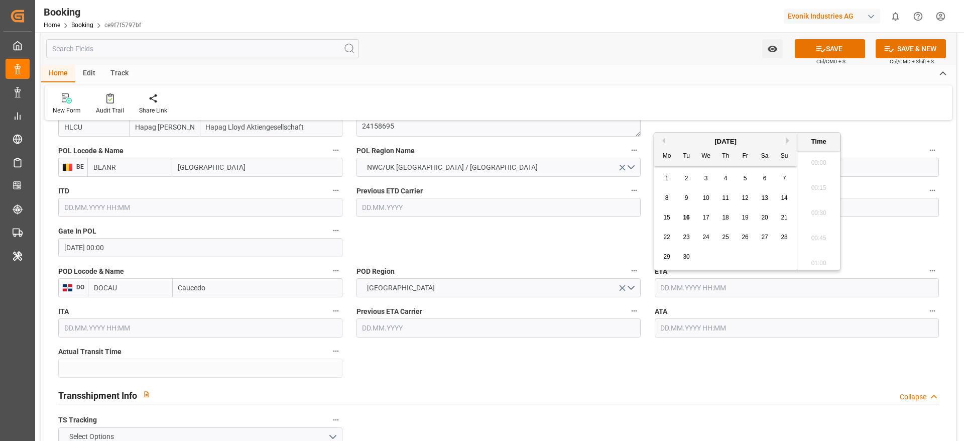
click at [670, 290] on input "text" at bounding box center [797, 287] width 284 height 19
click at [666, 141] on button "Previous Month" at bounding box center [663, 141] width 6 height 6
click at [722, 236] on div "24" at bounding box center [726, 237] width 13 height 12
type input "24.07.2025 00:00"
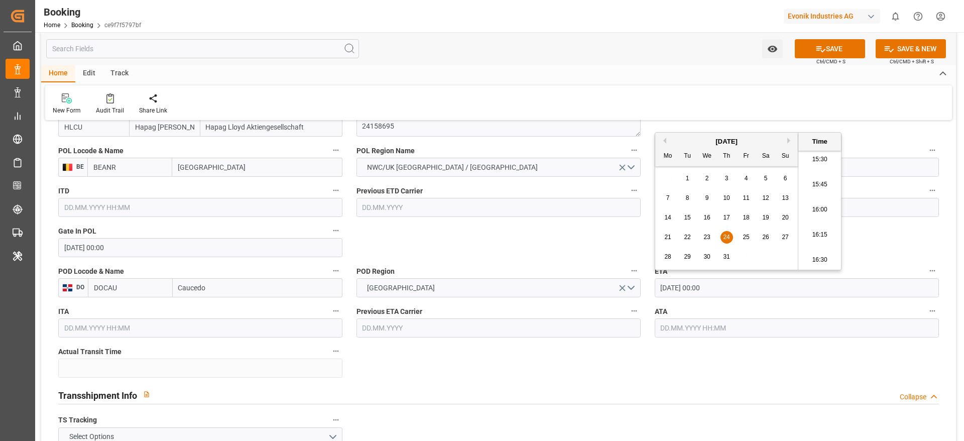
drag, startPoint x: 661, startPoint y: 288, endPoint x: 728, endPoint y: 292, distance: 67.9
click at [728, 292] on input "24.07.2025 00:00" at bounding box center [797, 287] width 284 height 19
paste input "24.07.2025 00:00"
click at [679, 327] on input "text" at bounding box center [797, 327] width 284 height 19
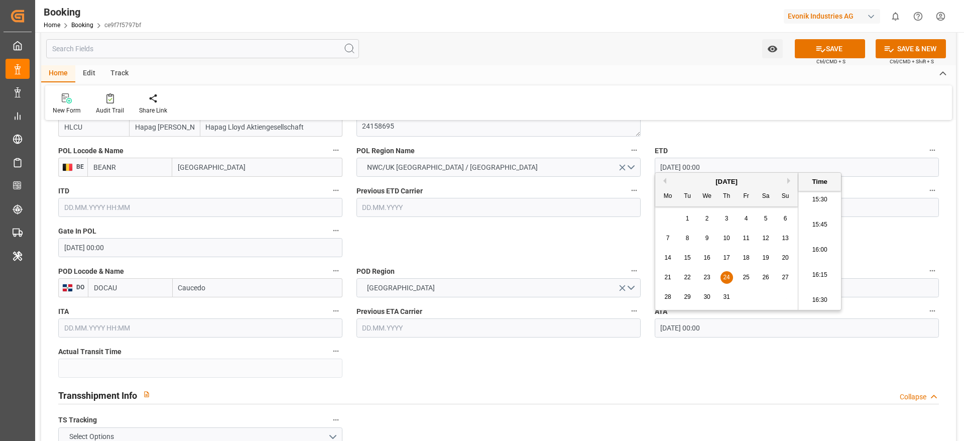
type input "24.07.2025 00:00"
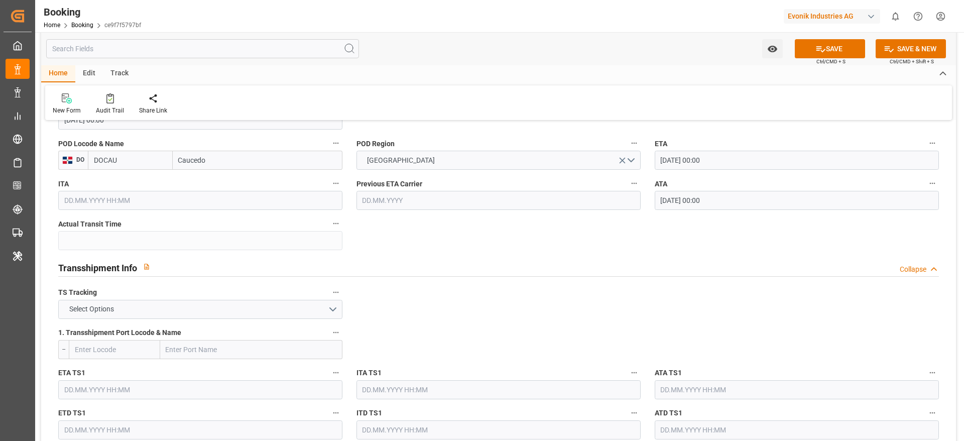
scroll to position [637, 0]
click at [247, 312] on button "Select Options" at bounding box center [200, 308] width 284 height 19
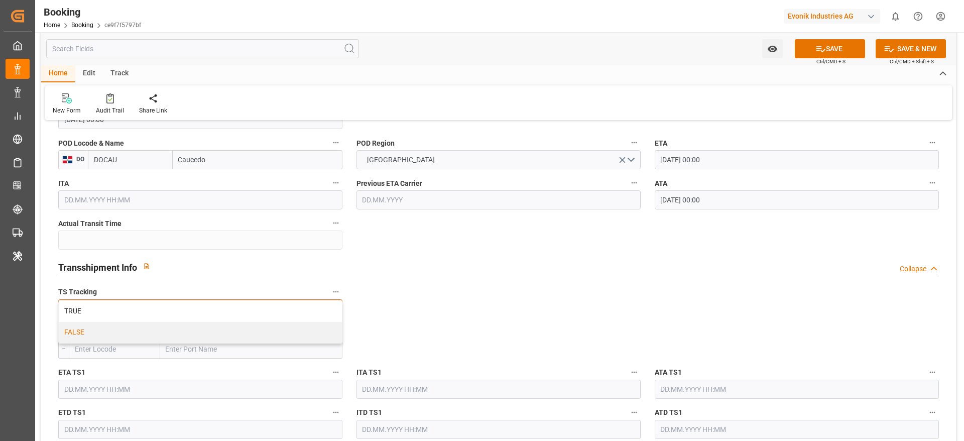
click at [226, 332] on div "FALSE" at bounding box center [200, 332] width 283 height 21
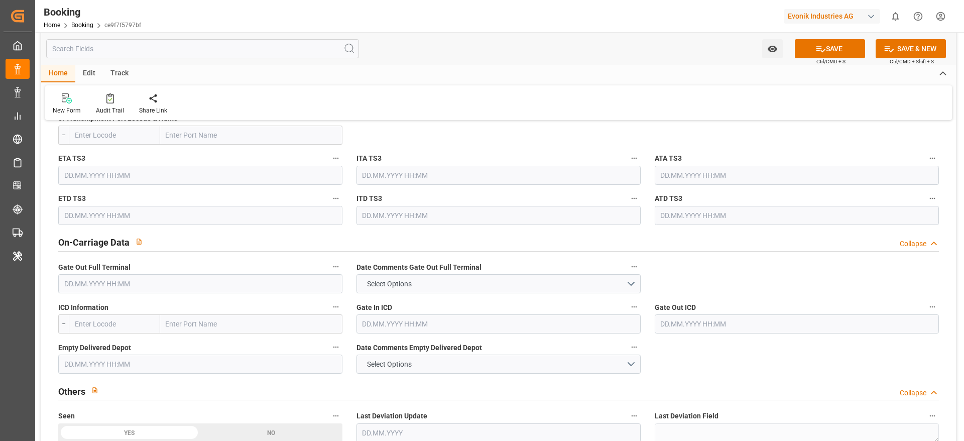
scroll to position [1158, 0]
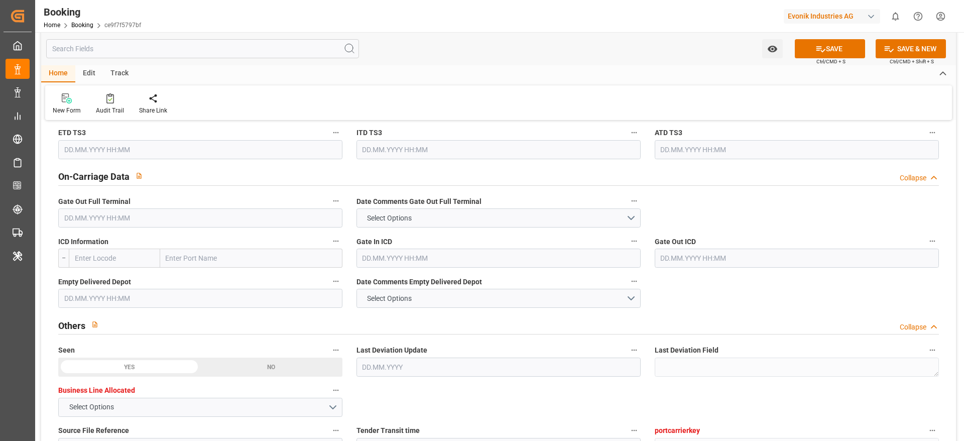
click at [87, 234] on label "ICD Information" at bounding box center [200, 241] width 284 height 14
click at [329, 234] on button "ICD Information" at bounding box center [335, 240] width 13 height 13
click at [75, 215] on div at bounding box center [482, 220] width 964 height 441
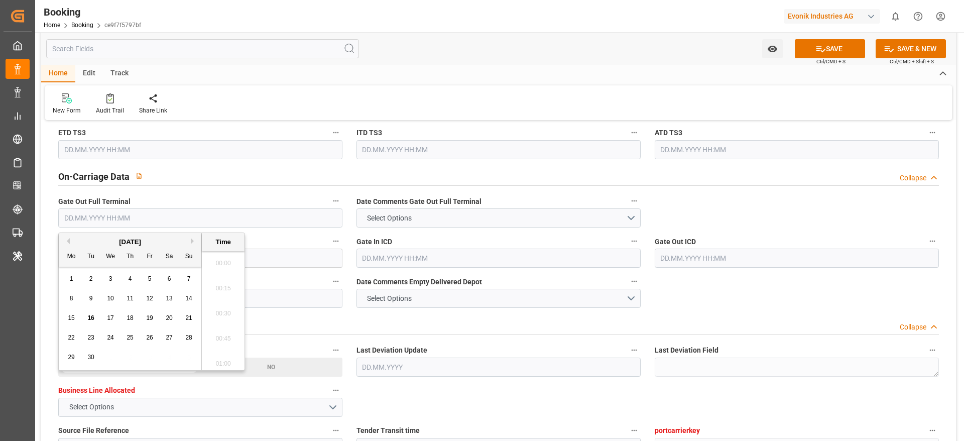
click at [73, 218] on input "text" at bounding box center [200, 217] width 284 height 19
click at [65, 240] on button "Previous Month" at bounding box center [67, 241] width 6 height 6
click at [91, 356] on span "29" at bounding box center [90, 356] width 7 height 7
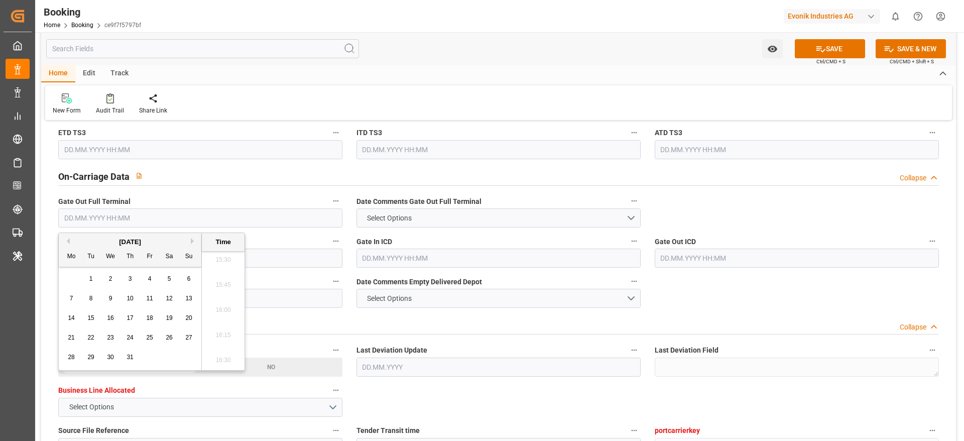
type input "29.07.2025 00:00"
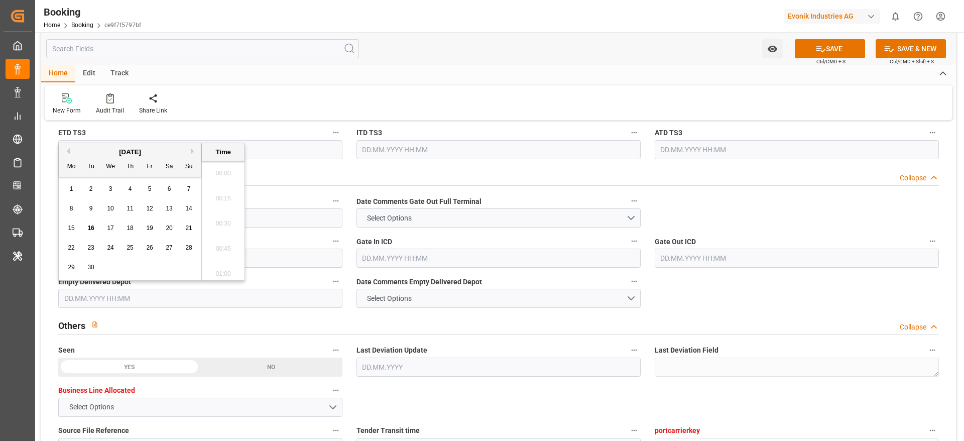
click at [271, 305] on input "text" at bounding box center [200, 298] width 284 height 19
click at [69, 152] on button "Previous Month" at bounding box center [67, 151] width 6 height 6
click at [93, 268] on span "29" at bounding box center [90, 267] width 7 height 7
type input "29.07.2025 00:00"
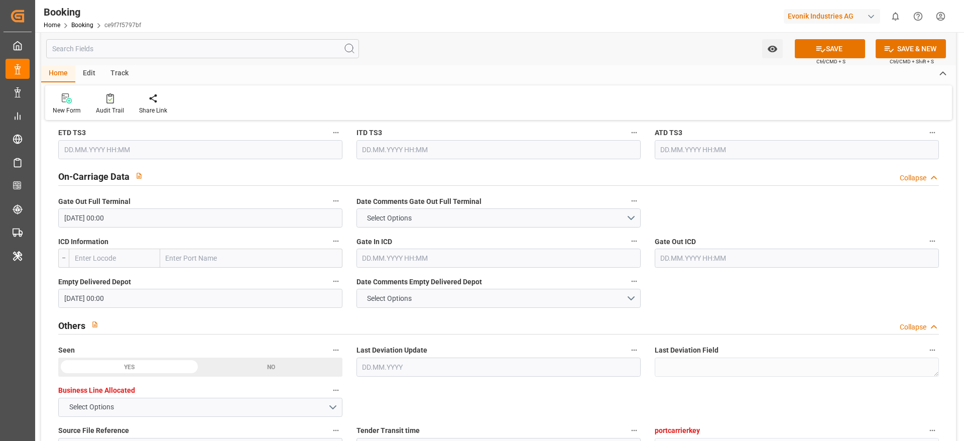
click at [678, 313] on div "Others Collapse" at bounding box center [498, 325] width 895 height 29
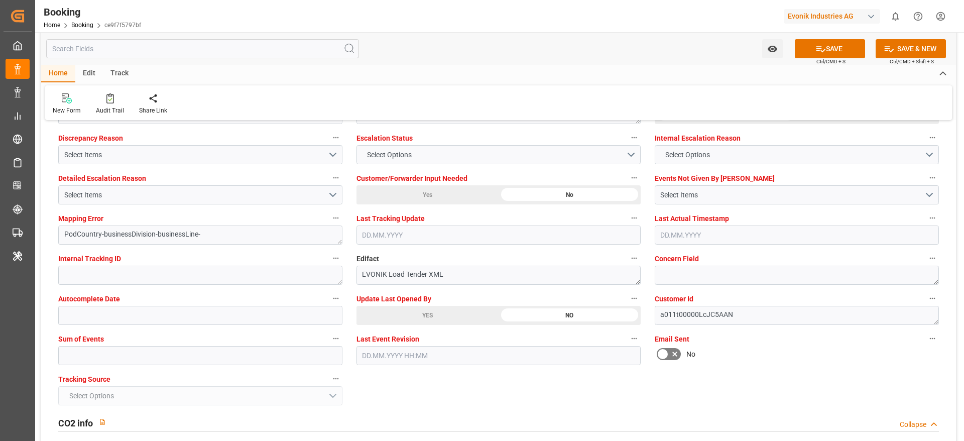
scroll to position [1602, 0]
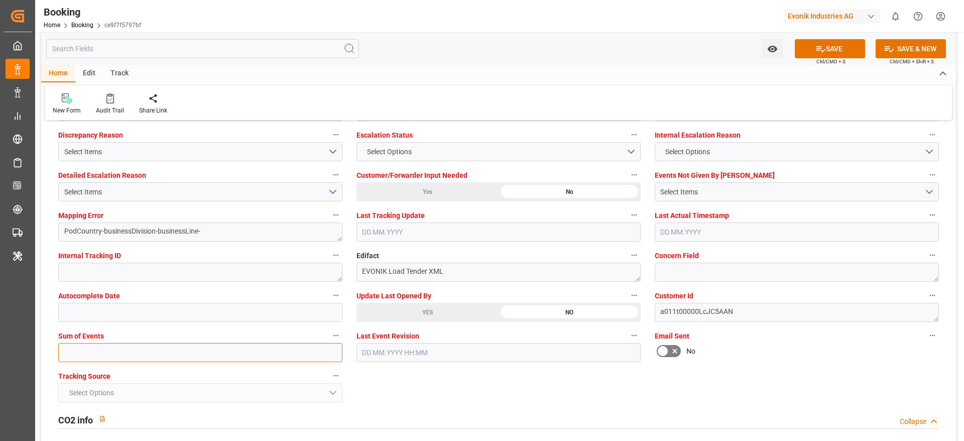
click at [79, 356] on input "text" at bounding box center [200, 352] width 284 height 19
type input "0"
click at [805, 51] on button "SAVE" at bounding box center [830, 48] width 70 height 19
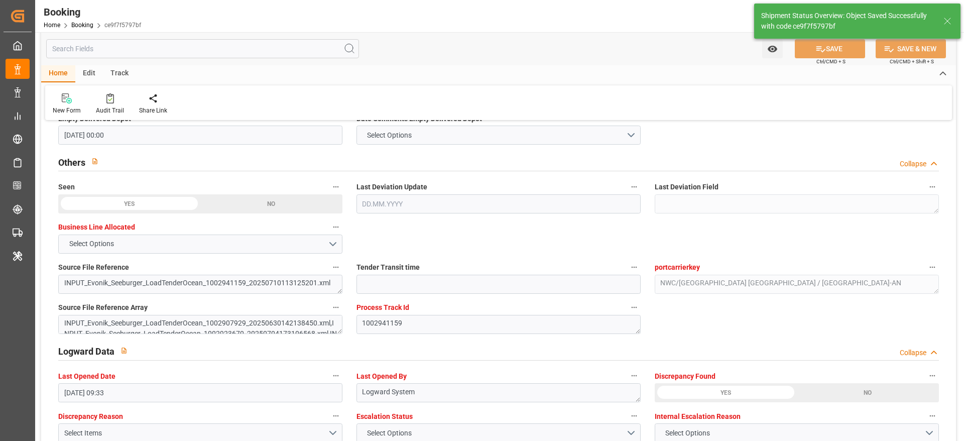
type input "13"
type input "11.07.2025 00:00"
type input "24.07.2025 00:00"
type input "16.09.2025 10:43"
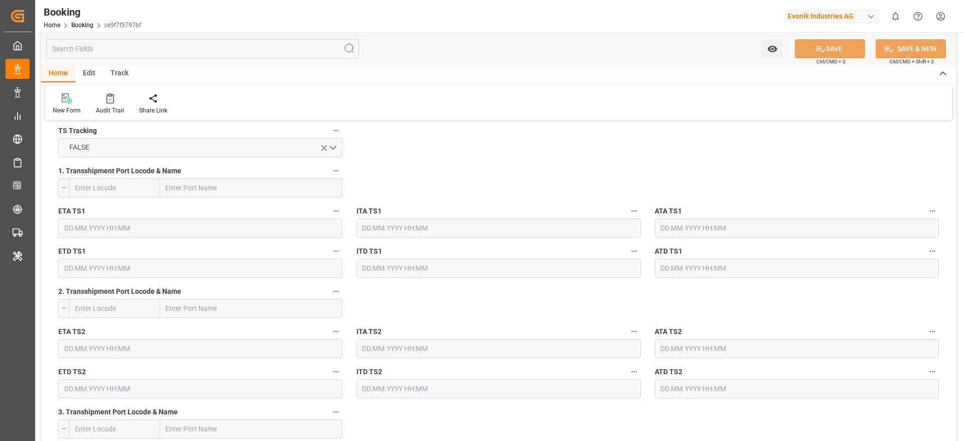
scroll to position [1074, 0]
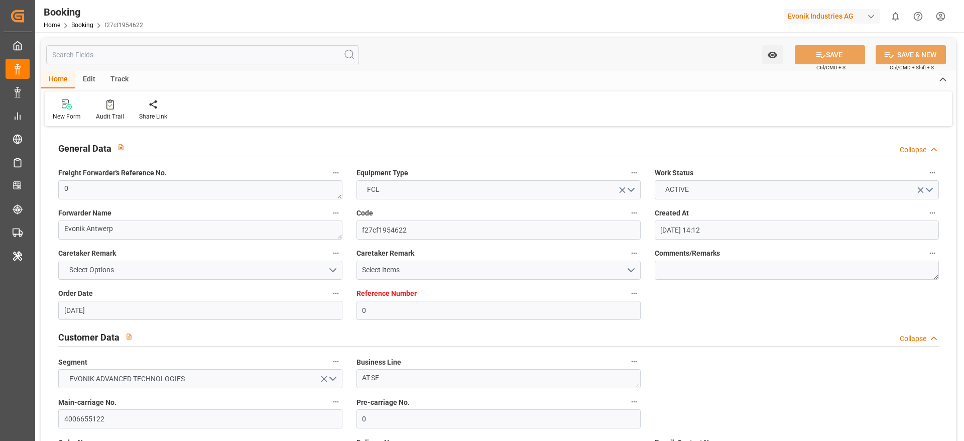
scroll to position [203, 0]
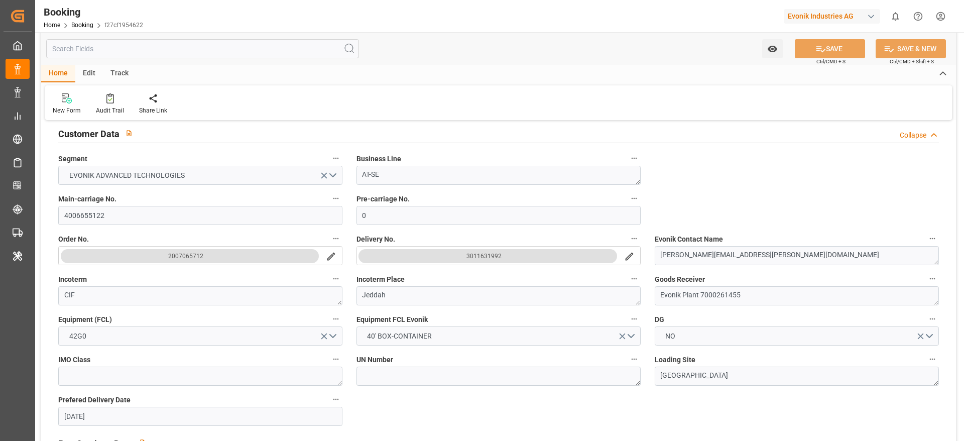
click at [110, 216] on input "4006655122" at bounding box center [200, 215] width 284 height 19
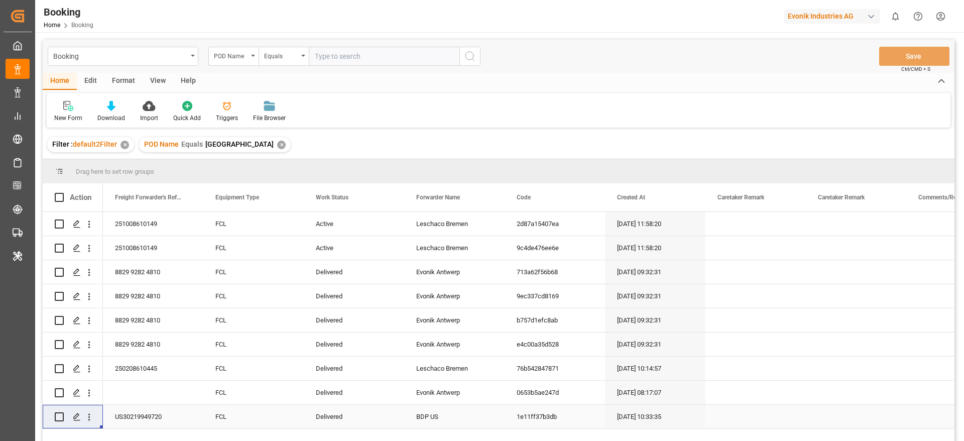
paste input "Caucedo"
click at [323, 54] on input "Caucedo" at bounding box center [384, 56] width 151 height 19
type input "Caucedo"
click at [277, 141] on div "✕" at bounding box center [281, 145] width 9 height 9
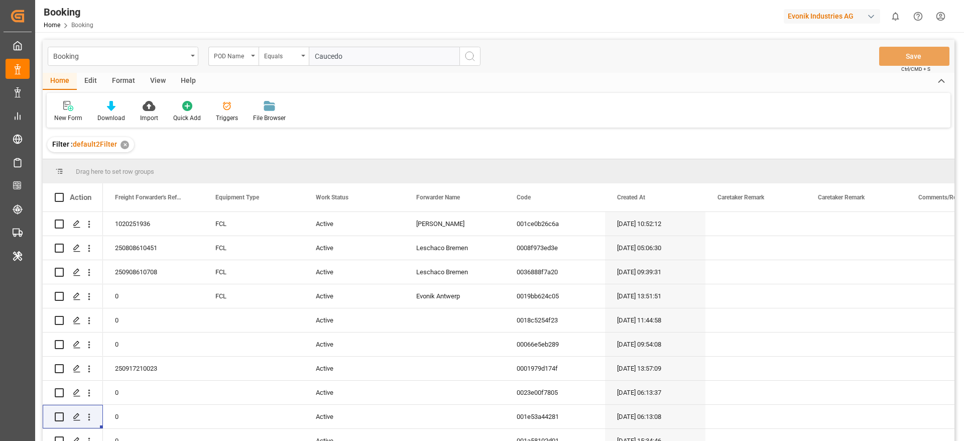
click at [482, 53] on div "Booking POD Name Equals Caucedo Save Ctrl/CMD + S" at bounding box center [499, 56] width 912 height 33
click at [464, 61] on icon "search button" at bounding box center [470, 56] width 12 height 12
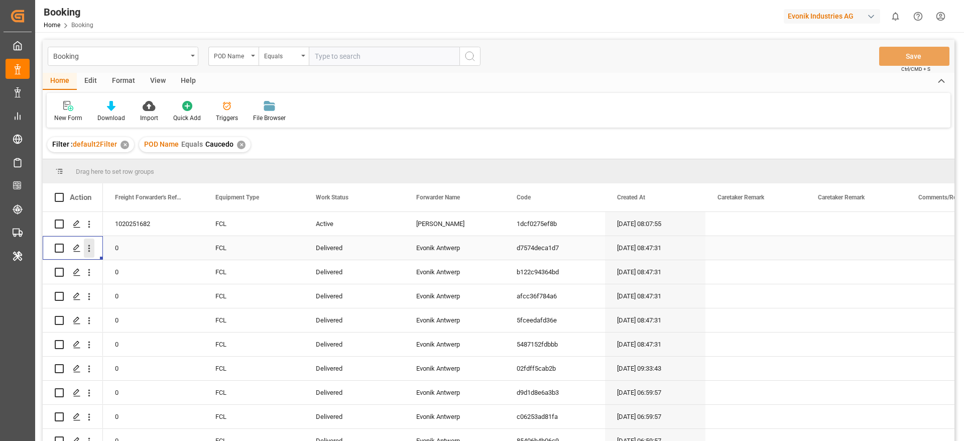
click at [88, 250] on icon "open menu" at bounding box center [89, 248] width 11 height 11
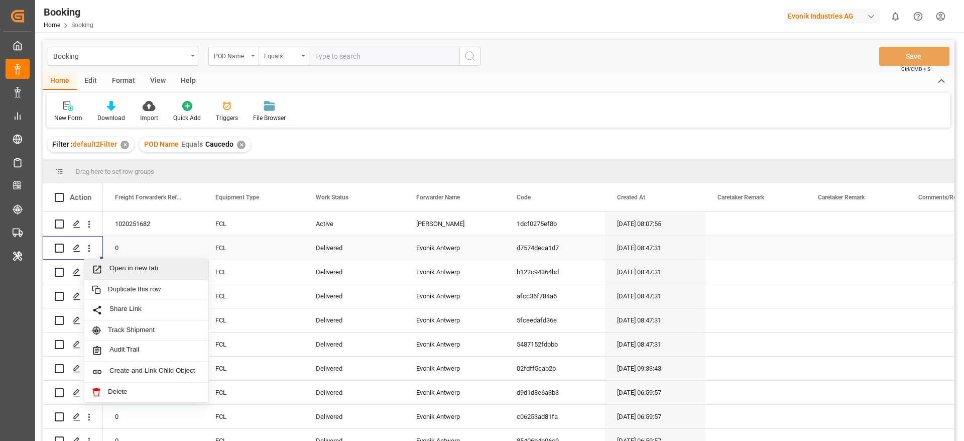
click at [129, 264] on span "Open in new tab" at bounding box center [154, 269] width 91 height 11
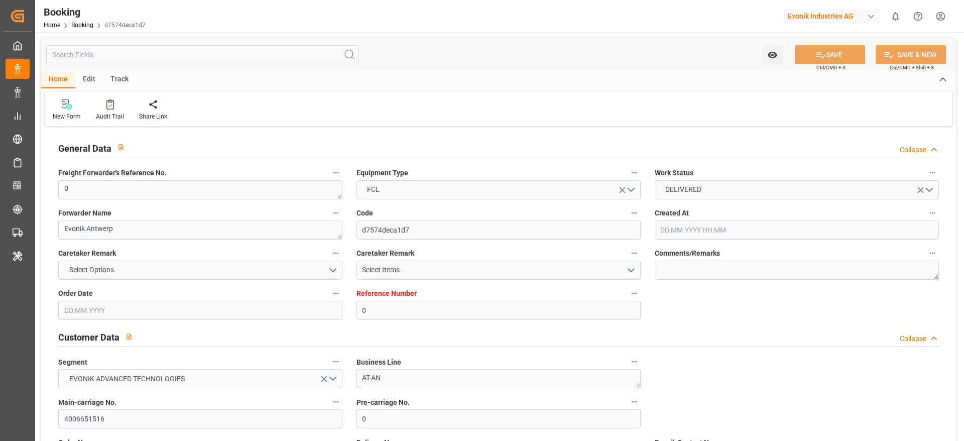
type input "0"
type input "9723277"
type input "CMACGM"
type input "CMA CGM Group"
type input "BEANR"
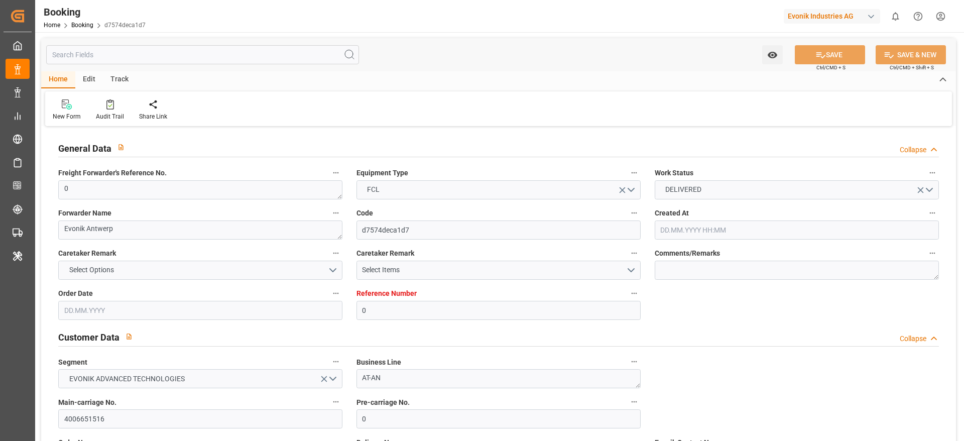
type input "DOCAU"
type input "13"
type input "0"
type input "[DATE] 08:47"
type input "[DATE]"
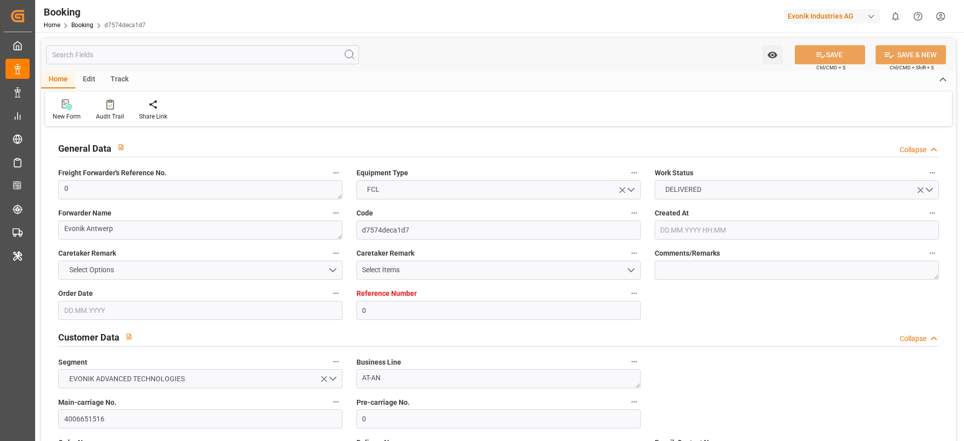
type input "[DATE]"
type input "[DATE] 00:00"
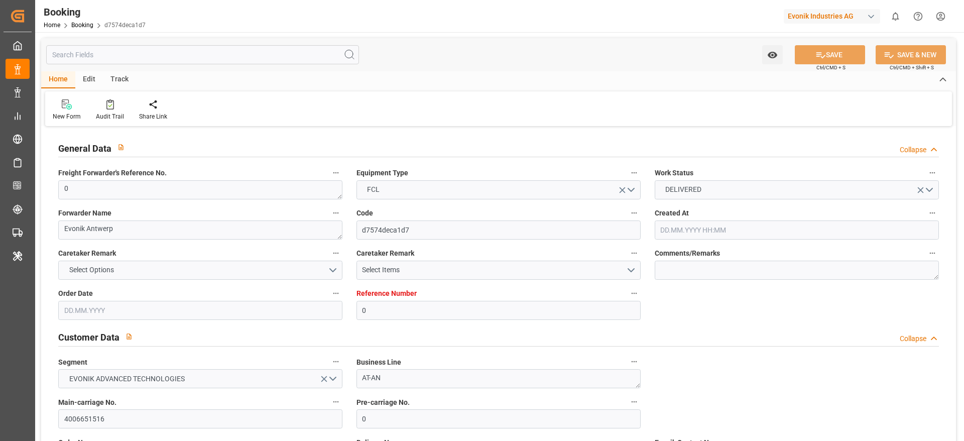
type input "[DATE] 00:00"
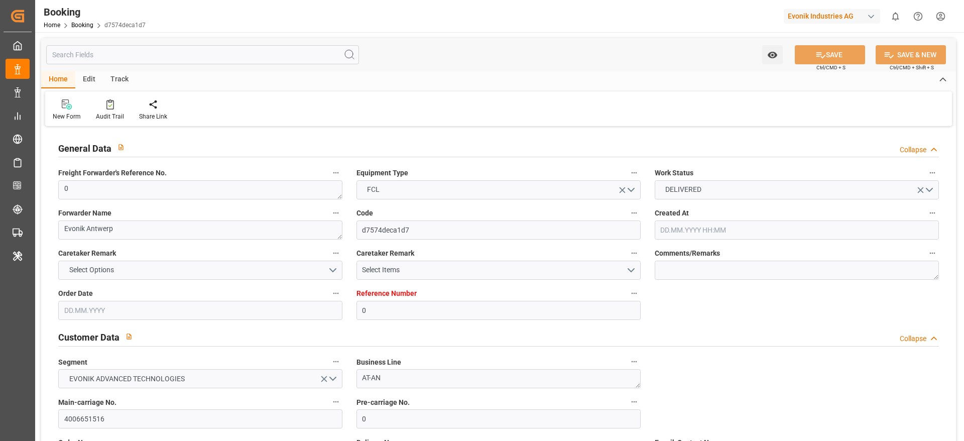
type input "[DATE] 00:00"
type input "[DATE] 10:22"
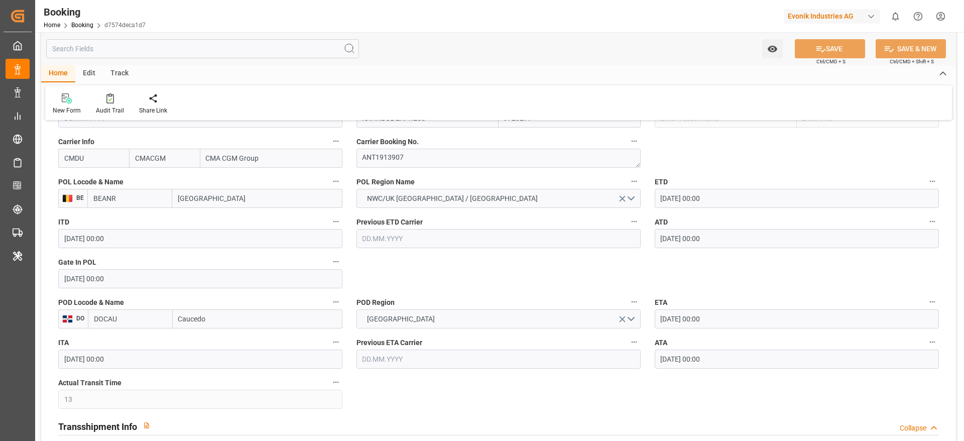
scroll to position [762, 0]
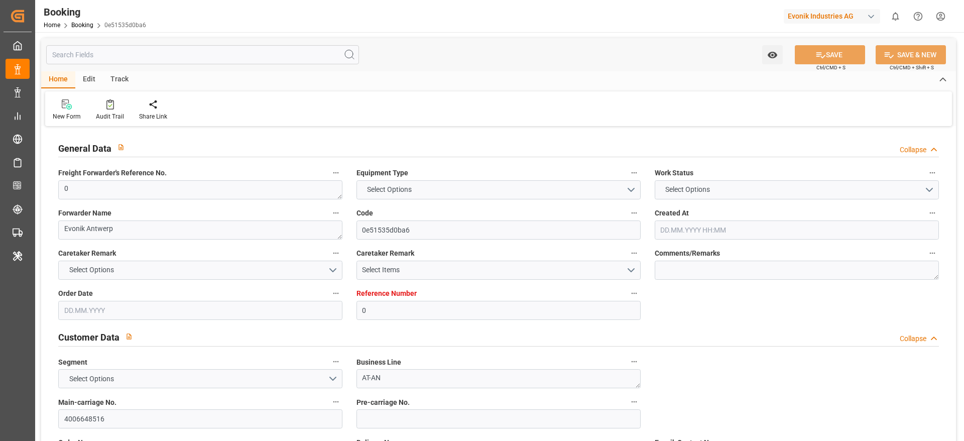
type input "0"
type input "Hapag [PERSON_NAME]"
type input "Hapag Lloyd Aktiengesellschaft"
type input "NLRTM"
type input "Posorja"
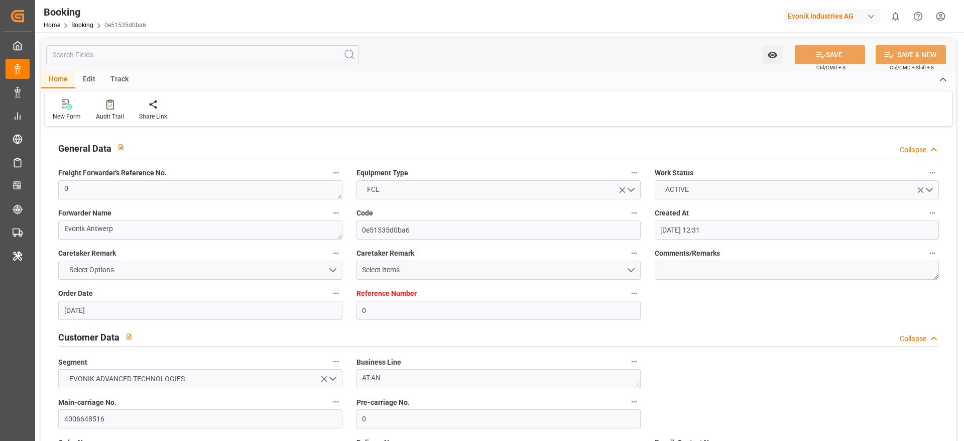
type input "[DATE] 12:31"
type input "[DATE]"
type input "[DATE] 13:23"
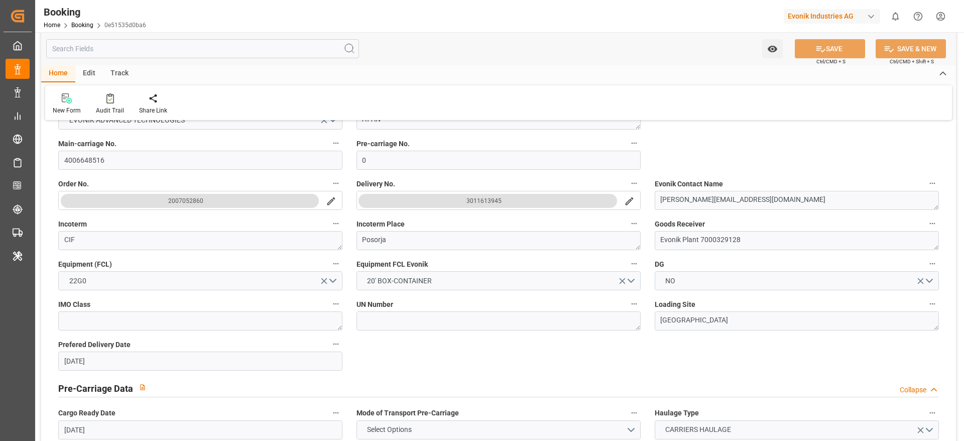
scroll to position [261, 0]
click at [106, 155] on input "4006648516" at bounding box center [200, 158] width 284 height 19
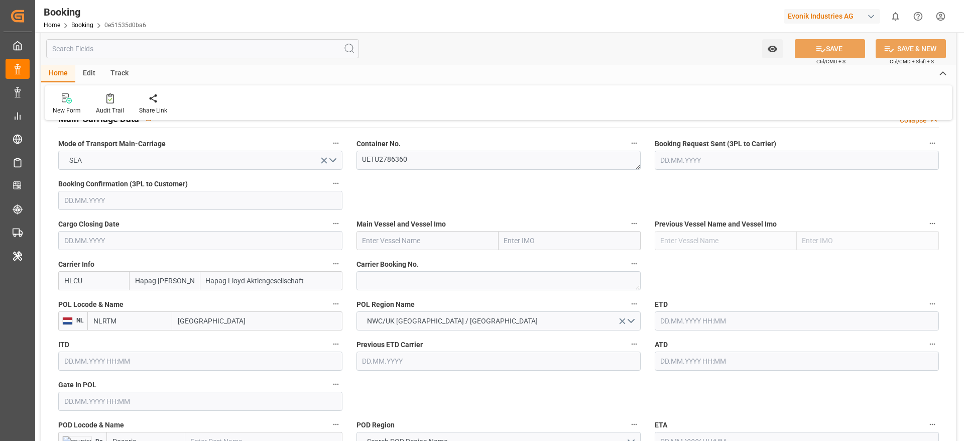
scroll to position [637, 0]
click at [387, 275] on textarea at bounding box center [498, 280] width 284 height 19
paste textarea "21604893"
click at [381, 280] on textarea "21604893" at bounding box center [498, 280] width 284 height 19
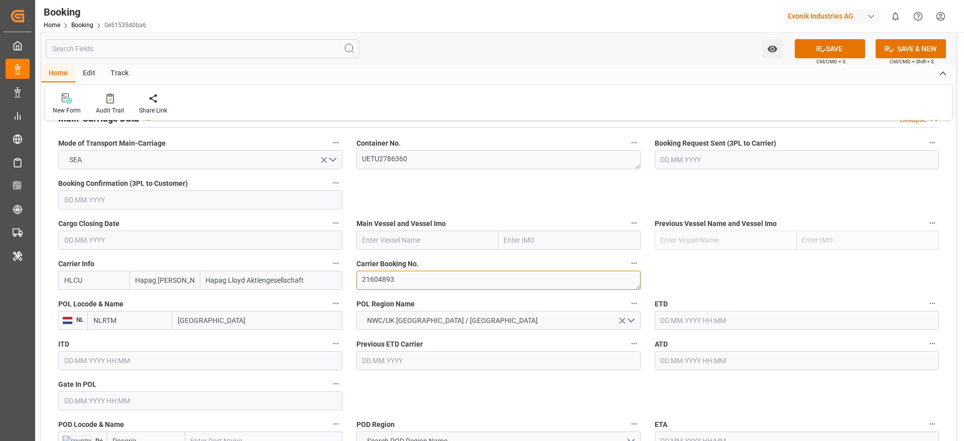
type textarea "21604893"
click at [484, 217] on label "Main Vessel and Vessel Imo" at bounding box center [498, 223] width 284 height 14
click at [627, 217] on button "Main Vessel and Vessel Imo" at bounding box center [633, 222] width 13 height 13
click at [375, 284] on div at bounding box center [482, 220] width 964 height 441
click at [386, 275] on textarea "21604893" at bounding box center [498, 280] width 284 height 19
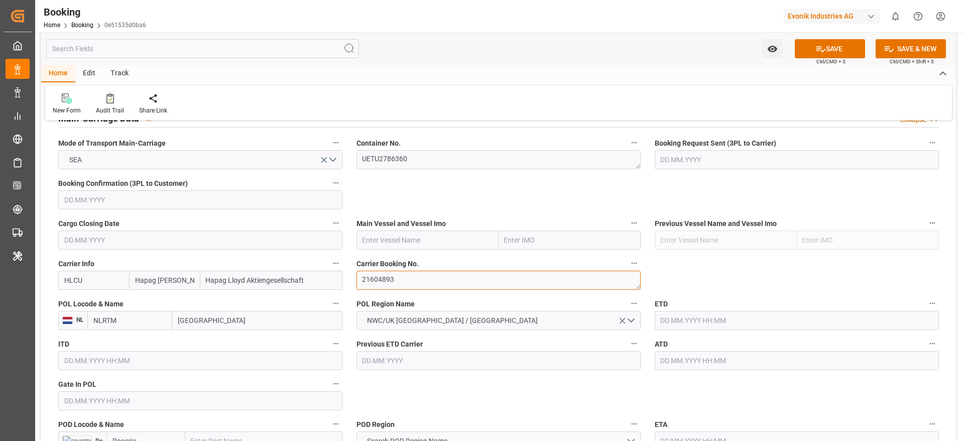
click at [386, 275] on textarea "21604893" at bounding box center [498, 280] width 284 height 19
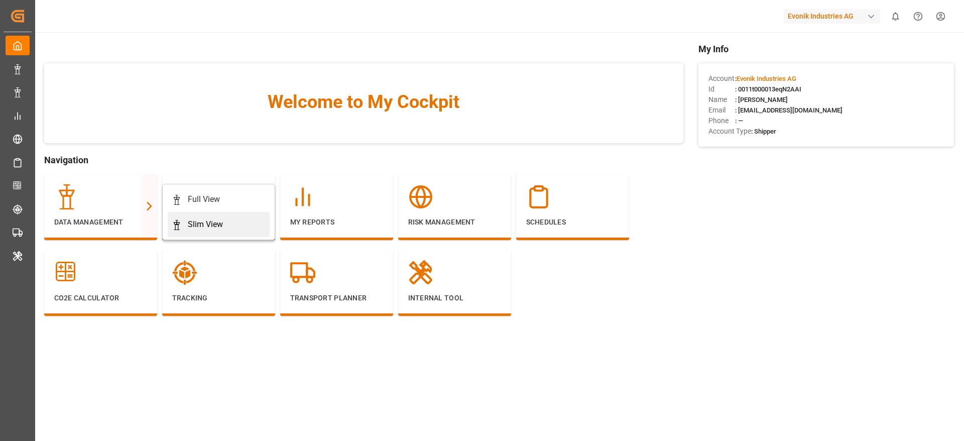
click at [197, 222] on div "Slim View" at bounding box center [205, 224] width 35 height 12
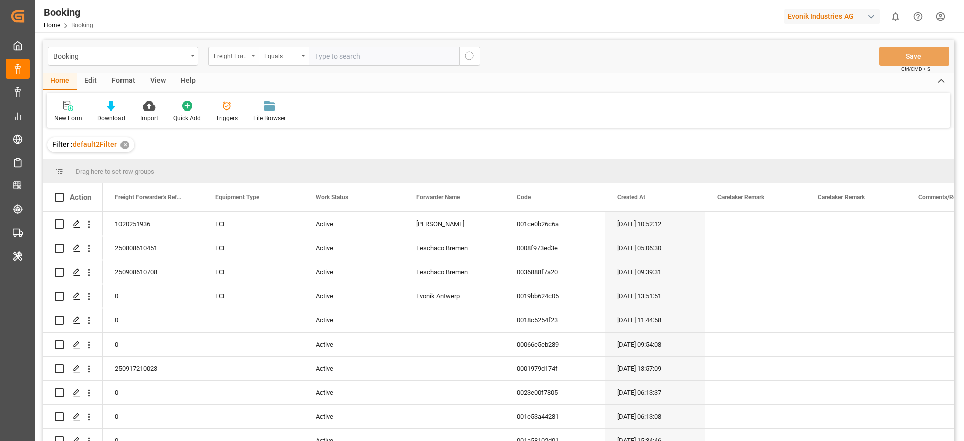
click at [235, 59] on div "Freight Forwarder's Reference No." at bounding box center [231, 55] width 34 height 12
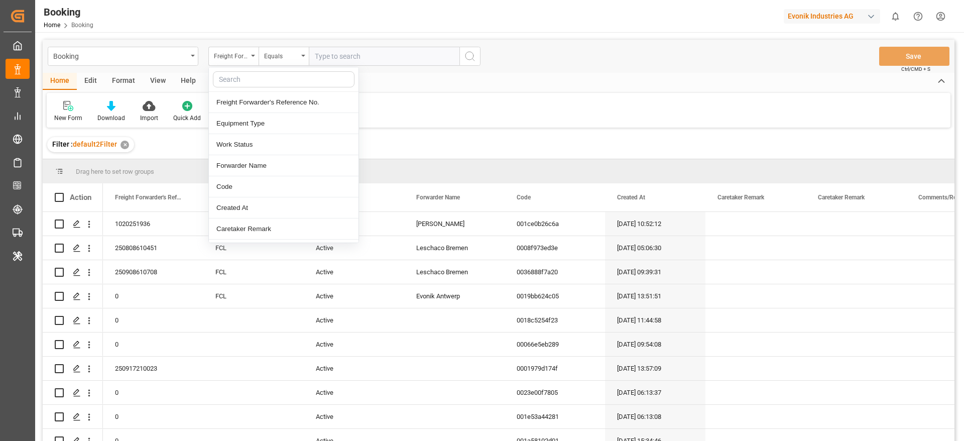
click at [222, 83] on input "text" at bounding box center [284, 79] width 142 height 16
type input "last"
click at [266, 141] on div "Last Opened Date" at bounding box center [284, 144] width 150 height 21
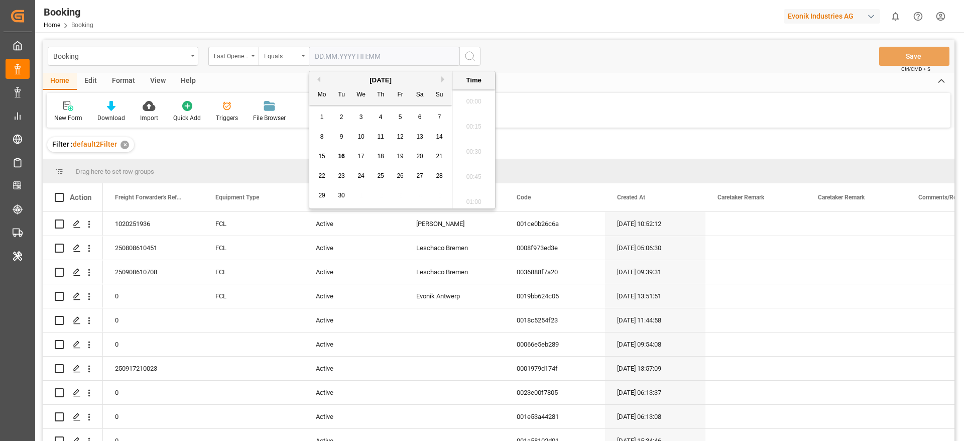
click at [362, 57] on input "text" at bounding box center [384, 56] width 151 height 19
click at [345, 156] on div "16" at bounding box center [341, 157] width 13 height 12
type input "16.09.2025 00:00"
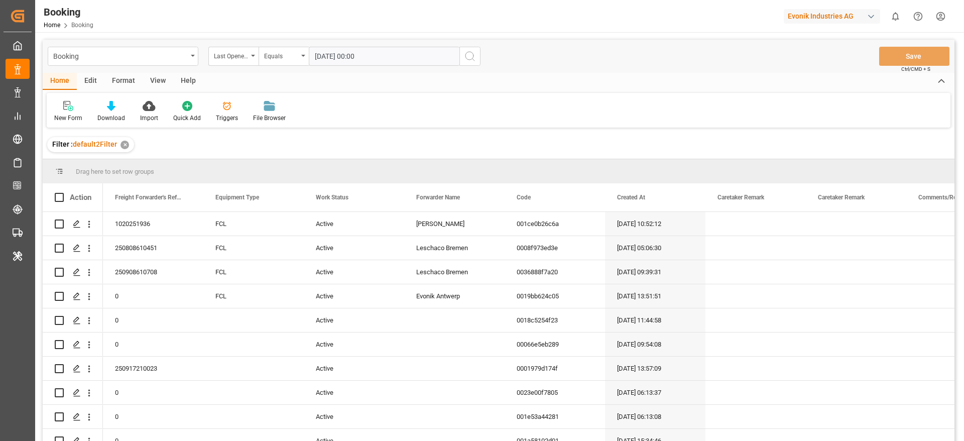
click at [465, 60] on icon "search button" at bounding box center [470, 56] width 12 height 12
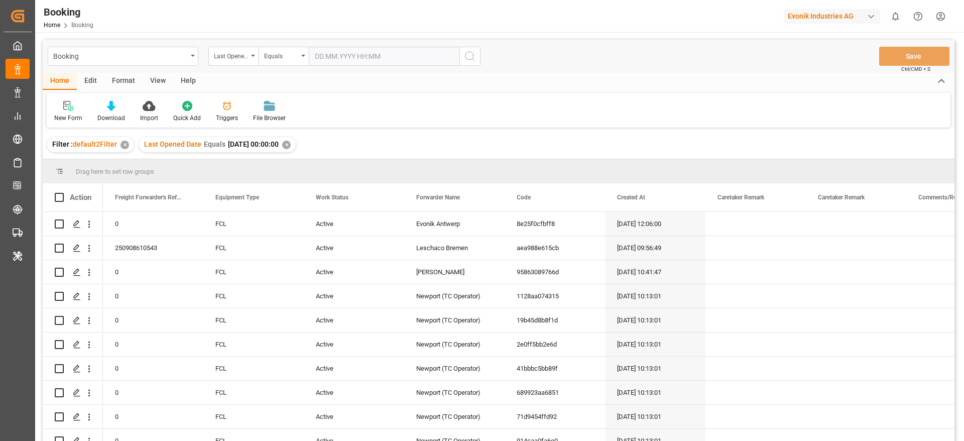
click at [147, 80] on div "View" at bounding box center [158, 81] width 31 height 17
click at [55, 101] on div at bounding box center [64, 105] width 20 height 11
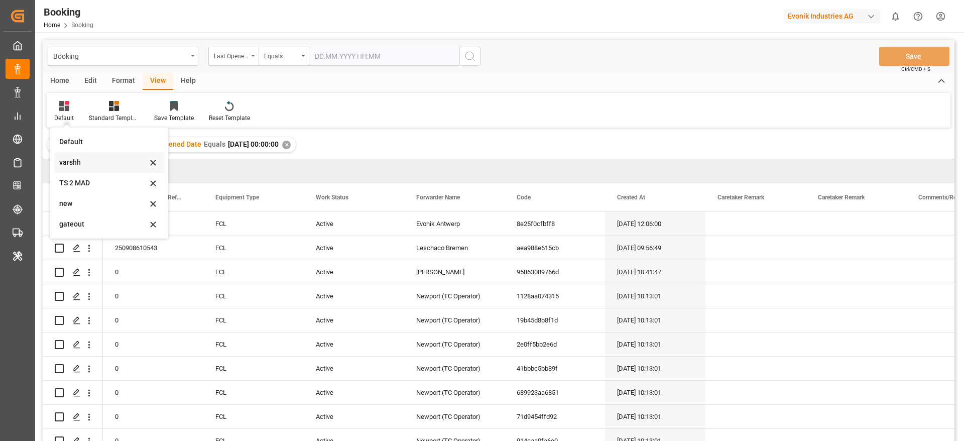
click at [79, 168] on div "varshh" at bounding box center [109, 162] width 110 height 21
click at [79, 168] on span "Drag here to set row groups" at bounding box center [115, 172] width 78 height 8
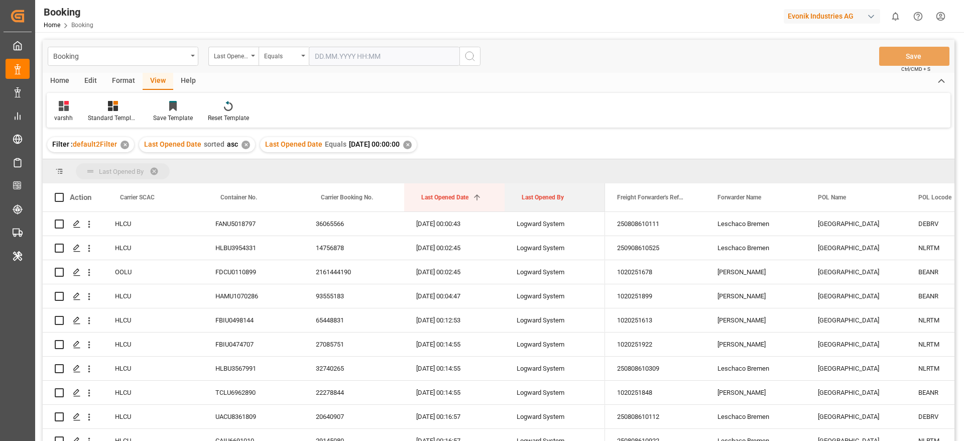
drag, startPoint x: 542, startPoint y: 200, endPoint x: 543, endPoint y: 174, distance: 26.6
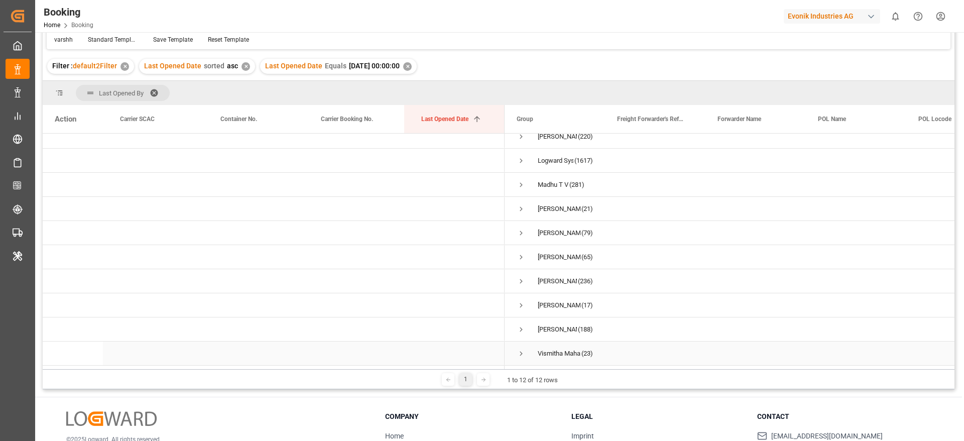
scroll to position [118, 0]
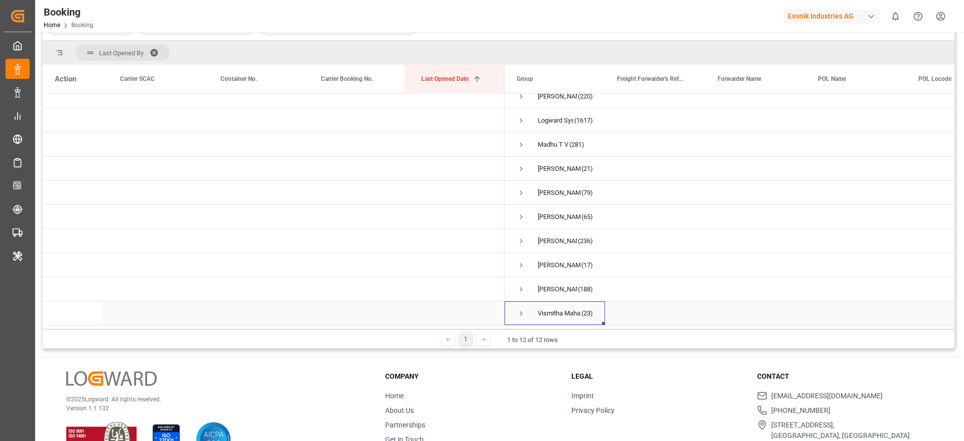
click at [590, 311] on span "(23)" at bounding box center [587, 313] width 12 height 23
click at [591, 287] on span "(188)" at bounding box center [585, 289] width 15 height 23
click at [590, 271] on span "(17)" at bounding box center [587, 265] width 12 height 23
click at [597, 320] on div "Vismitha Mahadev (23)" at bounding box center [554, 313] width 100 height 24
click at [592, 278] on span "(188)" at bounding box center [585, 289] width 15 height 23
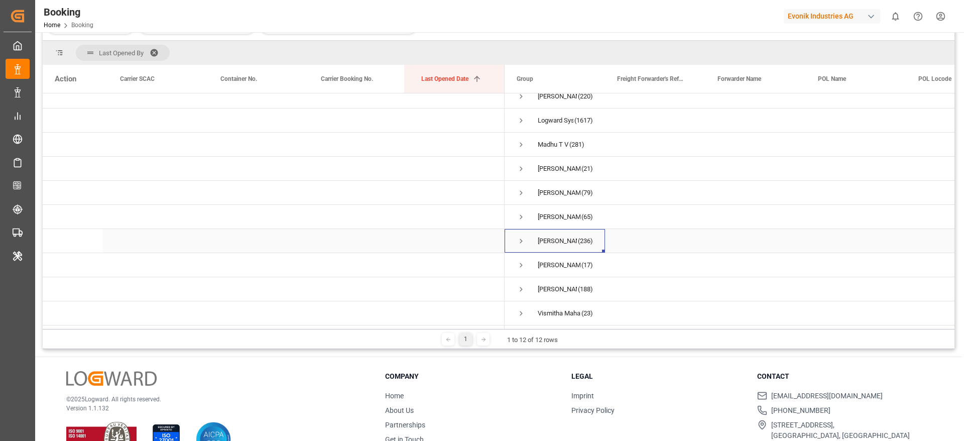
click at [588, 248] on div "Shashidhar Mm (236)" at bounding box center [554, 241] width 100 height 24
click at [581, 212] on span "(65)" at bounding box center [587, 216] width 12 height 23
click at [582, 157] on span "(21)" at bounding box center [587, 168] width 12 height 23
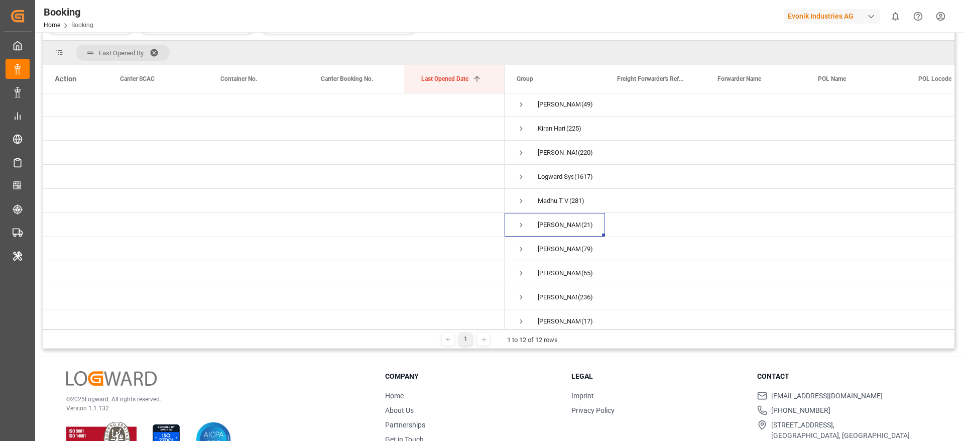
scroll to position [0, 0]
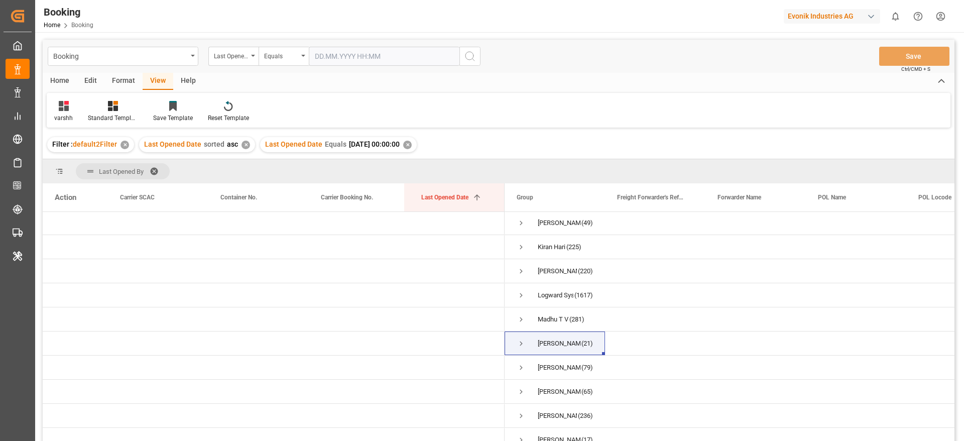
click at [412, 142] on div "✕" at bounding box center [407, 145] width 9 height 9
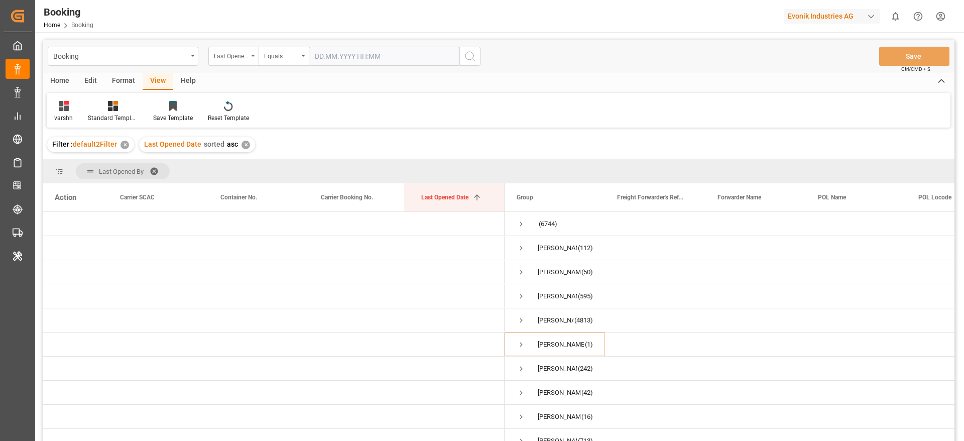
click at [248, 57] on div "Last Opened Date" at bounding box center [233, 56] width 50 height 19
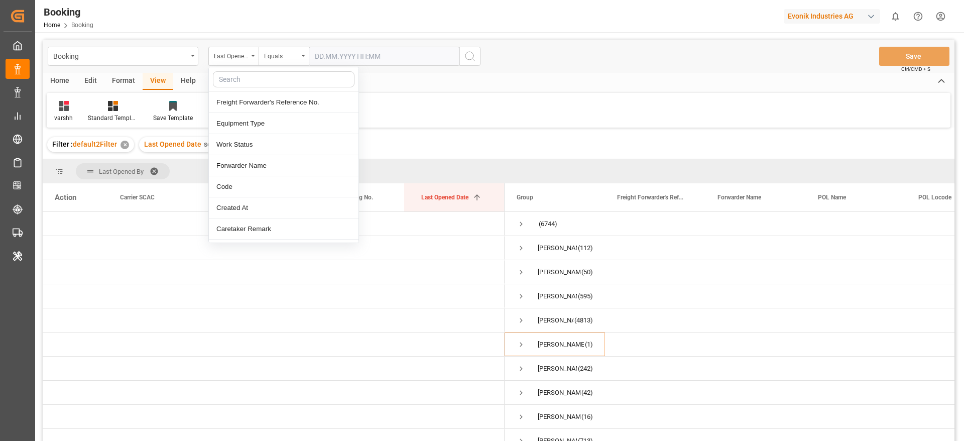
click at [235, 74] on input "text" at bounding box center [284, 79] width 142 height 16
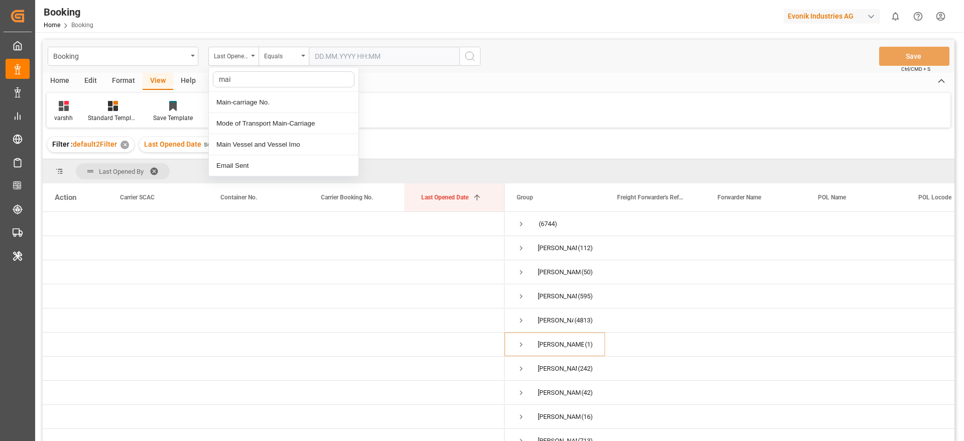
type input "main"
click at [252, 108] on div "Main-carriage No." at bounding box center [284, 102] width 150 height 21
paste input "4006651275"
click at [340, 58] on input "4006651275" at bounding box center [384, 56] width 151 height 19
type input "4006651275"
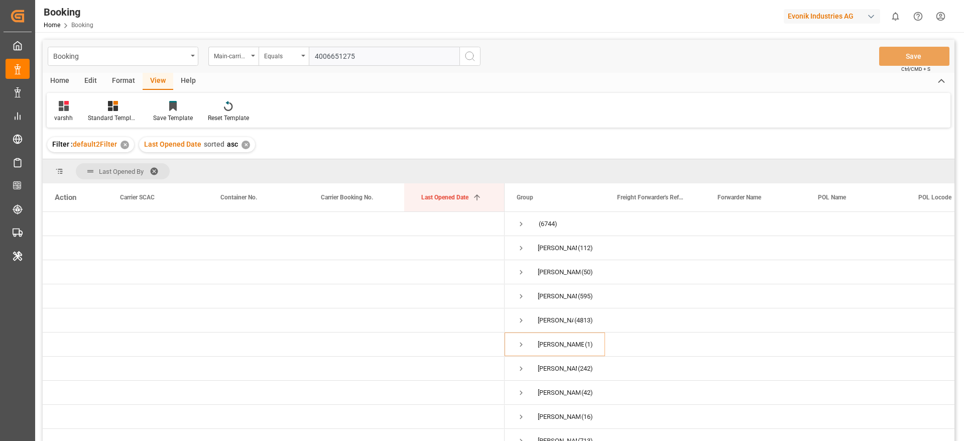
click at [472, 58] on circle "search button" at bounding box center [469, 56] width 8 height 8
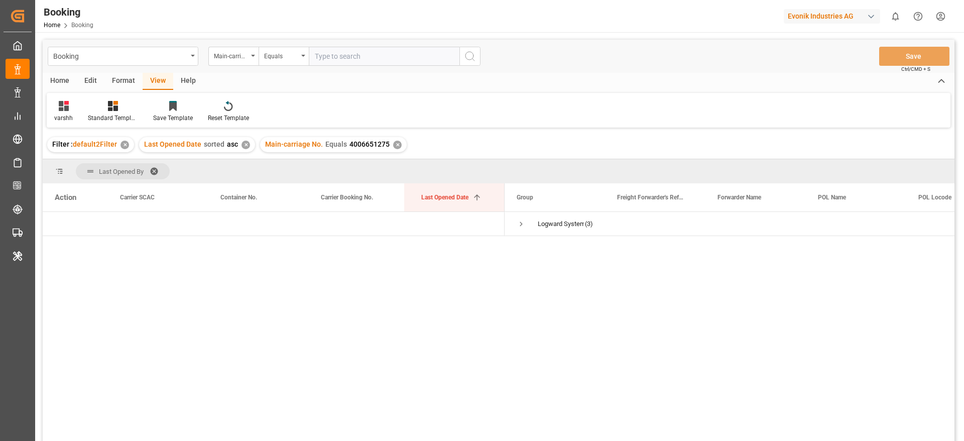
click at [245, 149] on div "Last Opened Date sorted asc ✕" at bounding box center [197, 144] width 116 height 15
click at [243, 145] on div "✕" at bounding box center [245, 145] width 9 height 9
click at [122, 145] on div "✕" at bounding box center [124, 145] width 9 height 9
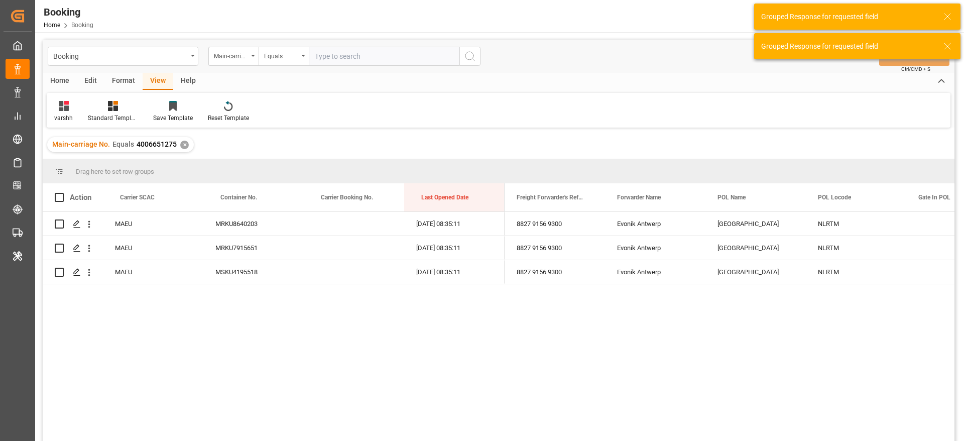
click at [644, 298] on div "8827 9156 9300 Evonik Antwerp Rotterdam NLRTM 'Aqaba 8827 9156 9300 Evonik Antw…" at bounding box center [729, 329] width 450 height 235
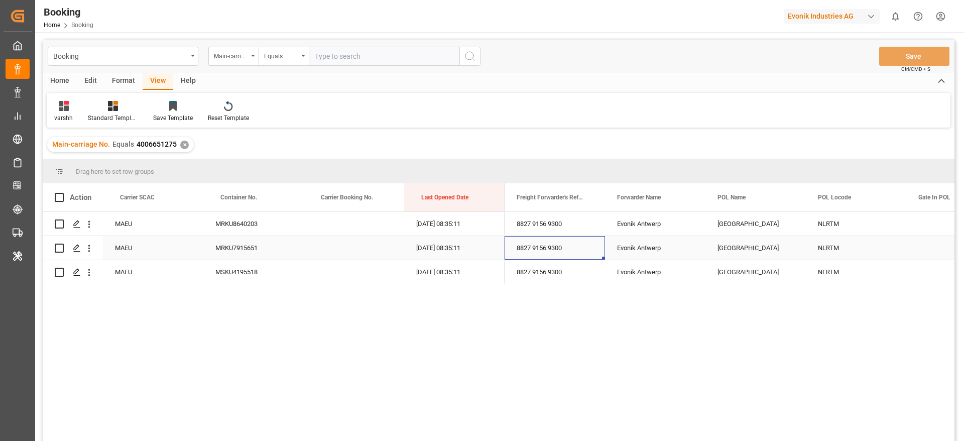
click at [542, 240] on div "8827 9156 9300" at bounding box center [554, 248] width 100 height 24
click at [114, 81] on div "Format" at bounding box center [123, 81] width 38 height 17
click at [145, 80] on div "View" at bounding box center [158, 81] width 31 height 17
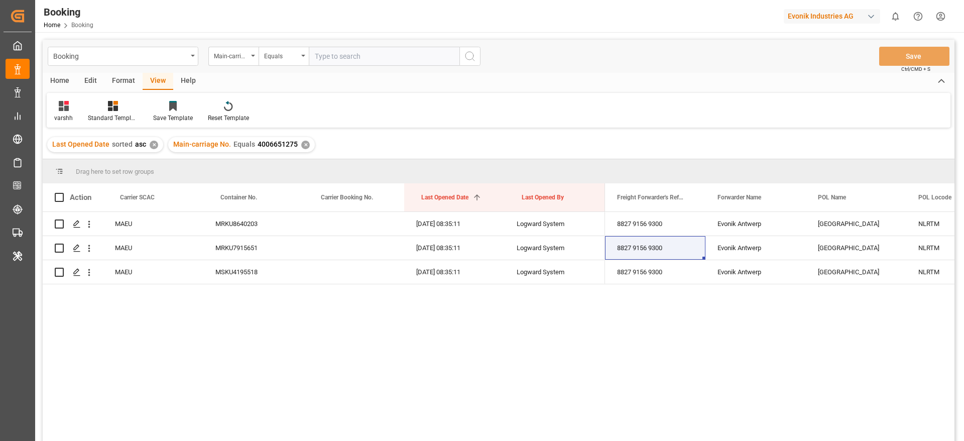
click at [151, 146] on div "✕" at bounding box center [154, 145] width 9 height 9
click at [73, 112] on div "varshh" at bounding box center [64, 111] width 34 height 22
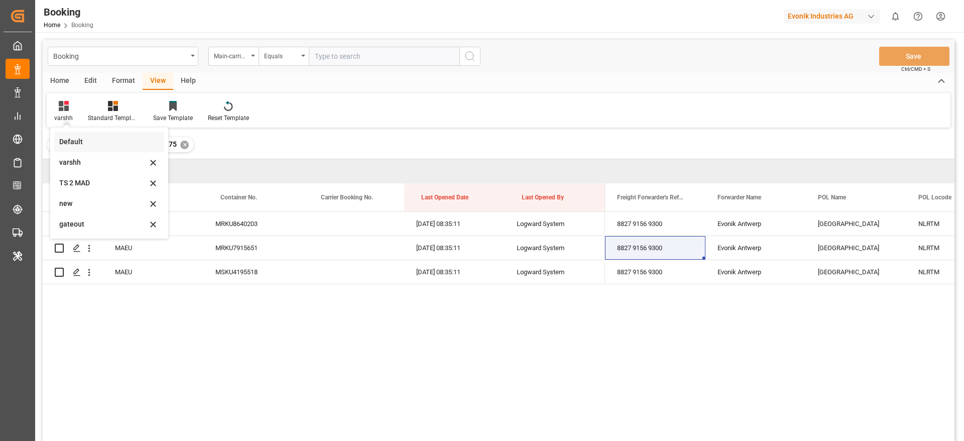
click at [71, 147] on div "Default" at bounding box center [109, 142] width 110 height 21
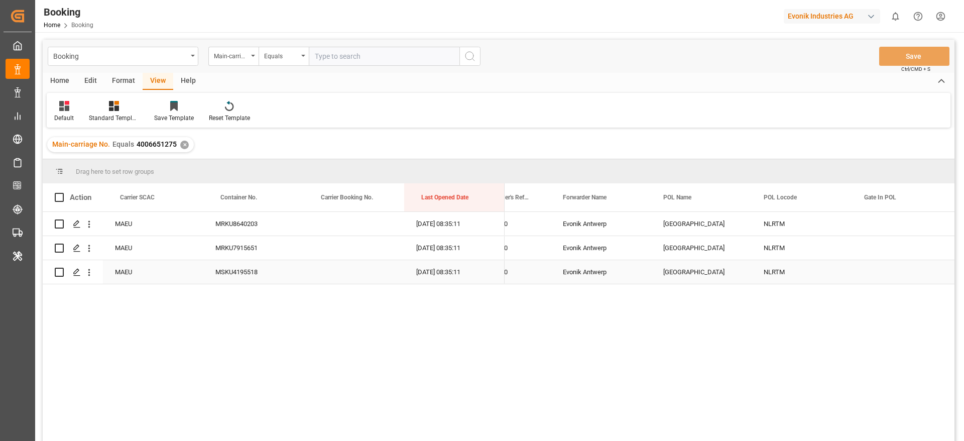
scroll to position [0, 51]
click at [349, 219] on div "Press SPACE to select this row." at bounding box center [354, 224] width 100 height 24
click at [331, 219] on div "Press SPACE to select this row." at bounding box center [354, 224] width 100 height 24
paste input "720933829"
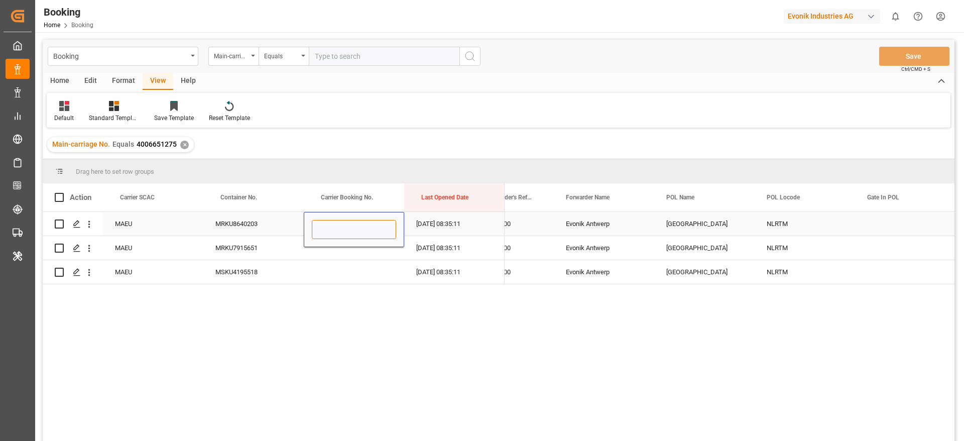
type input "720933829"
click at [329, 226] on input "720933829" at bounding box center [354, 229] width 84 height 19
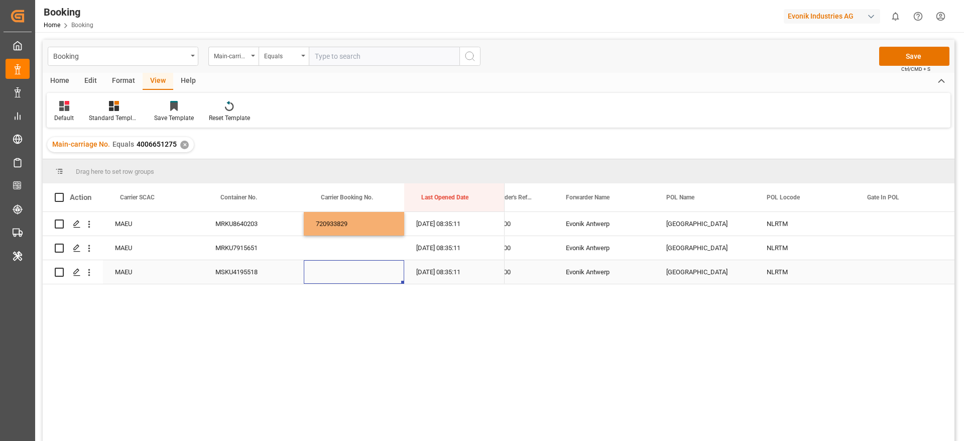
click at [348, 264] on div "Press SPACE to select this row." at bounding box center [354, 272] width 100 height 24
click at [335, 214] on div "720933829" at bounding box center [354, 224] width 100 height 24
drag, startPoint x: 403, startPoint y: 232, endPoint x: 392, endPoint y: 263, distance: 32.4
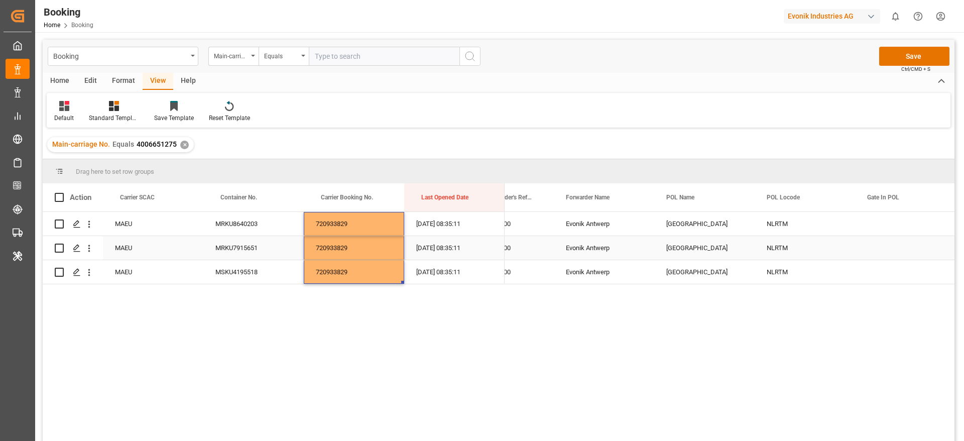
scroll to position [0, 72]
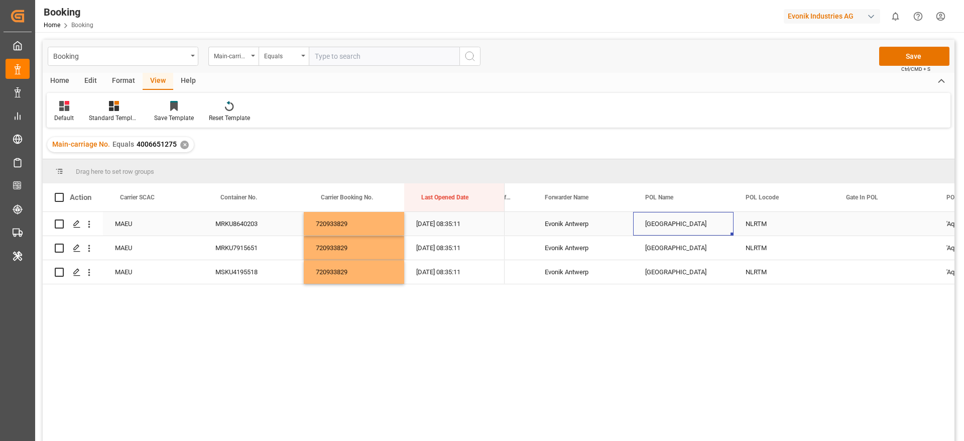
click at [658, 231] on div "[GEOGRAPHIC_DATA]" at bounding box center [683, 224] width 100 height 24
click at [658, 231] on input "Rotterdam - NLRTM" at bounding box center [683, 229] width 84 height 19
click at [685, 231] on input "- NLRTM" at bounding box center [683, 229] width 84 height 19
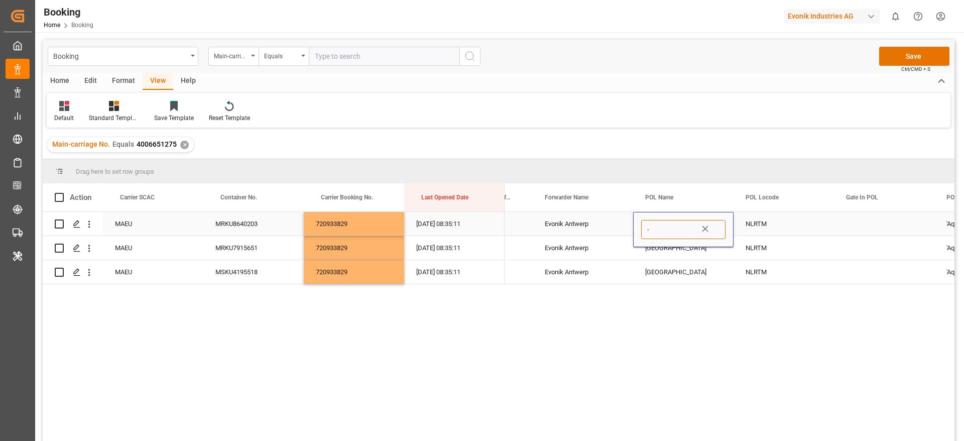
type input "-"
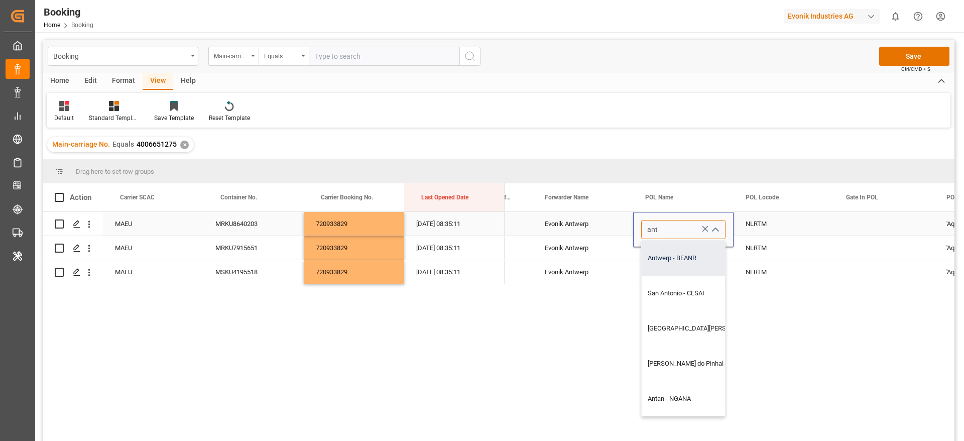
click at [668, 252] on div "Antwerp - BEANR" at bounding box center [730, 257] width 176 height 35
type input "Antwerp - BEANR"
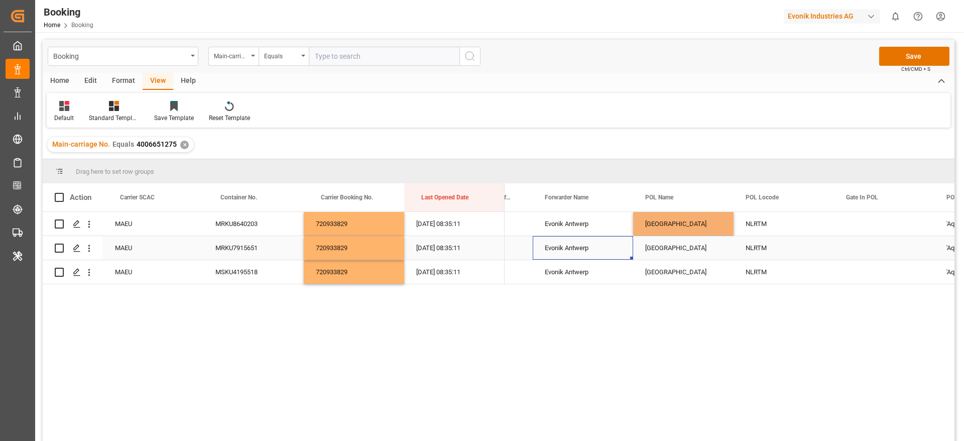
click at [591, 236] on div "Evonik Antwerp" at bounding box center [583, 248] width 100 height 24
click at [665, 222] on div "[GEOGRAPHIC_DATA]" at bounding box center [683, 224] width 100 height 24
drag, startPoint x: 731, startPoint y: 233, endPoint x: 713, endPoint y: 271, distance: 42.2
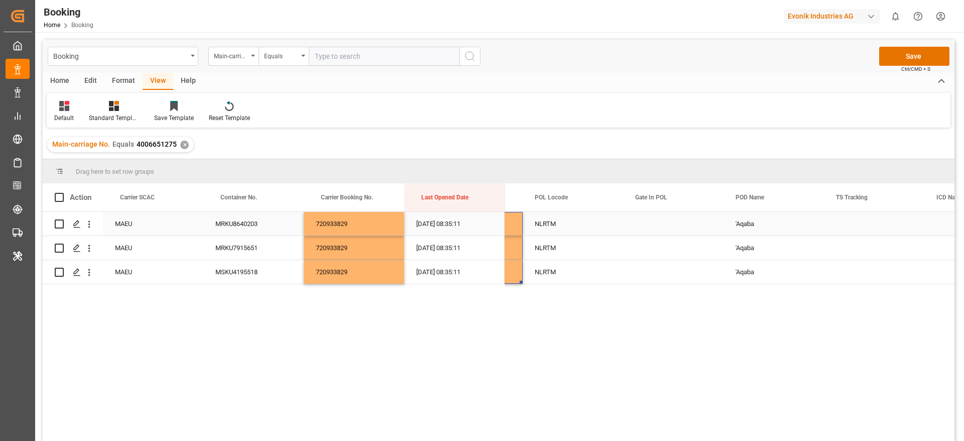
click at [556, 224] on div "NLRTM" at bounding box center [573, 224] width 100 height 24
click at [556, 224] on input "NLRTM" at bounding box center [573, 229] width 84 height 19
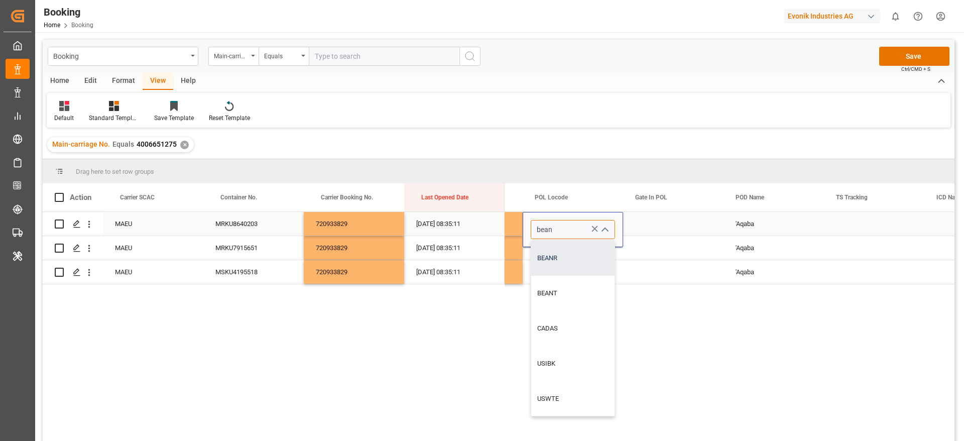
click at [556, 258] on div "BEANR" at bounding box center [572, 257] width 83 height 35
type input "BEANR"
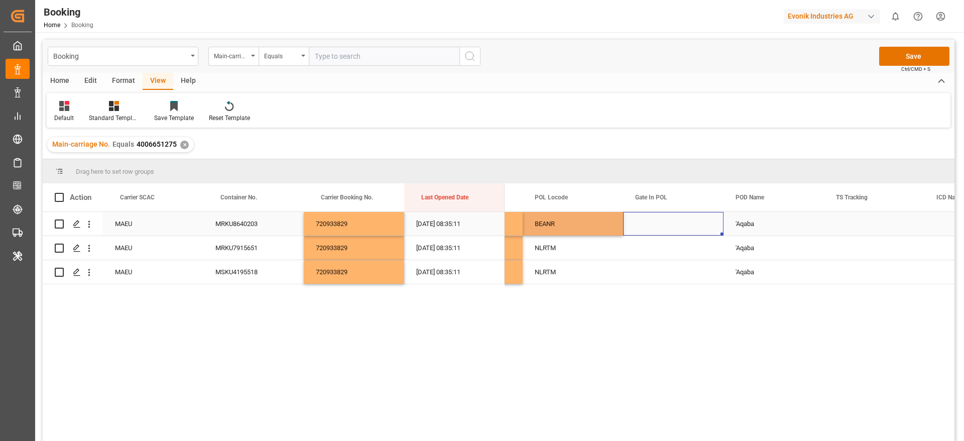
click at [674, 224] on div "Press SPACE to select this row." at bounding box center [673, 224] width 100 height 24
click at [572, 207] on div "POL Locode" at bounding box center [568, 197] width 67 height 28
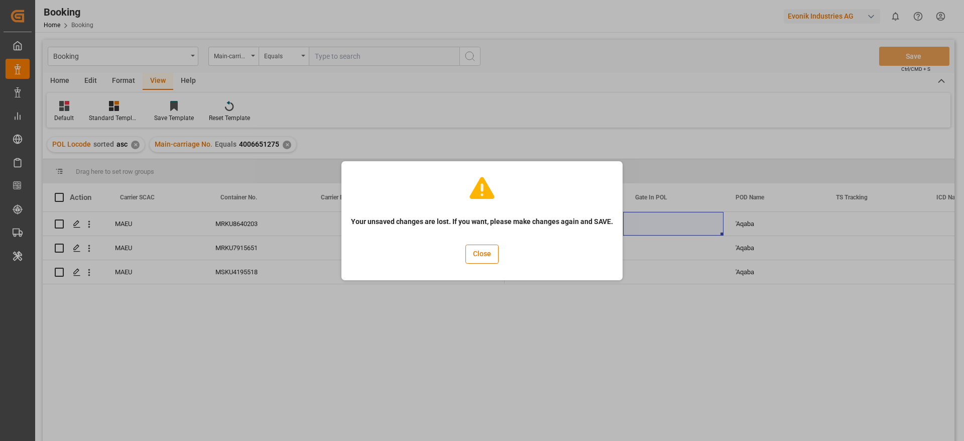
click at [463, 254] on div "Your unsaved changes are lost. If you want, please make changes again and SAVE.…" at bounding box center [482, 221] width 276 height 114
click at [481, 255] on button "Close" at bounding box center [481, 253] width 33 height 19
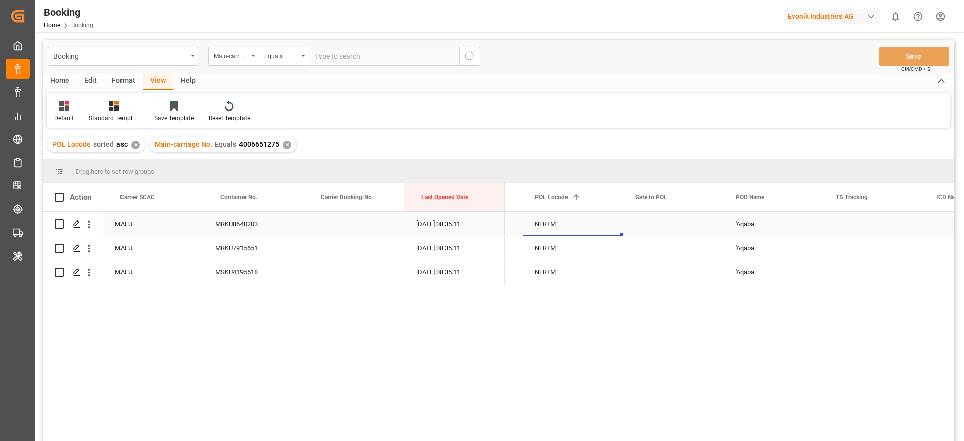
click at [554, 233] on div "NLRTM" at bounding box center [573, 224] width 100 height 24
click at [554, 233] on input "NLRTM" at bounding box center [573, 229] width 84 height 19
type input "NLRTM"
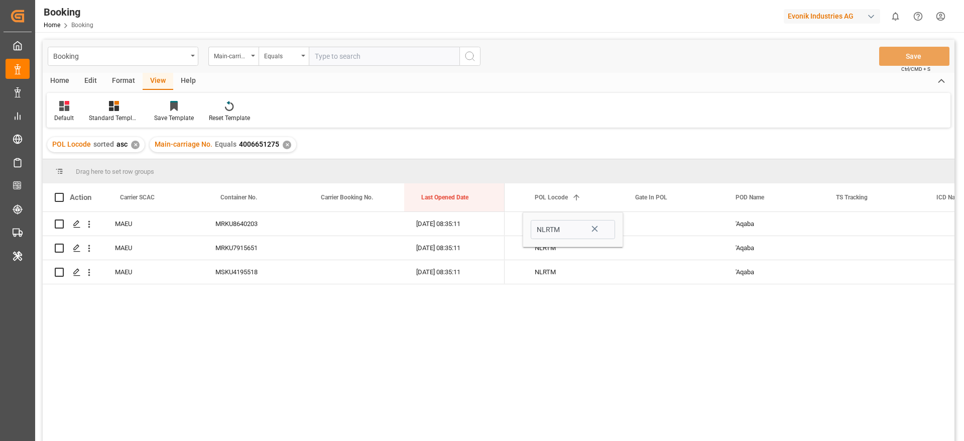
click at [135, 144] on div "✕" at bounding box center [135, 145] width 9 height 9
click at [348, 231] on div "Press SPACE to select this row." at bounding box center [354, 224] width 100 height 24
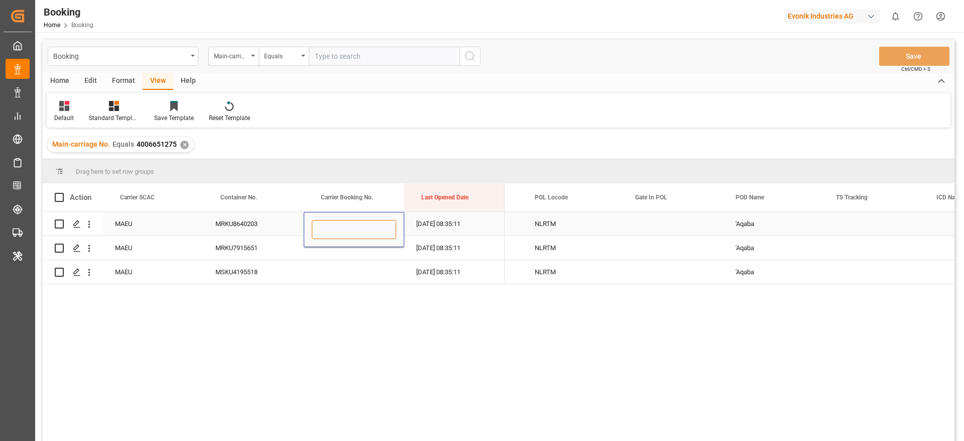
paste input "720933829"
type input "720933829"
click at [343, 231] on input "720933829" at bounding box center [354, 229] width 84 height 19
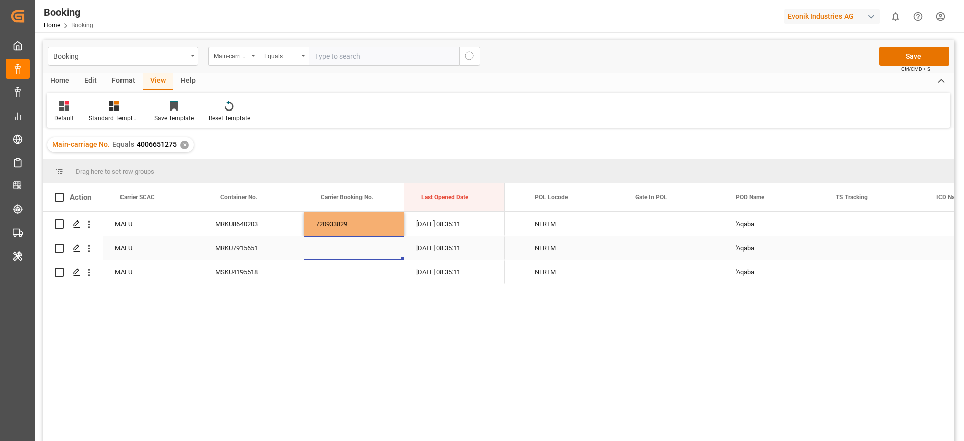
click at [336, 259] on div "Press SPACE to select this row." at bounding box center [354, 248] width 100 height 24
click at [350, 218] on div "720933829" at bounding box center [354, 224] width 100 height 24
drag, startPoint x: 401, startPoint y: 233, endPoint x: 389, endPoint y: 262, distance: 31.5
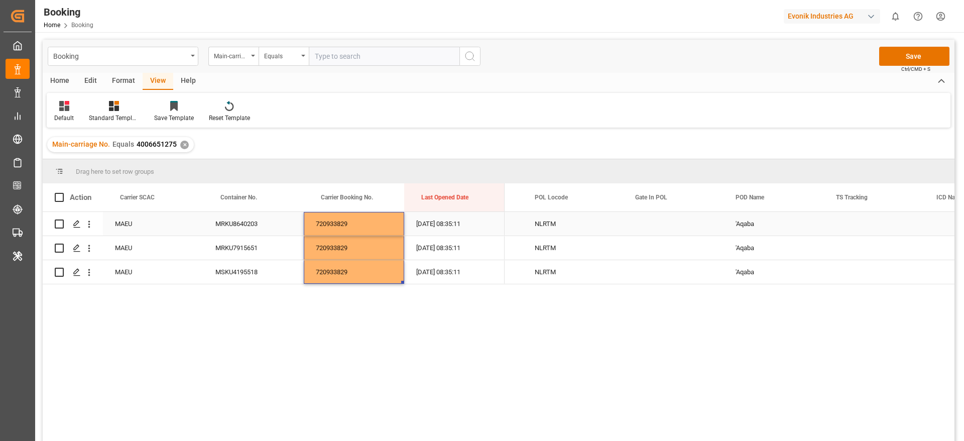
click at [554, 230] on div "NLRTM" at bounding box center [573, 224] width 100 height 24
click at [554, 230] on input "NLRTM" at bounding box center [573, 229] width 84 height 19
type input "n"
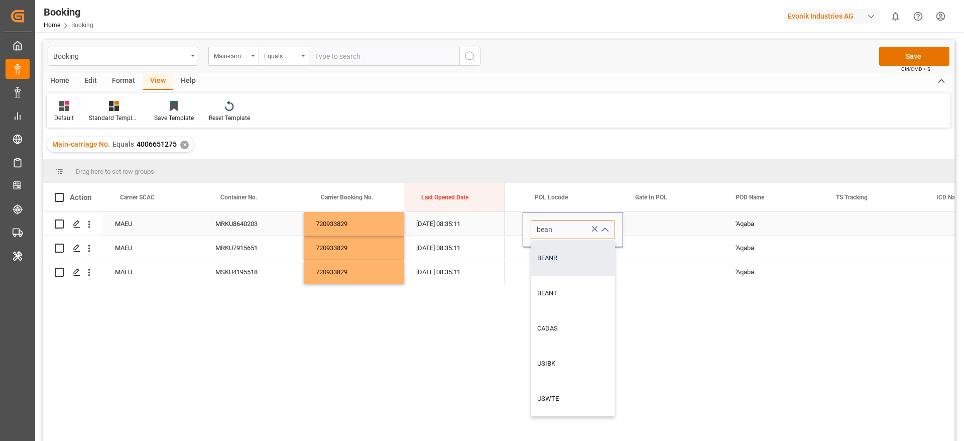
click at [563, 256] on div "BEANR" at bounding box center [572, 257] width 83 height 35
type input "BEANR"
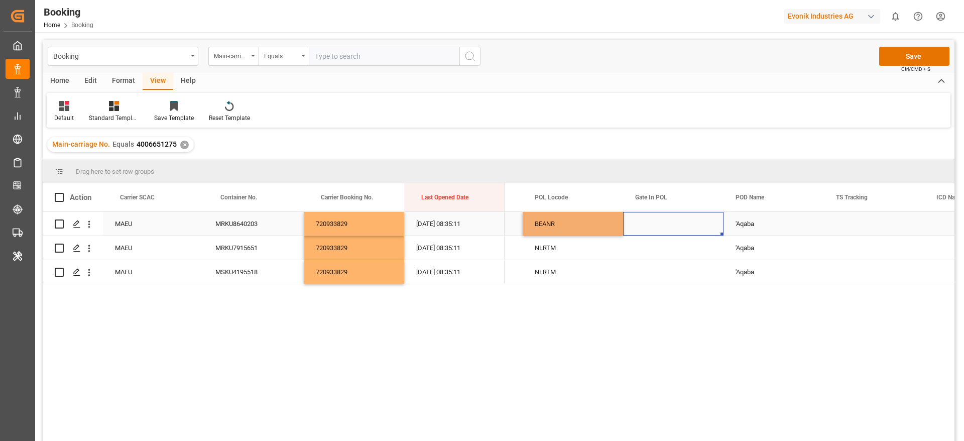
click at [640, 222] on div "Press SPACE to select this row." at bounding box center [673, 224] width 100 height 24
click at [559, 218] on div "BEANR" at bounding box center [573, 224] width 100 height 24
drag, startPoint x: 621, startPoint y: 232, endPoint x: 603, endPoint y: 275, distance: 46.3
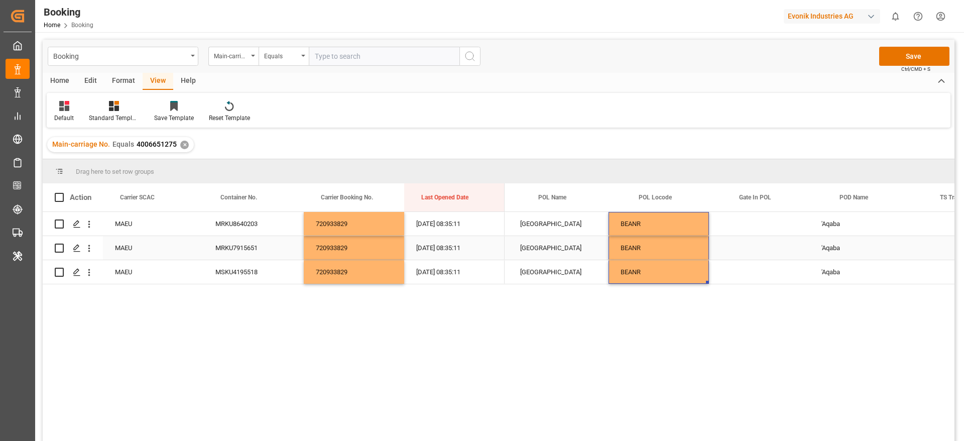
scroll to position [0, 178]
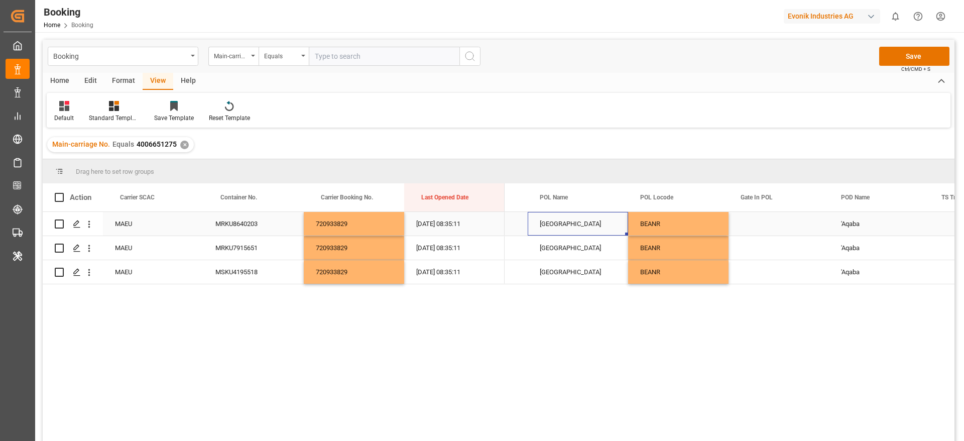
click at [588, 225] on div "[GEOGRAPHIC_DATA]" at bounding box center [578, 224] width 100 height 24
type input "Rotterdam - NLRTM"
drag, startPoint x: 540, startPoint y: 231, endPoint x: 604, endPoint y: 238, distance: 64.7
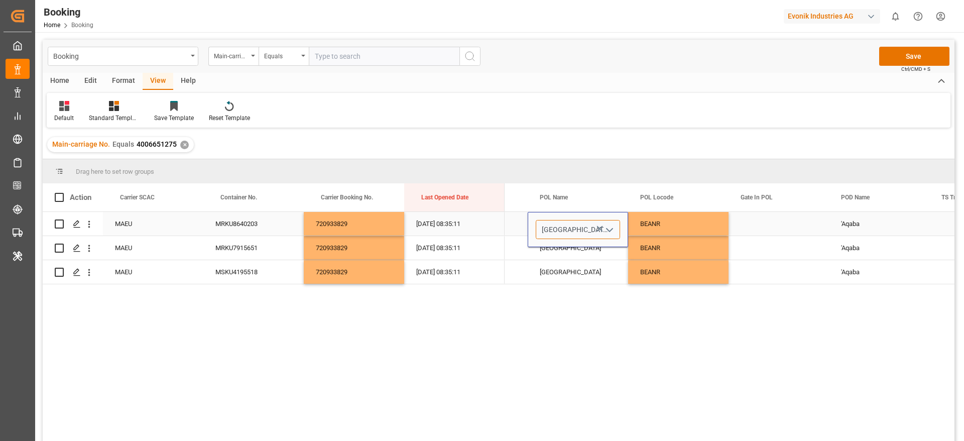
click at [604, 238] on div "Rotterdam - NLRTM" at bounding box center [578, 229] width 84 height 19
click at [556, 235] on input "Press SPACE to select this row." at bounding box center [578, 229] width 84 height 19
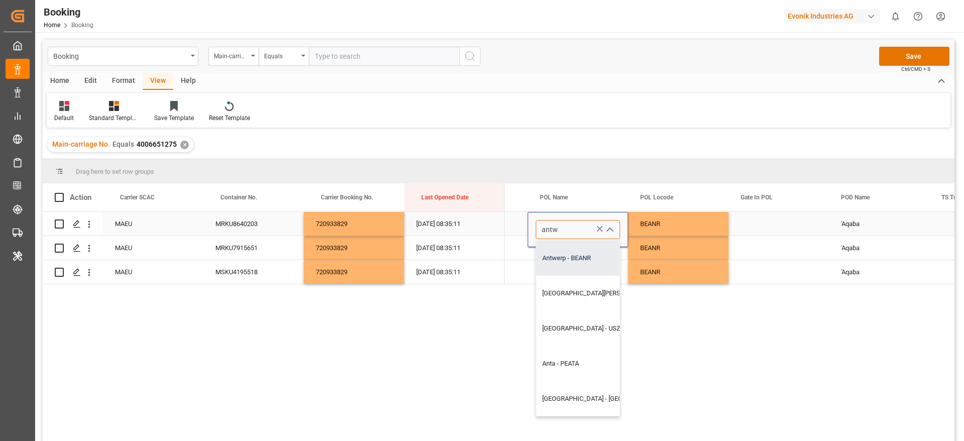
click at [567, 249] on div "Antwerp - BEANR" at bounding box center [623, 257] width 175 height 35
type input "Antwerp - BEANR"
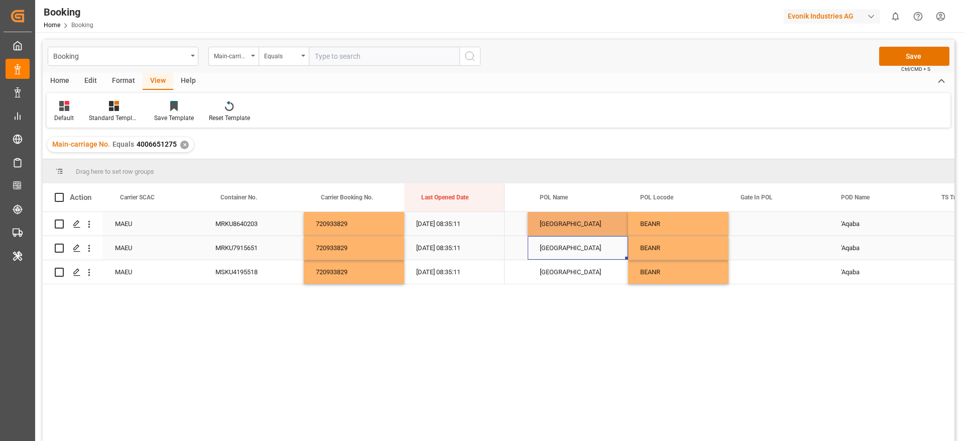
click at [550, 254] on div "[GEOGRAPHIC_DATA]" at bounding box center [578, 248] width 100 height 24
click at [567, 227] on div "[GEOGRAPHIC_DATA]" at bounding box center [578, 224] width 100 height 24
drag, startPoint x: 626, startPoint y: 232, endPoint x: 616, endPoint y: 265, distance: 34.3
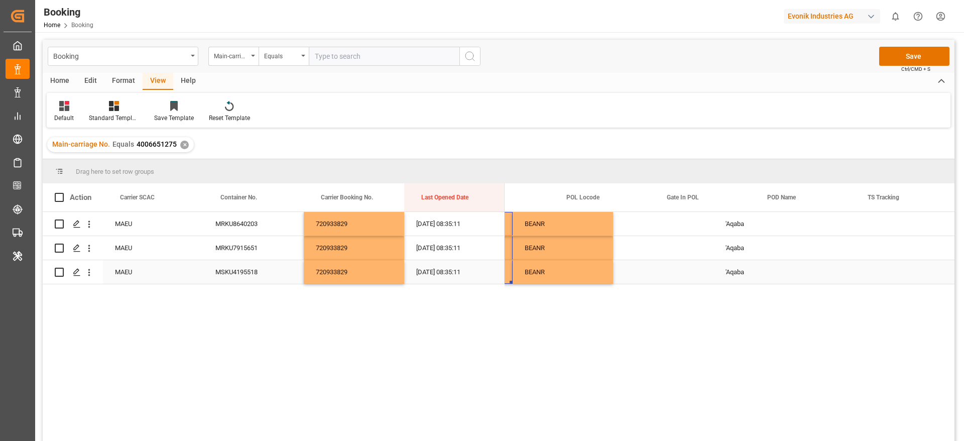
scroll to position [0, 293]
click at [647, 229] on div "Press SPACE to select this row." at bounding box center [663, 224] width 100 height 24
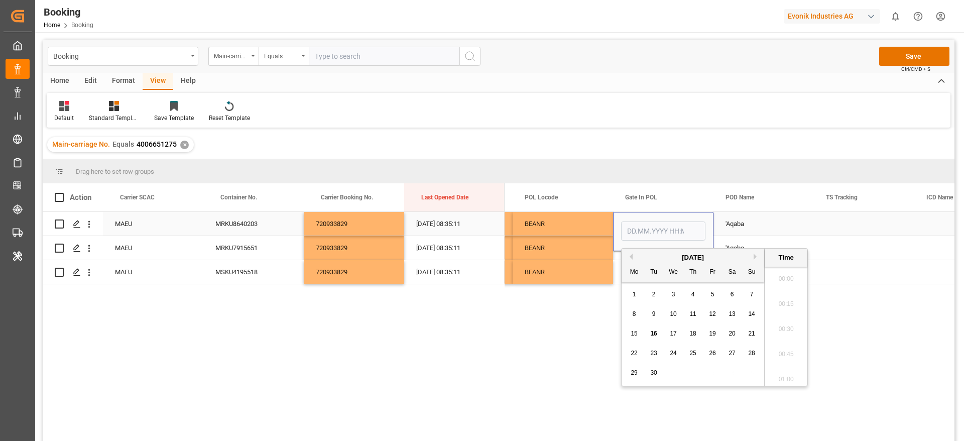
scroll to position [1635, 0]
click at [631, 257] on button "Previous Month" at bounding box center [629, 257] width 6 height 6
click at [698, 316] on div "10" at bounding box center [693, 314] width 13 height 12
type input "10.07.2025 00:00"
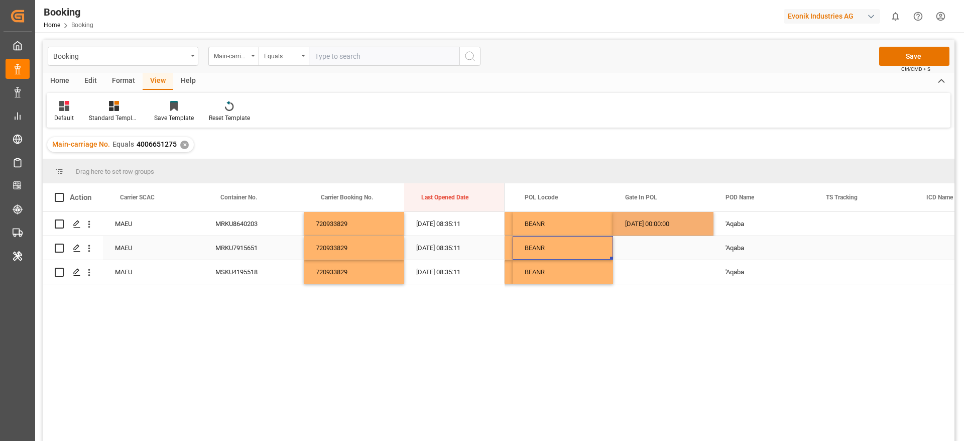
click at [599, 250] on div "BEANR" at bounding box center [563, 248] width 100 height 24
click at [642, 247] on div "Press SPACE to select this row." at bounding box center [663, 248] width 100 height 24
click at [643, 249] on div "Press SPACE to select this row." at bounding box center [663, 248] width 100 height 24
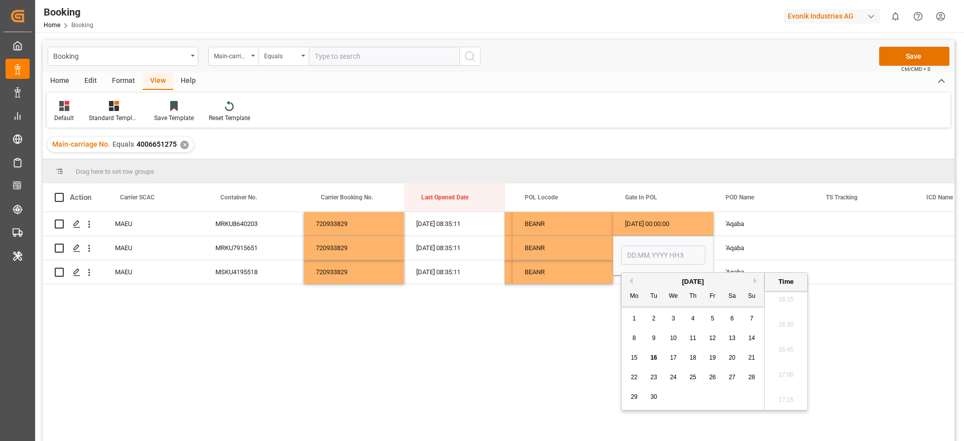
click at [631, 279] on button "Previous Month" at bounding box center [629, 281] width 6 height 6
click at [750, 341] on div "13" at bounding box center [751, 338] width 13 height 12
type input "13.07.2025 00:00"
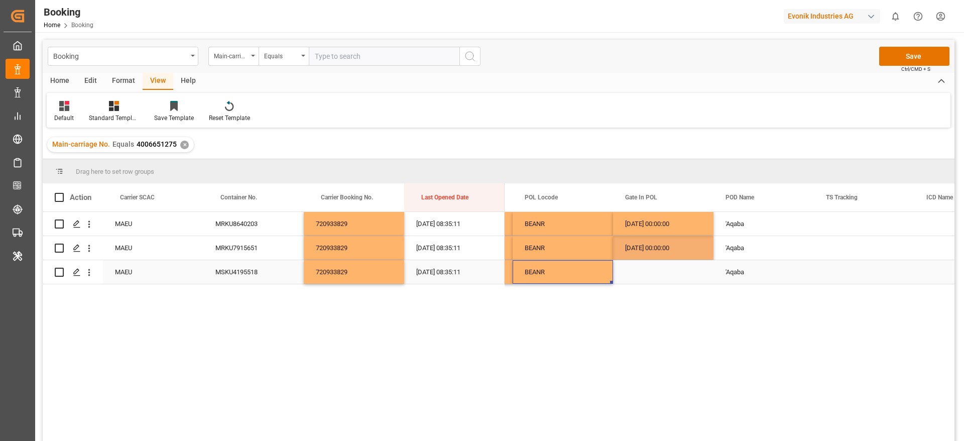
click at [581, 274] on div "BEANR" at bounding box center [563, 272] width 100 height 24
click at [641, 278] on div "Press SPACE to select this row." at bounding box center [663, 272] width 100 height 24
click at [646, 251] on div "13.07.2025 00:00:00" at bounding box center [663, 248] width 100 height 24
click at [596, 273] on div "BEANR" at bounding box center [563, 272] width 100 height 24
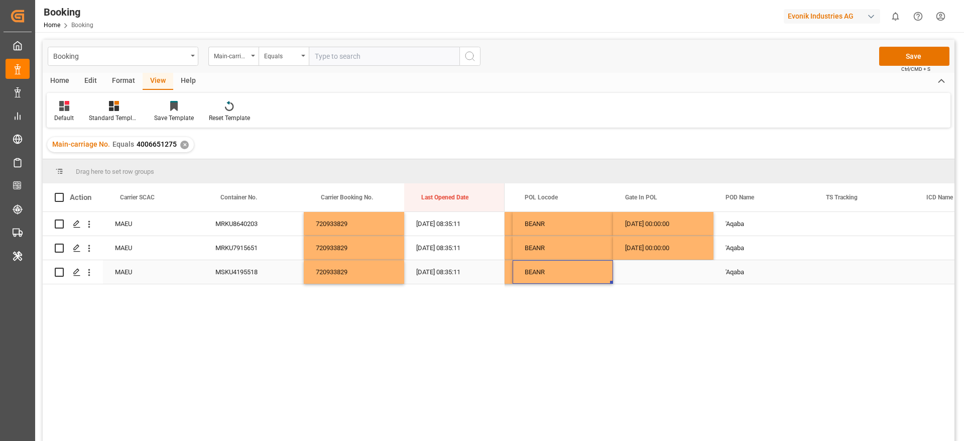
click at [617, 275] on div "Press SPACE to select this row." at bounding box center [663, 272] width 100 height 24
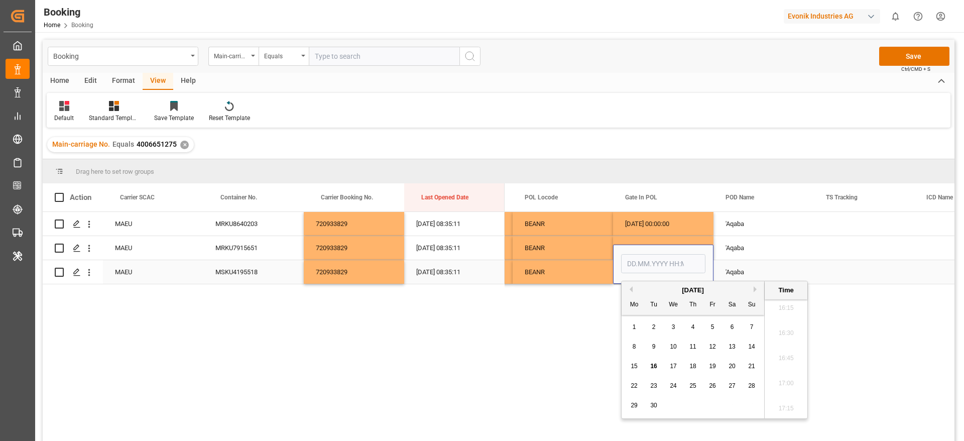
type input "13.07.2025 00:00"
click at [656, 267] on input "13.07.2025 00:00" at bounding box center [663, 263] width 84 height 19
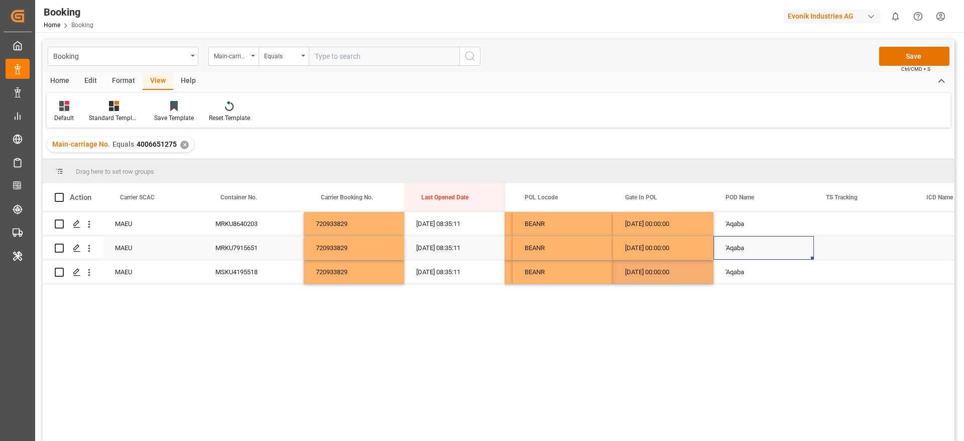
click at [754, 259] on div "'Aqaba" at bounding box center [763, 248] width 100 height 24
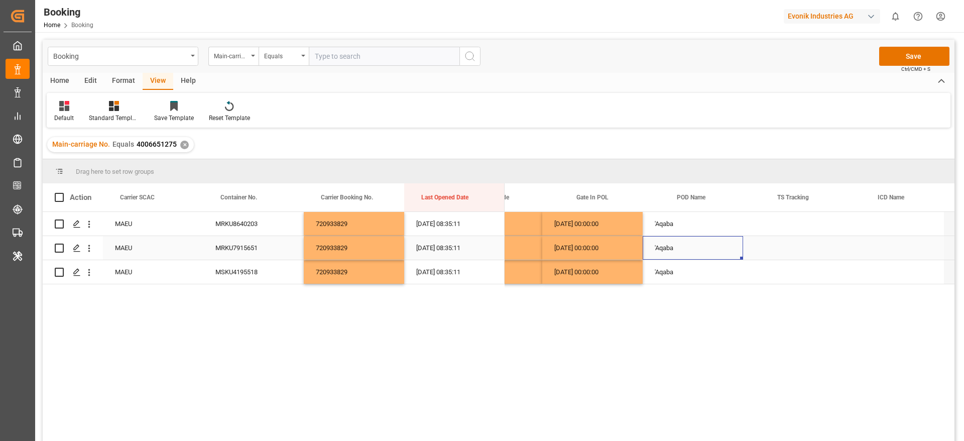
scroll to position [0, 424]
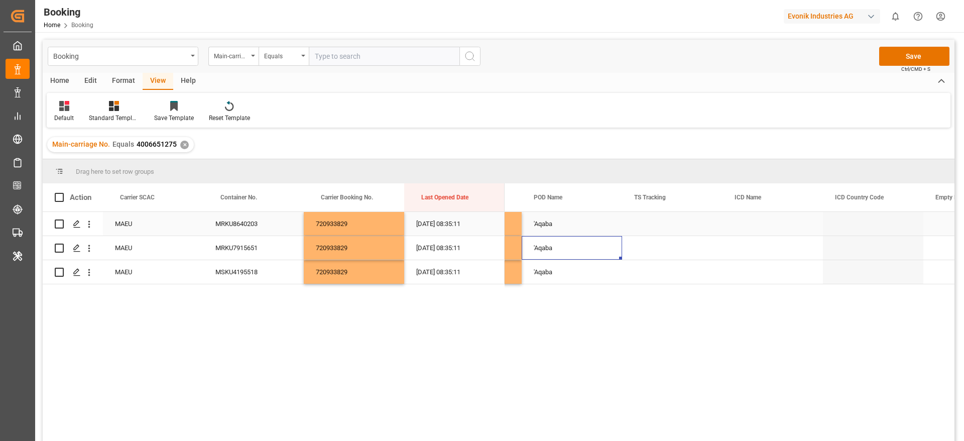
click at [649, 229] on div "Press SPACE to select this row." at bounding box center [672, 224] width 100 height 24
click at [649, 229] on span "Select" at bounding box center [647, 229] width 19 height 11
click at [649, 233] on span "Select" at bounding box center [647, 229] width 19 height 11
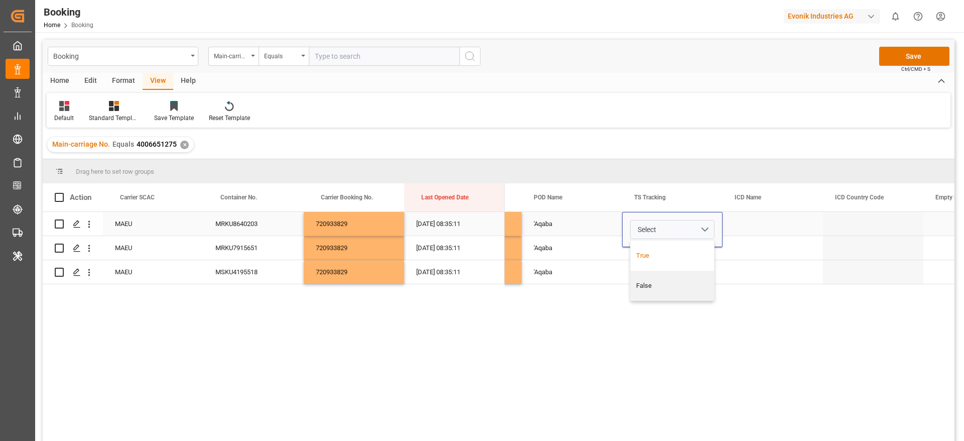
click at [642, 266] on div "True" at bounding box center [671, 255] width 83 height 30
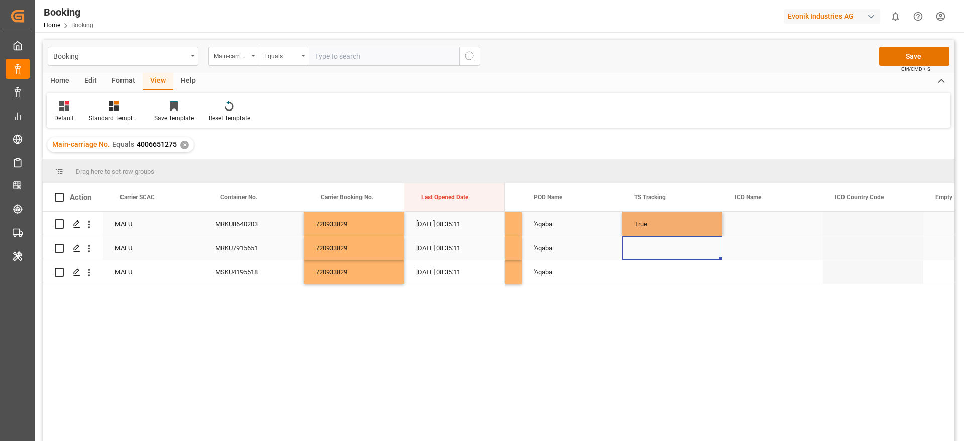
click at [652, 249] on div "Press SPACE to select this row." at bounding box center [672, 248] width 100 height 24
click at [670, 221] on div "True" at bounding box center [672, 224] width 100 height 24
drag, startPoint x: 721, startPoint y: 233, endPoint x: 704, endPoint y: 266, distance: 37.3
click at [682, 242] on div "Press SPACE to select this row." at bounding box center [672, 248] width 100 height 24
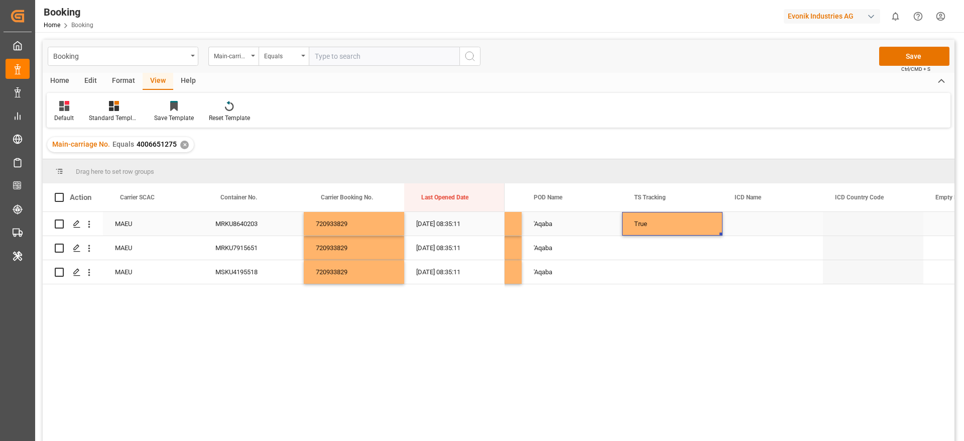
click at [685, 226] on div "True" at bounding box center [672, 224] width 100 height 24
drag, startPoint x: 721, startPoint y: 234, endPoint x: 701, endPoint y: 272, distance: 42.5
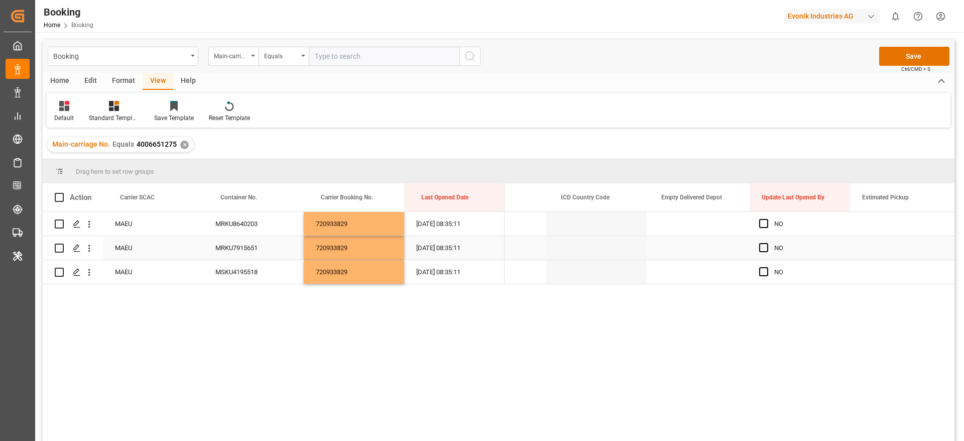
scroll to position [0, 766]
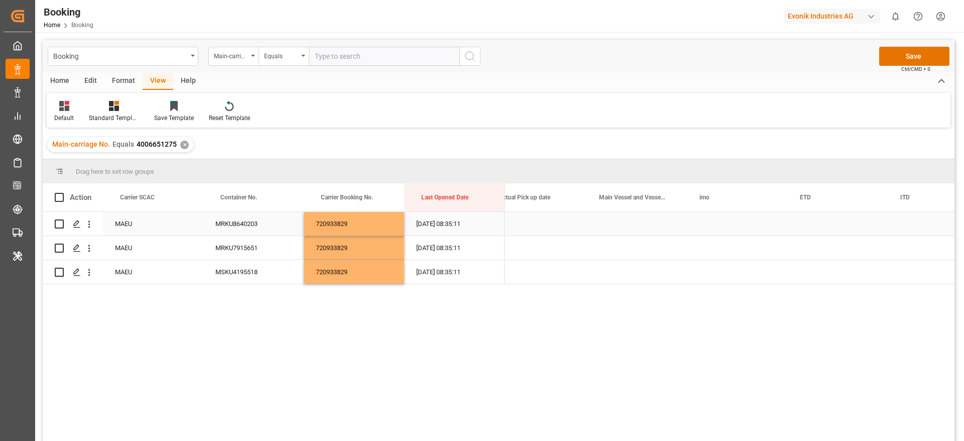
click at [625, 220] on div "Press SPACE to select this row." at bounding box center [637, 224] width 100 height 24
click at [637, 227] on div "Press SPACE to select this row." at bounding box center [637, 224] width 100 height 24
click at [628, 230] on input "Press SPACE to select this row." at bounding box center [637, 229] width 84 height 19
paste input "BSG BONAIRE"
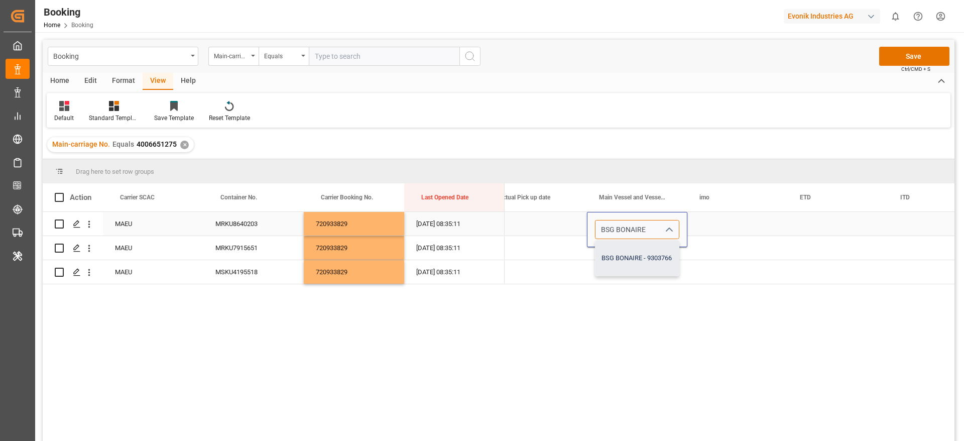
click at [652, 250] on div "BSG BONAIRE - 9303766" at bounding box center [636, 257] width 83 height 35
type input "BSG BONAIRE - 9303766"
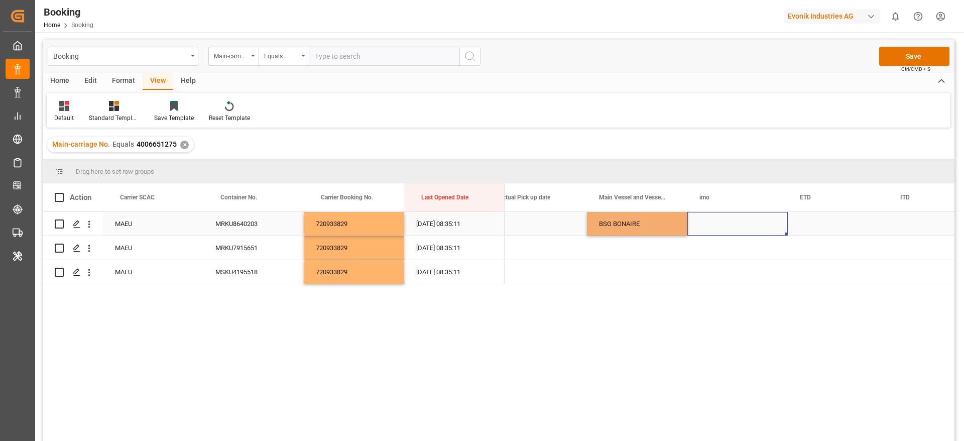
click at [717, 224] on div "Press SPACE to select this row." at bounding box center [737, 224] width 100 height 24
click at [624, 216] on div "BSG BONAIRE" at bounding box center [637, 224] width 100 height 24
drag, startPoint x: 685, startPoint y: 234, endPoint x: 670, endPoint y: 272, distance: 40.4
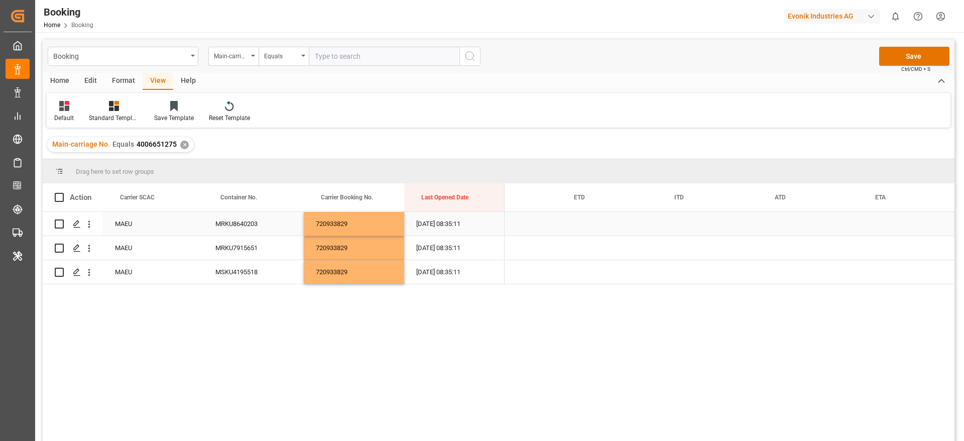
click at [584, 228] on div "Press SPACE to select this row." at bounding box center [612, 224] width 100 height 24
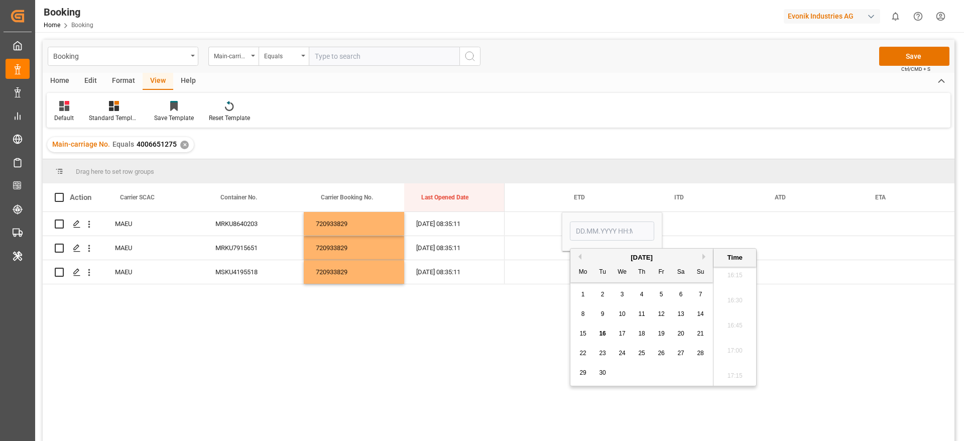
click at [578, 259] on button "Previous Month" at bounding box center [578, 257] width 6 height 6
click at [659, 334] on span "18" at bounding box center [661, 333] width 7 height 7
type input "[DATE] 00:00"
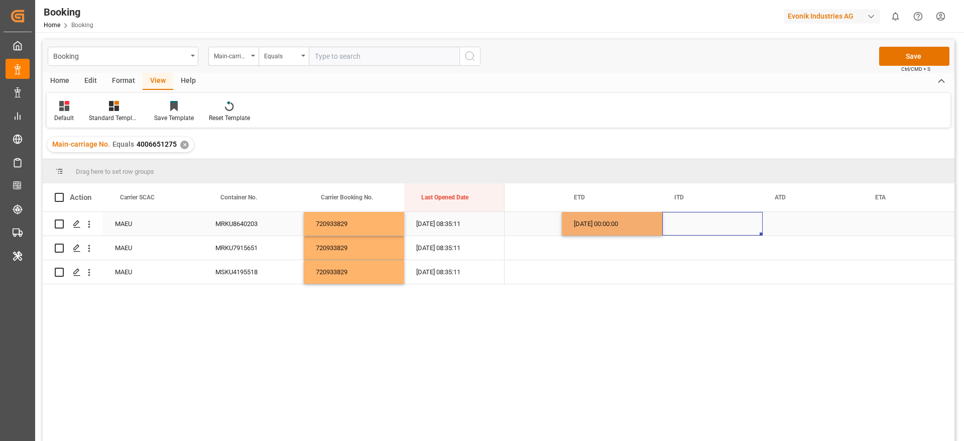
click at [719, 222] on div "Press SPACE to select this row." at bounding box center [712, 224] width 100 height 24
click at [626, 221] on div "18.07.2025 00:00:00" at bounding box center [612, 224] width 100 height 24
drag, startPoint x: 660, startPoint y: 233, endPoint x: 646, endPoint y: 275, distance: 43.7
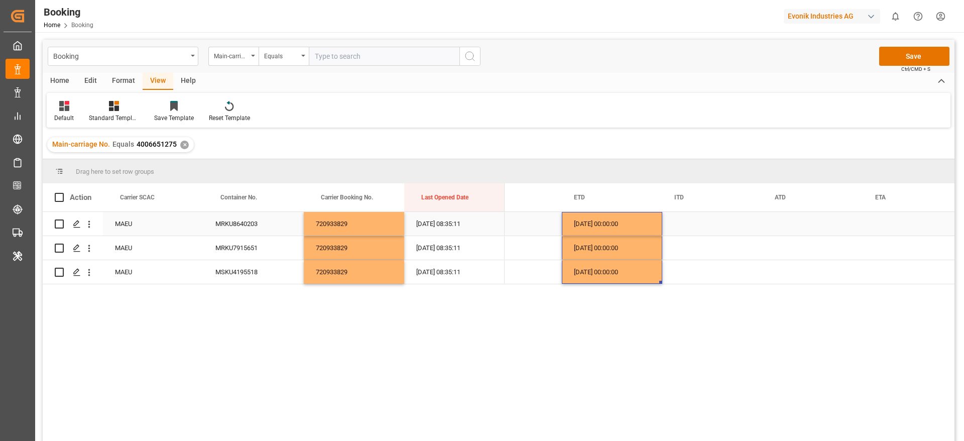
click at [599, 215] on div "18.07.2025 00:00:00" at bounding box center [612, 224] width 100 height 24
click at [794, 228] on div "Press SPACE to select this row." at bounding box center [813, 224] width 100 height 24
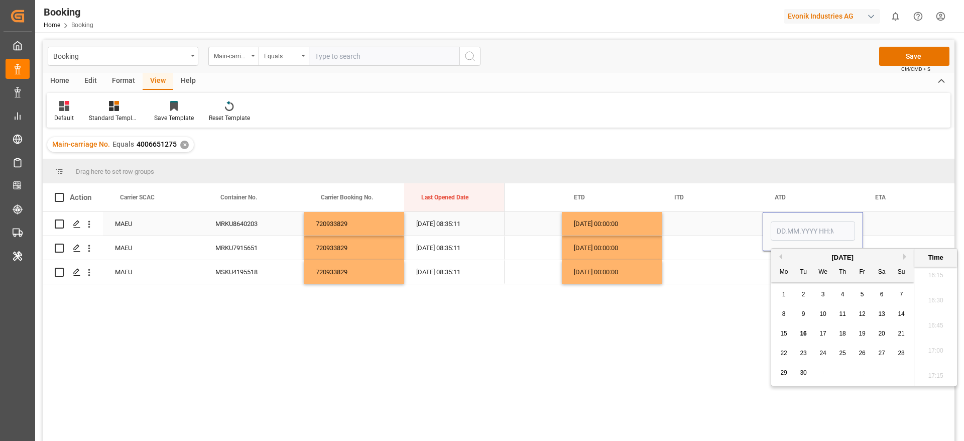
type input "[DATE] 00:00"
click at [794, 235] on input "[DATE] 00:00" at bounding box center [813, 230] width 84 height 19
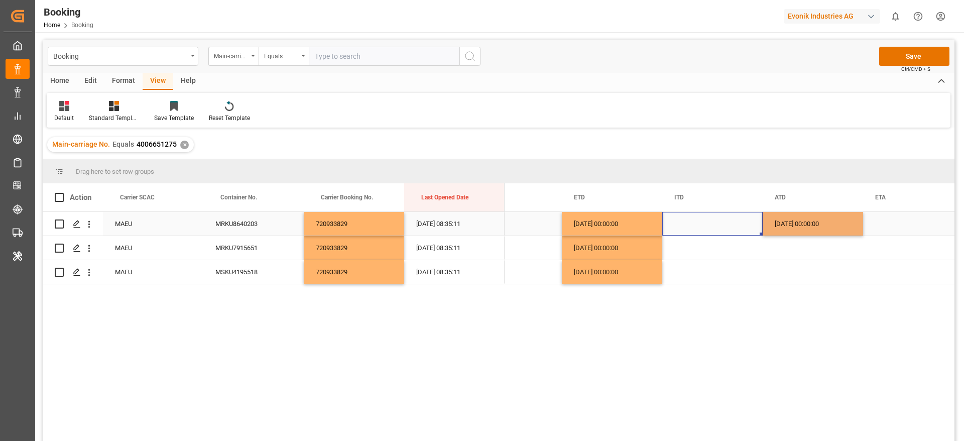
click at [747, 225] on div "Press SPACE to select this row." at bounding box center [712, 224] width 100 height 24
click at [794, 219] on div "18.07.2025 00:00:00" at bounding box center [813, 224] width 100 height 24
drag, startPoint x: 861, startPoint y: 233, endPoint x: 837, endPoint y: 279, distance: 51.2
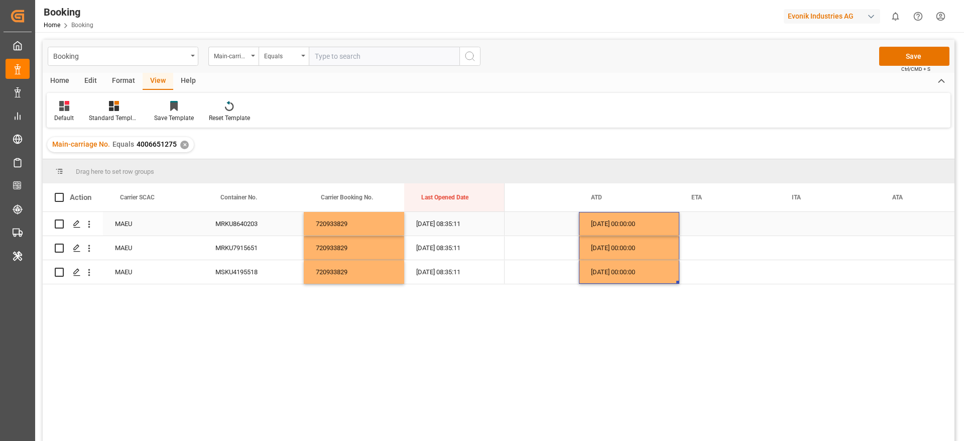
click at [738, 235] on div "Press SPACE to select this row." at bounding box center [729, 224] width 100 height 24
click at [701, 219] on div "Press SPACE to select this row." at bounding box center [729, 224] width 100 height 24
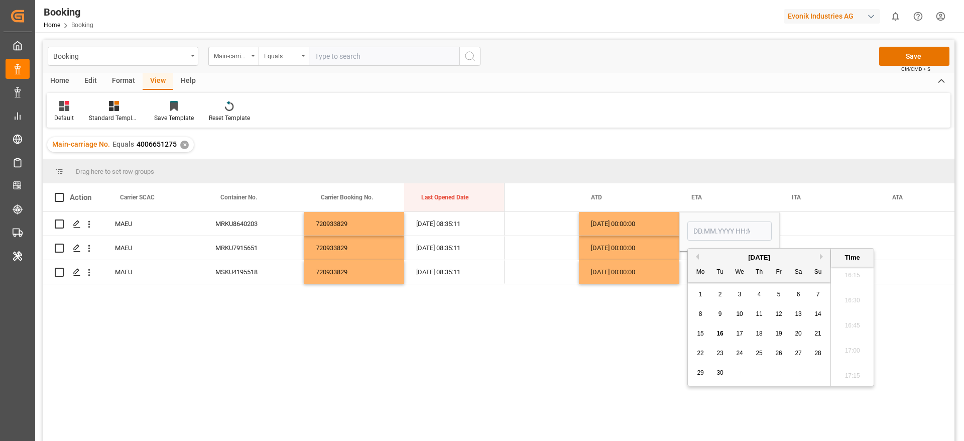
click at [697, 256] on button "Previous Month" at bounding box center [696, 257] width 6 height 6
click at [723, 331] on div "12" at bounding box center [720, 334] width 13 height 12
type input "[DATE] 00:00"
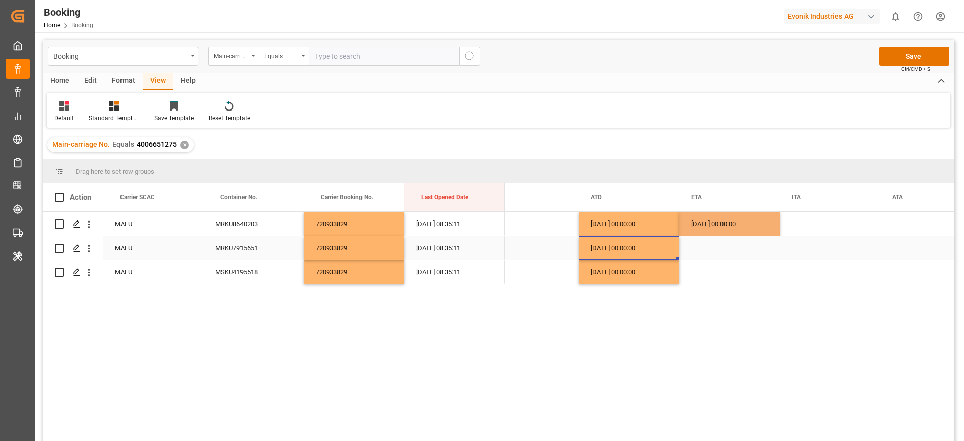
click at [639, 236] on div "18.07.2025 00:00:00" at bounding box center [629, 248] width 100 height 24
click at [715, 227] on div "12.08.2025 00:00:00" at bounding box center [729, 224] width 100 height 24
drag, startPoint x: 779, startPoint y: 234, endPoint x: 754, endPoint y: 274, distance: 46.7
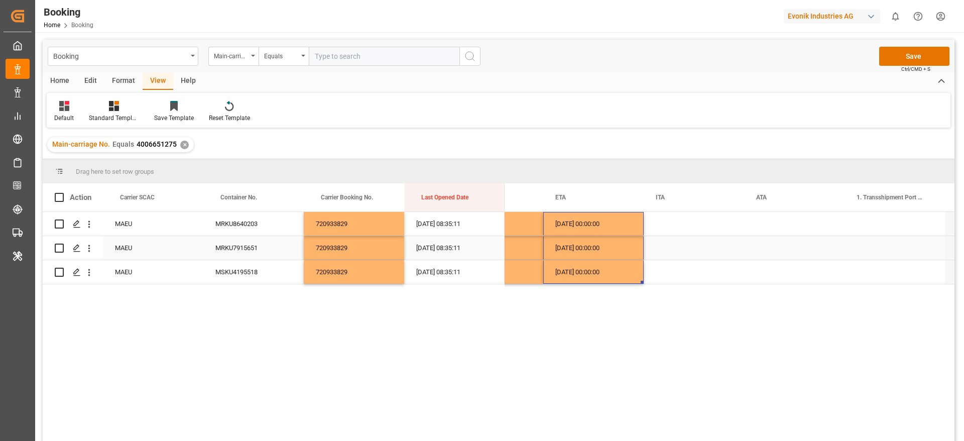
scroll to position [0, 1876]
click at [753, 219] on div "Press SPACE to select this row." at bounding box center [787, 224] width 100 height 24
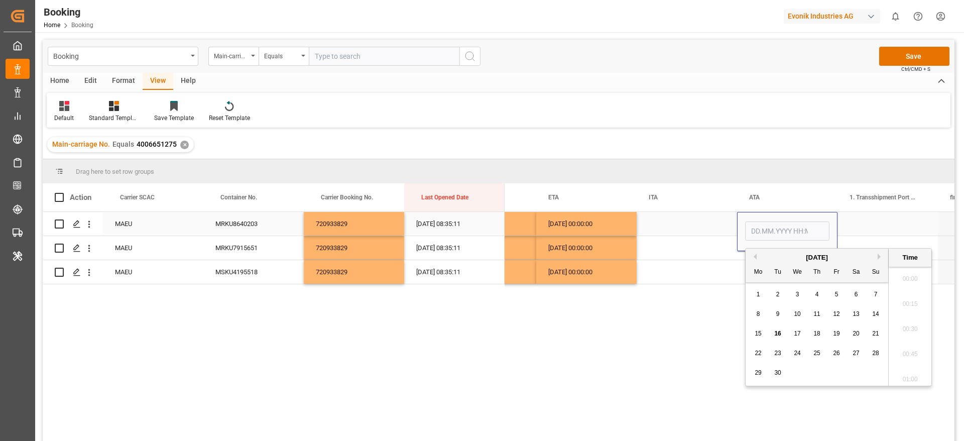
scroll to position [1635, 0]
click at [753, 256] on button "Previous Month" at bounding box center [753, 257] width 6 height 6
click at [779, 331] on span "12" at bounding box center [777, 333] width 7 height 7
type input "[DATE] 00:00"
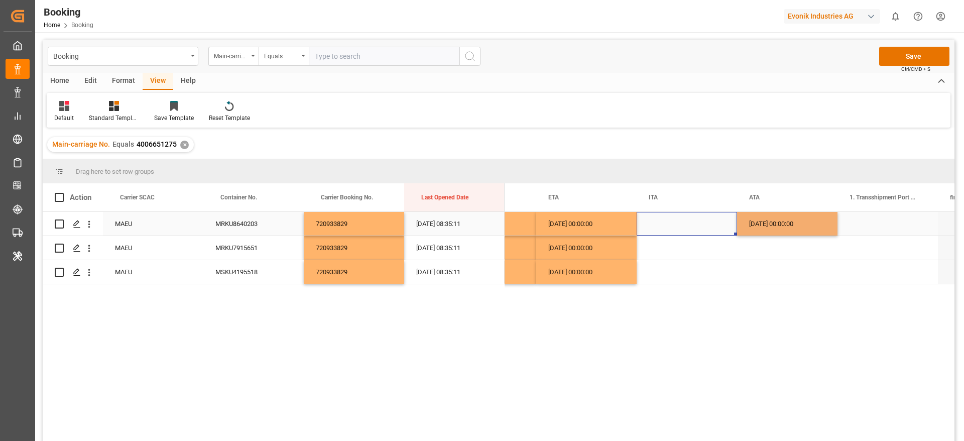
click at [684, 229] on div "Press SPACE to select this row." at bounding box center [687, 224] width 100 height 24
click at [781, 228] on div "12.08.2025 00:00:00" at bounding box center [787, 224] width 100 height 24
drag, startPoint x: 836, startPoint y: 233, endPoint x: 819, endPoint y: 264, distance: 35.1
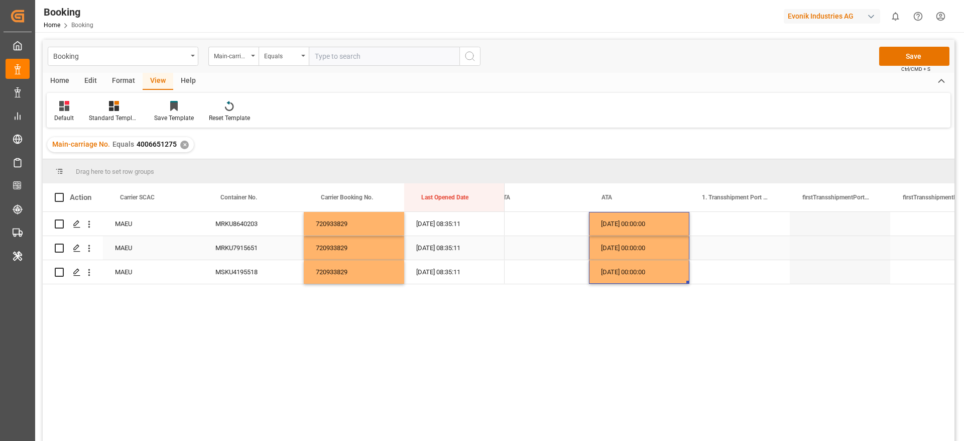
scroll to position [0, 2022]
click at [736, 229] on div "Press SPACE to select this row." at bounding box center [741, 224] width 100 height 24
click at [734, 230] on input "Press SPACE to select this row." at bounding box center [741, 229] width 84 height 19
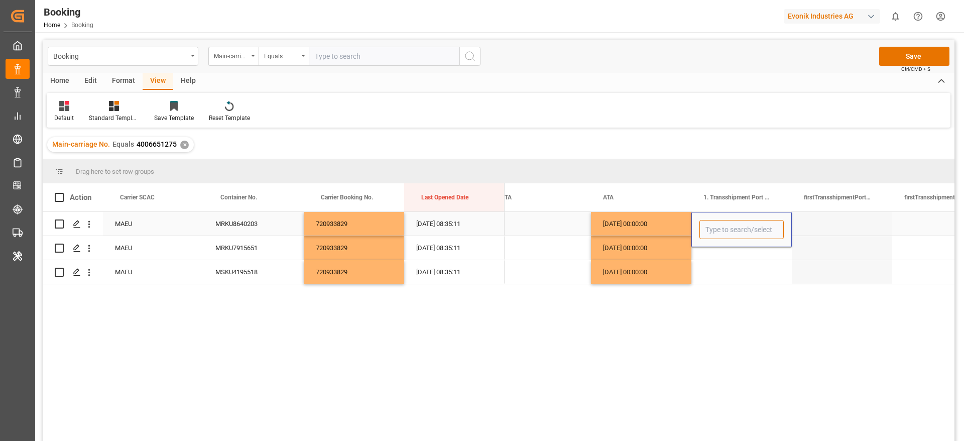
paste input "ALGECIRAS"
click at [746, 262] on div "Algeciras - ESALG" at bounding box center [741, 257] width 83 height 35
type input "Algeciras - ESALG"
click at [811, 221] on div "Press SPACE to select this row." at bounding box center [842, 224] width 100 height 24
click at [738, 228] on div "Algeciras" at bounding box center [741, 224] width 100 height 24
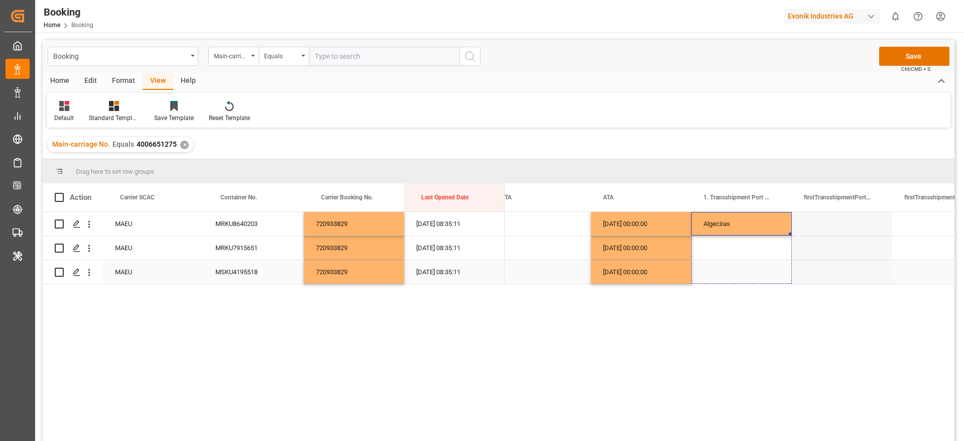
drag, startPoint x: 789, startPoint y: 234, endPoint x: 776, endPoint y: 267, distance: 35.3
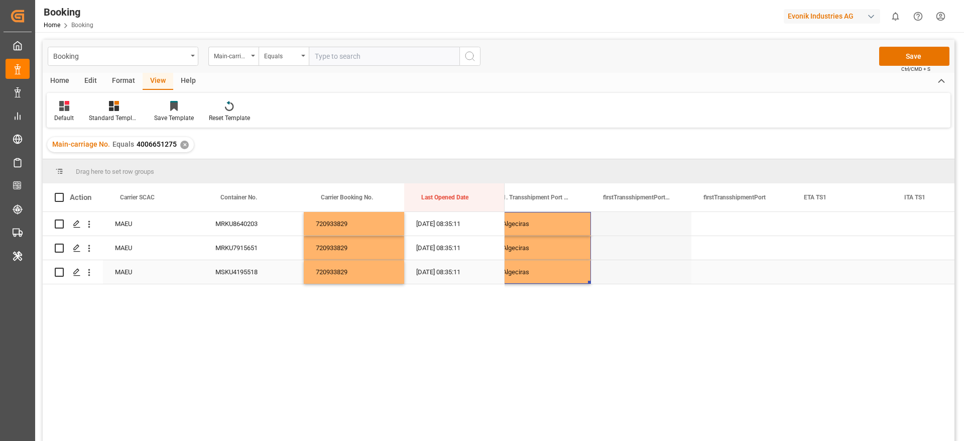
scroll to position [0, 2336]
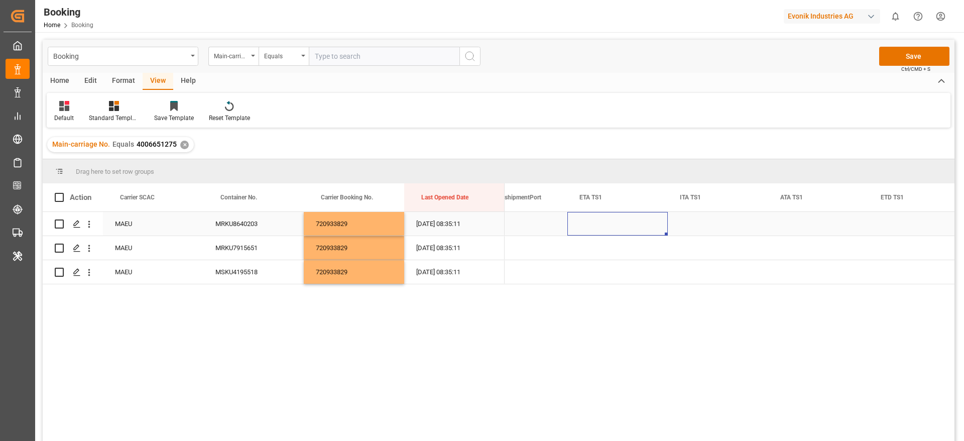
click at [603, 224] on div "Press SPACE to select this row." at bounding box center [617, 224] width 100 height 24
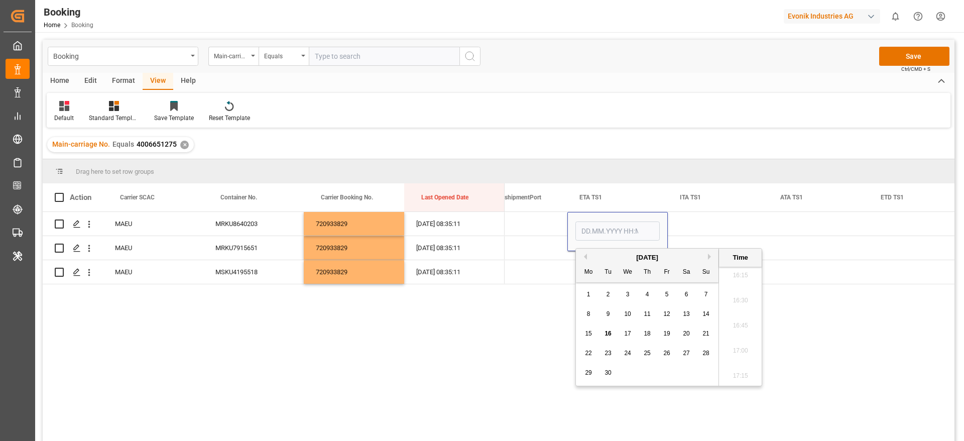
click at [584, 257] on button "Previous Month" at bounding box center [584, 257] width 6 height 6
click at [689, 352] on span "26" at bounding box center [686, 352] width 7 height 7
type input "26.07.2025 00:00"
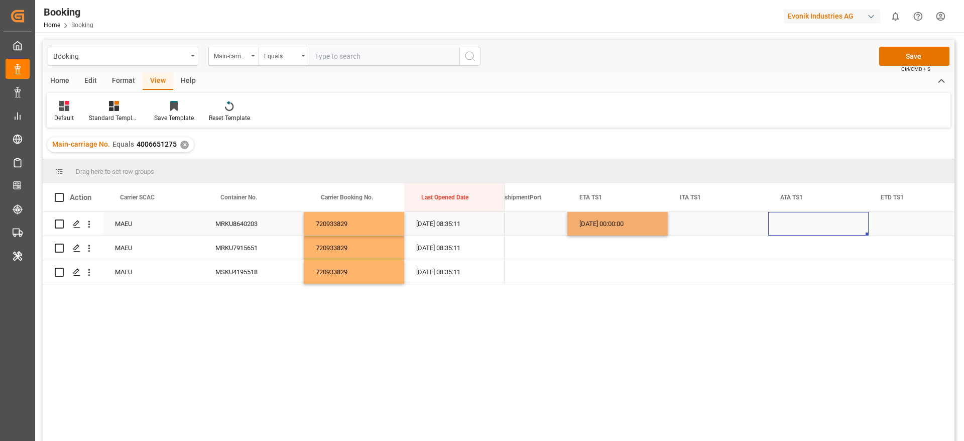
click at [793, 219] on div "Press SPACE to select this row." at bounding box center [818, 224] width 100 height 24
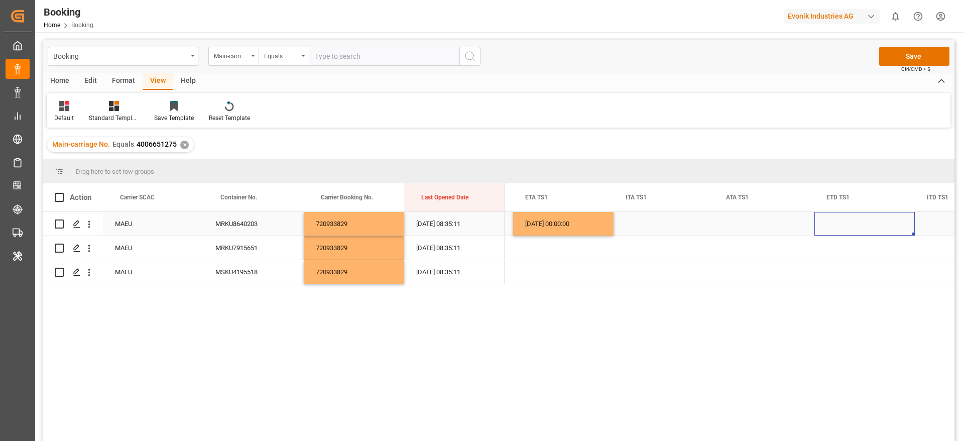
click at [848, 220] on div "Press SPACE to select this row." at bounding box center [864, 224] width 100 height 24
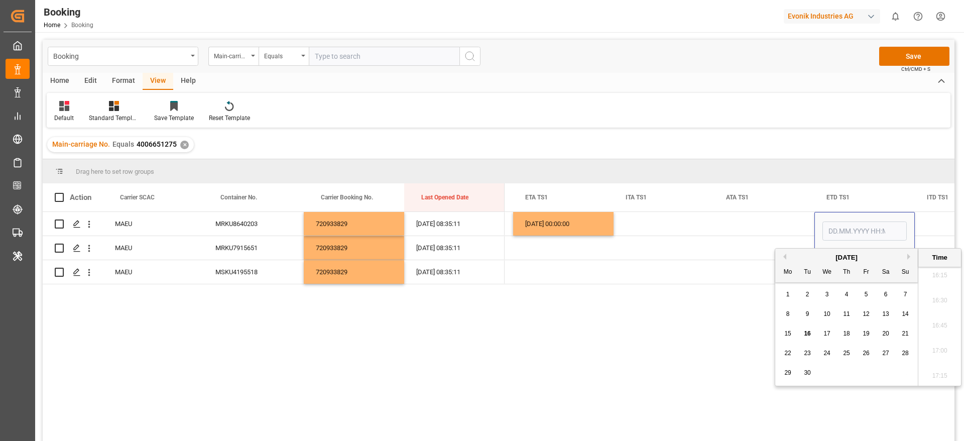
click at [786, 256] on button "Previous Month" at bounding box center [783, 257] width 6 height 6
drag, startPoint x: 799, startPoint y: 370, endPoint x: 805, endPoint y: 370, distance: 5.5
click at [805, 370] on div "28 29 30 31 1 2 3" at bounding box center [846, 373] width 137 height 20
click at [805, 370] on span "29" at bounding box center [807, 372] width 7 height 7
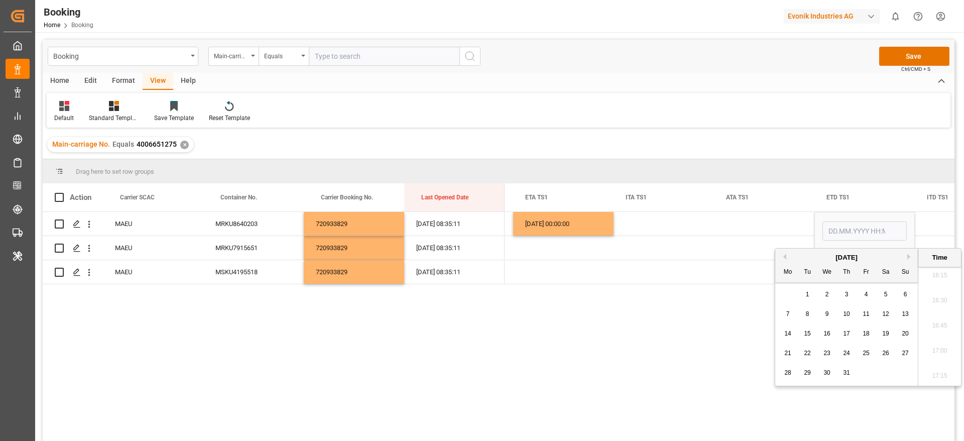
type input "29.07.2025 00:00"
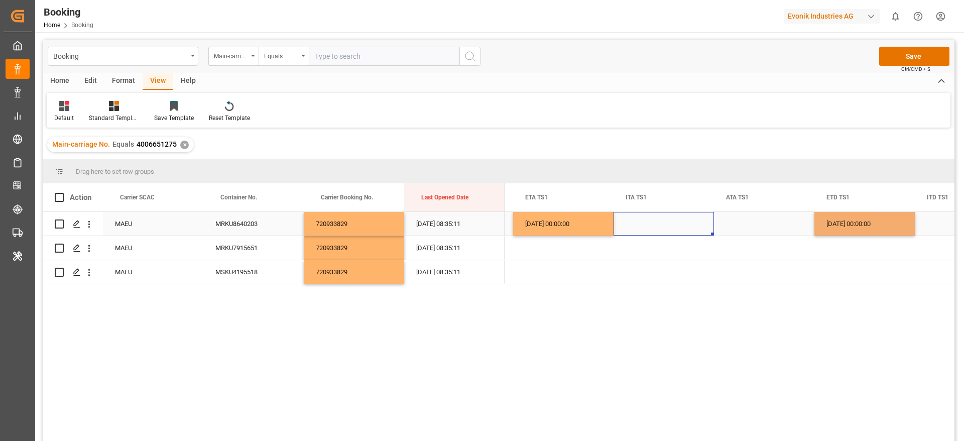
click at [691, 229] on div "Press SPACE to select this row." at bounding box center [663, 224] width 100 height 24
click at [580, 215] on div "26.07.2025 00:00:00" at bounding box center [563, 224] width 100 height 24
drag, startPoint x: 610, startPoint y: 234, endPoint x: 592, endPoint y: 270, distance: 40.0
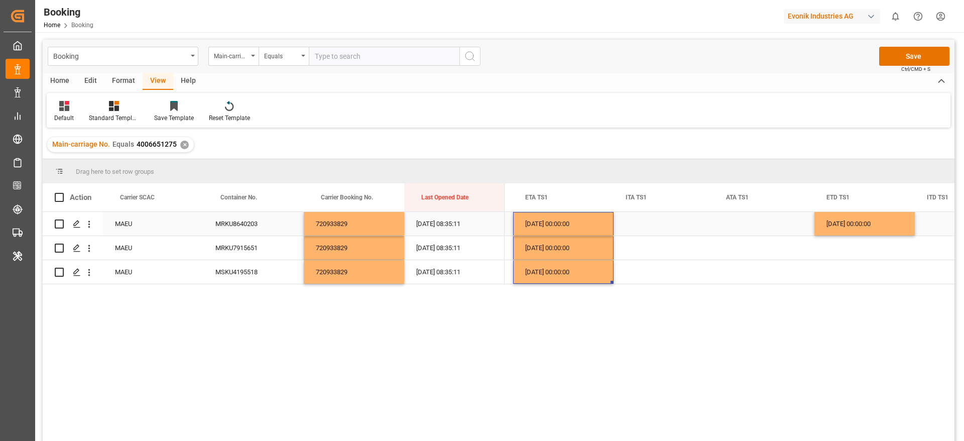
click at [601, 227] on div "26.07.2025 00:00:00" at bounding box center [563, 224] width 100 height 24
click at [745, 227] on div "Press SPACE to select this row." at bounding box center [764, 224] width 100 height 24
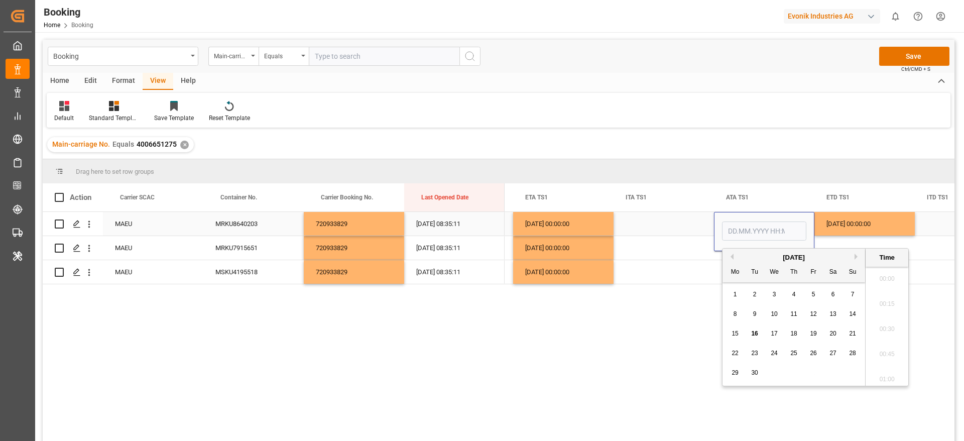
click at [745, 227] on input "Press SPACE to select this row." at bounding box center [764, 230] width 84 height 19
type input "26.07.2025 00:00"
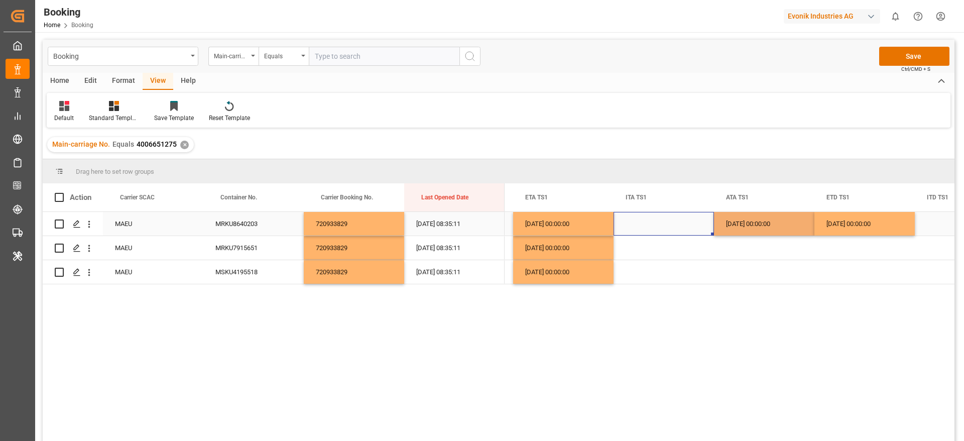
click at [700, 226] on div "Press SPACE to select this row." at bounding box center [663, 224] width 100 height 24
click at [754, 226] on div "26.07.2025 00:00:00" at bounding box center [764, 224] width 100 height 24
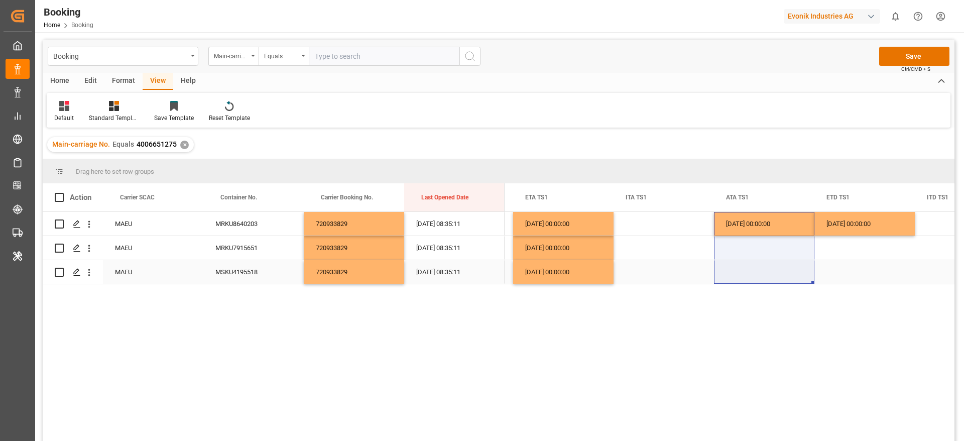
drag, startPoint x: 813, startPoint y: 232, endPoint x: 791, endPoint y: 276, distance: 49.4
click at [767, 224] on div "26.07.2025 00:00:00" at bounding box center [764, 224] width 100 height 24
drag, startPoint x: 813, startPoint y: 234, endPoint x: 801, endPoint y: 266, distance: 34.3
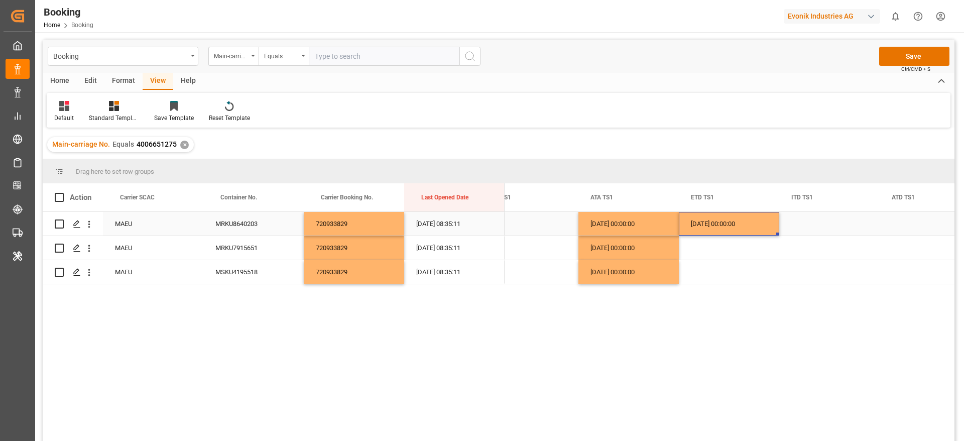
click at [766, 230] on div "29.07.2025 00:00:00" at bounding box center [729, 224] width 100 height 24
drag, startPoint x: 778, startPoint y: 234, endPoint x: 761, endPoint y: 269, distance: 38.8
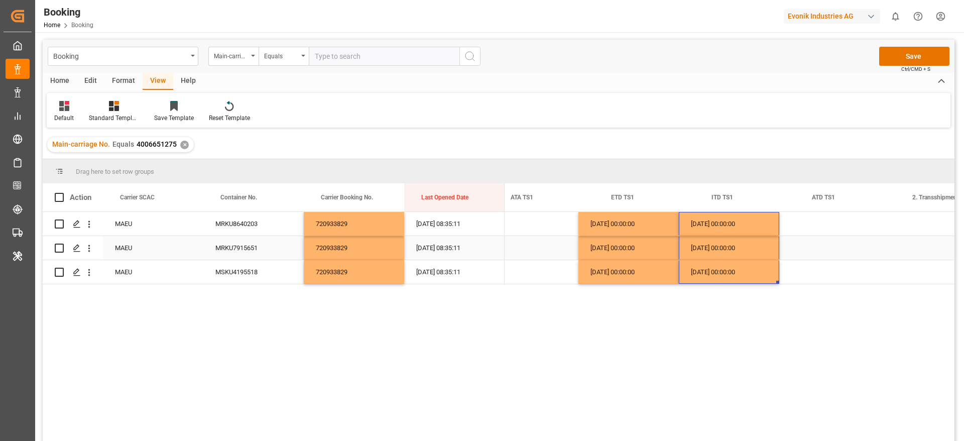
scroll to position [0, 2726]
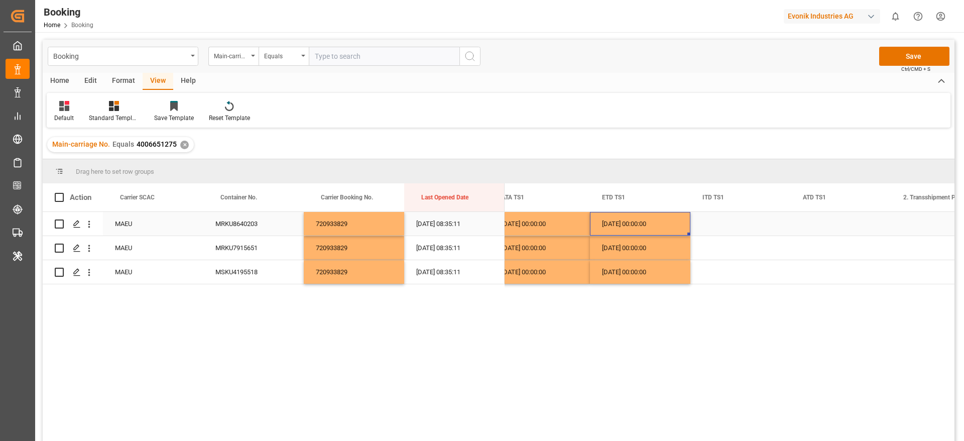
click at [632, 222] on div "29.07.2025 00:00:00" at bounding box center [640, 224] width 100 height 24
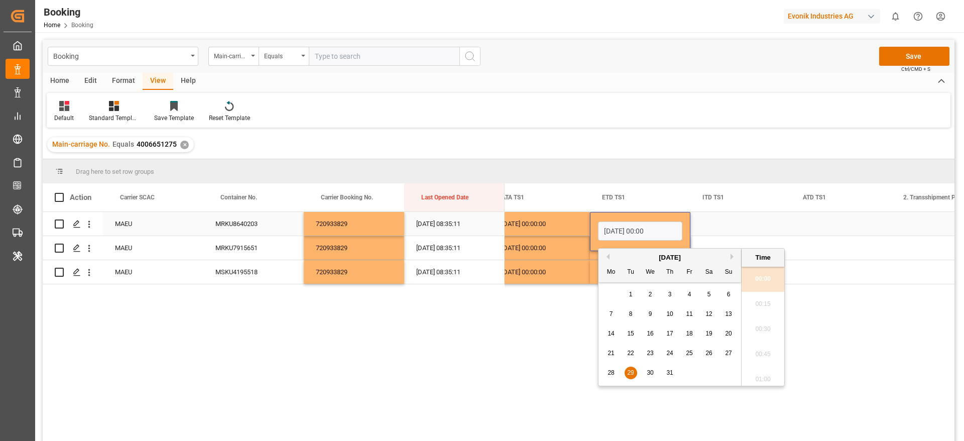
click at [820, 229] on div "Press SPACE to select this row." at bounding box center [841, 224] width 100 height 24
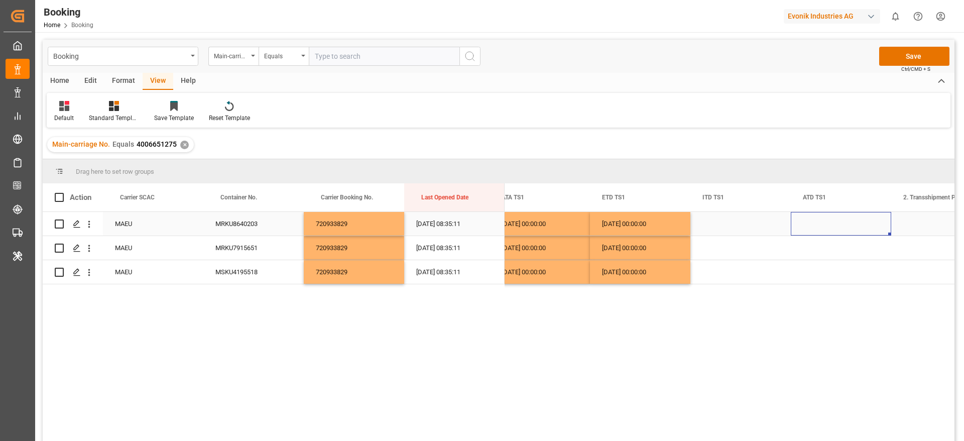
click at [820, 229] on div "Press SPACE to select this row." at bounding box center [841, 224] width 100 height 24
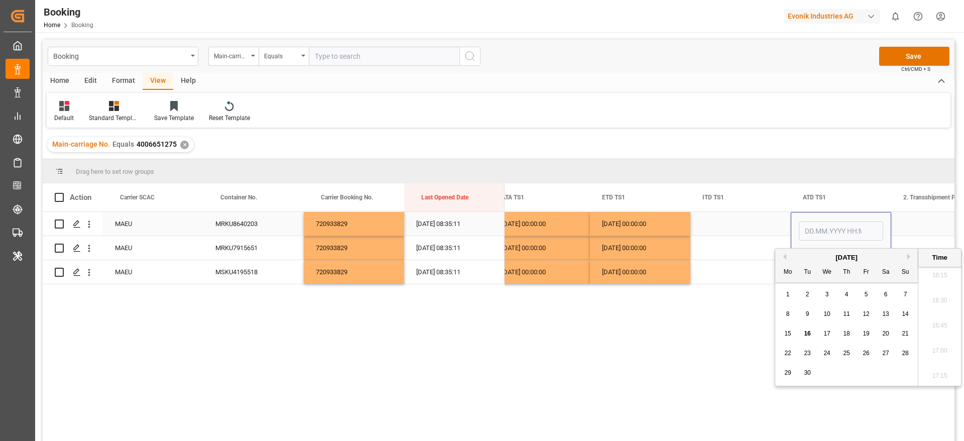
type input "29.07.2025 00:00"
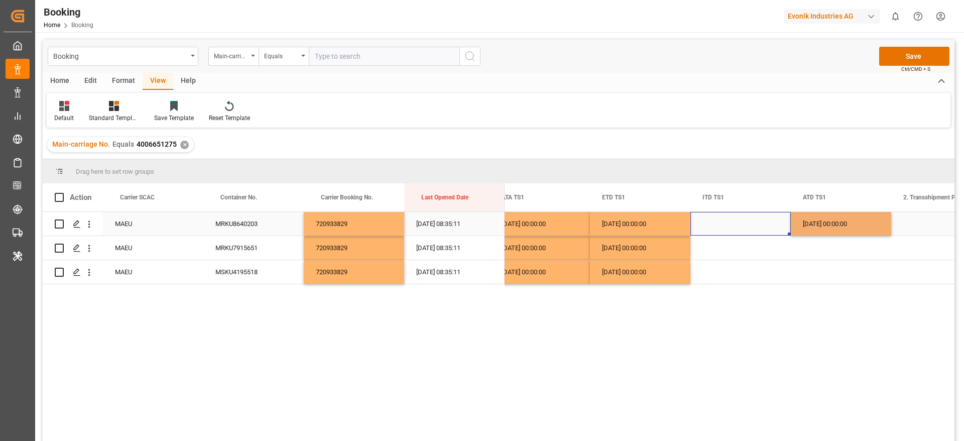
click at [737, 226] on div "Press SPACE to select this row." at bounding box center [740, 224] width 100 height 24
click at [820, 224] on div "29.07.2025 00:00:00" at bounding box center [841, 224] width 100 height 24
drag, startPoint x: 889, startPoint y: 234, endPoint x: 871, endPoint y: 272, distance: 41.8
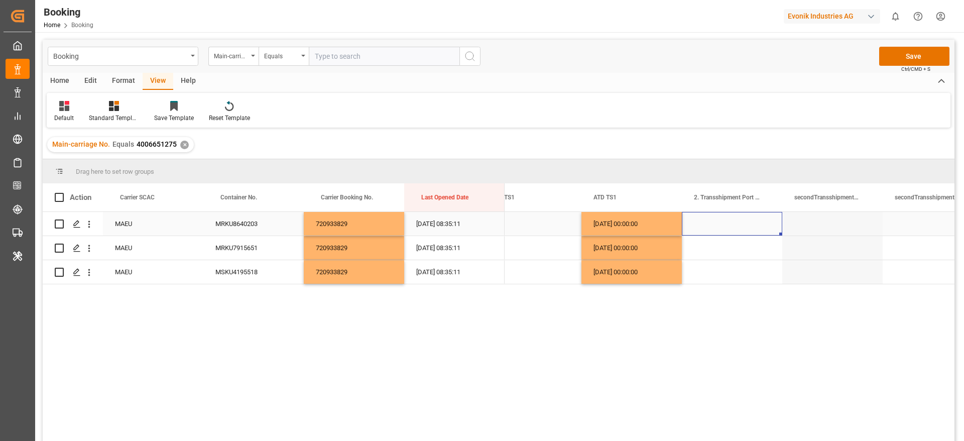
click at [730, 214] on div "Press SPACE to select this row." at bounding box center [732, 224] width 100 height 24
click at [726, 229] on div "Press SPACE to select this row." at bounding box center [732, 224] width 100 height 24
paste input "JEDDAH"
click at [719, 230] on input "JEDDAH" at bounding box center [732, 229] width 84 height 19
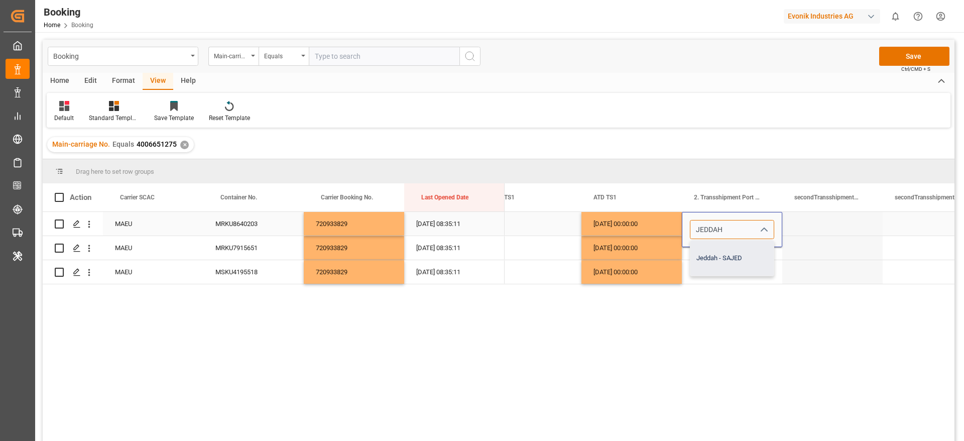
click at [741, 260] on div "Jeddah - SAJED" at bounding box center [731, 257] width 83 height 35
type input "Jeddah - SAJED"
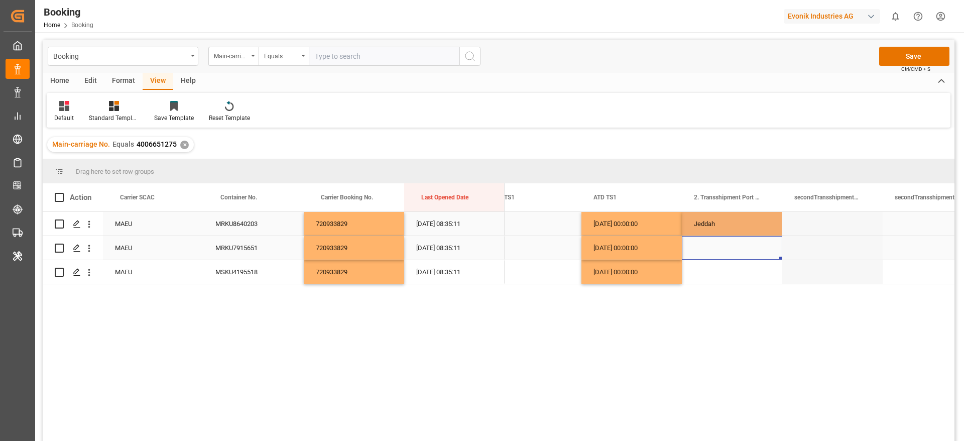
click at [752, 252] on div "Press SPACE to select this row." at bounding box center [732, 248] width 100 height 24
click at [734, 219] on div "Jeddah" at bounding box center [732, 224] width 100 height 24
drag, startPoint x: 781, startPoint y: 234, endPoint x: 771, endPoint y: 260, distance: 28.0
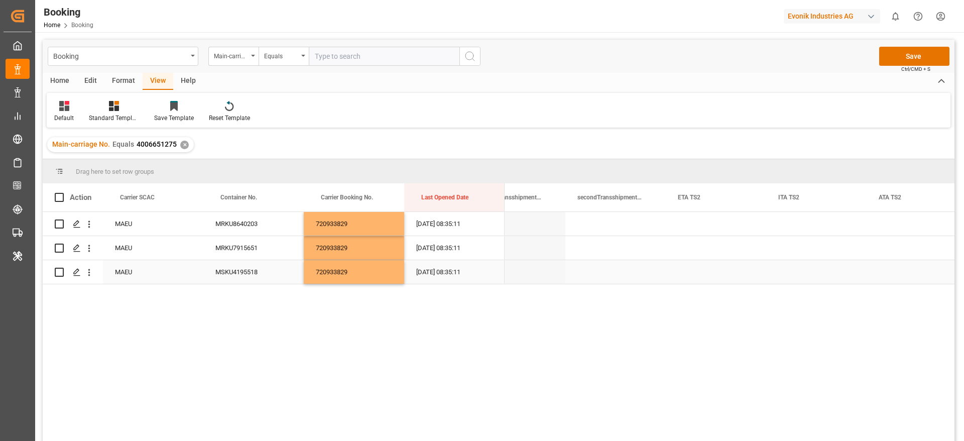
scroll to position [0, 3362]
click at [582, 225] on div "Press SPACE to select this row." at bounding box center [606, 224] width 100 height 24
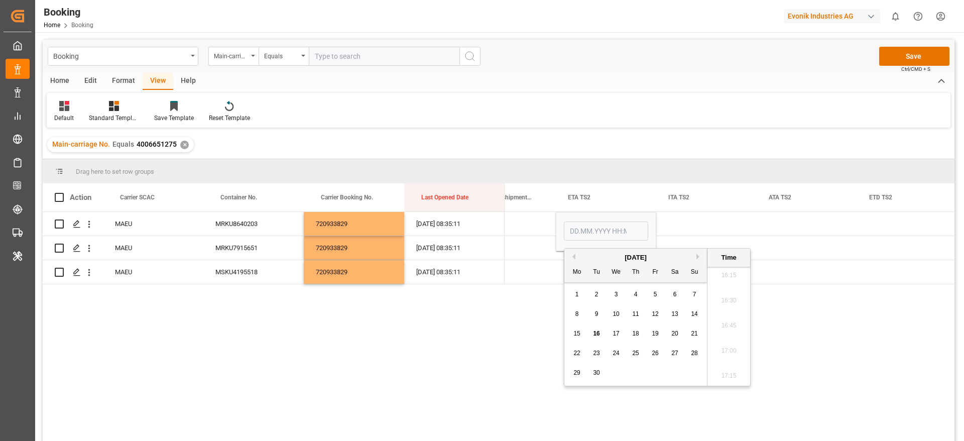
click at [570, 258] on button "Previous Month" at bounding box center [572, 257] width 6 height 6
click at [636, 314] on span "7" at bounding box center [636, 313] width 4 height 7
type input "07.08.2025 00:00"
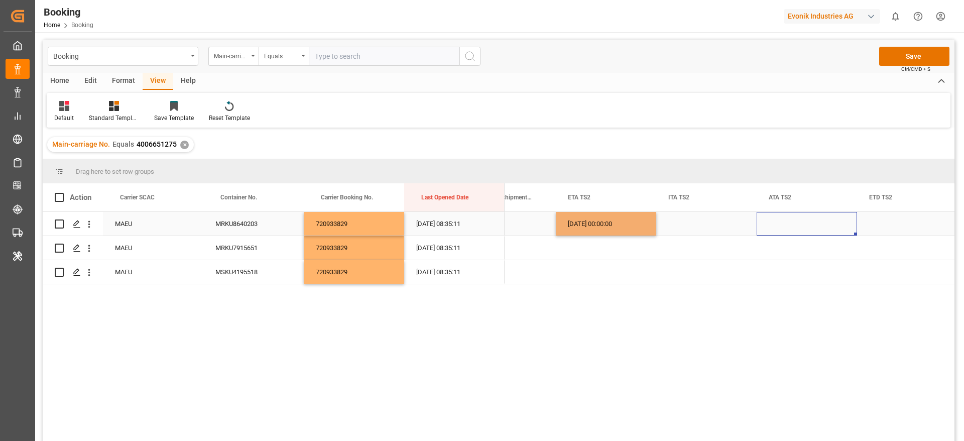
click at [776, 217] on div "Press SPACE to select this row." at bounding box center [806, 224] width 100 height 24
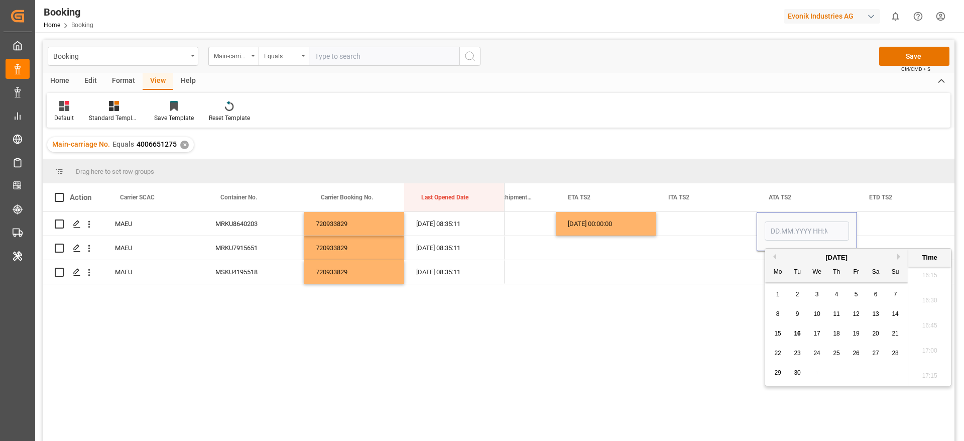
click at [773, 257] on button "Previous Month" at bounding box center [773, 257] width 6 height 6
click at [874, 313] on span "9" at bounding box center [876, 313] width 4 height 7
click at [835, 311] on span "7" at bounding box center [837, 313] width 4 height 7
type input "07.08.2025 00:00"
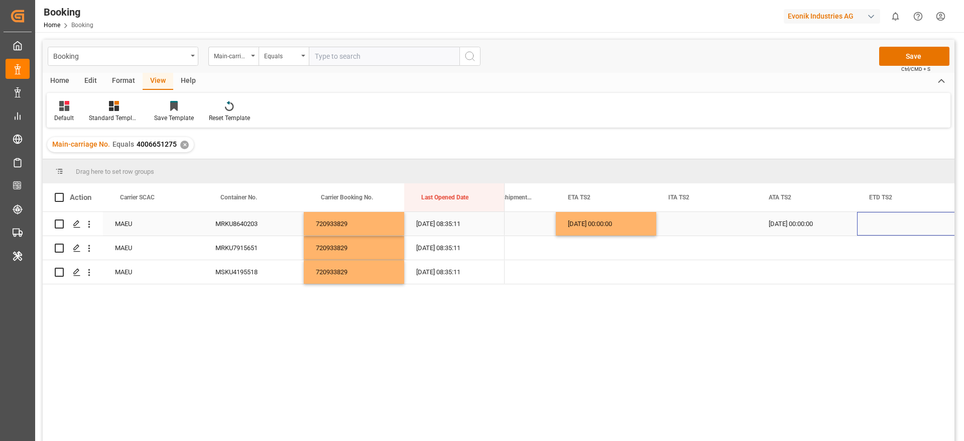
click at [887, 229] on div "Press SPACE to select this row." at bounding box center [907, 224] width 100 height 24
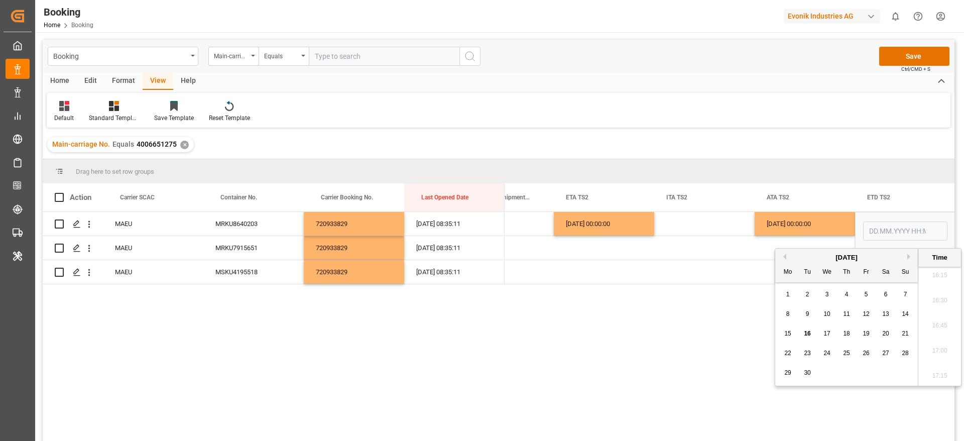
click at [784, 256] on button "Previous Month" at bounding box center [783, 257] width 6 height 6
click at [889, 321] on div "4 5 6 7 8 9 10" at bounding box center [846, 314] width 137 height 20
click at [885, 311] on span "9" at bounding box center [886, 313] width 4 height 7
type input "09.08.2025 00:00"
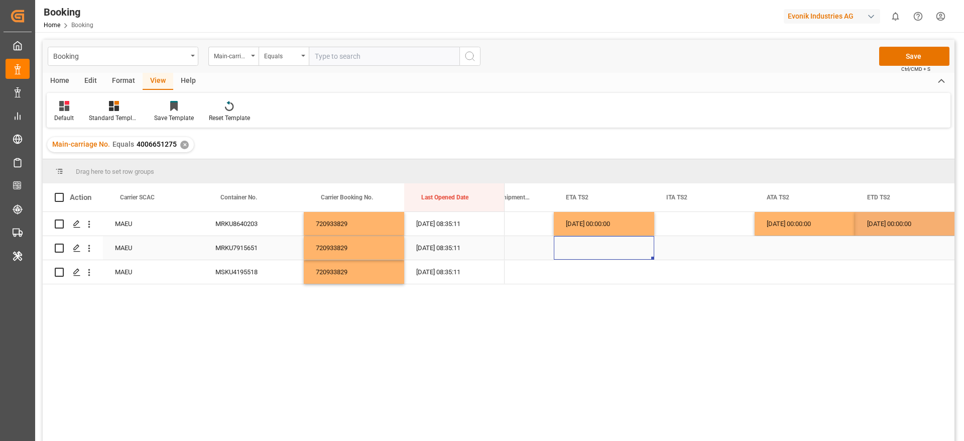
click at [653, 244] on div "Press SPACE to select this row." at bounding box center [604, 248] width 100 height 24
click at [604, 221] on div "07.08.2025 00:00:00" at bounding box center [604, 224] width 100 height 24
drag, startPoint x: 651, startPoint y: 233, endPoint x: 640, endPoint y: 273, distance: 41.3
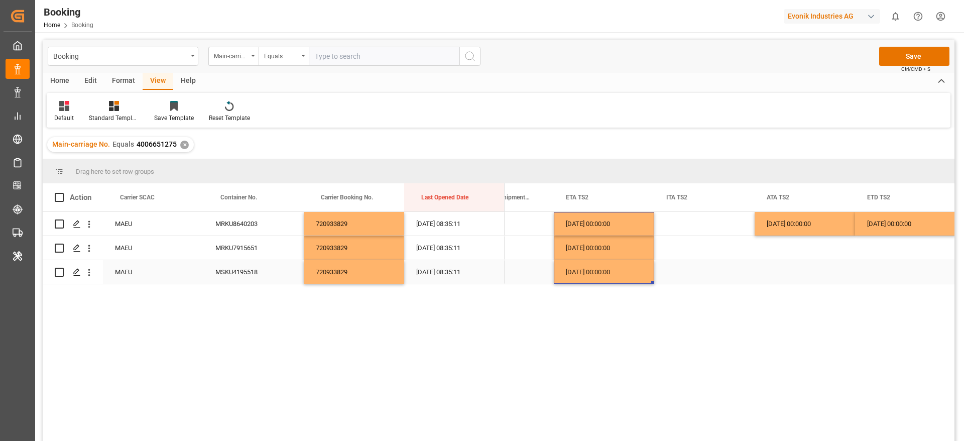
scroll to position [0, 3477]
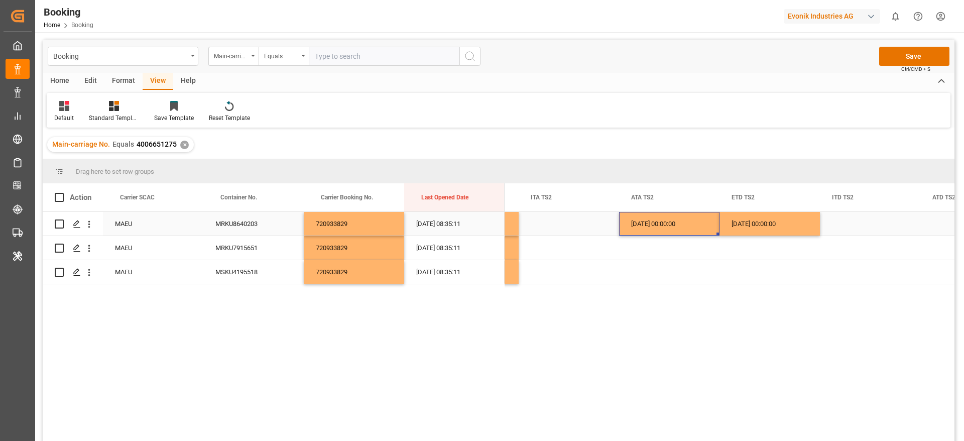
click at [702, 232] on div "07.08.2025 00:00:00" at bounding box center [669, 224] width 100 height 24
drag, startPoint x: 718, startPoint y: 232, endPoint x: 698, endPoint y: 272, distance: 44.7
click at [746, 213] on div "09.08.2025 00:00:00" at bounding box center [769, 224] width 100 height 24
drag, startPoint x: 817, startPoint y: 232, endPoint x: 812, endPoint y: 269, distance: 37.6
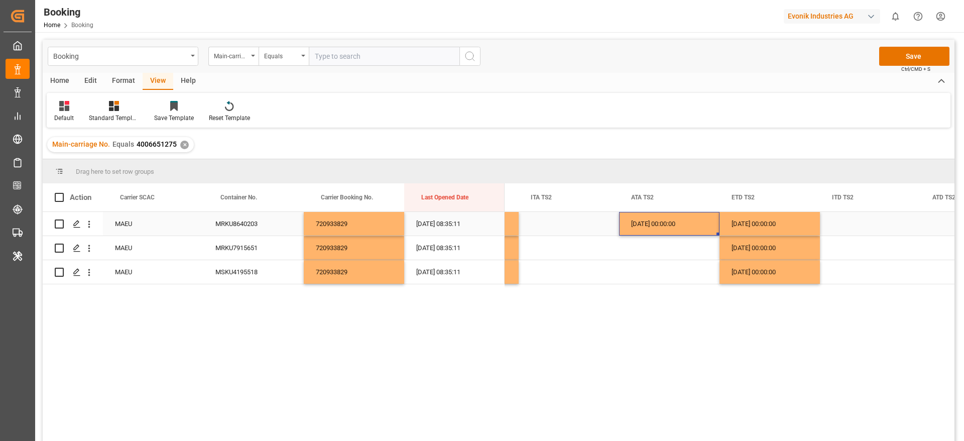
click at [645, 218] on div "07.08.2025 00:00:00" at bounding box center [669, 224] width 100 height 24
drag, startPoint x: 718, startPoint y: 234, endPoint x: 704, endPoint y: 274, distance: 42.2
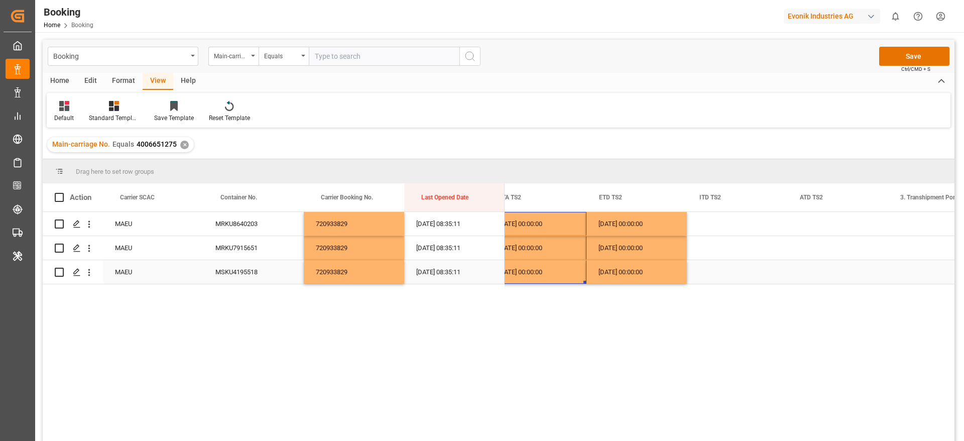
scroll to position [0, 3634]
click at [640, 227] on div "09.08.2025 00:00:00" at bounding box center [635, 224] width 100 height 24
click at [823, 217] on div "Press SPACE to select this row." at bounding box center [836, 224] width 100 height 24
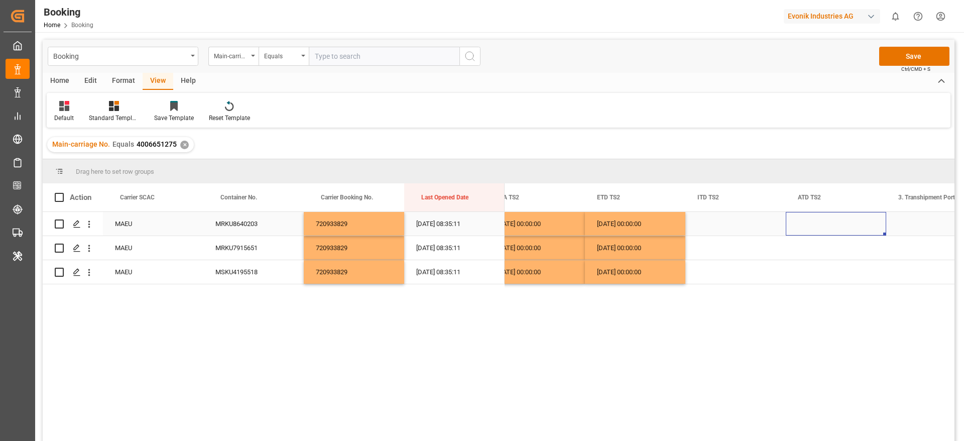
click at [823, 217] on div "Press SPACE to select this row." at bounding box center [836, 224] width 100 height 24
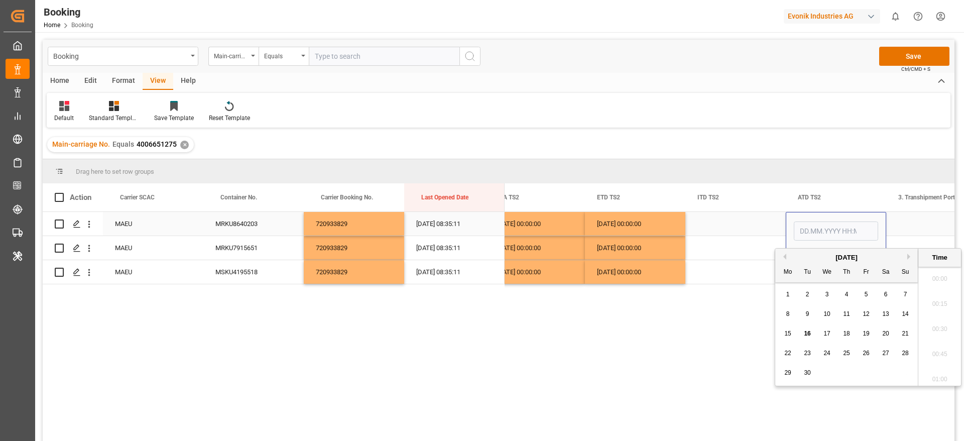
scroll to position [1635, 0]
type input "09.08.2025 00:00"
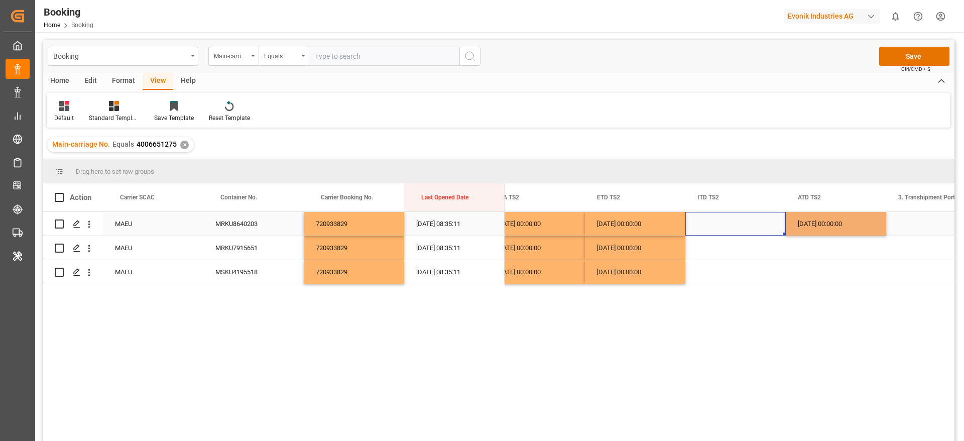
click at [750, 226] on div "Press SPACE to select this row." at bounding box center [735, 224] width 100 height 24
click at [815, 221] on div "09.08.2025 00:00:00" at bounding box center [836, 224] width 100 height 24
drag, startPoint x: 883, startPoint y: 234, endPoint x: 867, endPoint y: 271, distance: 40.3
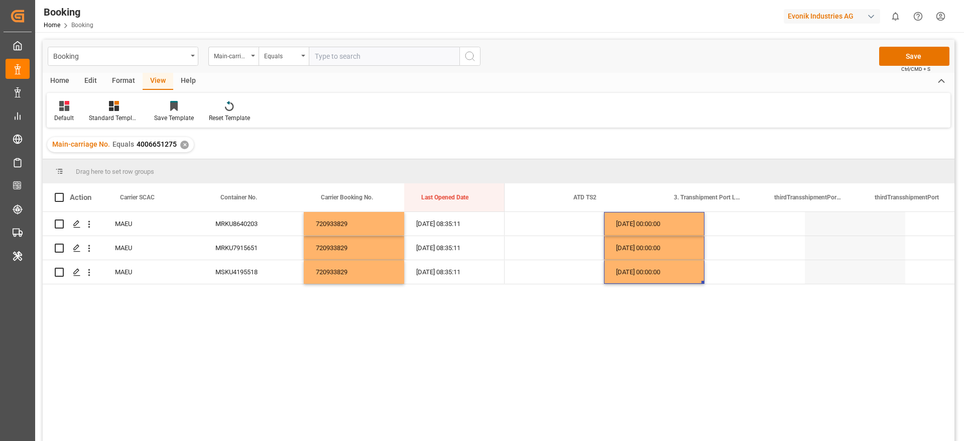
scroll to position [0, 3789]
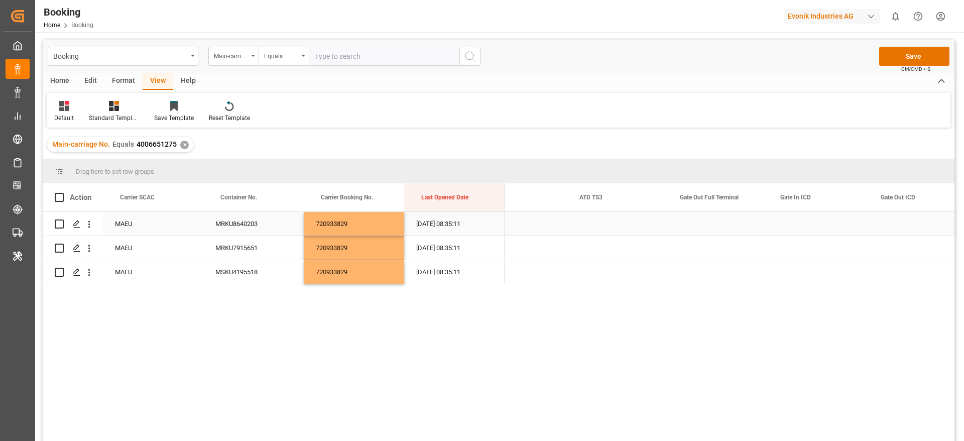
click at [705, 228] on div "Press SPACE to select this row." at bounding box center [718, 224] width 100 height 24
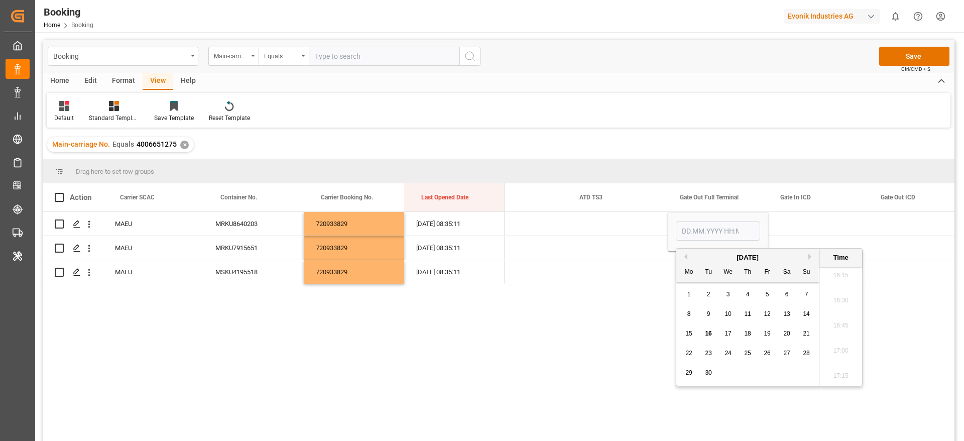
click at [687, 255] on button "Previous Month" at bounding box center [684, 257] width 6 height 6
click at [771, 338] on div "15" at bounding box center [767, 334] width 13 height 12
type input "15.08.2025 00:00"
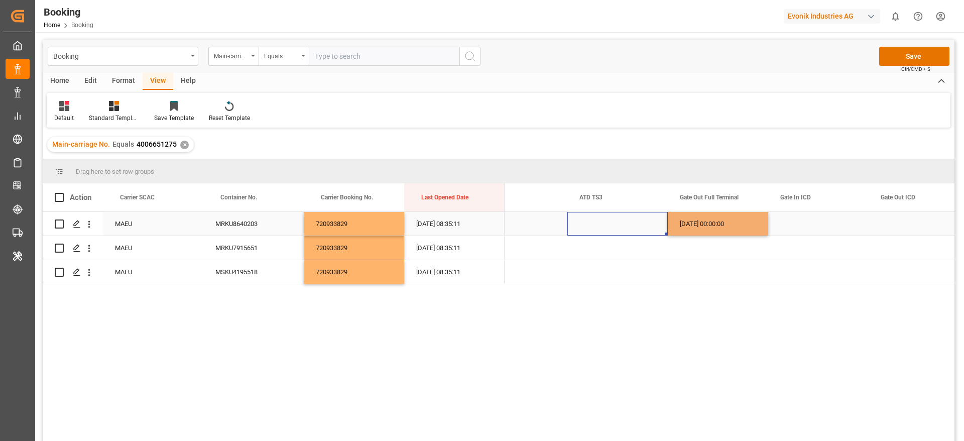
click at [609, 228] on div "Press SPACE to select this row." at bounding box center [617, 224] width 100 height 24
click at [698, 229] on div "15.08.2025 00:00:00" at bounding box center [718, 224] width 100 height 24
drag, startPoint x: 766, startPoint y: 233, endPoint x: 752, endPoint y: 273, distance: 41.4
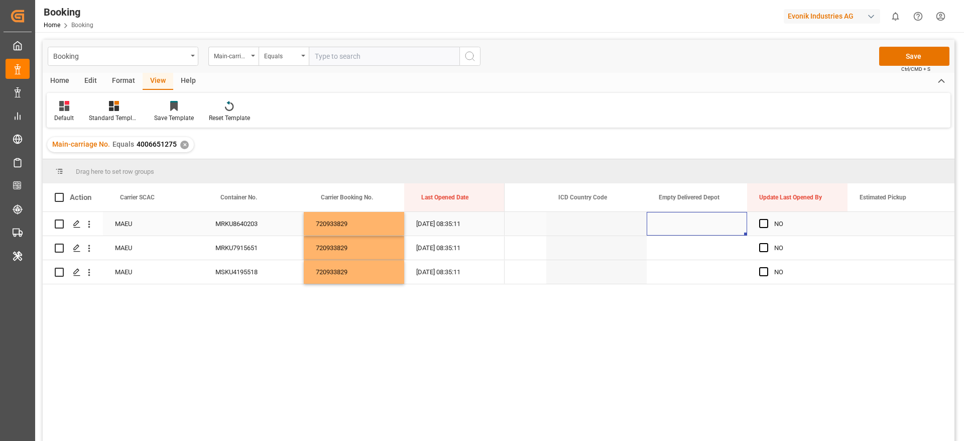
click at [683, 217] on div "Press SPACE to select this row." at bounding box center [697, 224] width 100 height 24
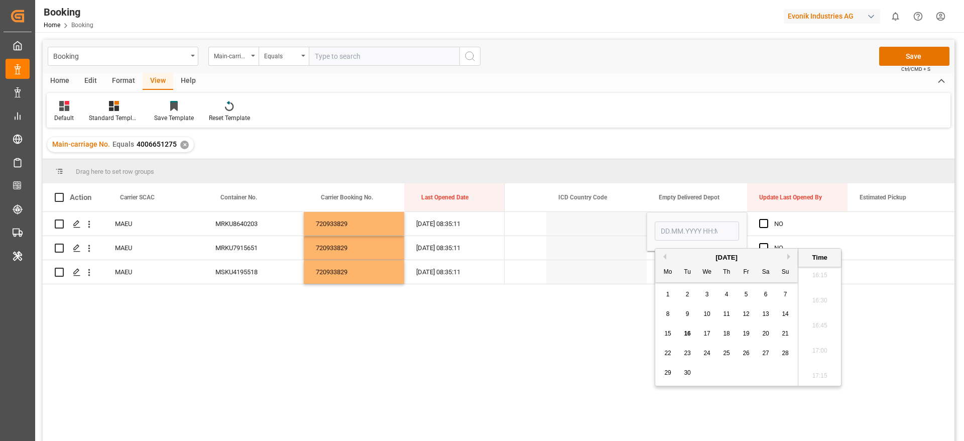
click at [662, 257] on button "Previous Month" at bounding box center [663, 257] width 6 height 6
click at [792, 334] on div "11 12 13 14 15 16 17" at bounding box center [726, 334] width 137 height 20
click at [788, 336] on span "17" at bounding box center [785, 333] width 7 height 7
type input "17.08.2025 00:00"
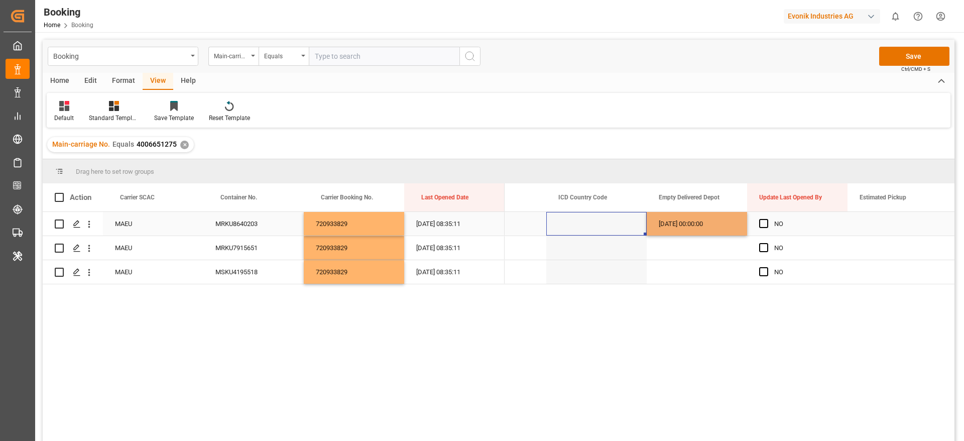
click at [585, 232] on div "Press SPACE to select this row." at bounding box center [596, 224] width 100 height 24
click at [698, 226] on div "17.08.2025 00:00:00" at bounding box center [697, 224] width 100 height 24
drag, startPoint x: 744, startPoint y: 234, endPoint x: 729, endPoint y: 280, distance: 48.4
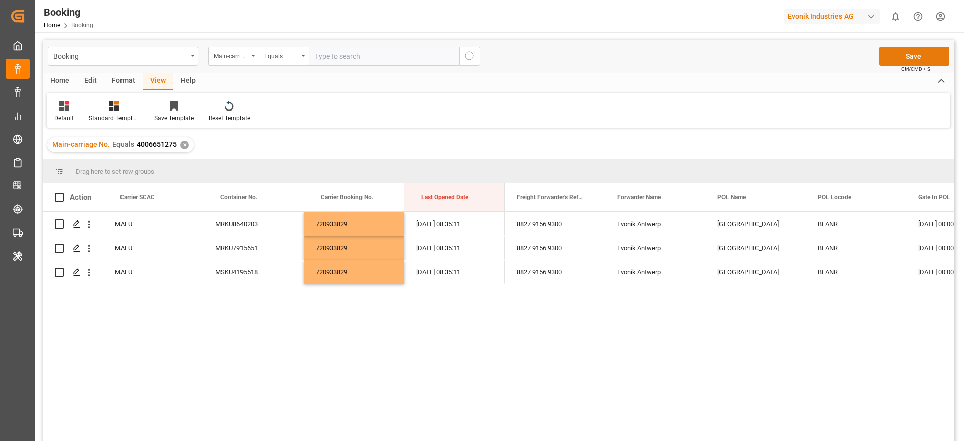
click at [905, 60] on button "Save" at bounding box center [914, 56] width 70 height 19
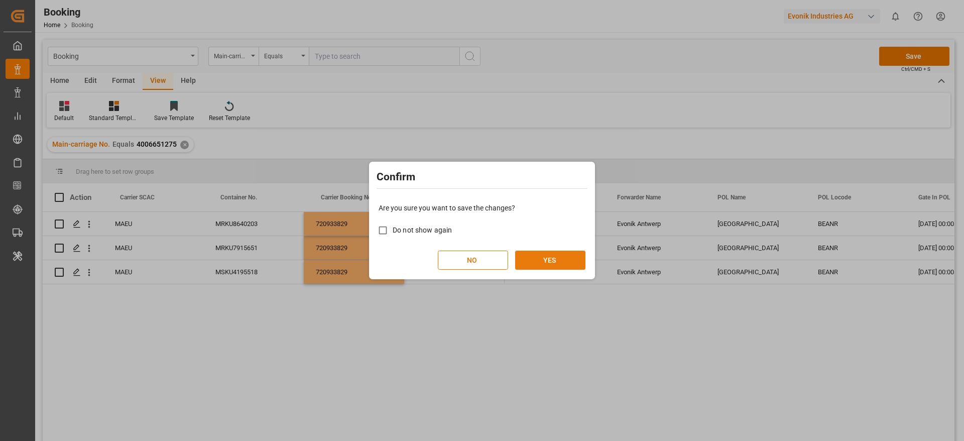
click at [541, 257] on button "YES" at bounding box center [550, 259] width 70 height 19
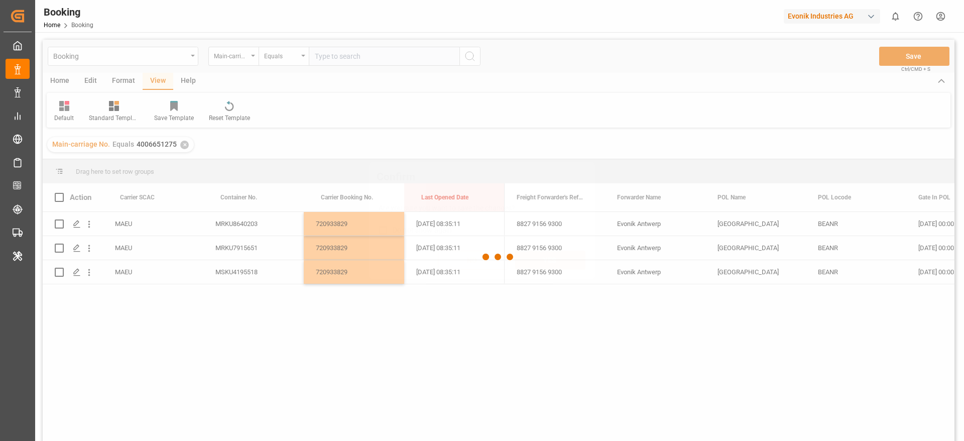
click at [541, 257] on button "YES" at bounding box center [550, 259] width 70 height 19
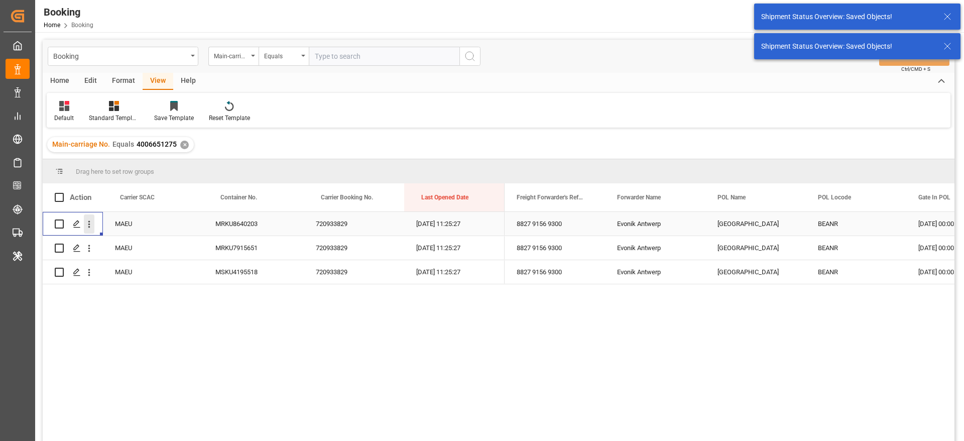
click at [91, 227] on icon "open menu" at bounding box center [89, 224] width 11 height 11
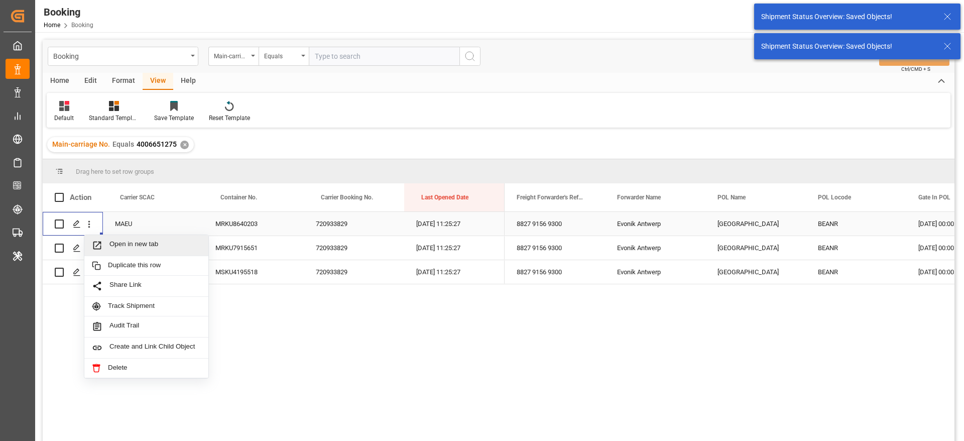
click at [120, 240] on span "Open in new tab" at bounding box center [154, 245] width 91 height 11
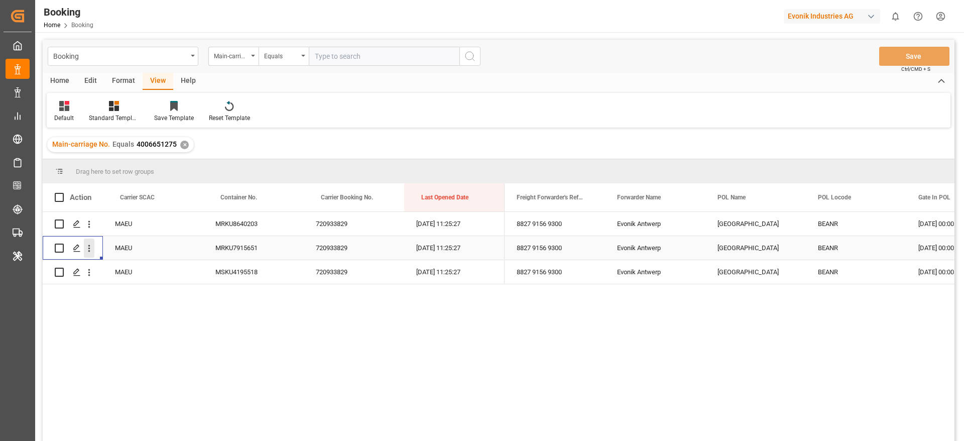
click at [90, 249] on icon "open menu" at bounding box center [89, 248] width 11 height 11
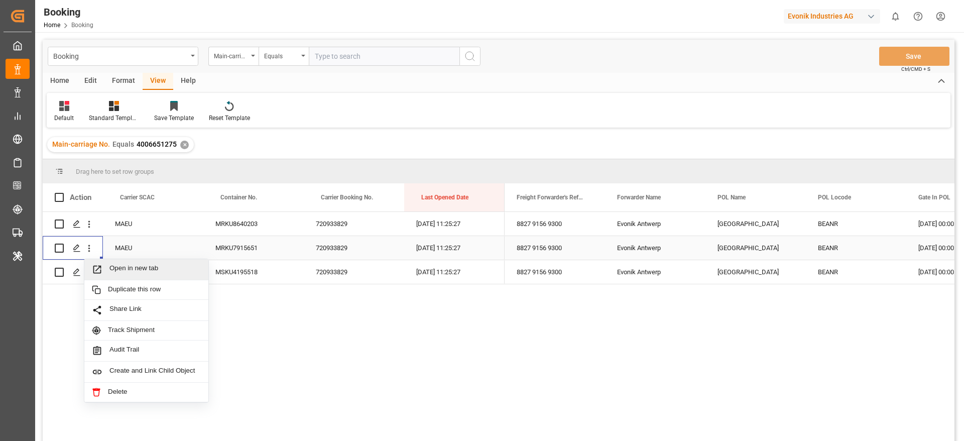
drag, startPoint x: 117, startPoint y: 258, endPoint x: 118, endPoint y: 264, distance: 6.0
click at [118, 264] on div "Open in new tab Duplicate this row Share Link Track Shipment Audit Trail Create…" at bounding box center [146, 331] width 125 height 144
click at [118, 264] on span "Open in new tab" at bounding box center [154, 269] width 91 height 11
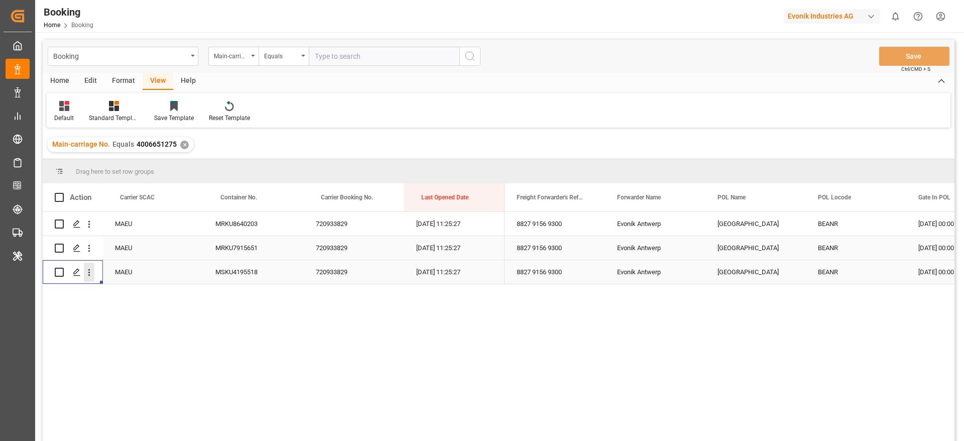
click at [93, 277] on icon "open menu" at bounding box center [89, 272] width 11 height 11
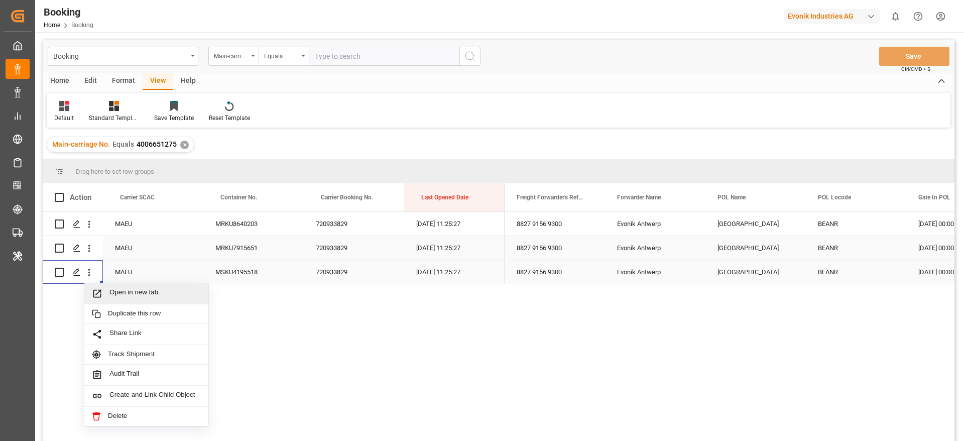
click at [130, 288] on span "Open in new tab" at bounding box center [154, 293] width 91 height 11
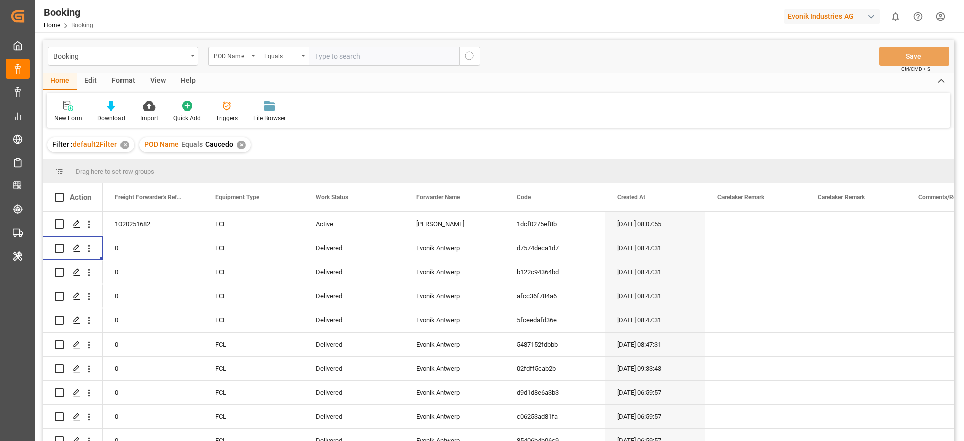
scroll to position [5, 0]
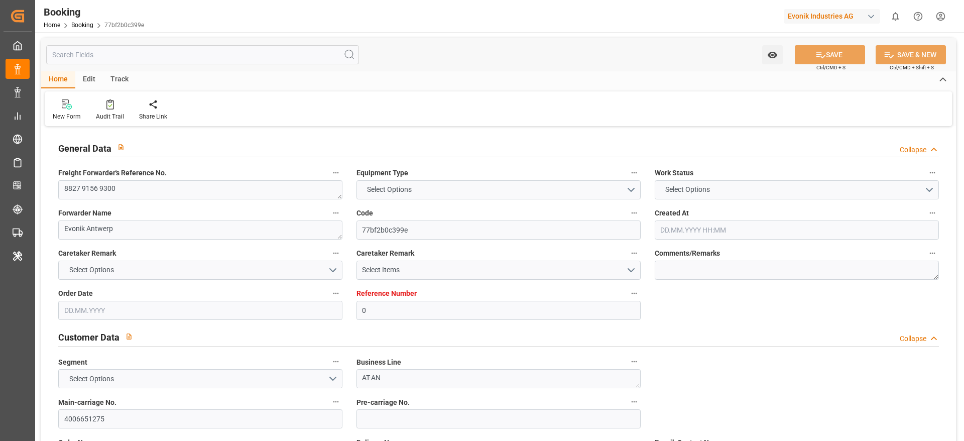
type input "0"
type input "Maersk"
type input "Maersk Line AS"
type input "NLRTM"
type input "JOAQB"
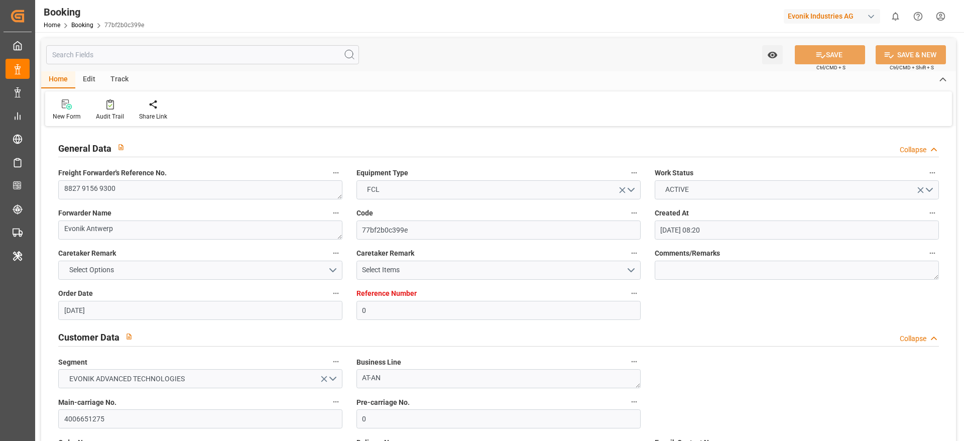
type input "[DATE] 08:20"
type input "[DATE]"
type input "[DATE] 08:35"
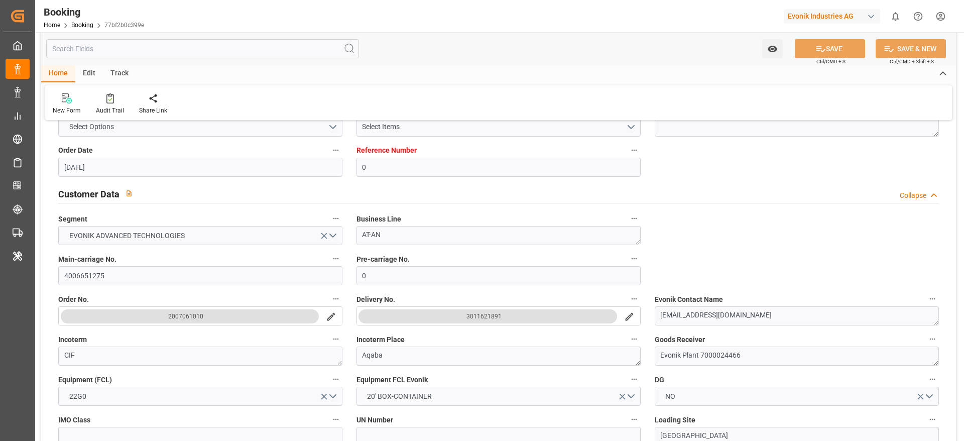
scroll to position [144, 0]
click at [117, 276] on input "4006651275" at bounding box center [200, 274] width 284 height 19
click at [467, 192] on div "Customer Data Collapse" at bounding box center [498, 192] width 880 height 19
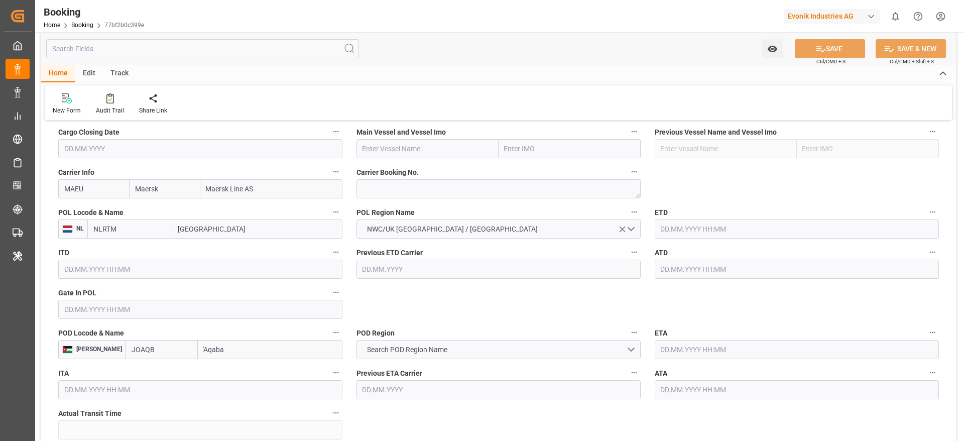
scroll to position [447, 0]
click at [391, 196] on textarea at bounding box center [498, 189] width 284 height 19
paste textarea "720933829"
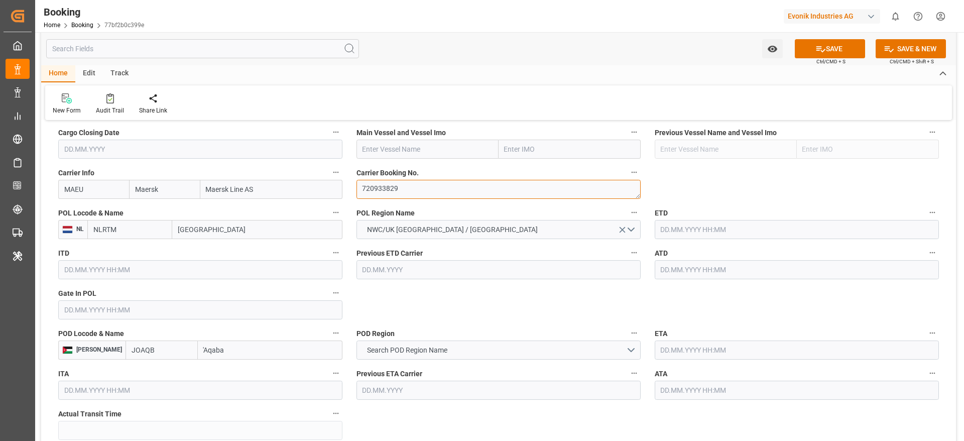
type textarea "720933829"
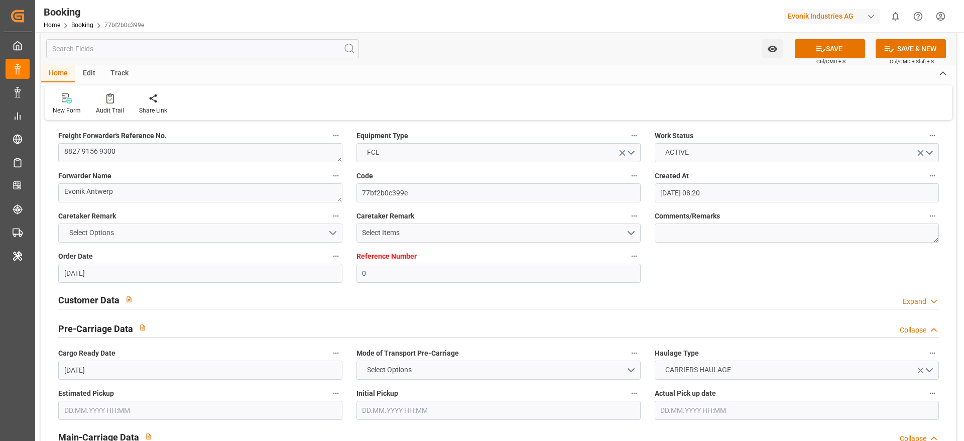
scroll to position [38, 0]
click at [120, 301] on button "button" at bounding box center [128, 298] width 19 height 19
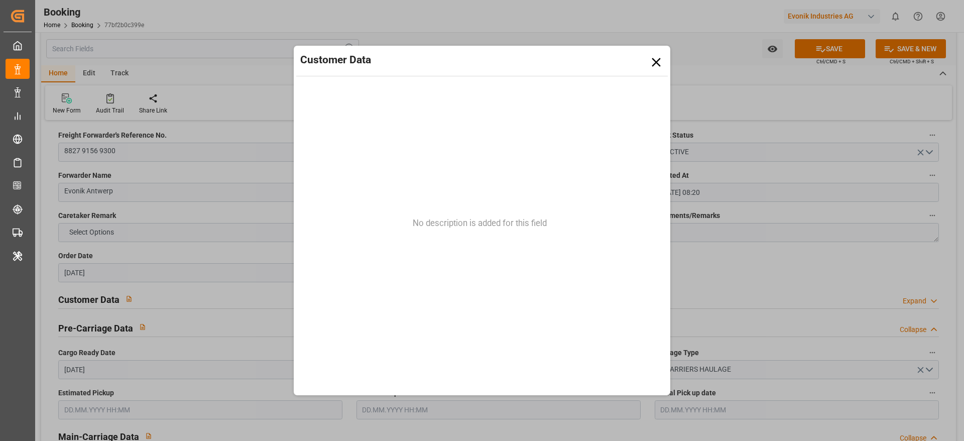
click at [192, 296] on div "Customer Data No description is added for this field" at bounding box center [482, 220] width 964 height 441
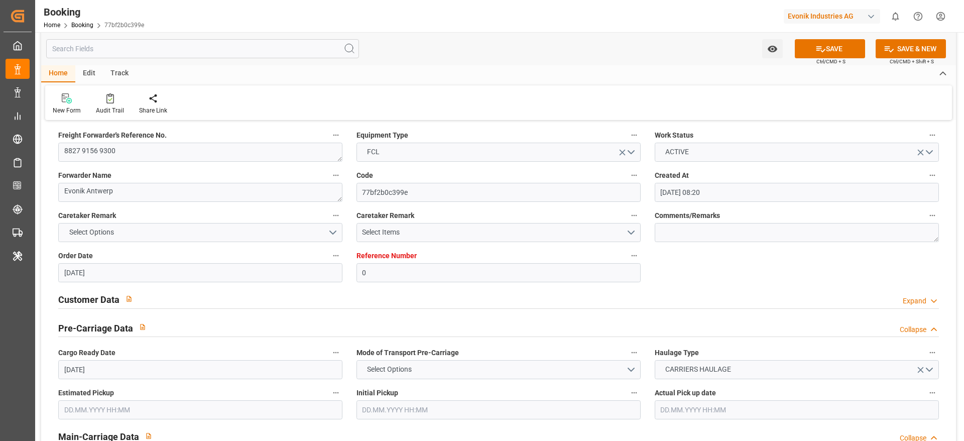
click at [192, 296] on div "Customer Data Expand" at bounding box center [498, 298] width 880 height 19
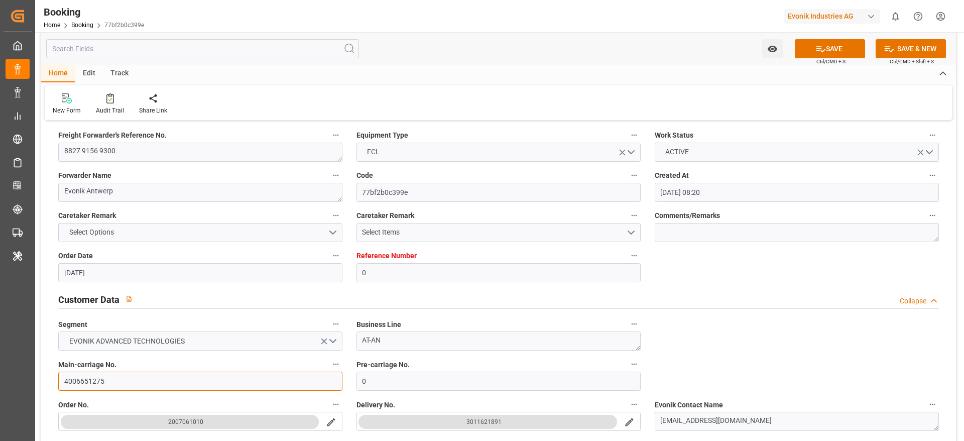
click at [97, 382] on input "4006651275" at bounding box center [200, 380] width 284 height 19
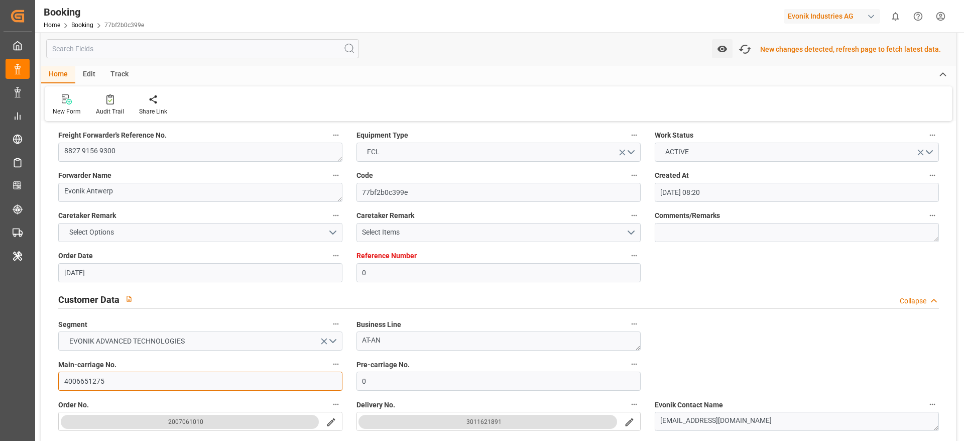
scroll to position [0, 0]
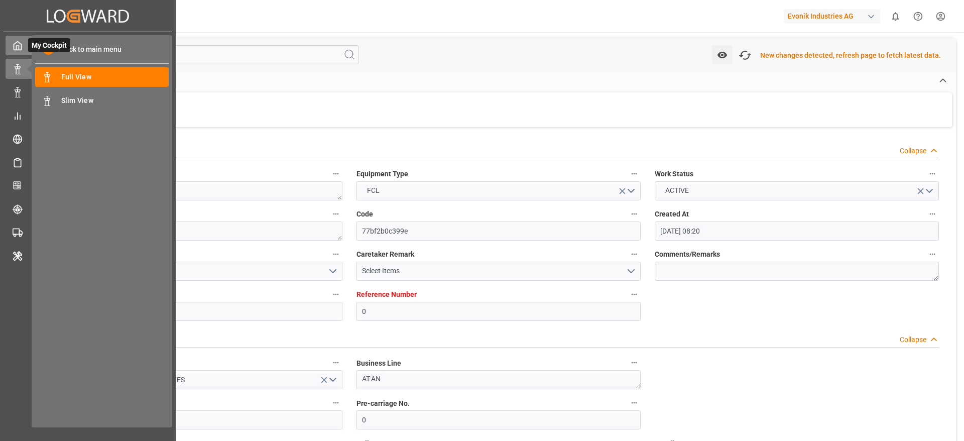
click at [20, 47] on icon at bounding box center [18, 46] width 10 height 10
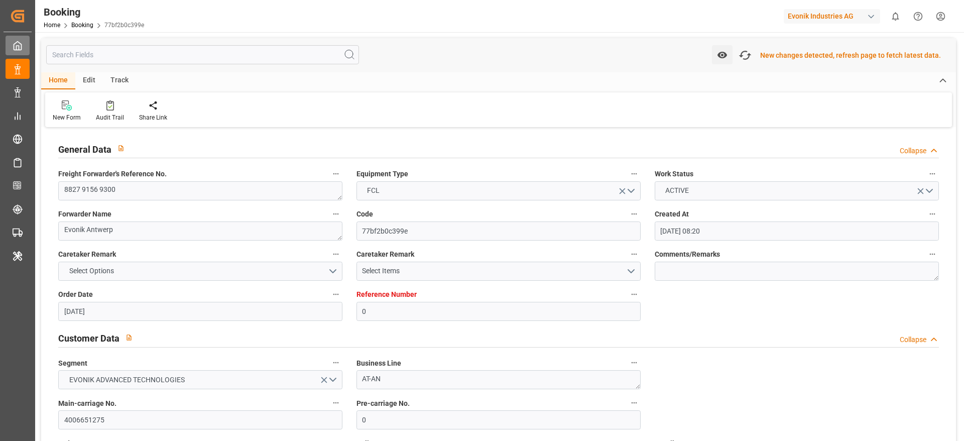
click at [20, 47] on icon at bounding box center [18, 46] width 10 height 10
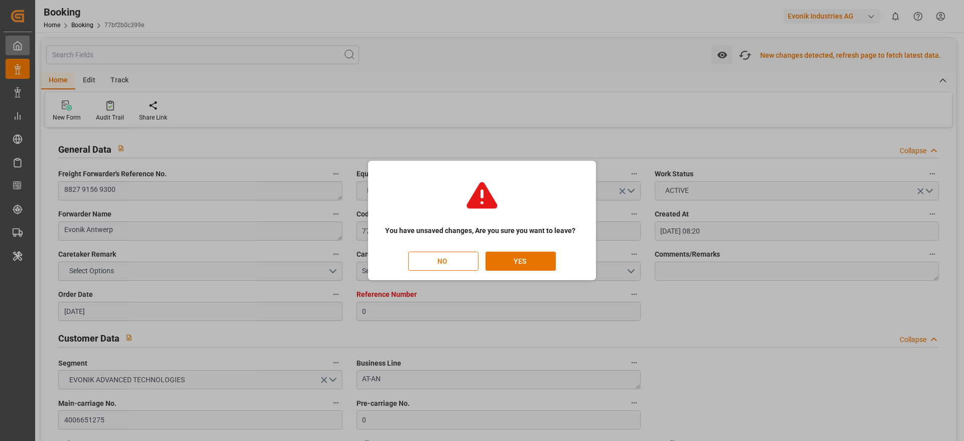
click at [20, 47] on div "You have unsaved changes, Are you sure you want to leave? NO YES" at bounding box center [482, 220] width 964 height 441
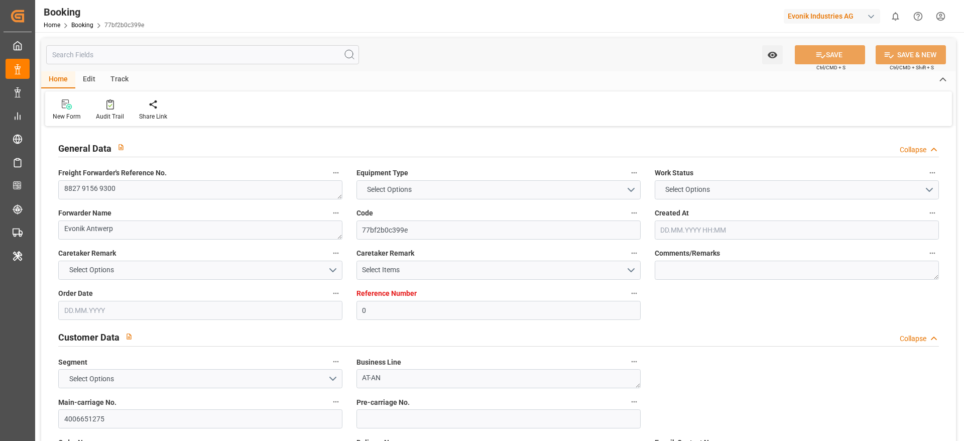
type input "0"
type input "9303766"
type input "Maersk"
type input "Maersk Line AS"
type input "BEANR"
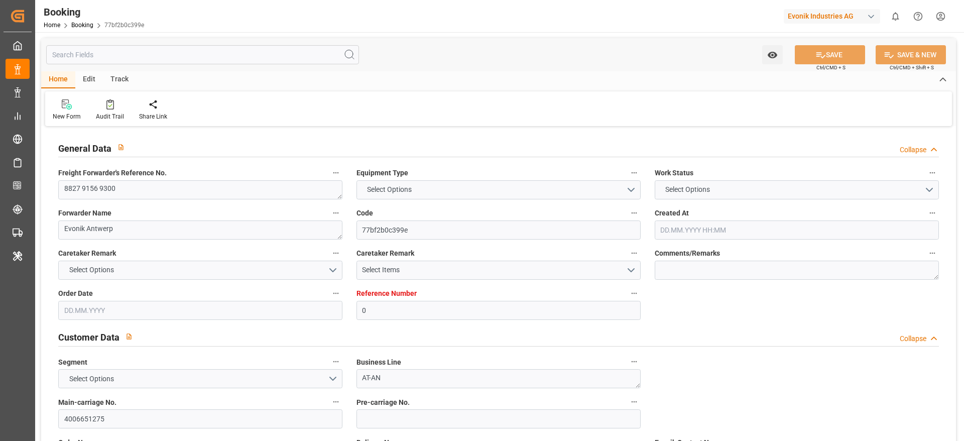
type input "JOAQB"
type input "25"
type input "ESALG"
type input "SAJED"
type input "[DATE] 08:20"
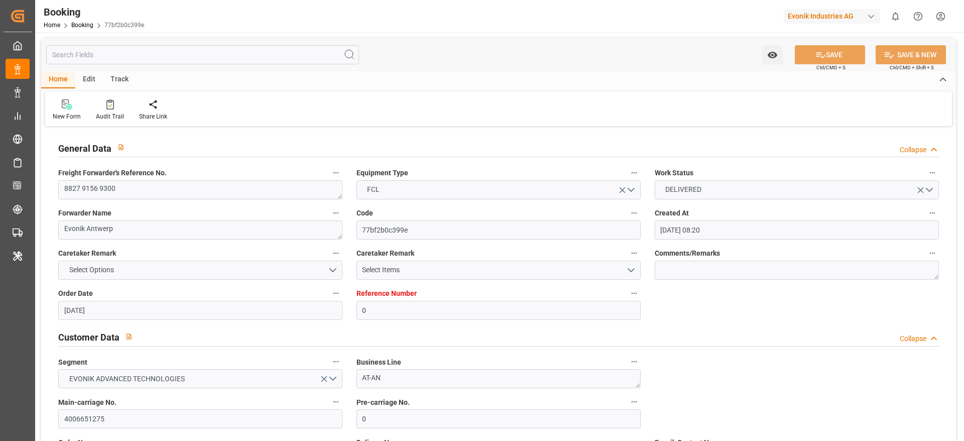
type input "[DATE]"
type input "[DATE] 00:00"
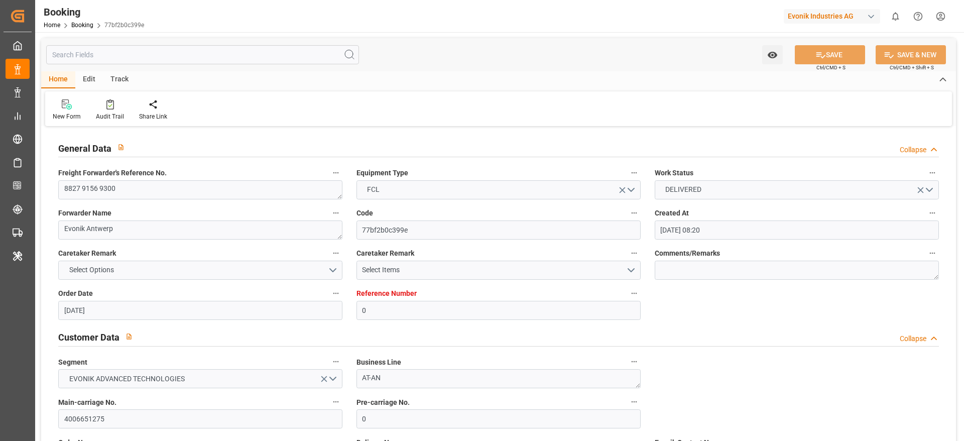
type input "[DATE] 00:00"
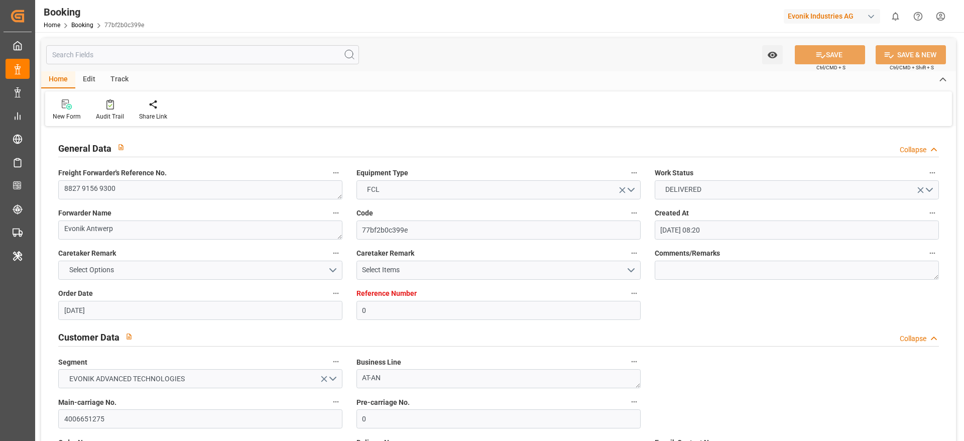
type input "[DATE] 00:00"
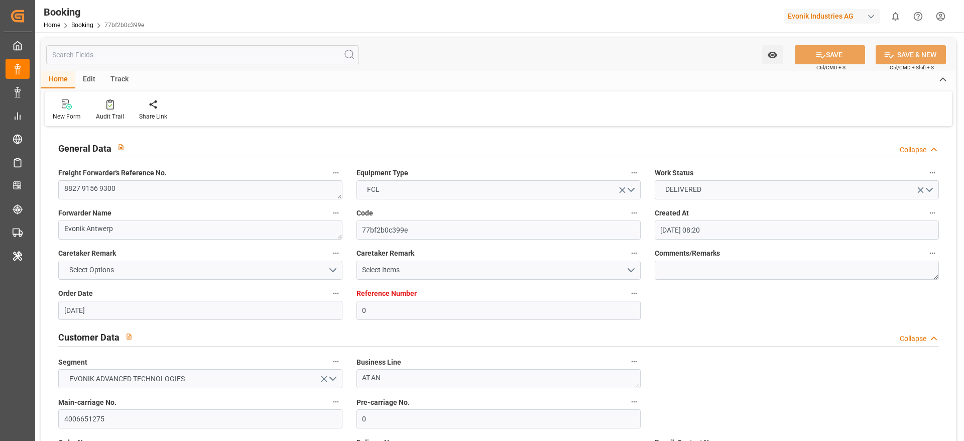
type input "[DATE] 00:00"
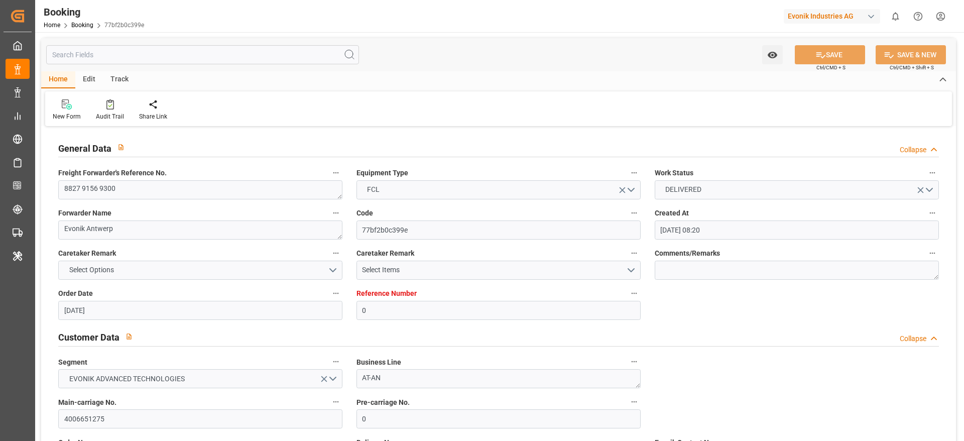
type input "[DATE] 00:00"
type input "[DATE] 11:25"
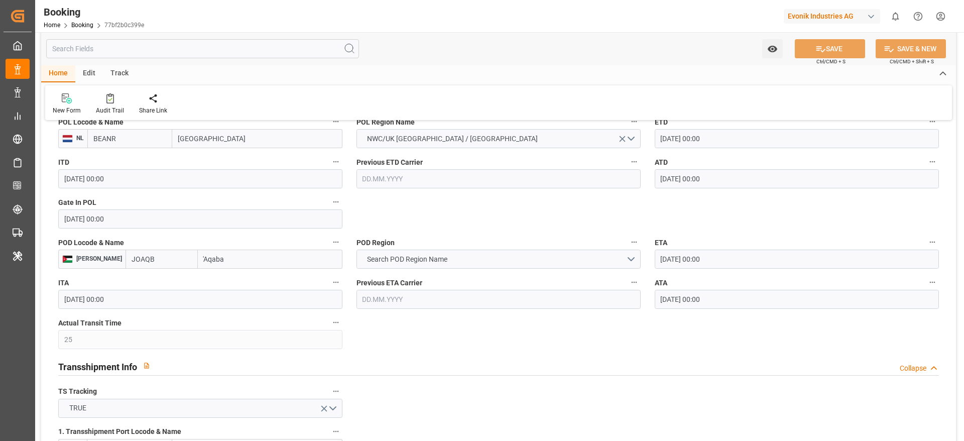
scroll to position [857, 0]
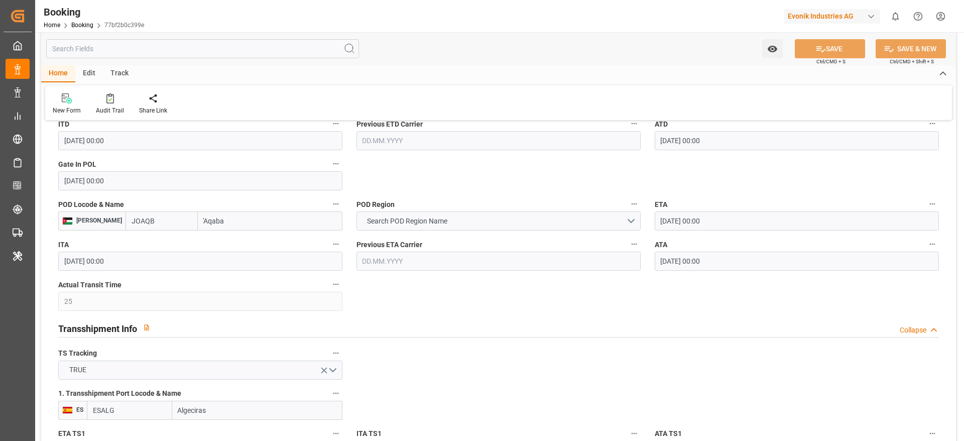
click at [198, 223] on input "'Aqaba" at bounding box center [270, 220] width 145 height 19
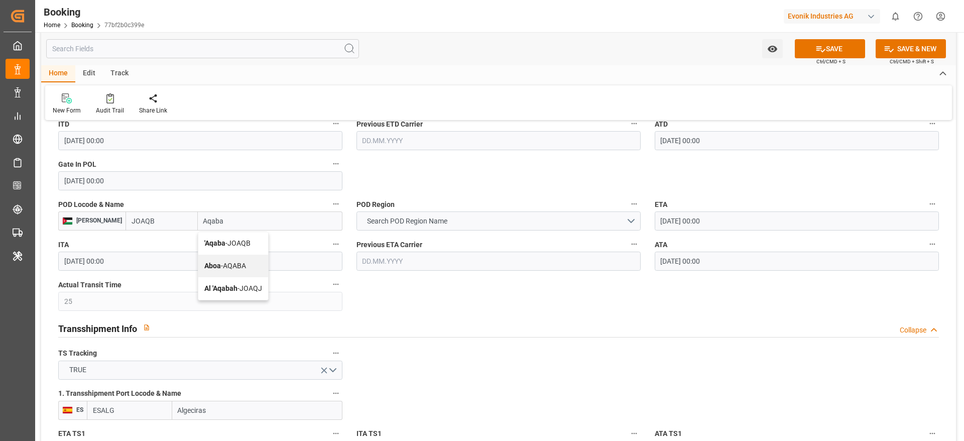
click at [217, 249] on div "'Aqaba - JOAQB" at bounding box center [233, 243] width 70 height 23
type input "'Aqaba"
click at [198, 227] on input "'Aqaba" at bounding box center [270, 220] width 145 height 19
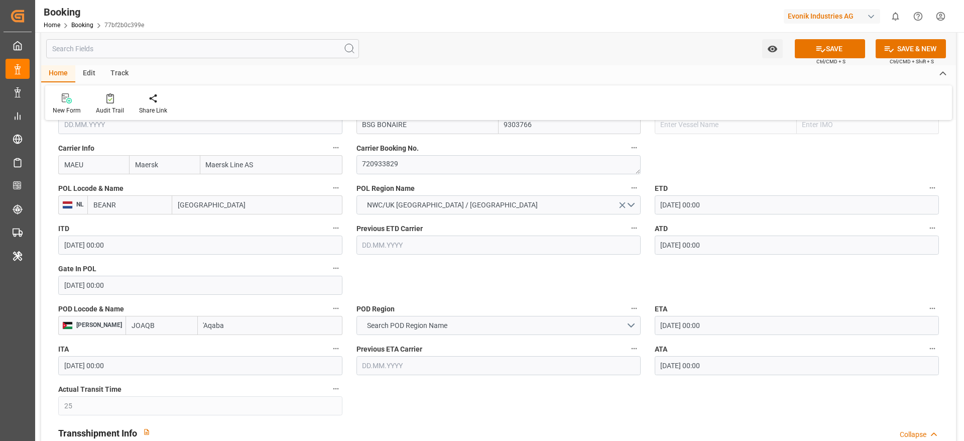
scroll to position [770, 0]
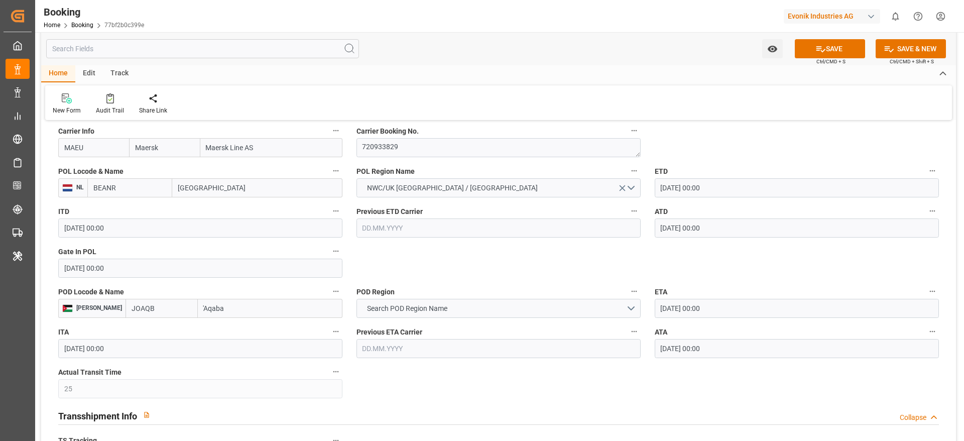
click at [138, 312] on input "JOAQB" at bounding box center [161, 308] width 72 height 19
click at [130, 341] on div "JOAQJ - Al 'Aqabah" at bounding box center [160, 330] width 69 height 23
type input "JOAQJ"
type input "Al 'Aqabah"
type input "JOAQJ"
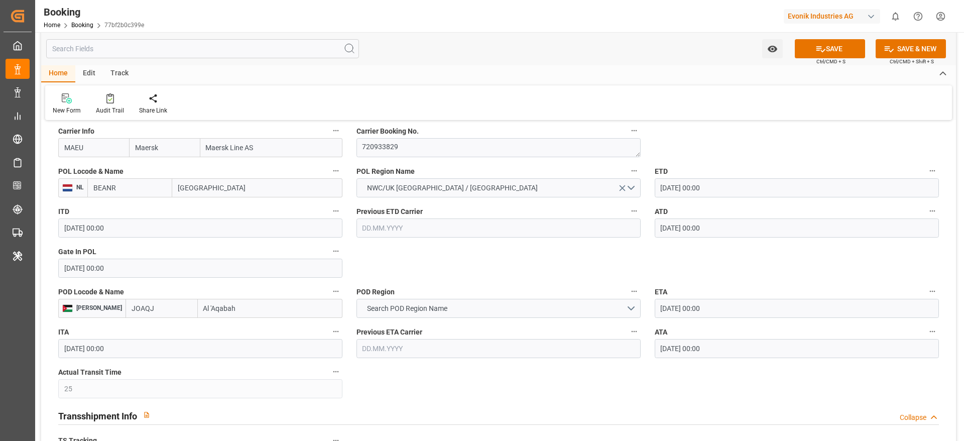
drag, startPoint x: 178, startPoint y: 312, endPoint x: 229, endPoint y: 310, distance: 50.7
click at [229, 310] on input "Al 'Aqabah" at bounding box center [270, 308] width 145 height 19
click at [418, 307] on span "Search POD Region Name" at bounding box center [407, 308] width 90 height 11
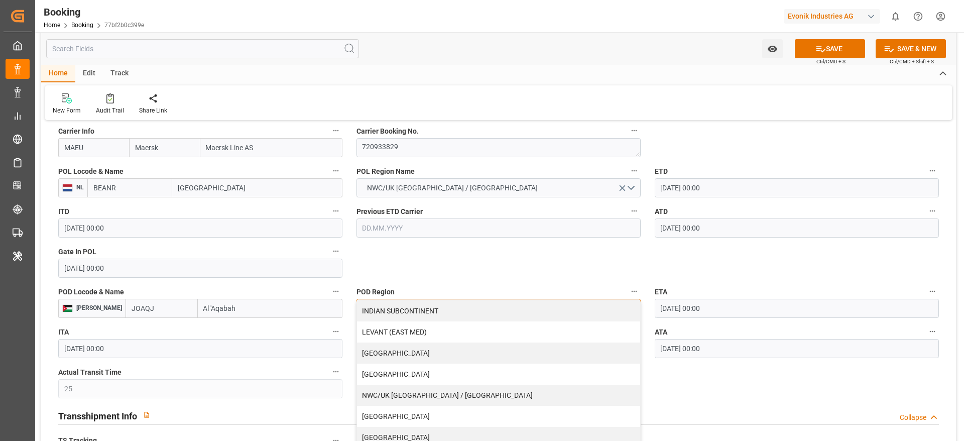
scroll to position [204, 0]
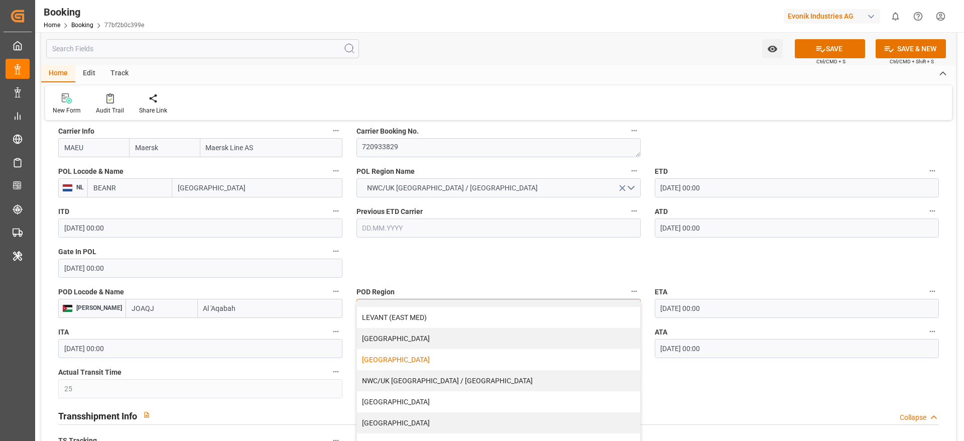
click at [381, 356] on div "[GEOGRAPHIC_DATA]" at bounding box center [498, 359] width 283 height 21
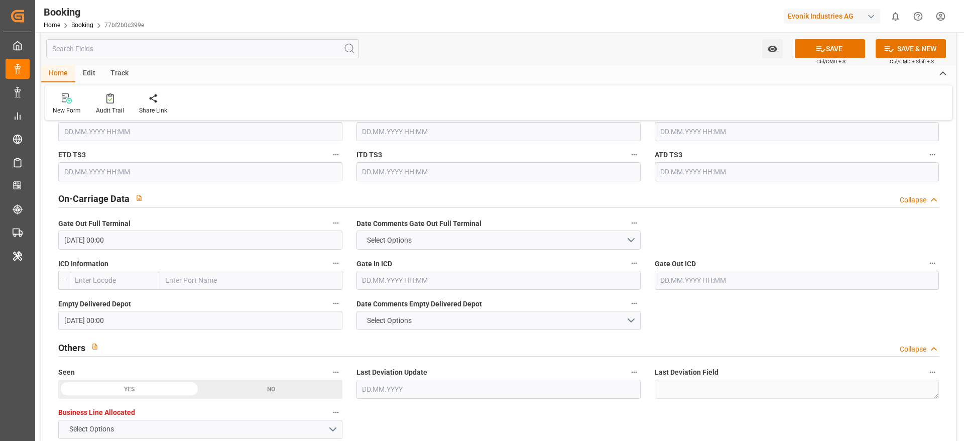
scroll to position [1416, 0]
click at [818, 43] on button "SAVE" at bounding box center [830, 48] width 70 height 19
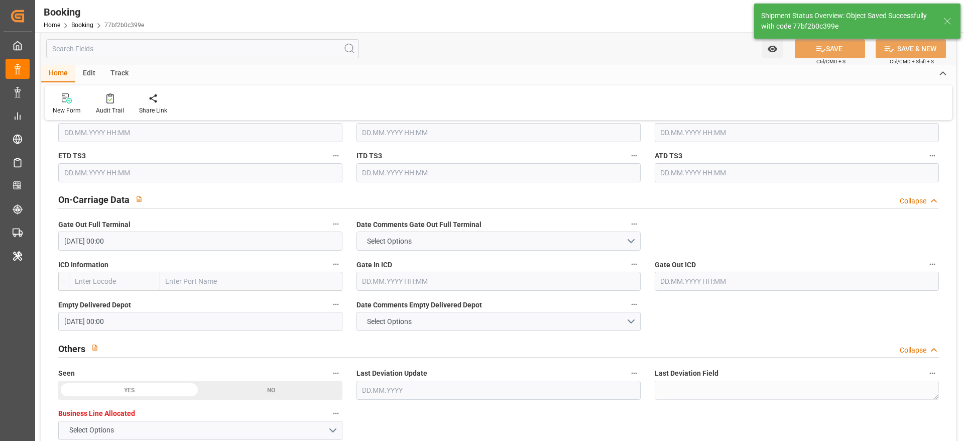
type textarea "NWC/UK [GEOGRAPHIC_DATA] / [GEOGRAPHIC_DATA]-AN"
type textarea "PolCountry-businessDivision-businessLine-"
type input "[DATE] 11:28"
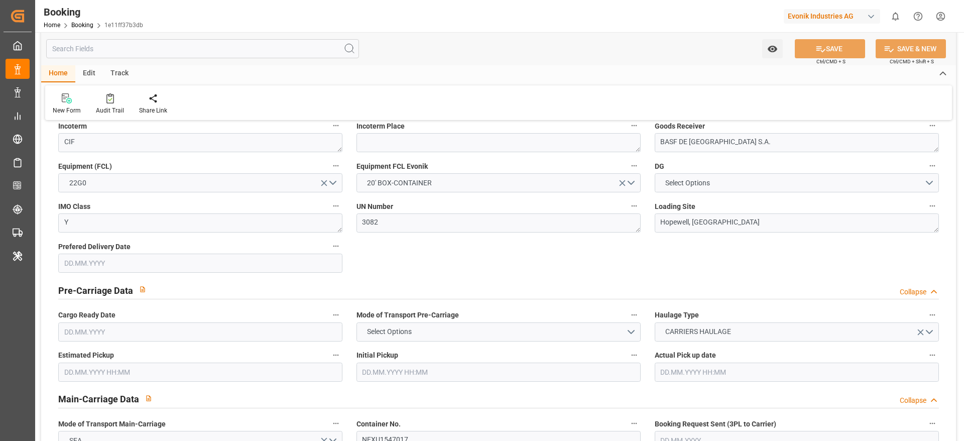
scroll to position [349, 0]
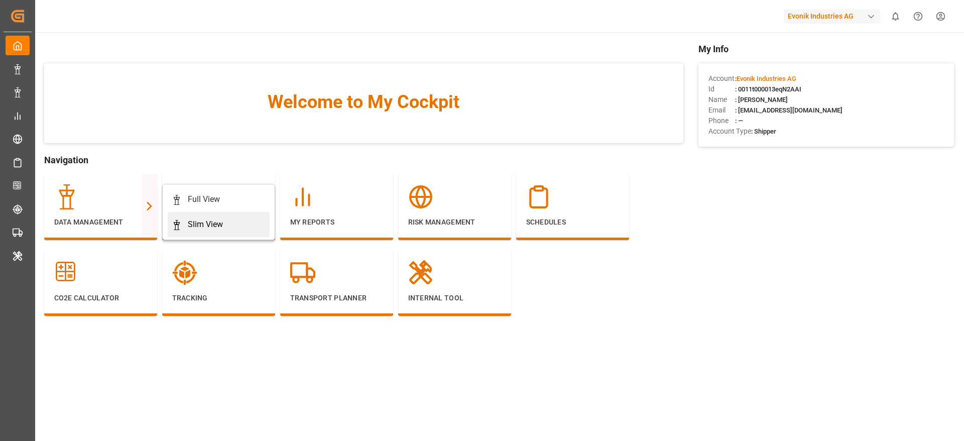
click at [191, 226] on div "Slim View" at bounding box center [205, 224] width 35 height 12
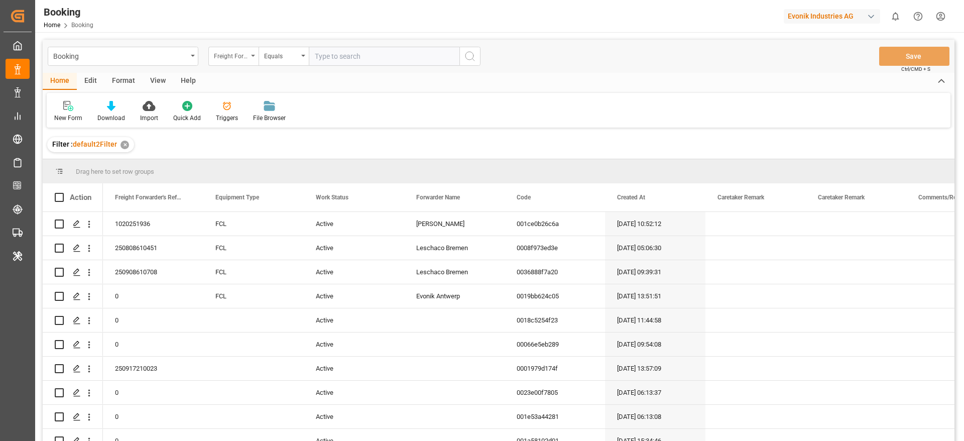
click at [247, 56] on div "Freight Forwarder's Reference No." at bounding box center [231, 55] width 34 height 12
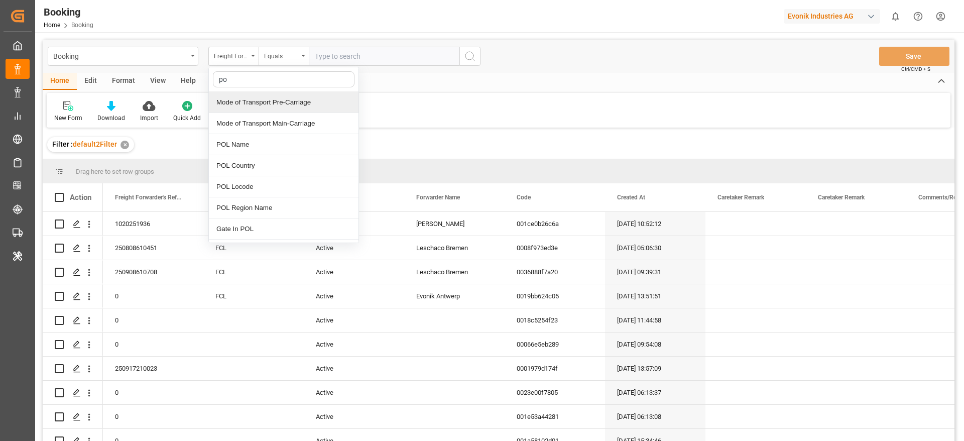
type input "pod"
click at [243, 96] on div "POD Name" at bounding box center [284, 102] width 150 height 21
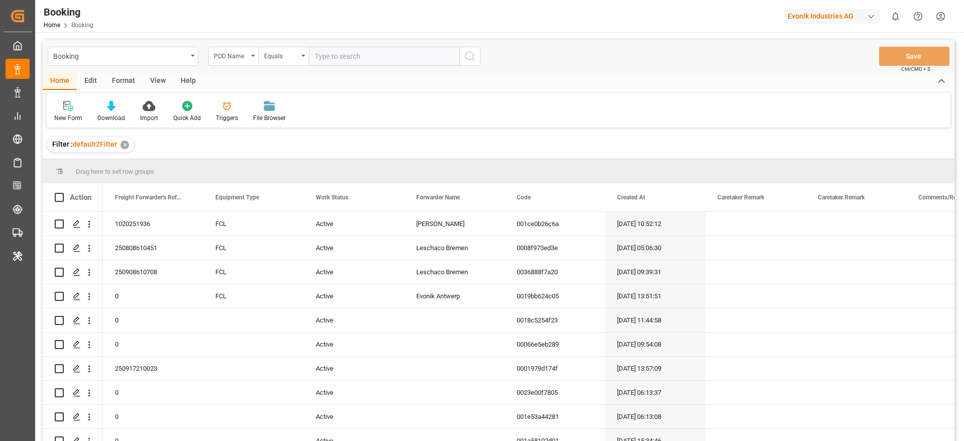
paste input "Aqaba"
click at [339, 57] on input "Aqaba" at bounding box center [384, 56] width 151 height 19
type input "Aqaba"
click at [463, 59] on button "search button" at bounding box center [469, 56] width 21 height 19
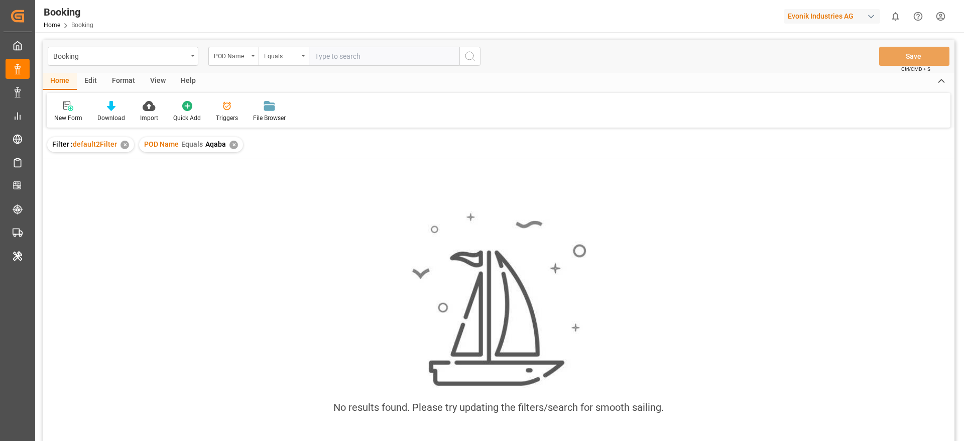
click at [233, 142] on div "✕" at bounding box center [233, 145] width 9 height 9
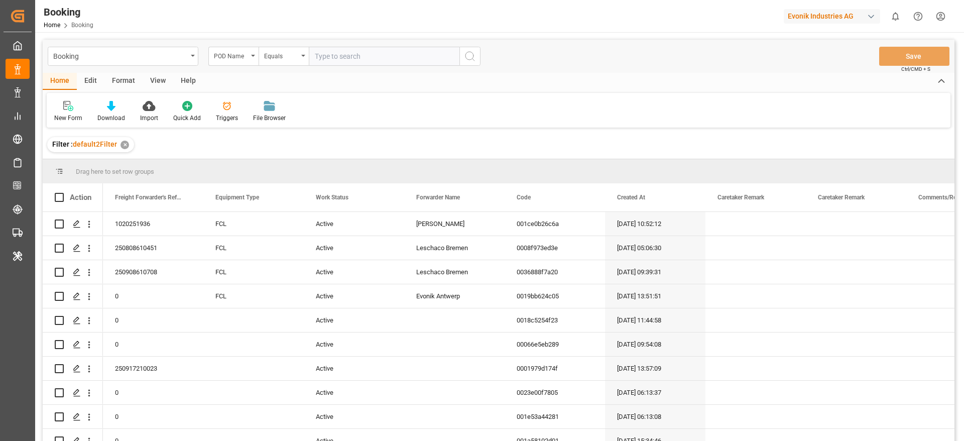
paste input "Al 'Aqabah"
click at [339, 50] on input "Al 'Aqabah" at bounding box center [384, 56] width 151 height 19
type input "Al 'Aqabah"
click at [467, 49] on button "search button" at bounding box center [469, 56] width 21 height 19
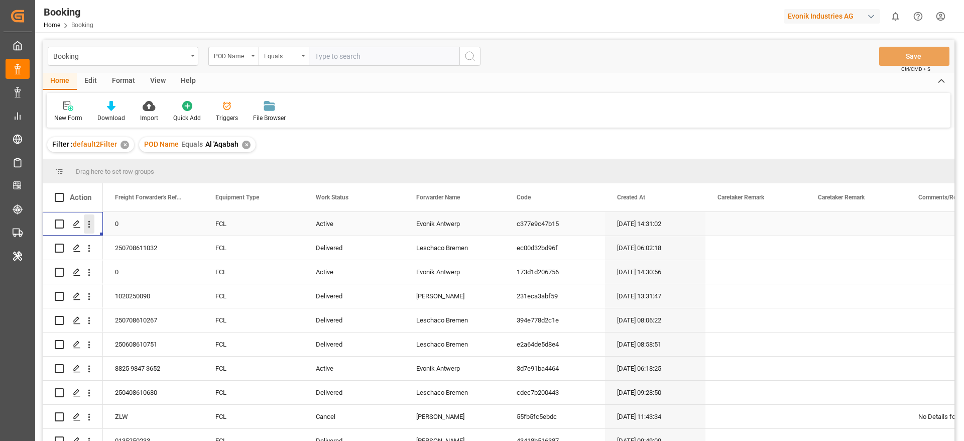
click at [91, 228] on icon "open menu" at bounding box center [89, 224] width 11 height 11
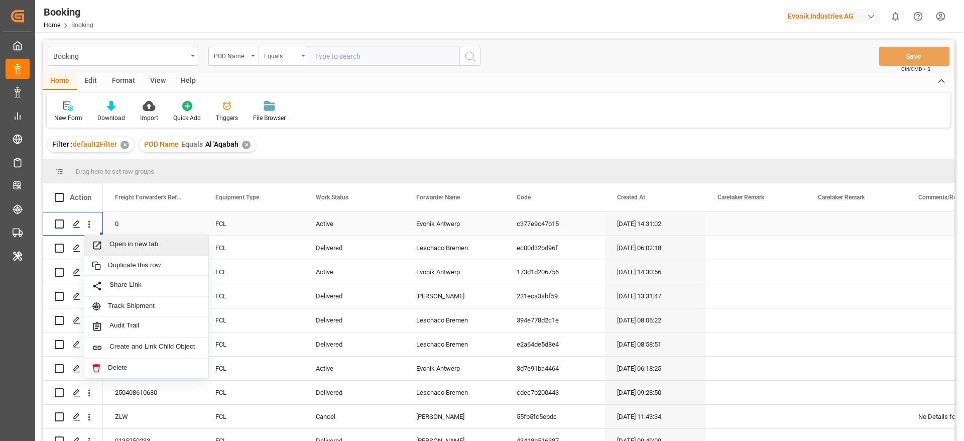
click at [119, 237] on div "Open in new tab" at bounding box center [146, 245] width 124 height 21
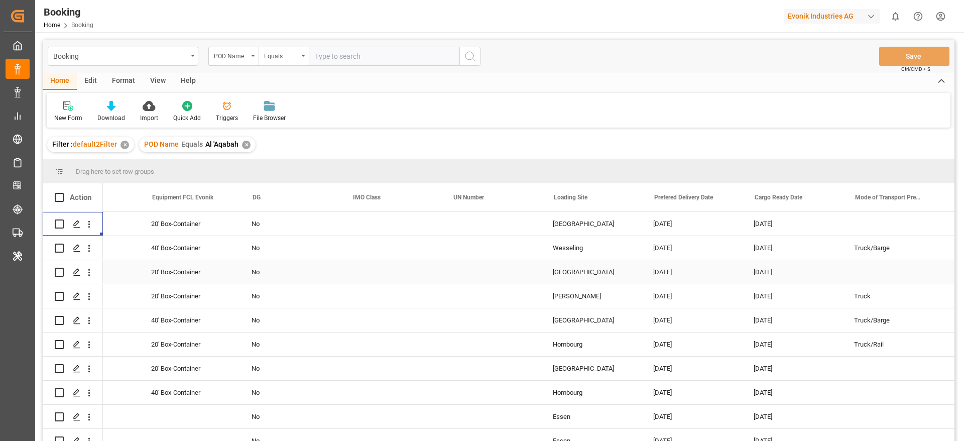
scroll to position [0, 2172]
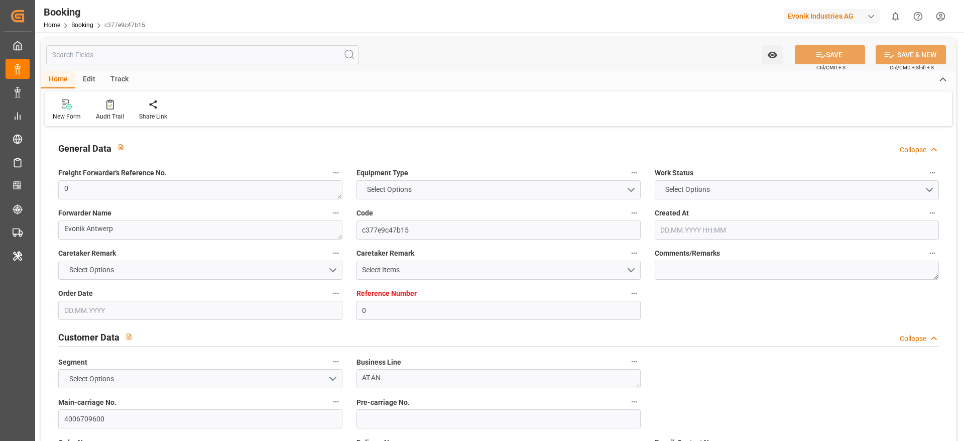
type input "0"
type input "Maersk"
type input "Maersk Line AS"
type input "NLRTM"
type input "JOAQJ"
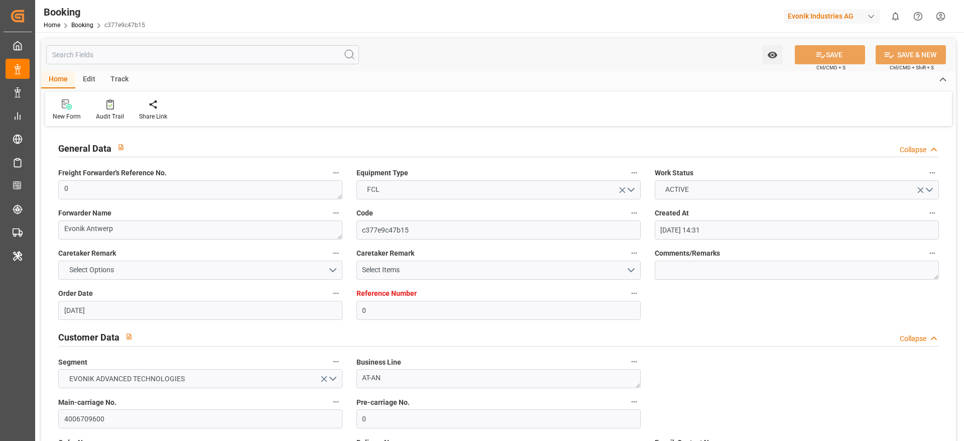
type input "[DATE] 14:31"
type input "[DATE]"
type input "[DATE] 00:00"
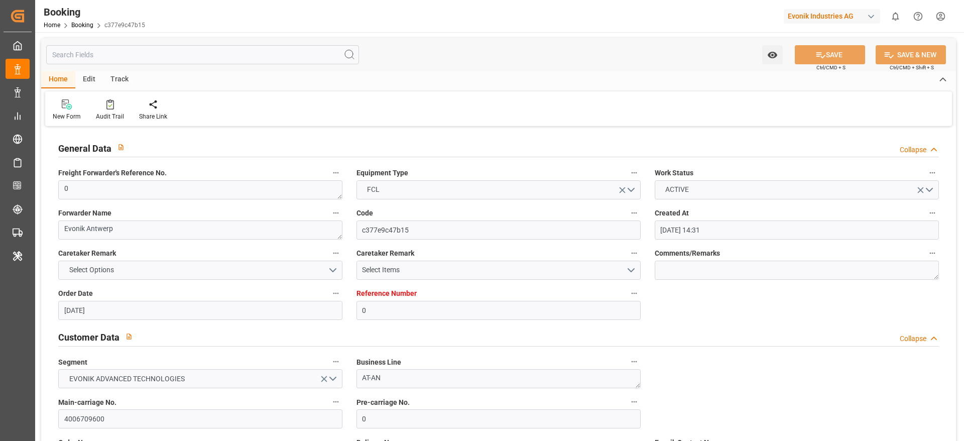
type input "[DATE] 12:49"
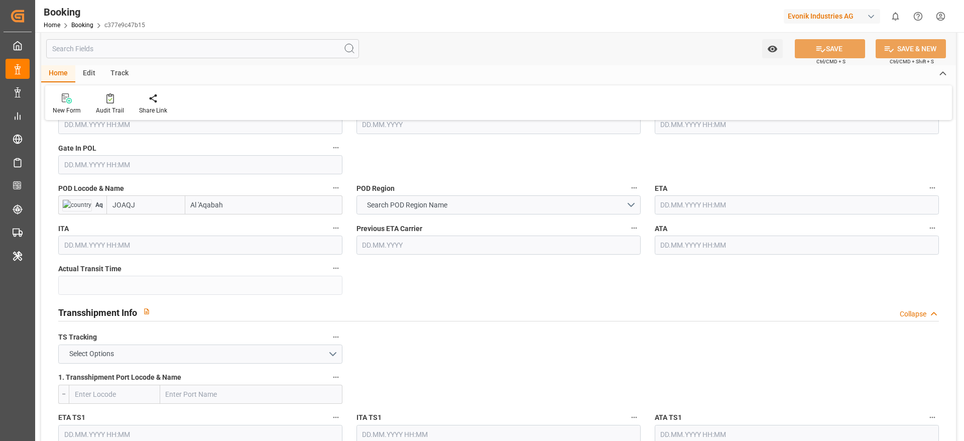
scroll to position [873, 0]
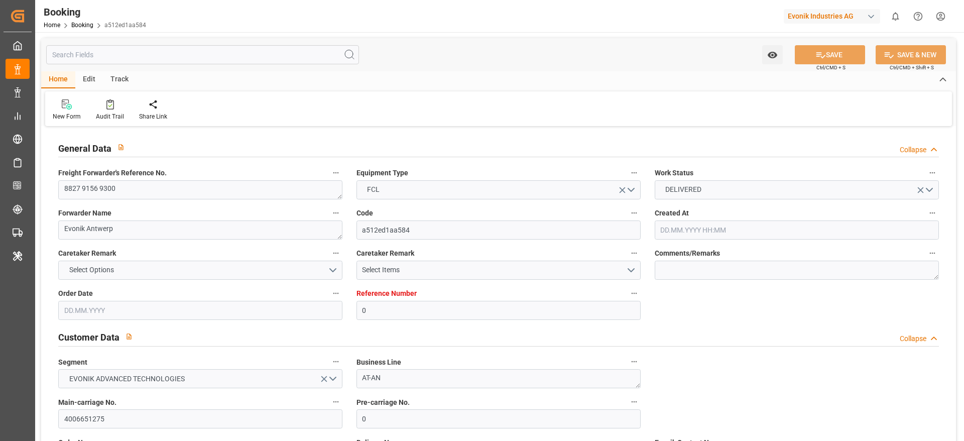
type input "0"
type input "9303766"
type input "Maersk"
type input "Maersk Line AS"
type input "BEANR"
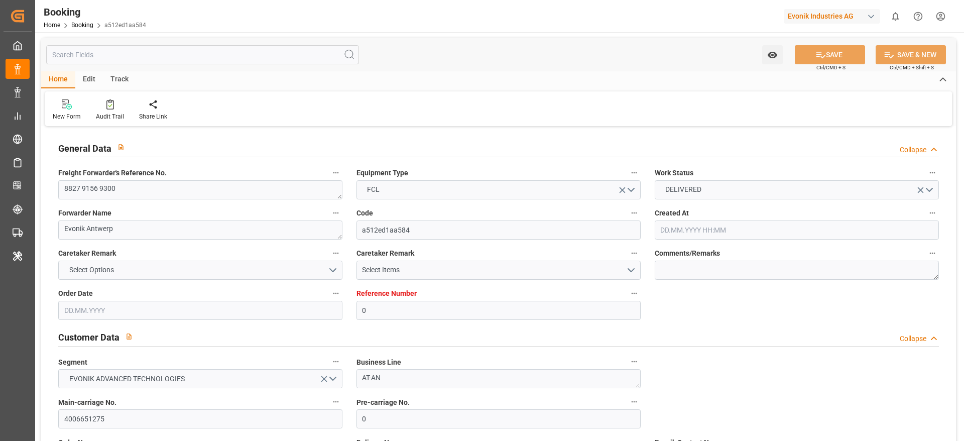
type input "JOAQB"
type input "25"
type input "ESALG"
type input "SAJED"
type input "[DATE] 08:20"
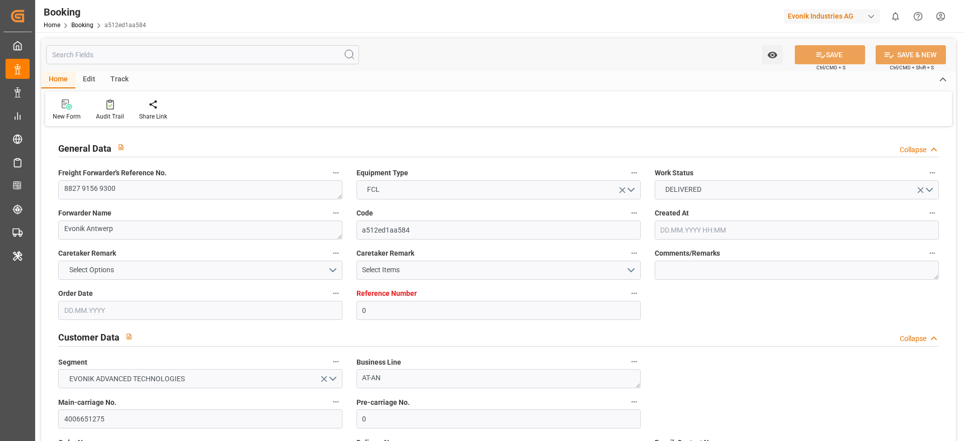
type input "[DATE]"
type input "[DATE] 00:00"
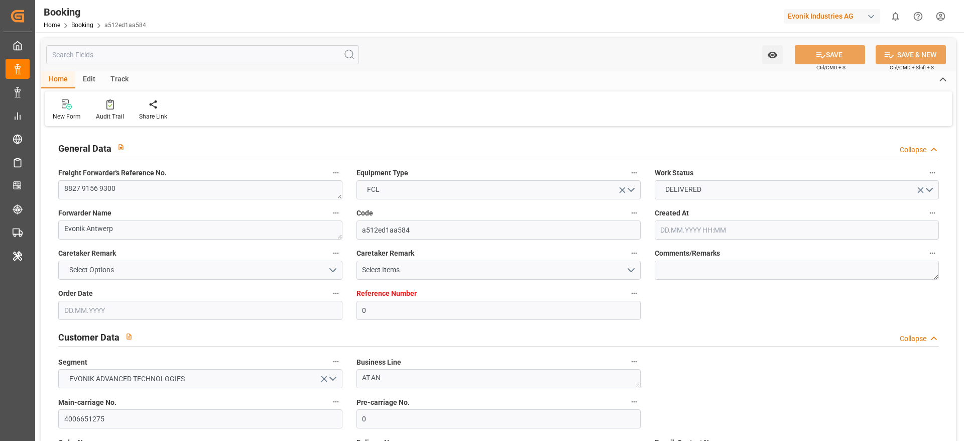
type input "[DATE] 00:00"
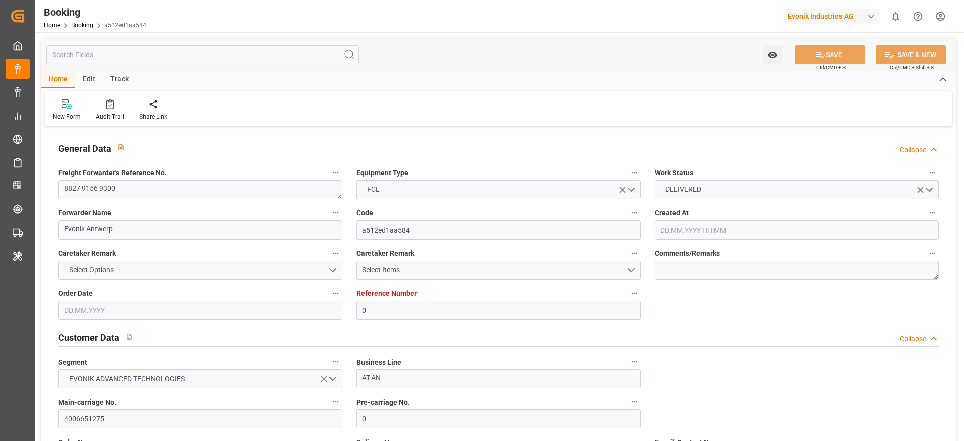
type input "[DATE] 00:00"
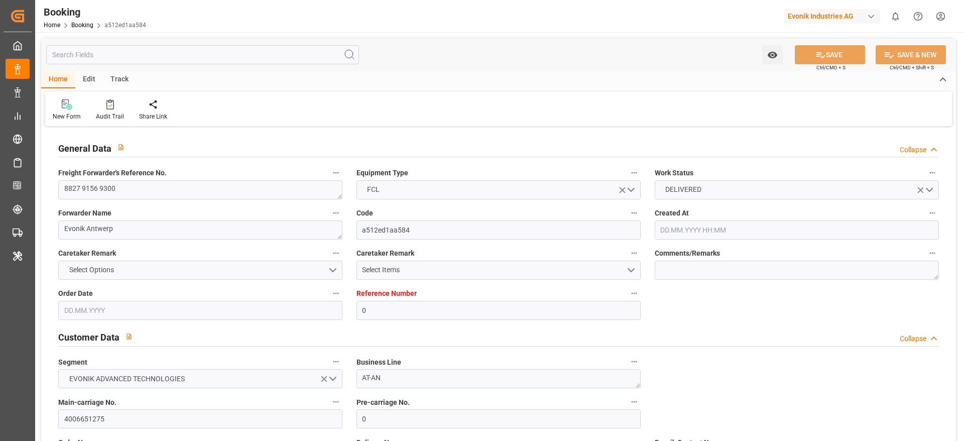
type input "[DATE] 00:00"
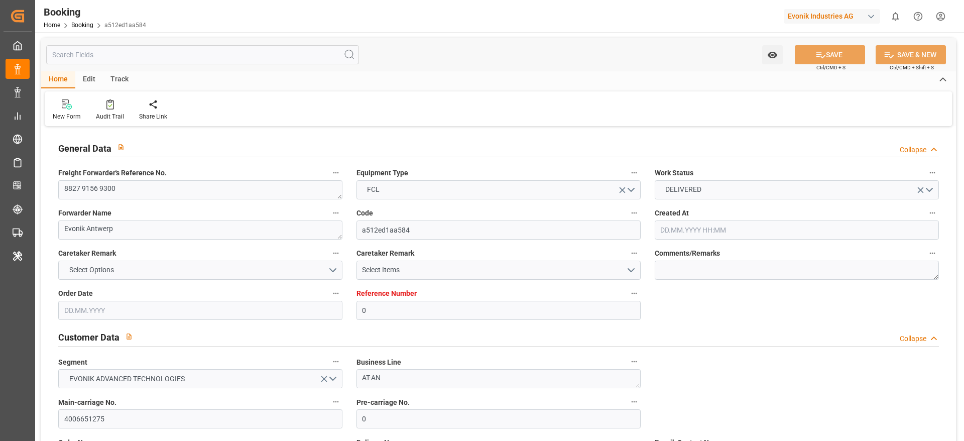
type input "[DATE] 00:00"
type input "[DATE] 11:25"
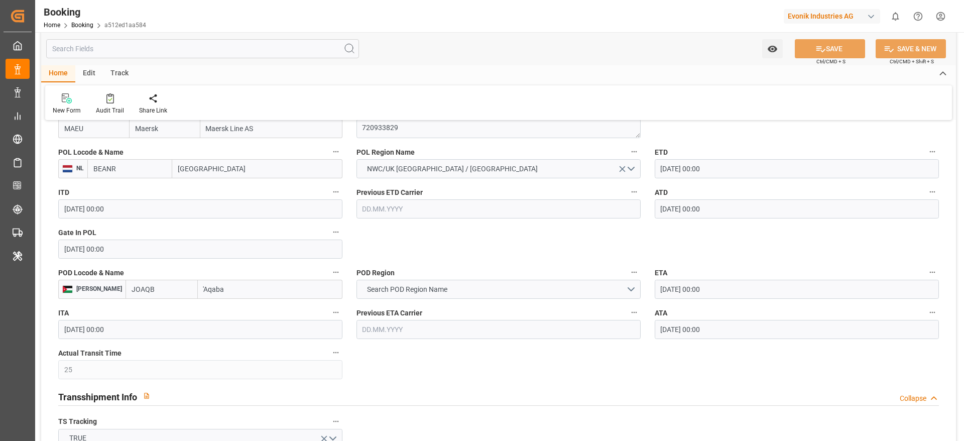
scroll to position [798, 0]
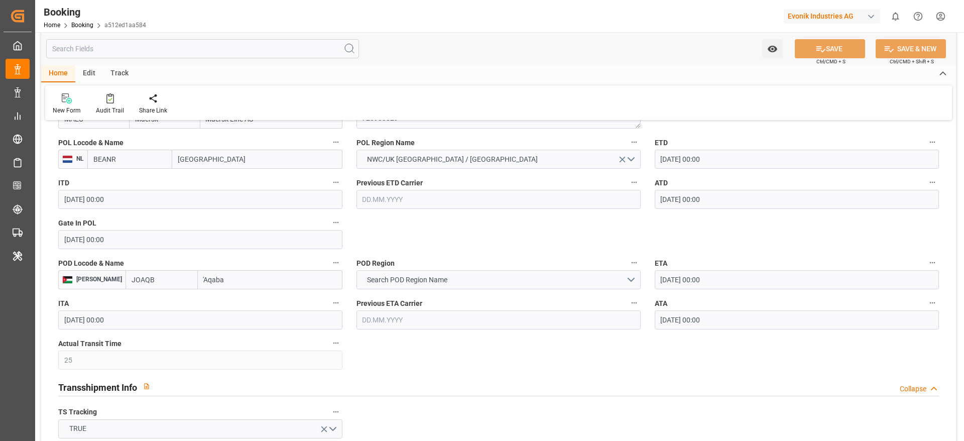
click at [125, 284] on input "JOAQB" at bounding box center [161, 279] width 72 height 19
click at [134, 300] on span "JOAQJ - Al 'Aqabah" at bounding box center [160, 302] width 57 height 8
type input "JOAQJ"
type input "Al 'Aqabah"
type input "JOAQJ"
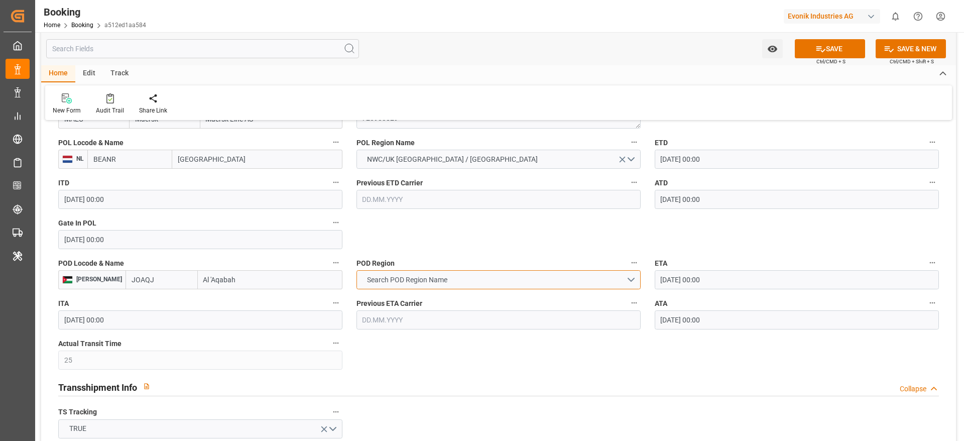
click at [379, 283] on span "Search POD Region Name" at bounding box center [407, 280] width 90 height 11
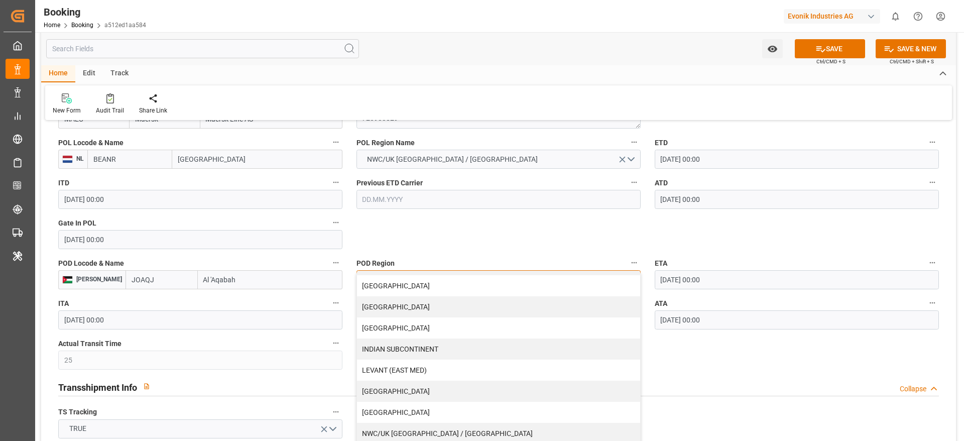
scroll to position [124, 0]
click at [382, 410] on div "[GEOGRAPHIC_DATA]" at bounding box center [498, 410] width 283 height 21
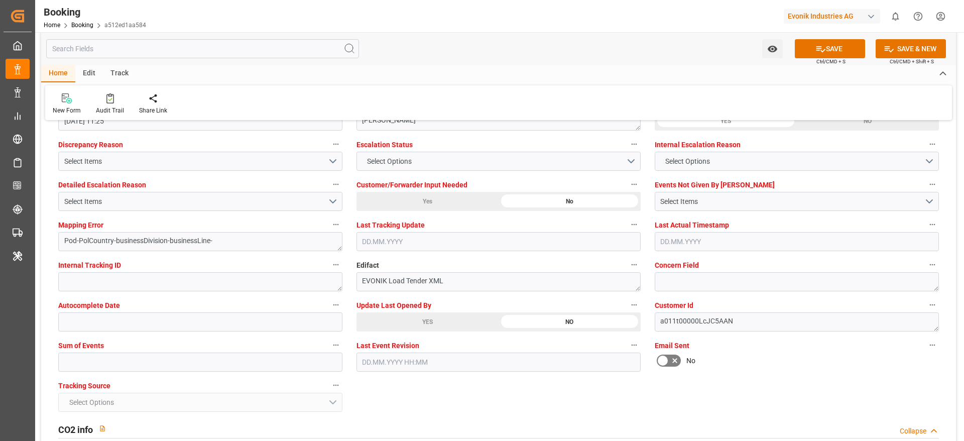
scroll to position [1882, 0]
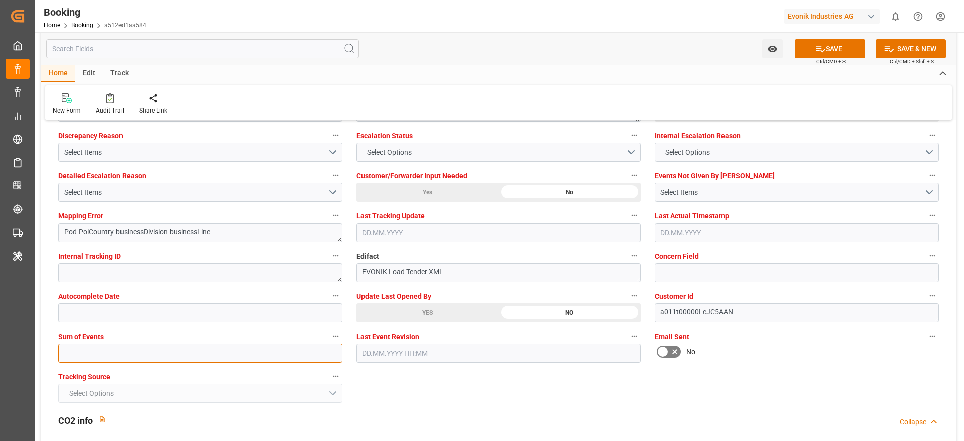
click at [83, 360] on input "text" at bounding box center [200, 352] width 284 height 19
type input "0"
click at [823, 51] on icon at bounding box center [820, 49] width 11 height 11
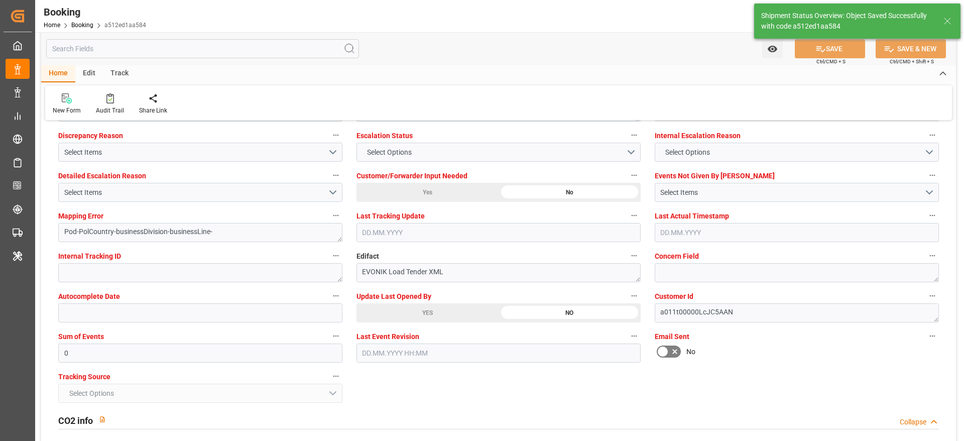
type textarea "NWC/UK [GEOGRAPHIC_DATA] / [GEOGRAPHIC_DATA]-AN"
type textarea "PolCountry-businessDivision-businessLine-"
type input "[DATE] 11:28"
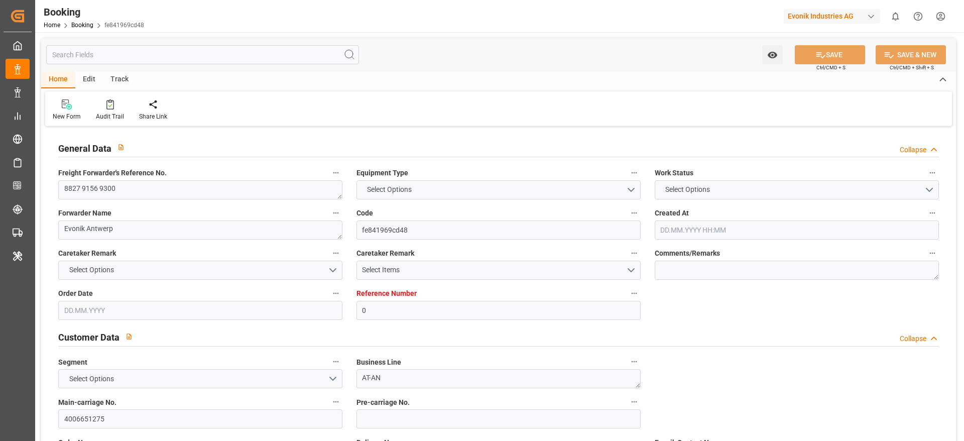
type input "0"
type input "9303766"
type input "Maersk"
type input "Maersk Line AS"
type input "BEANR"
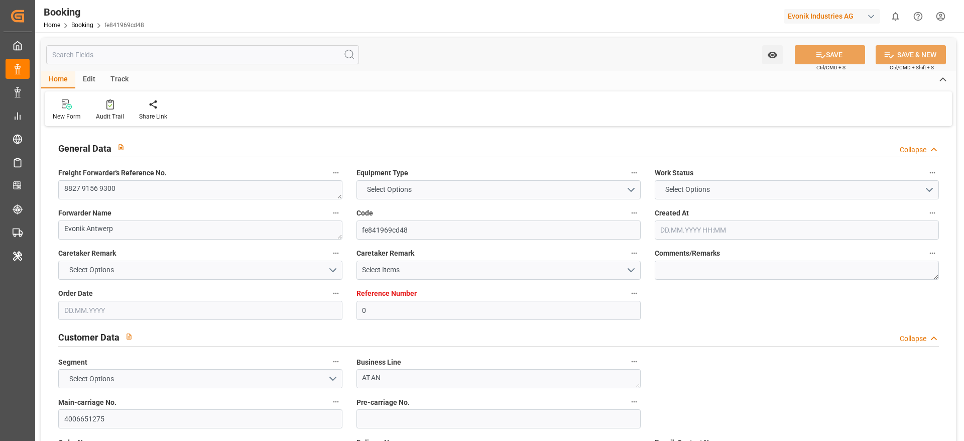
type input "JOAQB"
type input "25"
type input "ESALG"
type input "SAJED"
type input "[DATE] 08:20"
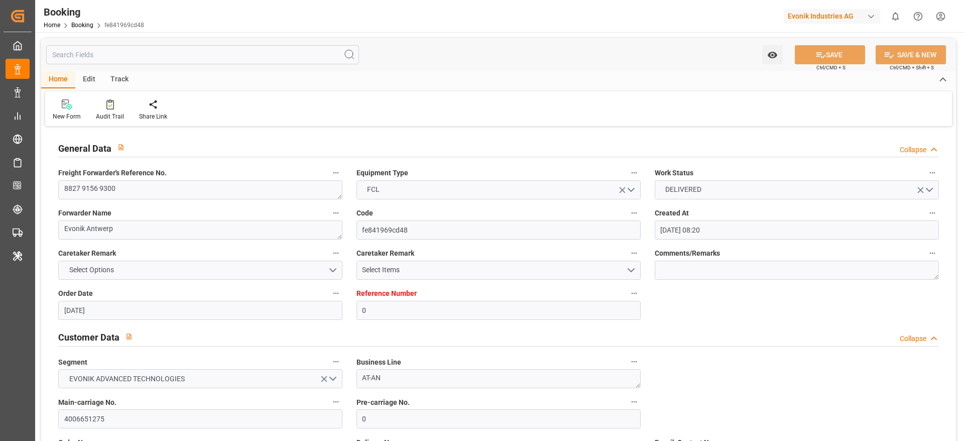
type input "[DATE]"
type input "[DATE] 00:00"
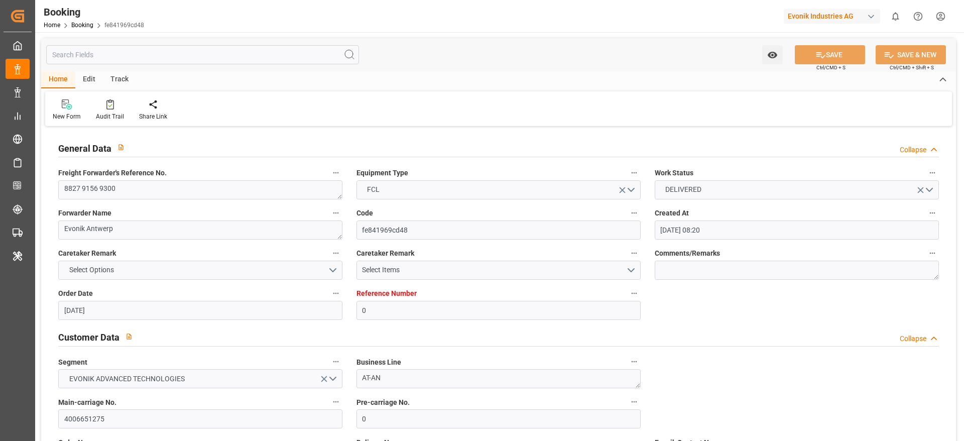
type input "[DATE] 00:00"
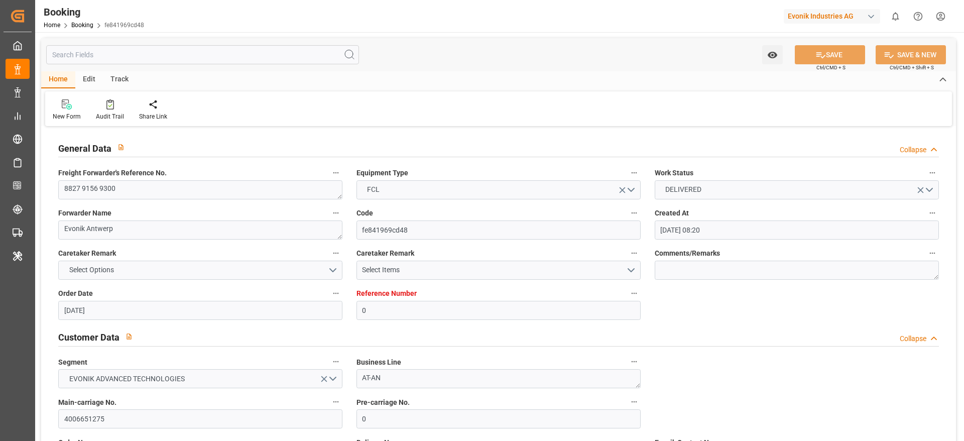
type input "[DATE] 00:00"
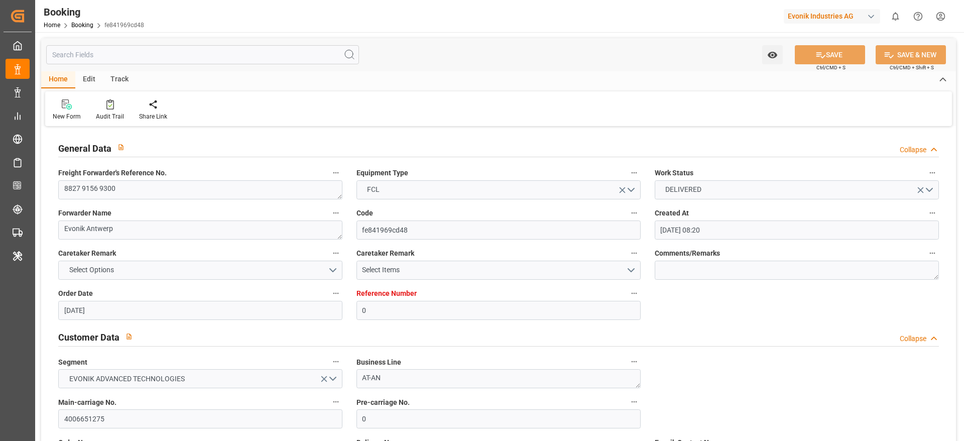
type input "[DATE] 00:00"
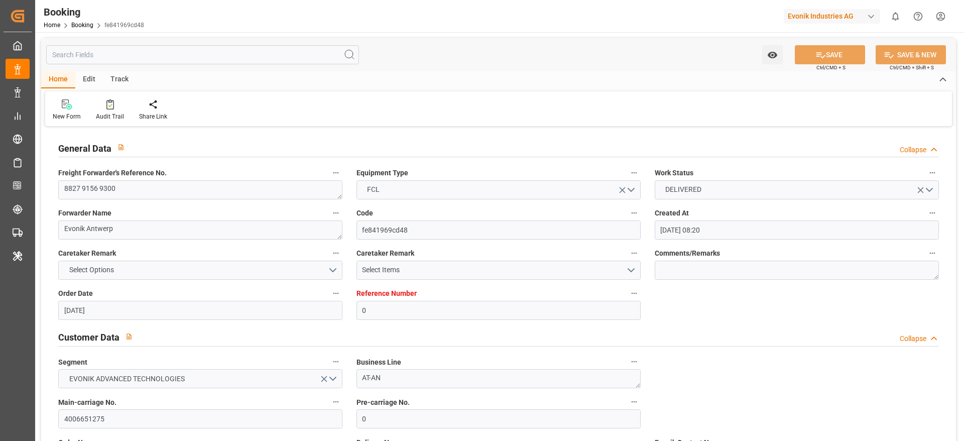
type input "[DATE] 00:00"
type input "[DATE] 11:25"
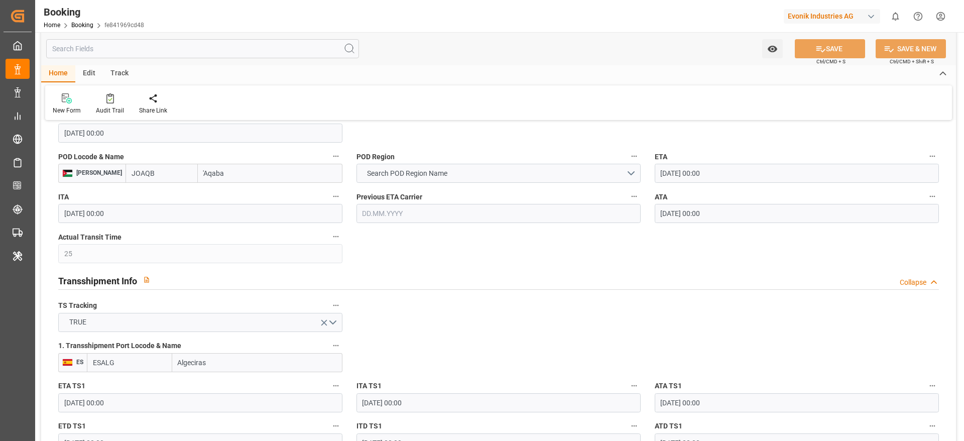
scroll to position [875, 0]
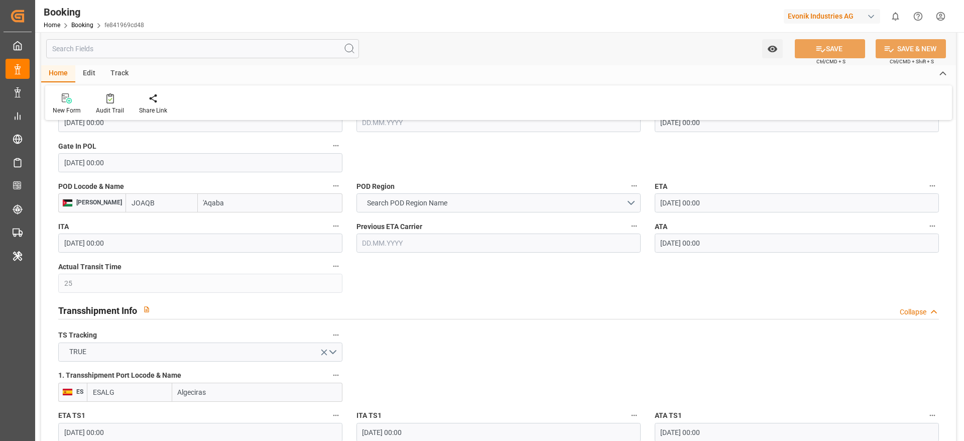
click at [137, 208] on input "JOAQB" at bounding box center [161, 202] width 72 height 19
click at [132, 224] on span "JOAQJ - Al 'Aqabah" at bounding box center [160, 225] width 57 height 8
type input "JOAQJ"
type input "Al 'Aqabah"
type input "JOAQJ"
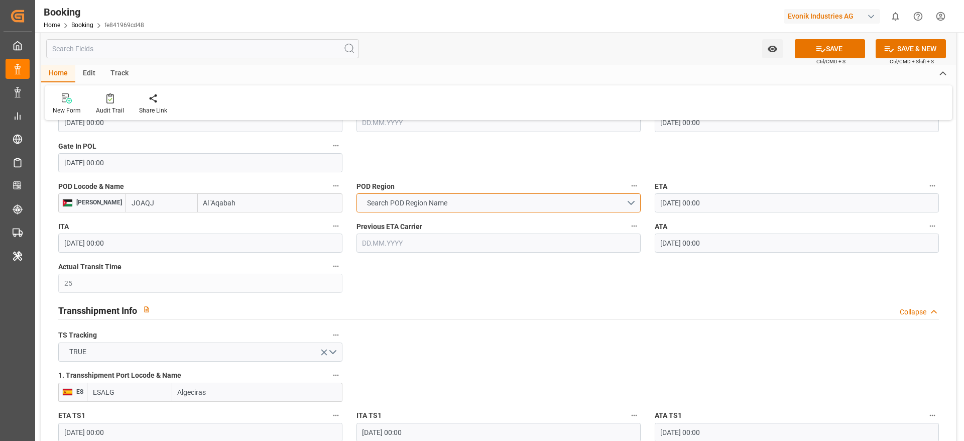
click at [389, 198] on span "Search POD Region Name" at bounding box center [407, 203] width 90 height 11
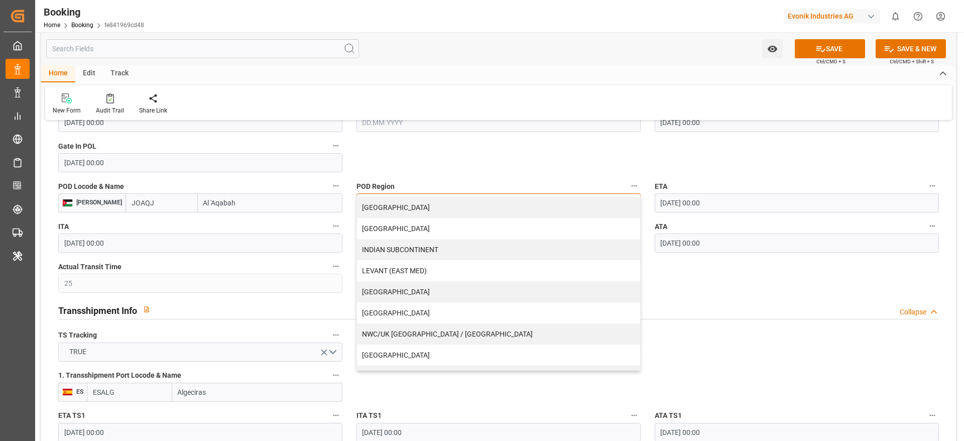
scroll to position [204, 0]
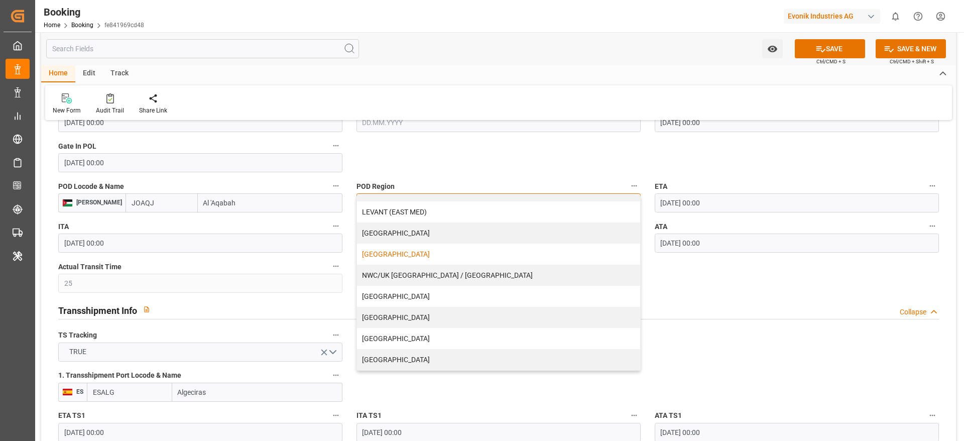
click at [398, 251] on div "[GEOGRAPHIC_DATA]" at bounding box center [498, 253] width 283 height 21
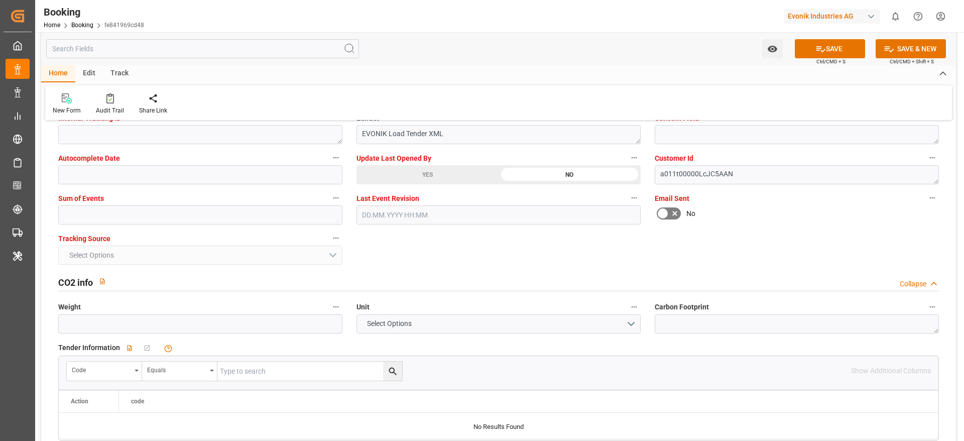
scroll to position [2012, 0]
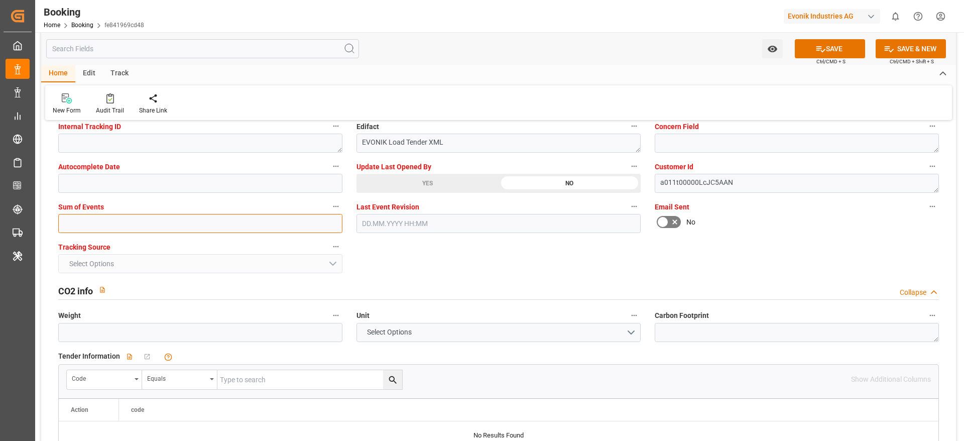
click at [138, 218] on input "text" at bounding box center [200, 223] width 284 height 19
type input "0"
click at [809, 49] on button "SAVE" at bounding box center [830, 48] width 70 height 19
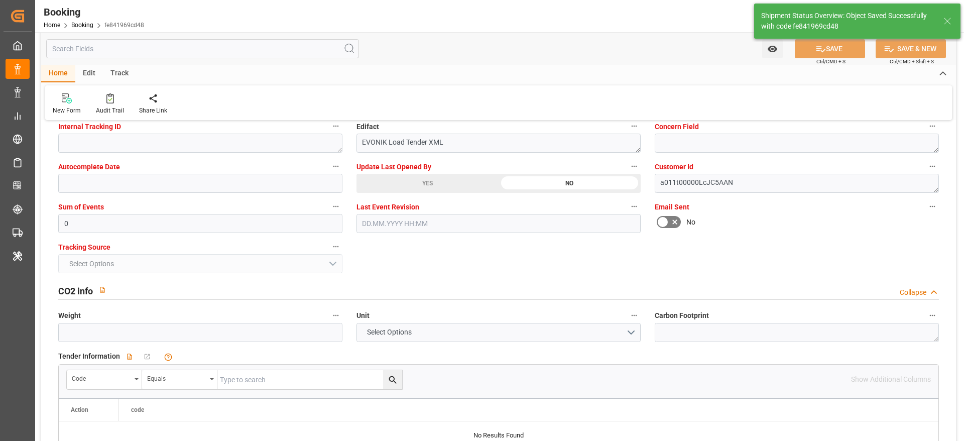
type textarea "NWC/UK [GEOGRAPHIC_DATA] / [GEOGRAPHIC_DATA]-AN"
type textarea "PolCountry-businessDivision-businessLine-"
type input "[DATE] 11:28"
click at [425, 0] on html "Created by potrace 1.15, written by Peter Selinger 2001-2017 Created by potrace…" at bounding box center [482, 220] width 964 height 441
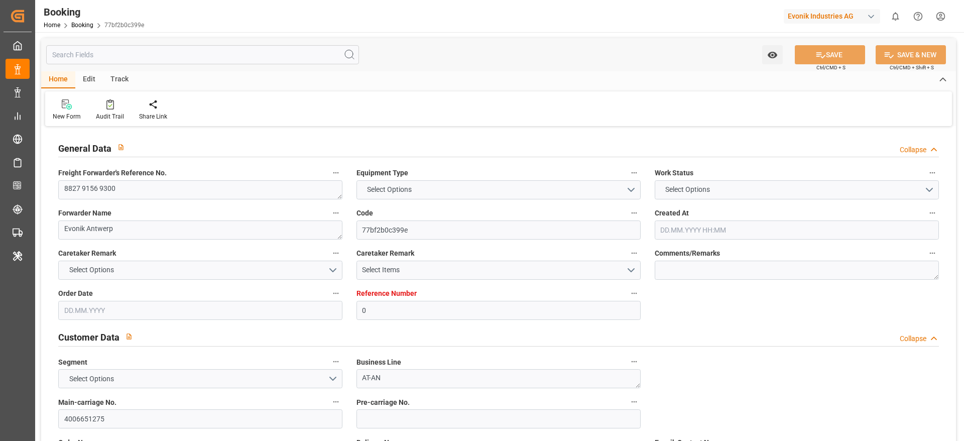
type input "0"
type input "9303766"
type input "Maersk"
type input "Maersk Line AS"
type input "BEANR"
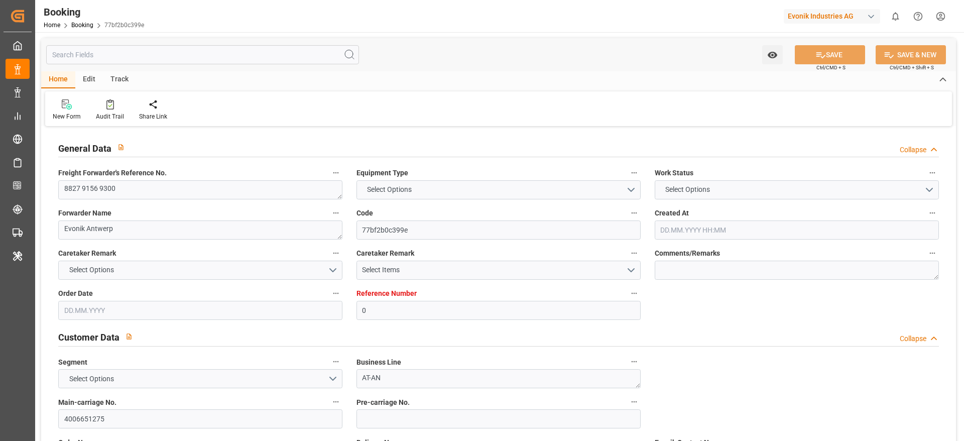
type input "JOAQJ"
type input "25"
type input "ESALG"
type input "SAJED"
type input "04.07.2025 08:20"
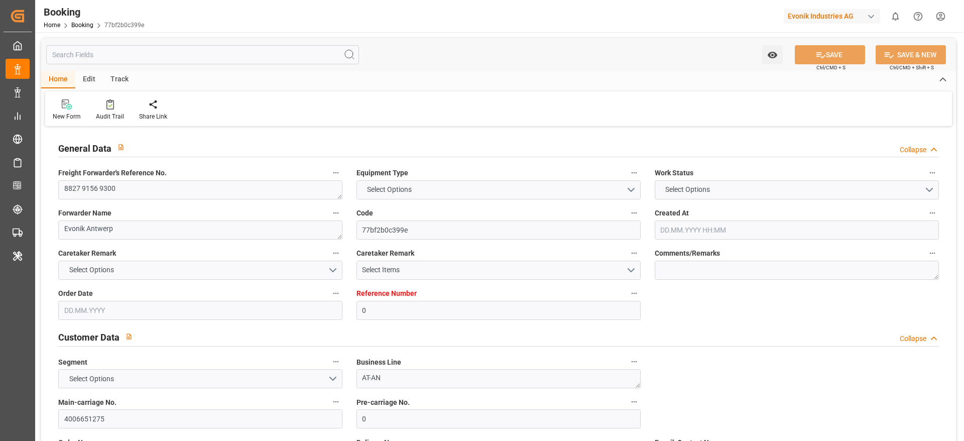
type input "04.07.2025"
type input "10.08.2025"
type input "08.07.2025"
type input "18.07.2025 00:00"
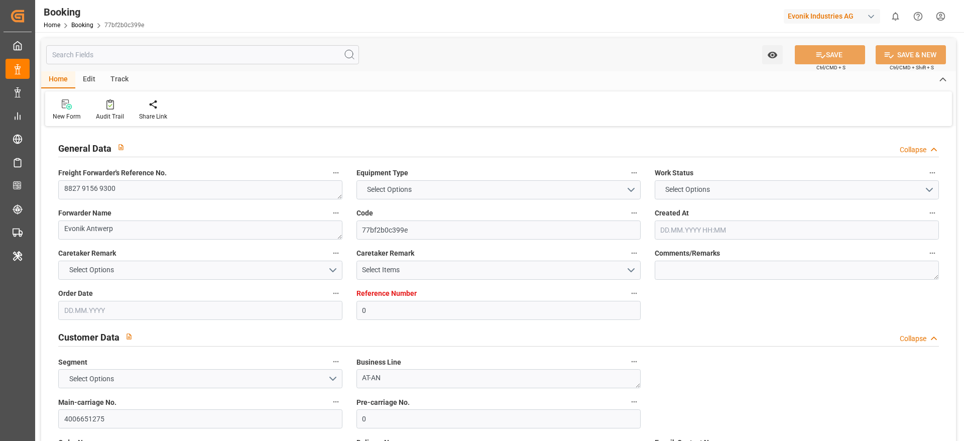
type input "18.07.2025 00:00"
type input "10.07.2025 00:00"
type input "12.08.2025 00:00"
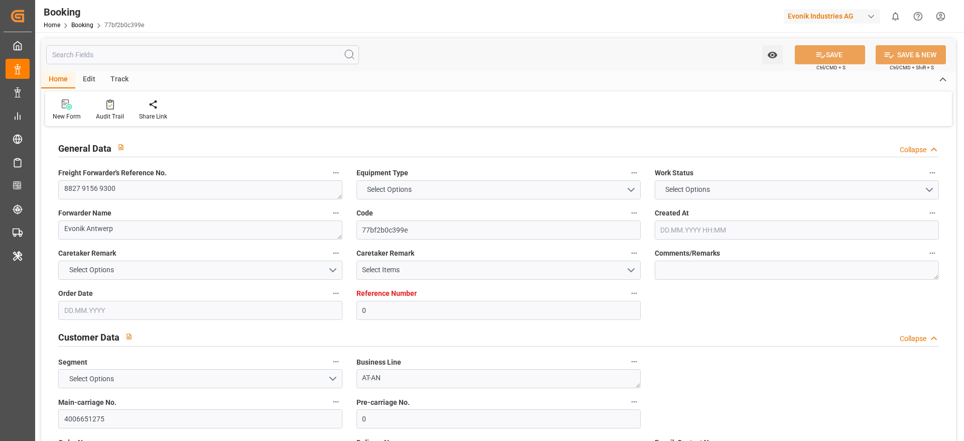
type input "26.07.2025 00:00"
type input "29.07.2025 00:00"
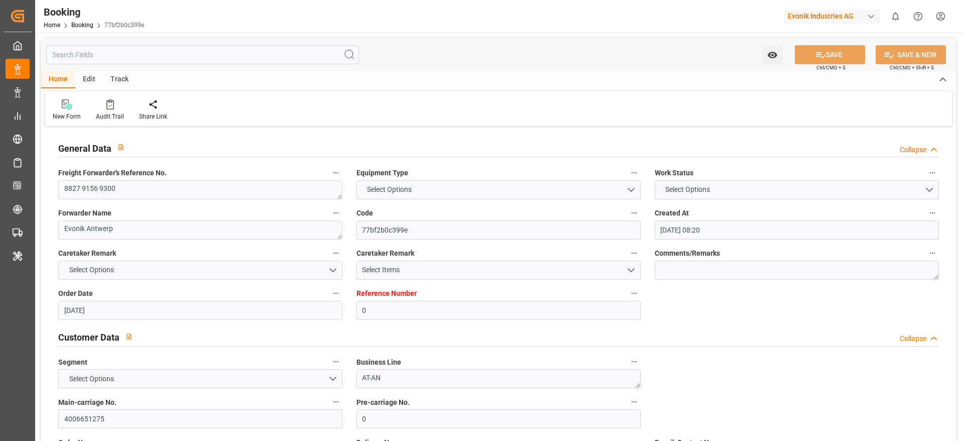
type input "29.07.2025 00:00"
type input "07.08.2025 00:00"
type input "09.08.2025 00:00"
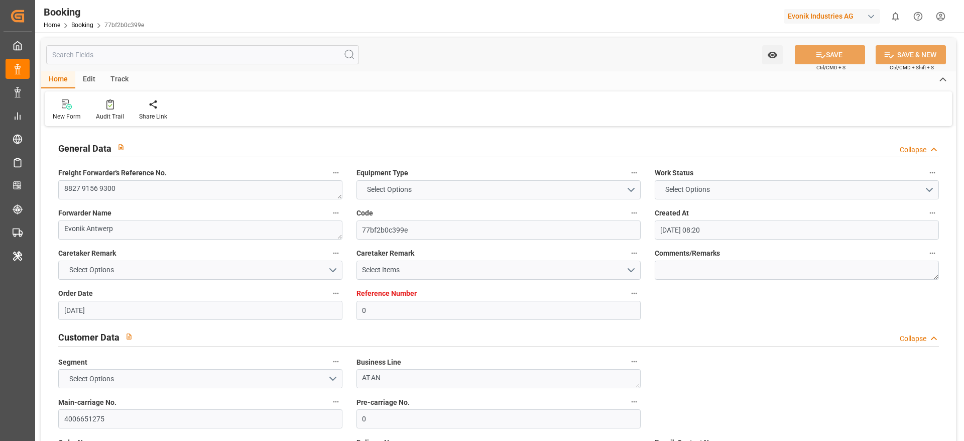
type input "09.08.2025 00:00"
type input "15.08.2025 00:00"
type input "17.08.2025 00:00"
type input "16.09.2025 11:28"
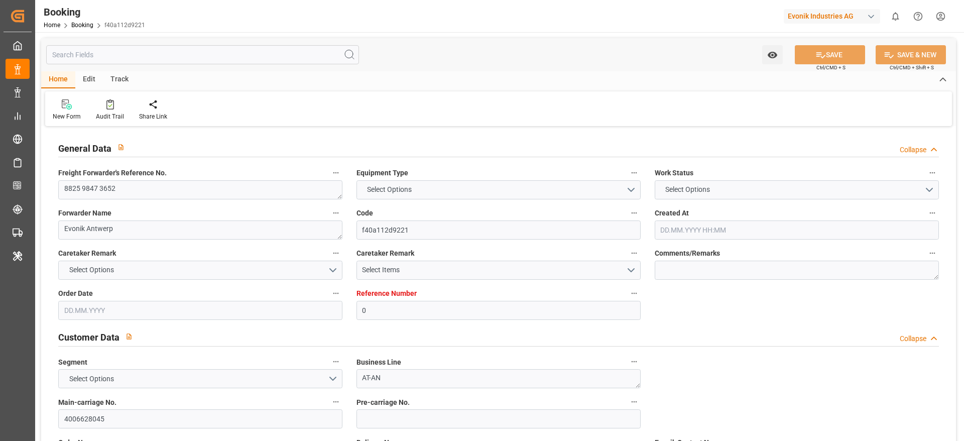
type input "0"
type input "Maersk"
type input "Maersk Line AS"
type input "NLRTM"
type input "JOAQB"
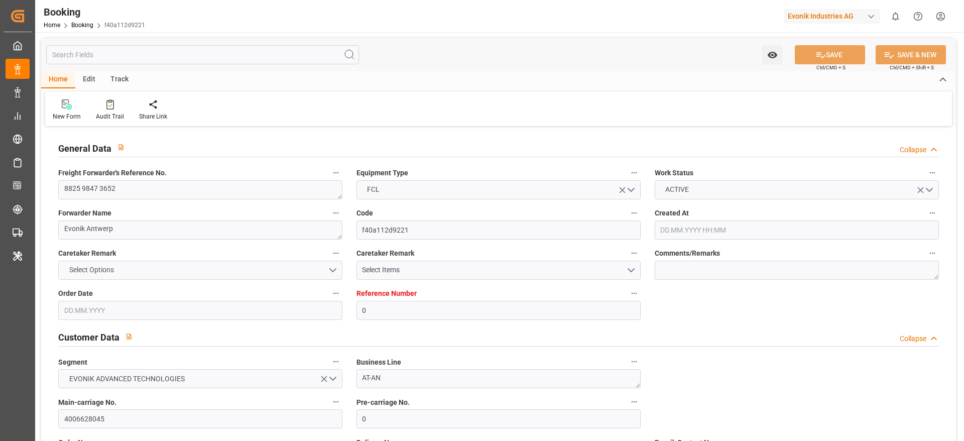
type input "[DATE] 12:44"
type input "[DATE]"
type input "[DATE] 06:25"
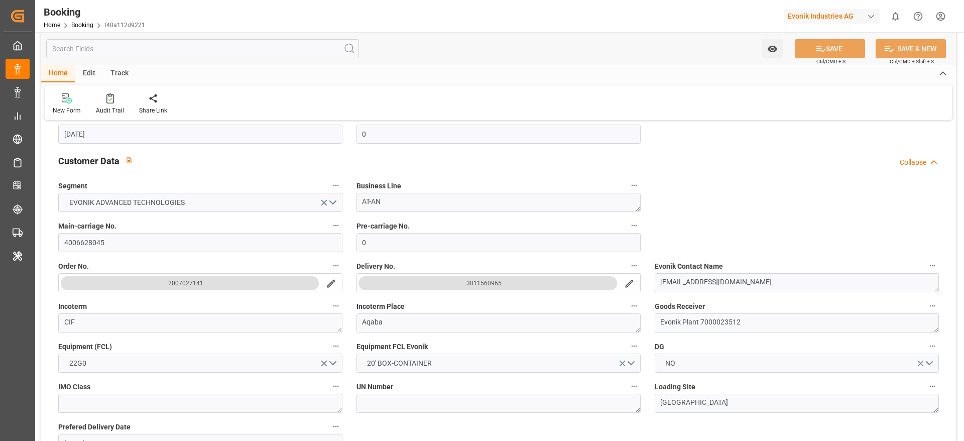
scroll to position [179, 0]
click at [114, 247] on input "4006628045" at bounding box center [200, 239] width 284 height 19
click at [509, 220] on label "Pre-carriage No." at bounding box center [498, 223] width 284 height 14
click at [627, 220] on button "Pre-carriage No." at bounding box center [633, 222] width 13 height 13
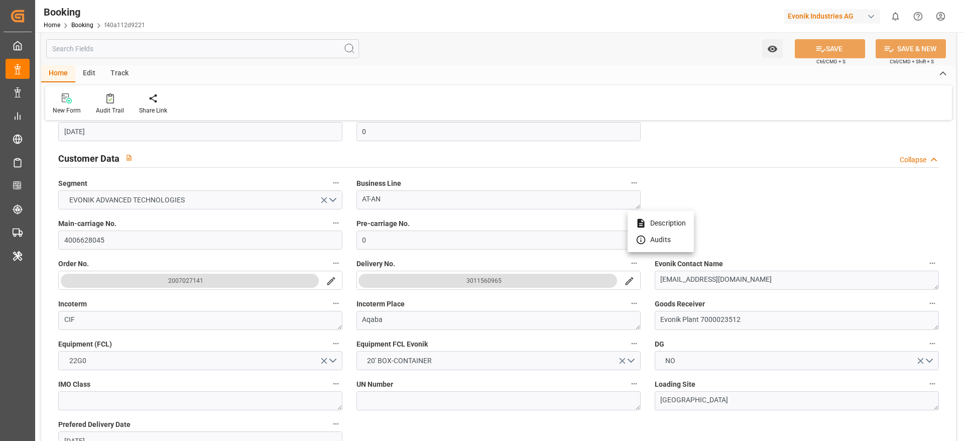
click at [525, 310] on div at bounding box center [482, 220] width 964 height 441
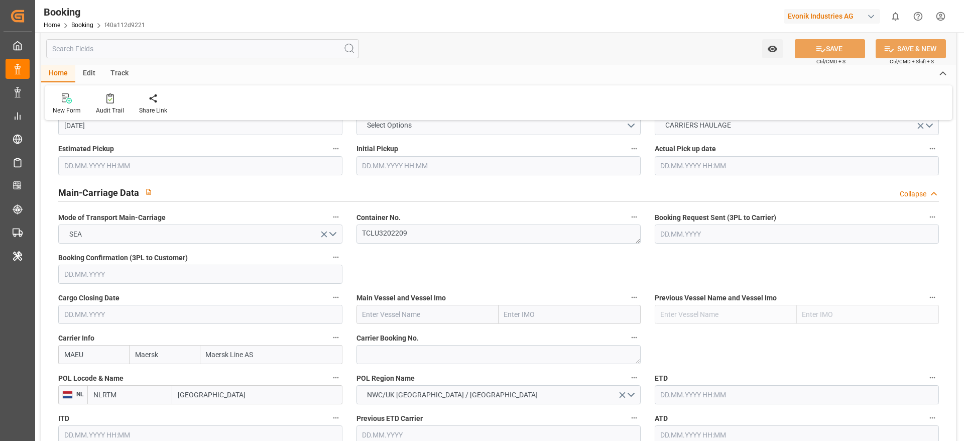
scroll to position [641, 0]
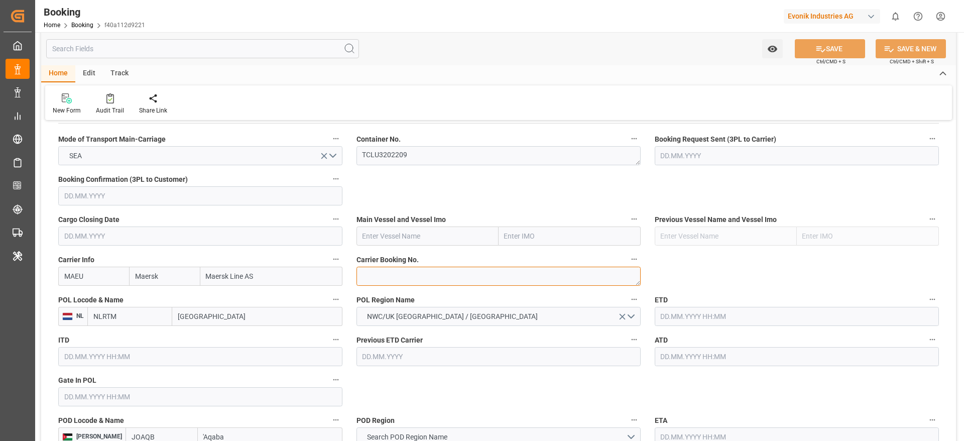
paste textarea "720893514"
click at [374, 283] on textarea at bounding box center [498, 276] width 284 height 19
paste textarea "VUOKSI MAERSK"
type textarea "720893514VUOKSI MAERSK"
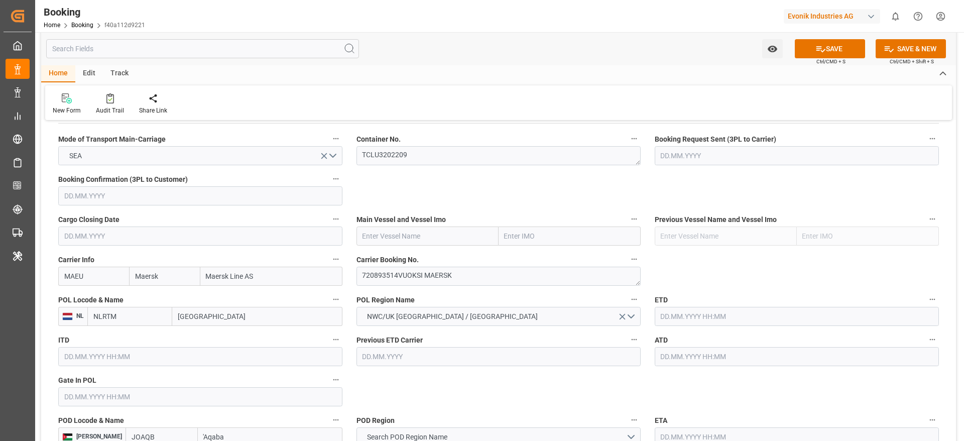
paste input "VUOKSI MAERSK"
click at [399, 233] on input "VUOKSI MAERSK" at bounding box center [427, 235] width 142 height 19
click at [411, 249] on div "VUOKSI MAERSK - 9775775" at bounding box center [405, 258] width 97 height 23
type input "VUOKSI MAERSK"
type input "9775775"
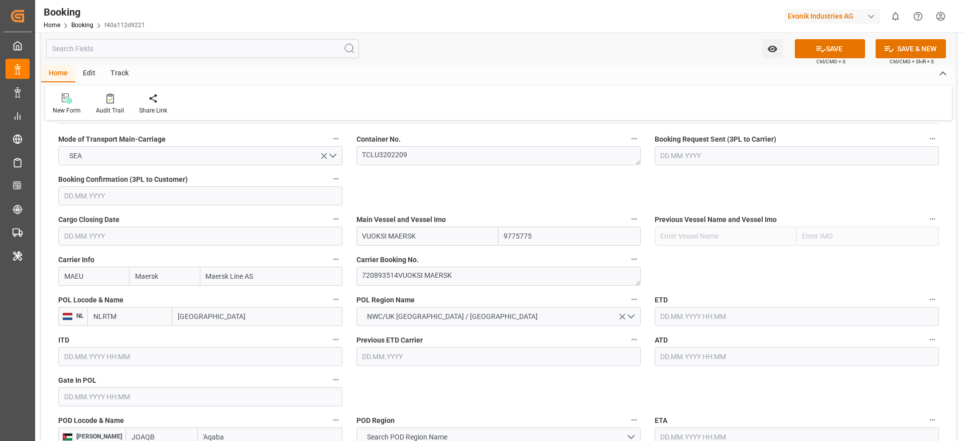
type input "VUOKSI MAERSK"
drag, startPoint x: 399, startPoint y: 274, endPoint x: 458, endPoint y: 274, distance: 59.2
click at [458, 274] on textarea "720893514VUOKSI MAERSK" at bounding box center [498, 276] width 284 height 19
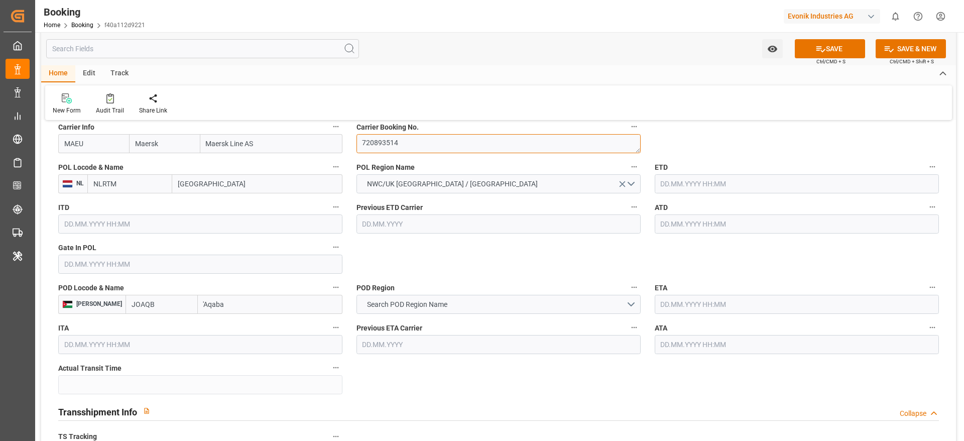
scroll to position [780, 0]
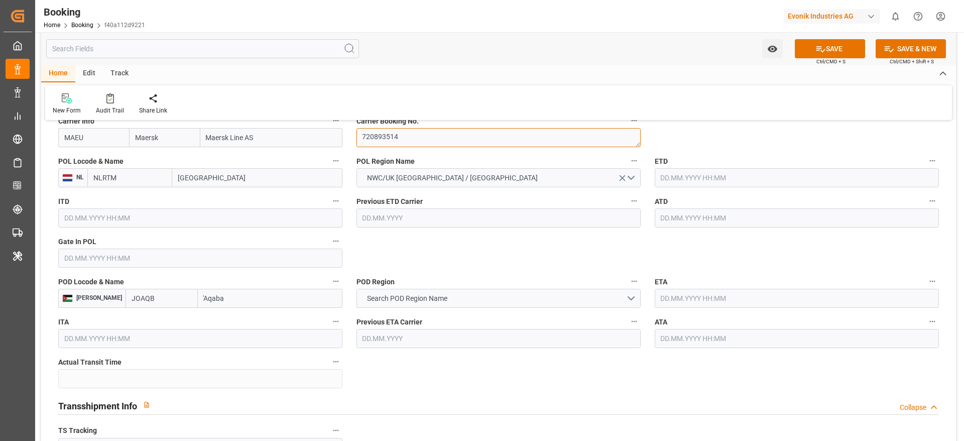
type textarea "720893514"
click at [127, 303] on input "JOAQB" at bounding box center [161, 298] width 72 height 19
click at [135, 317] on span "JOAQJ - Al 'Aqabah" at bounding box center [160, 320] width 57 height 8
type input "JOAQJ"
type input "Al 'Aqabah"
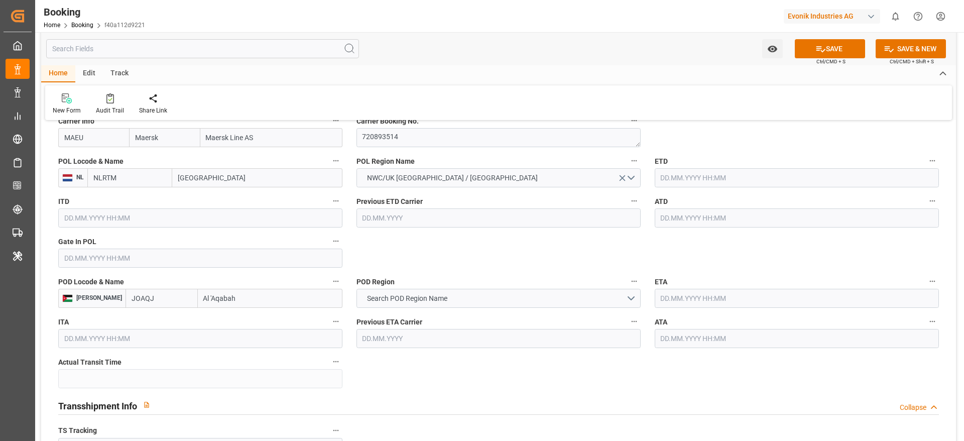
type input "JOAQJ"
click at [410, 298] on span "Search POD Region Name" at bounding box center [407, 298] width 90 height 11
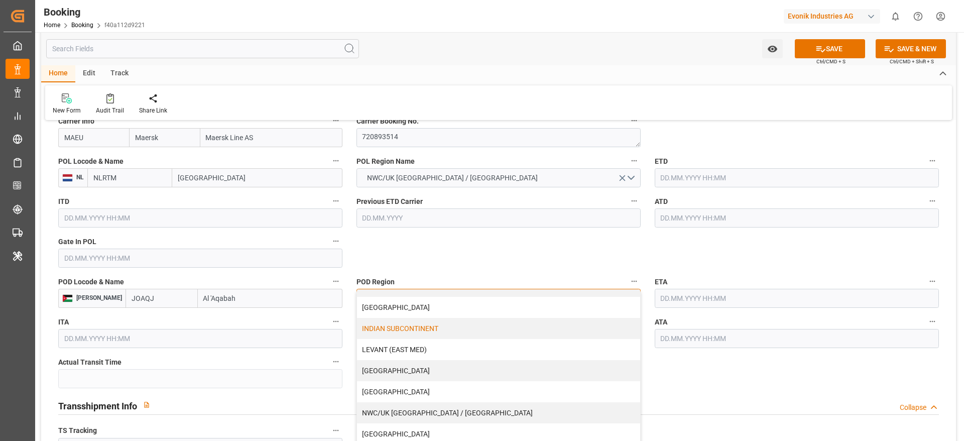
scroll to position [163, 0]
click at [390, 390] on div "[GEOGRAPHIC_DATA]" at bounding box center [498, 391] width 283 height 21
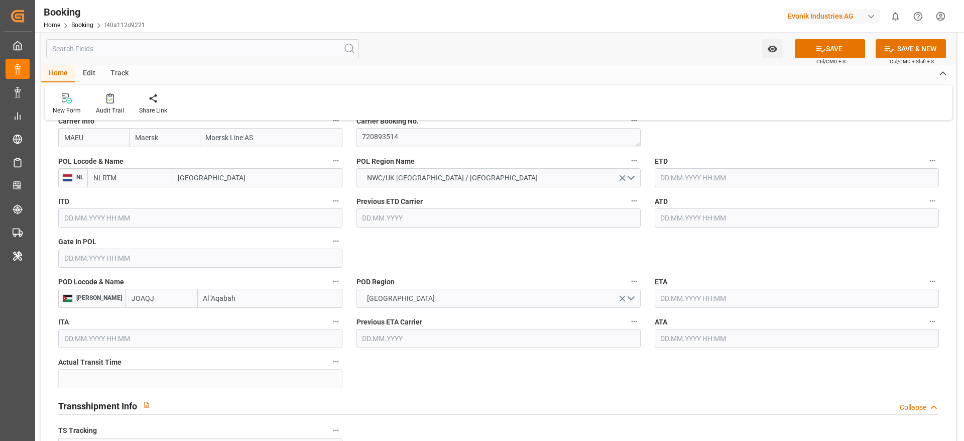
click at [87, 260] on input "text" at bounding box center [200, 257] width 284 height 19
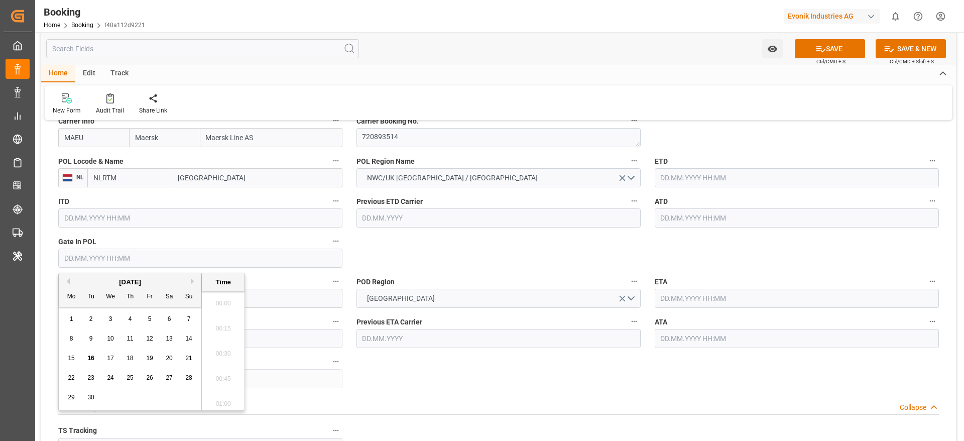
scroll to position [1660, 0]
click at [68, 284] on div "[DATE]" at bounding box center [130, 282] width 143 height 10
click at [68, 279] on button "Previous Month" at bounding box center [67, 281] width 6 height 6
click at [131, 321] on span "3" at bounding box center [131, 318] width 4 height 7
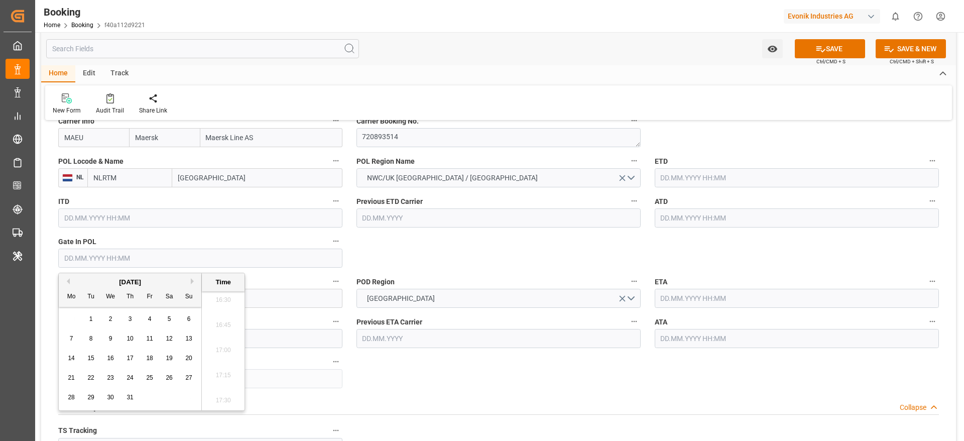
type input "[DATE] 00:00"
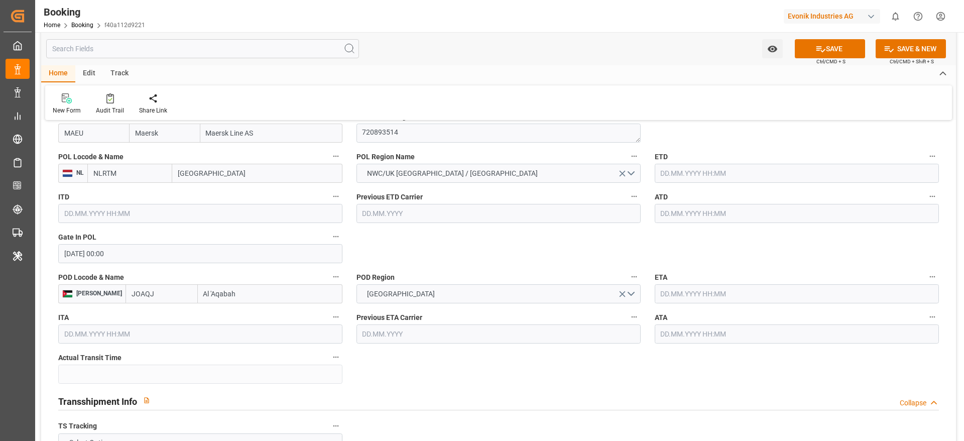
scroll to position [785, 0]
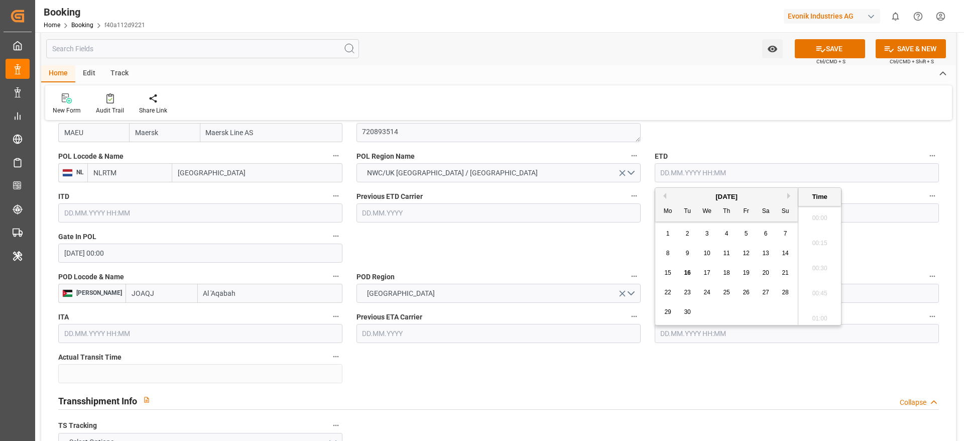
click at [673, 175] on input "text" at bounding box center [797, 172] width 284 height 19
click at [665, 197] on button "Previous Month" at bounding box center [663, 196] width 6 height 6
click at [705, 292] on span "23" at bounding box center [706, 292] width 7 height 7
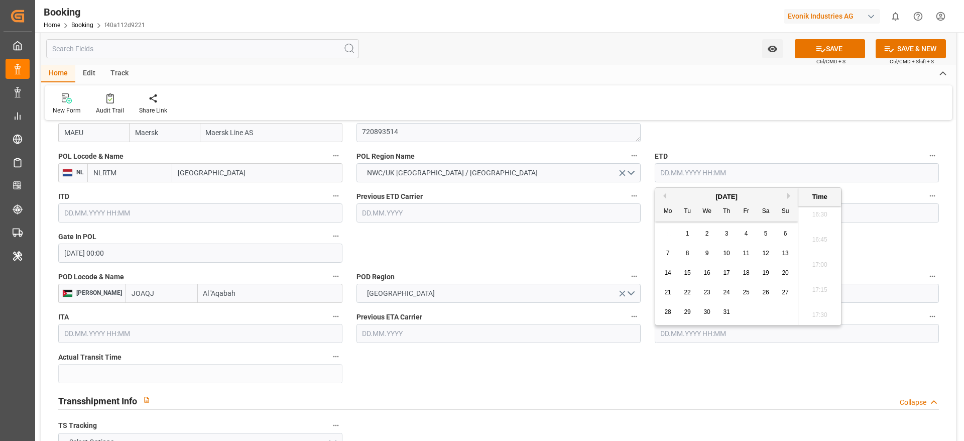
type input "[DATE] 00:00"
drag, startPoint x: 658, startPoint y: 173, endPoint x: 721, endPoint y: 166, distance: 63.1
click at [721, 166] on input "[DATE] 00:00" at bounding box center [797, 172] width 284 height 19
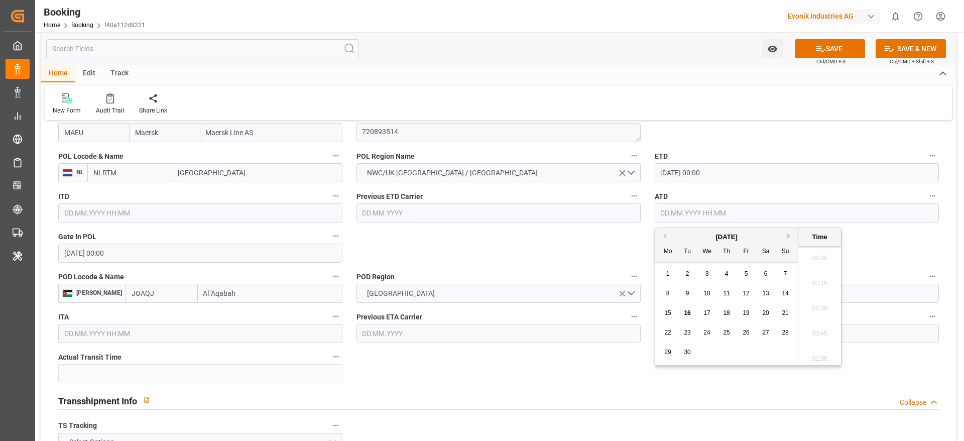
paste input "[DATE] 00:00"
click at [678, 217] on input "[DATE] 00:00" at bounding box center [797, 212] width 284 height 19
type input "[DATE] 00:00"
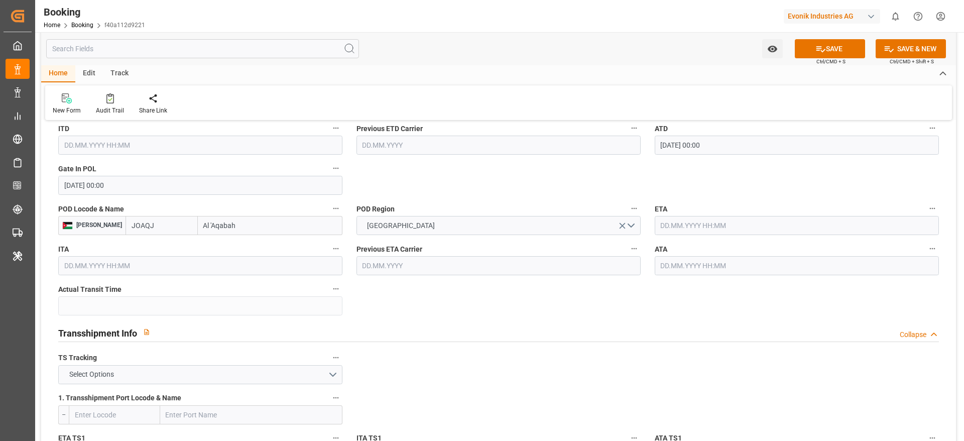
scroll to position [854, 0]
click at [669, 225] on input "text" at bounding box center [797, 223] width 284 height 19
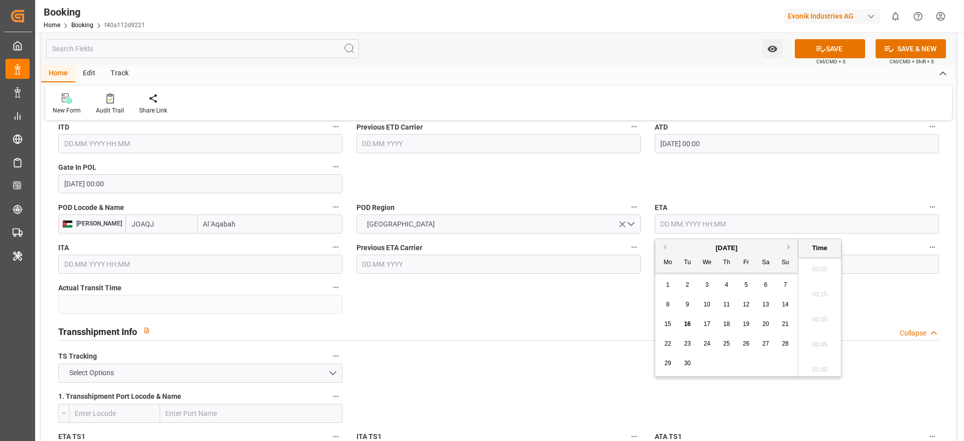
scroll to position [1660, 0]
click at [663, 247] on button "Previous Month" at bounding box center [663, 247] width 6 height 6
click at [707, 322] on span "13" at bounding box center [706, 323] width 7 height 7
type input "[DATE] 00:00"
drag, startPoint x: 659, startPoint y: 227, endPoint x: 729, endPoint y: 223, distance: 70.4
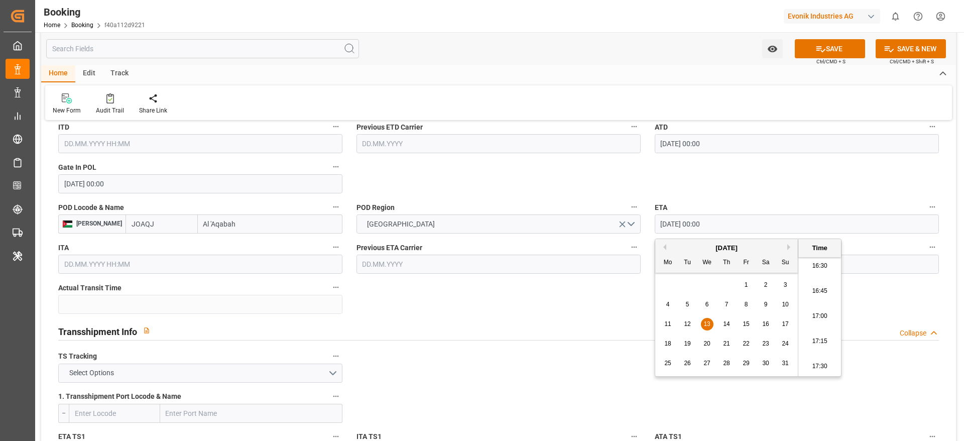
click at [729, 223] on input "[DATE] 00:00" at bounding box center [797, 223] width 284 height 19
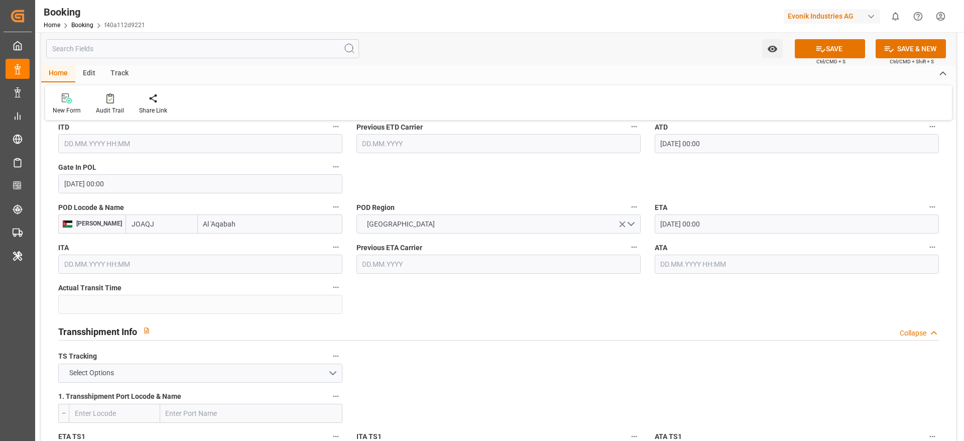
paste input "[DATE] 00:00"
click at [672, 260] on input "text" at bounding box center [797, 264] width 284 height 19
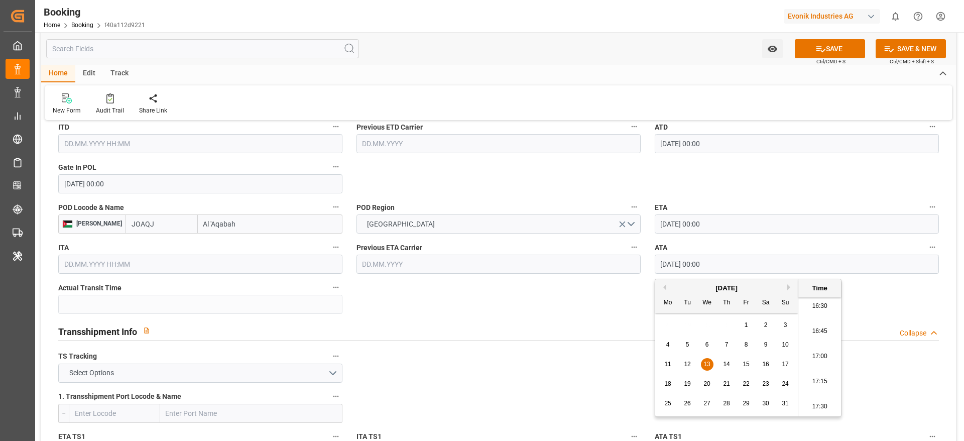
type input "[DATE] 00:00"
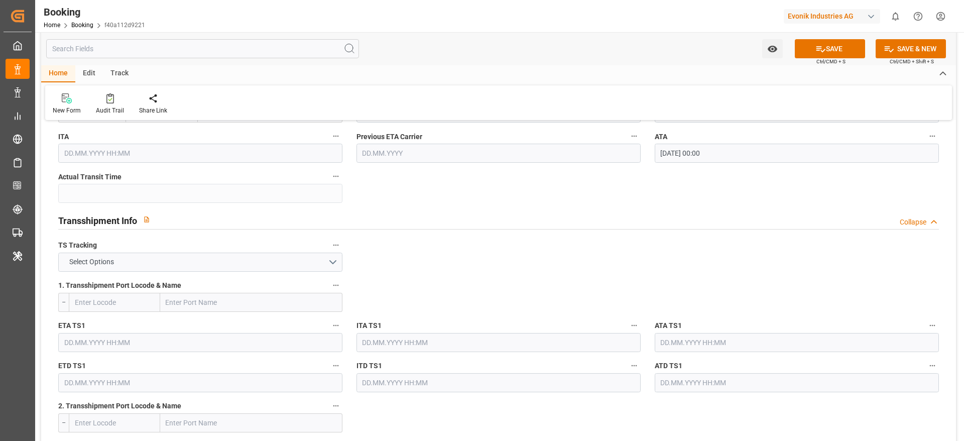
scroll to position [983, 0]
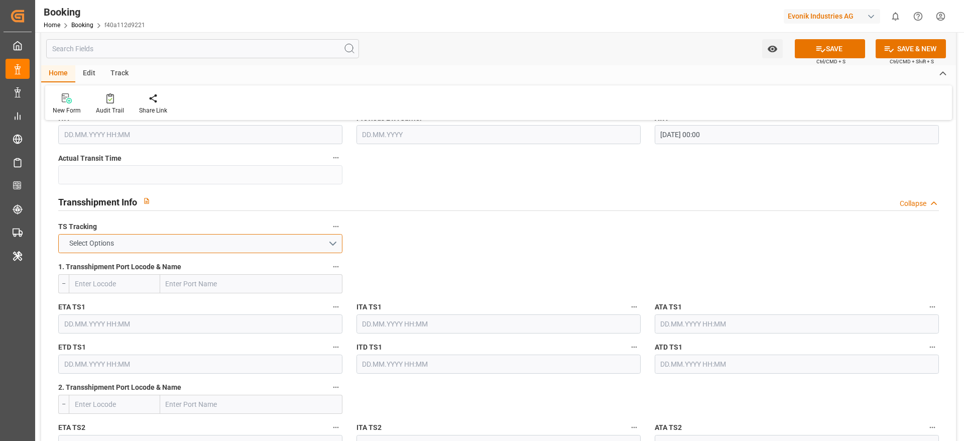
click at [301, 244] on button "Select Options" at bounding box center [200, 243] width 284 height 19
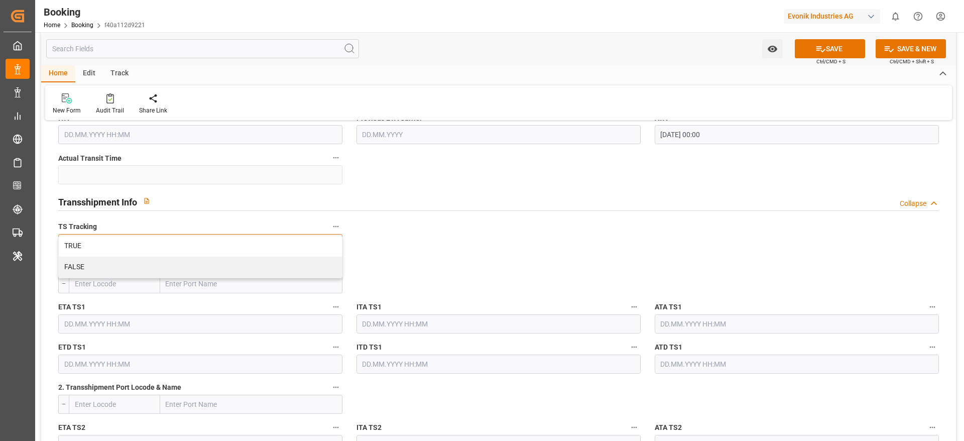
click at [301, 244] on div "TRUE" at bounding box center [200, 245] width 283 height 21
paste input "[GEOGRAPHIC_DATA]"
click at [188, 274] on input "text" at bounding box center [251, 283] width 182 height 19
type input "[GEOGRAPHIC_DATA]"
click at [218, 301] on div "[GEOGRAPHIC_DATA] - [GEOGRAPHIC_DATA]" at bounding box center [213, 306] width 104 height 23
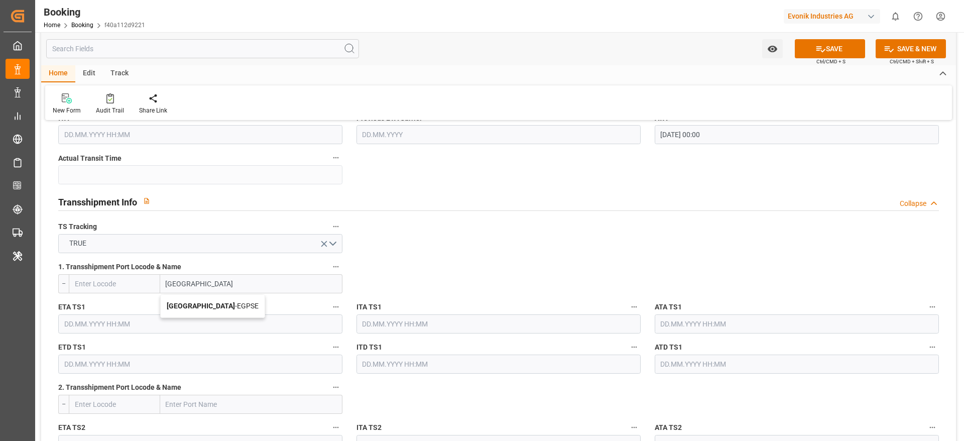
type input "EGPSE"
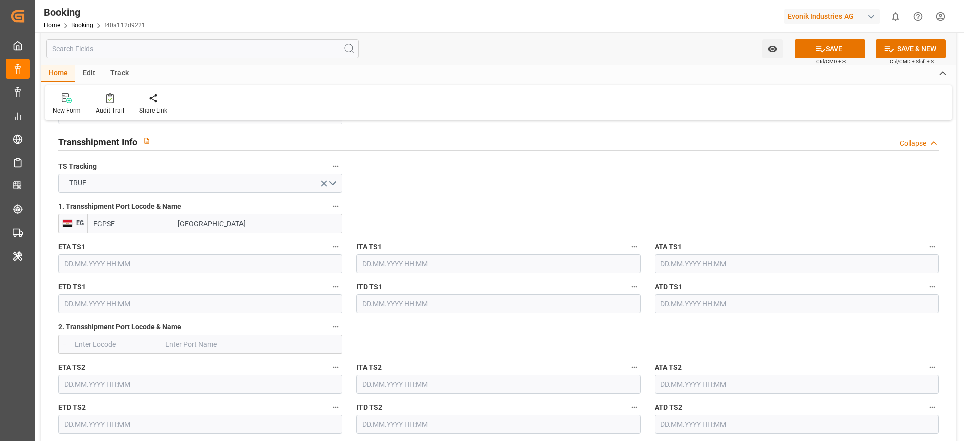
scroll to position [1043, 0]
type input "[GEOGRAPHIC_DATA]"
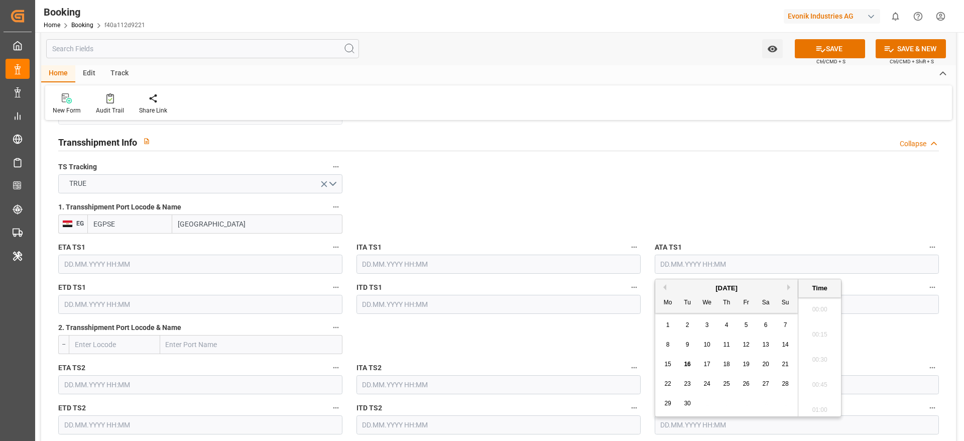
click at [662, 270] on input "text" at bounding box center [797, 264] width 284 height 19
click at [666, 287] on button "Previous Month" at bounding box center [663, 287] width 6 height 6
click at [743, 346] on div "8" at bounding box center [746, 345] width 13 height 12
type input "[DATE] 00:00"
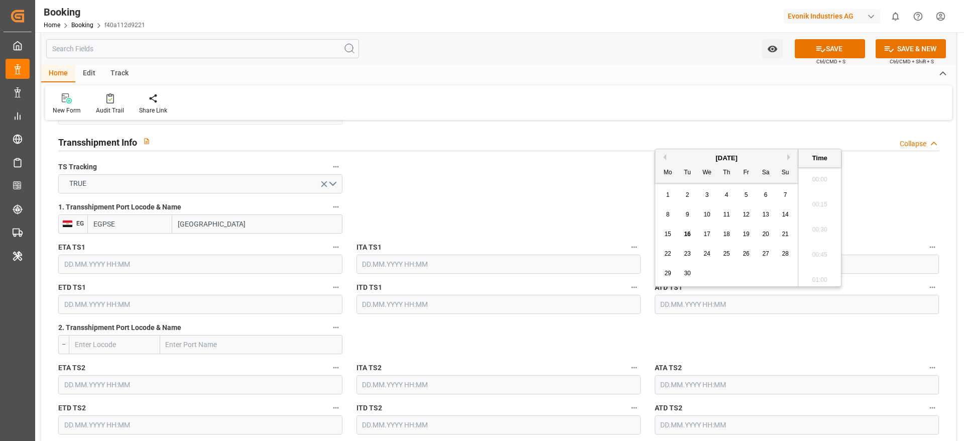
click at [674, 303] on input "text" at bounding box center [797, 304] width 284 height 19
click at [663, 156] on button "Previous Month" at bounding box center [663, 157] width 6 height 6
click at [778, 215] on div "4 5 6 7 8 9 10" at bounding box center [726, 215] width 137 height 20
click at [782, 212] on span "10" at bounding box center [785, 214] width 7 height 7
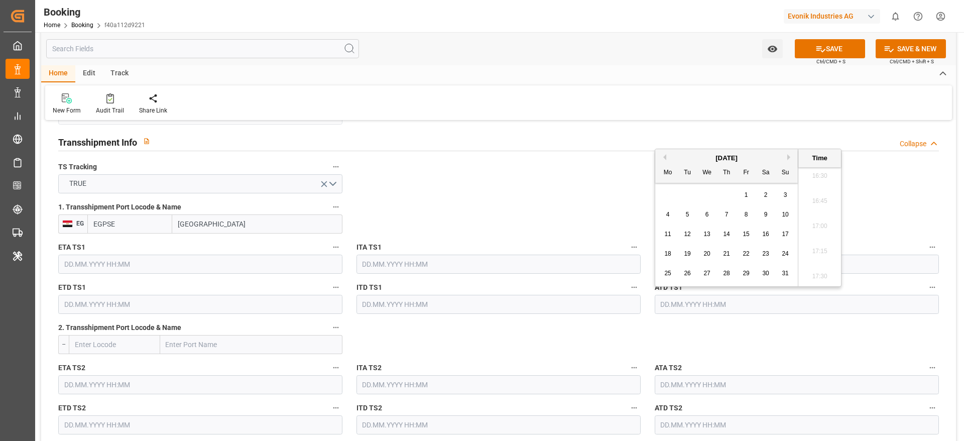
type input "[DATE] 00:00"
drag, startPoint x: 660, startPoint y: 304, endPoint x: 741, endPoint y: 302, distance: 81.4
click at [741, 302] on input "[DATE] 00:00" at bounding box center [797, 304] width 284 height 19
paste input "[DATE] 00:00"
click at [142, 298] on input "text" at bounding box center [200, 304] width 284 height 19
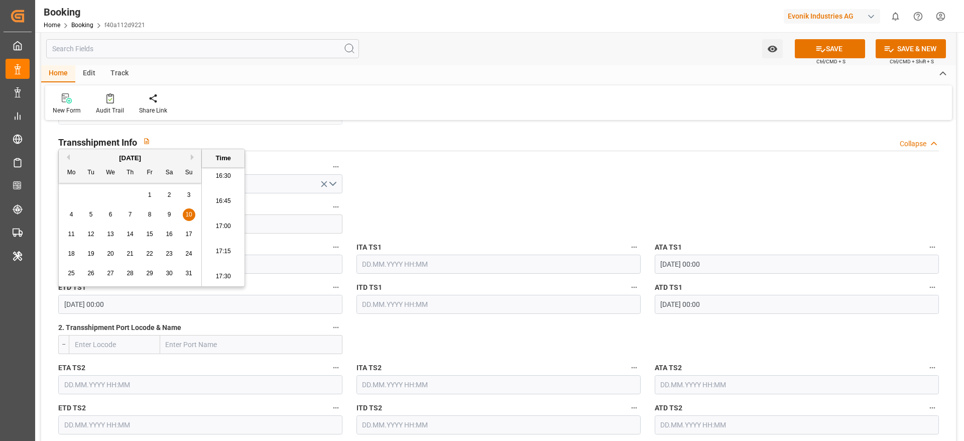
type input "[DATE] 00:00"
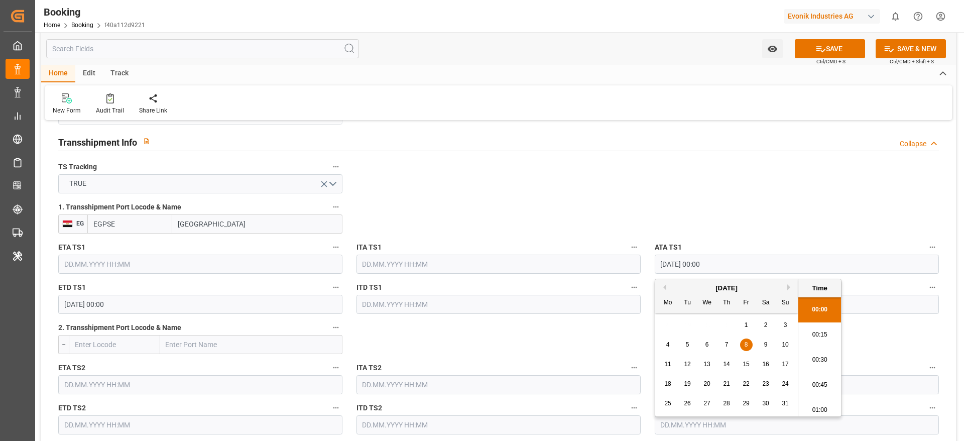
drag, startPoint x: 663, startPoint y: 265, endPoint x: 680, endPoint y: 265, distance: 17.1
click at [680, 265] on input "[DATE] 00:00" at bounding box center [797, 264] width 284 height 19
drag, startPoint x: 659, startPoint y: 265, endPoint x: 736, endPoint y: 263, distance: 77.3
click at [736, 263] on input "[DATE] 00:00" at bounding box center [797, 264] width 284 height 19
paste input "[DATE] 00:00"
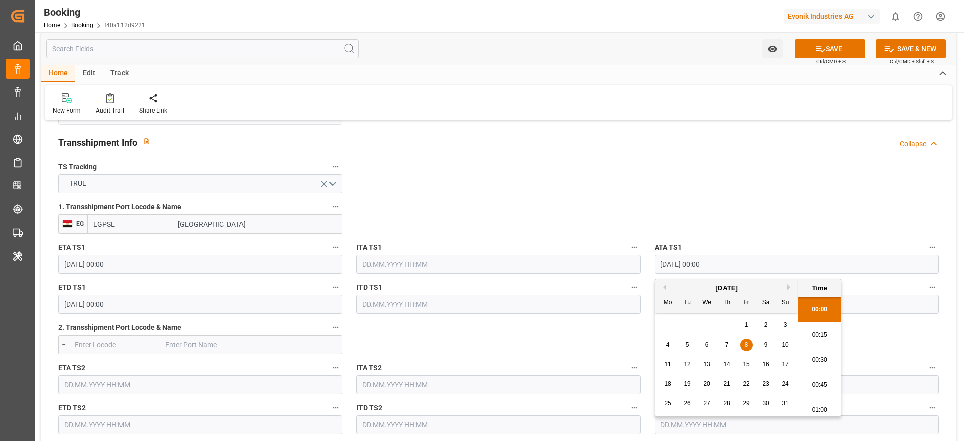
click at [84, 263] on input "[DATE] 00:00" at bounding box center [200, 264] width 284 height 19
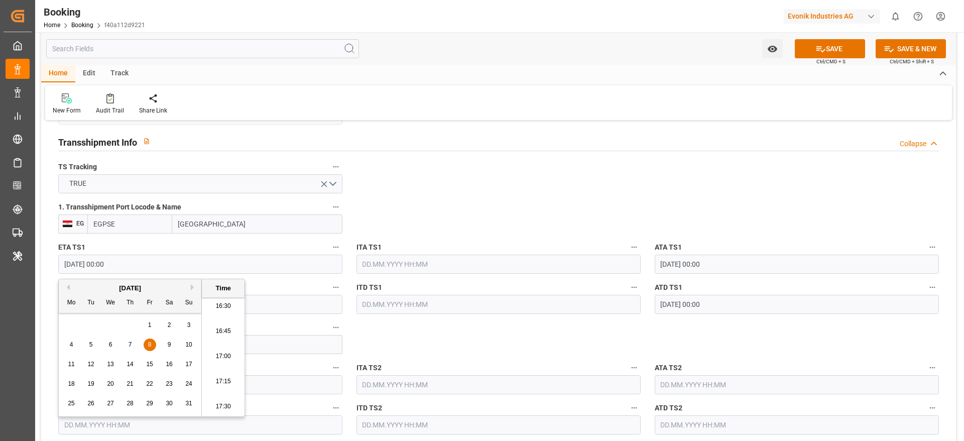
type input "[DATE] 00:00"
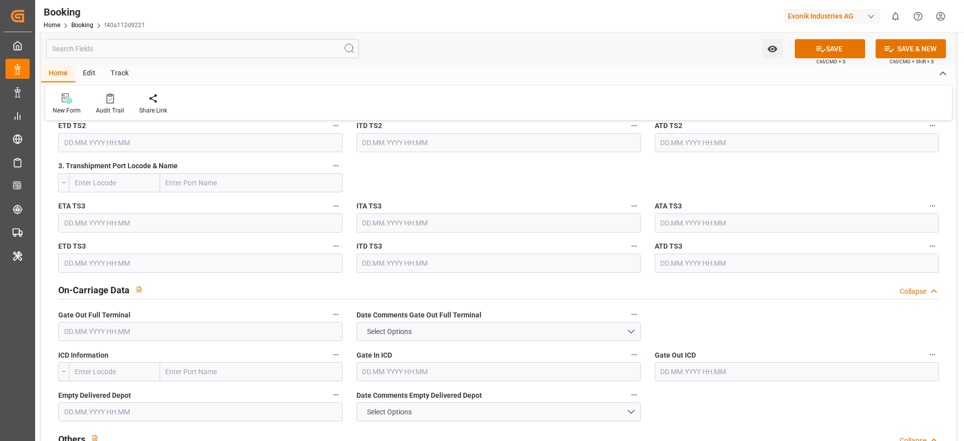
scroll to position [1333, 0]
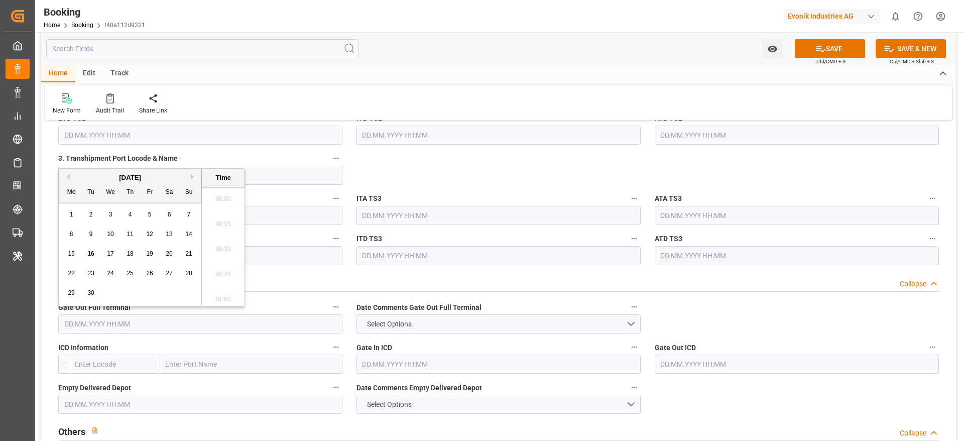
click at [74, 329] on input "text" at bounding box center [200, 323] width 284 height 19
click at [66, 177] on button "Previous Month" at bounding box center [67, 177] width 6 height 6
click at [95, 294] on div "26" at bounding box center [91, 293] width 13 height 12
type input "26.08.2025 00:00"
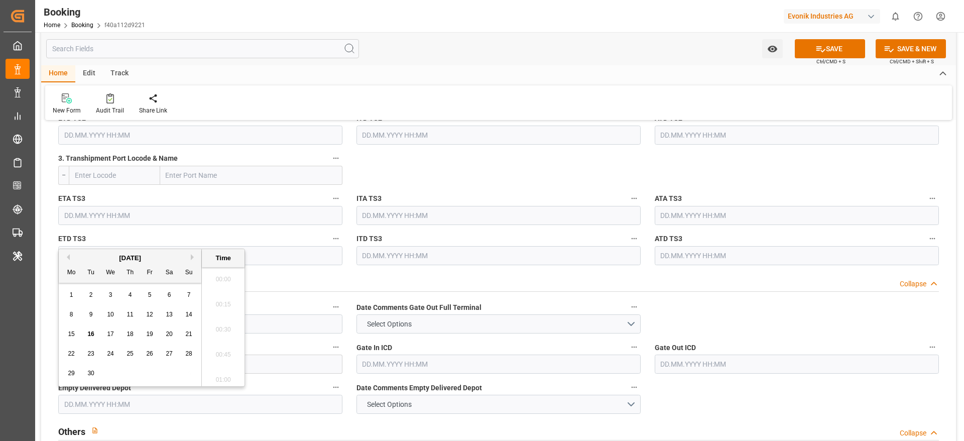
click at [74, 402] on input "text" at bounding box center [200, 404] width 284 height 19
click at [67, 256] on button "Previous Month" at bounding box center [67, 257] width 6 height 6
click at [109, 376] on div "27" at bounding box center [110, 373] width 13 height 12
type input "27.08.2025 00:00"
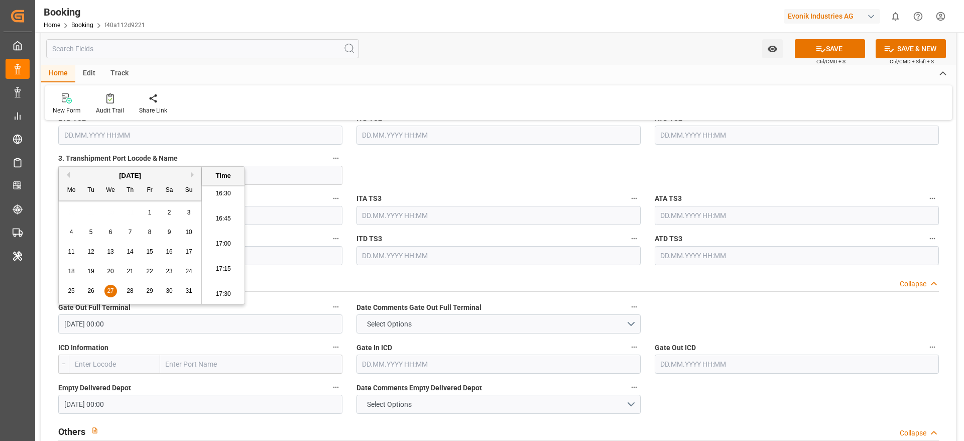
scroll to position [1592, 0]
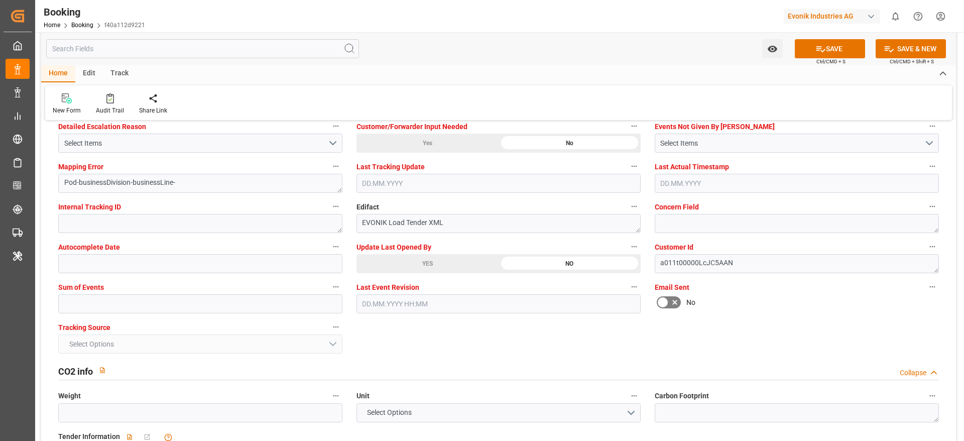
scroll to position [1934, 0]
click at [173, 309] on input "text" at bounding box center [200, 301] width 284 height 19
type input "0"
click at [826, 51] on button "SAVE" at bounding box center [830, 48] width 70 height 19
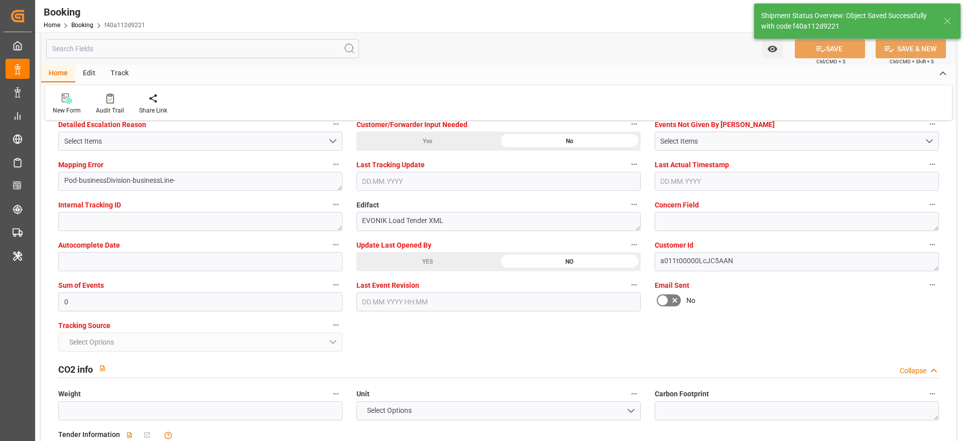
type textarea "NWC/UK [GEOGRAPHIC_DATA] / [GEOGRAPHIC_DATA]-AN"
type textarea "[PERSON_NAME]"
type textarea "businessDivision-businessLine-"
type textarea "Yes"
type input "21"
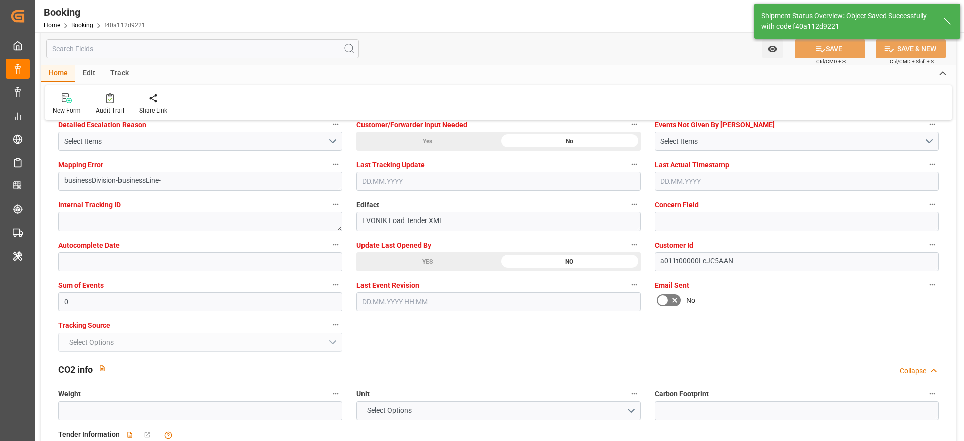
type input "[DATE] 00:00"
type input "16.09.2025 11:32"
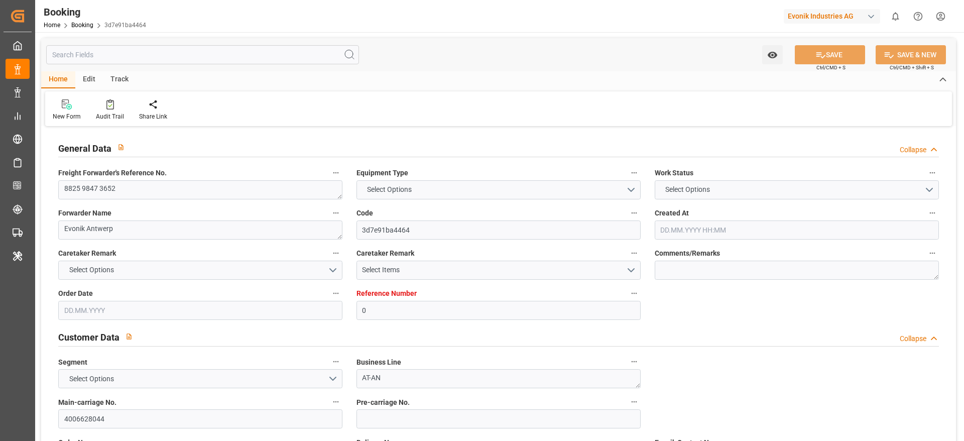
type input "0"
type input "Maersk"
type input "Maersk Line AS"
type input "NLRTM"
type input "JOAQJ"
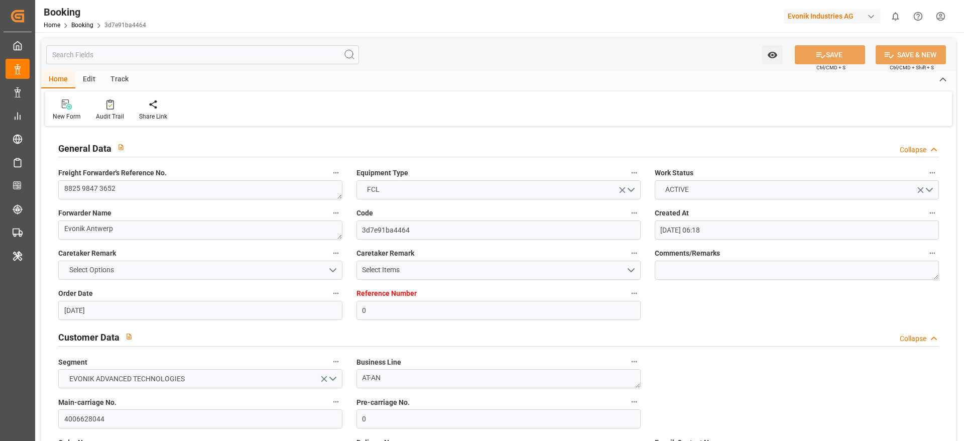
type input "[DATE] 06:18"
type input "[DATE]"
type input "[DATE] 06:27"
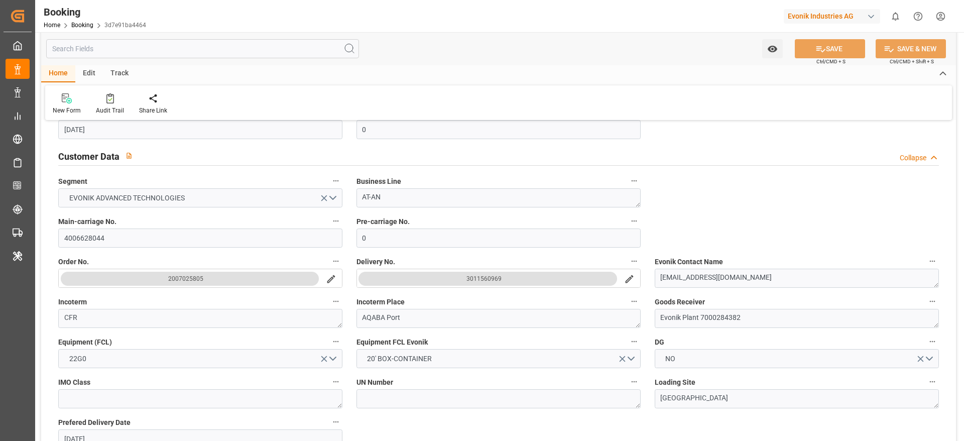
scroll to position [182, 0]
click at [94, 233] on input "4006628044" at bounding box center [200, 236] width 284 height 19
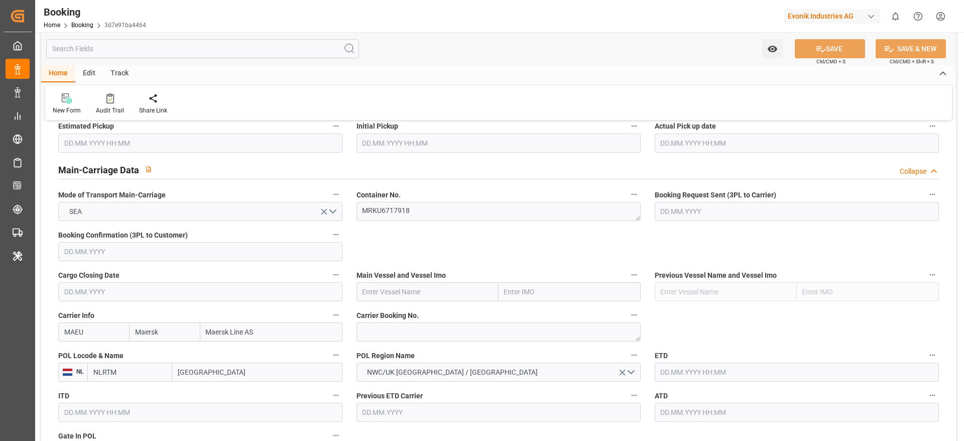
scroll to position [586, 0]
click at [369, 332] on textarea at bounding box center [498, 331] width 284 height 19
paste textarea "720893541"
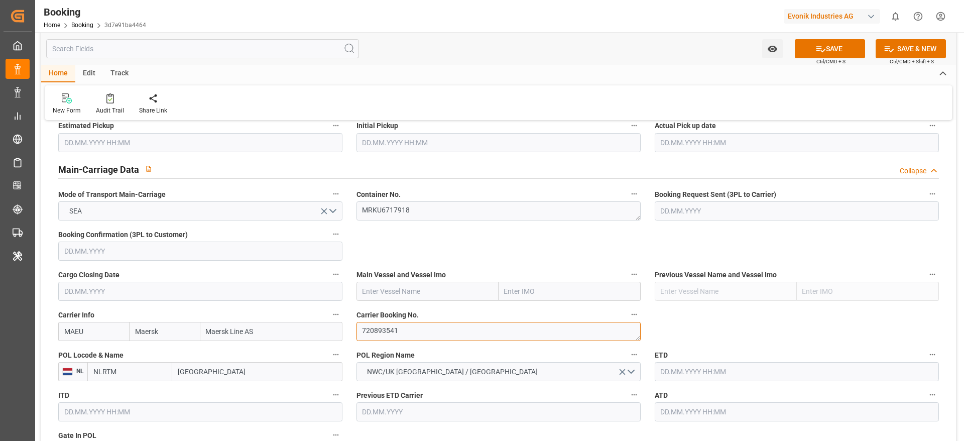
click at [369, 332] on textarea "720893541" at bounding box center [498, 331] width 284 height 19
type textarea "720893541"
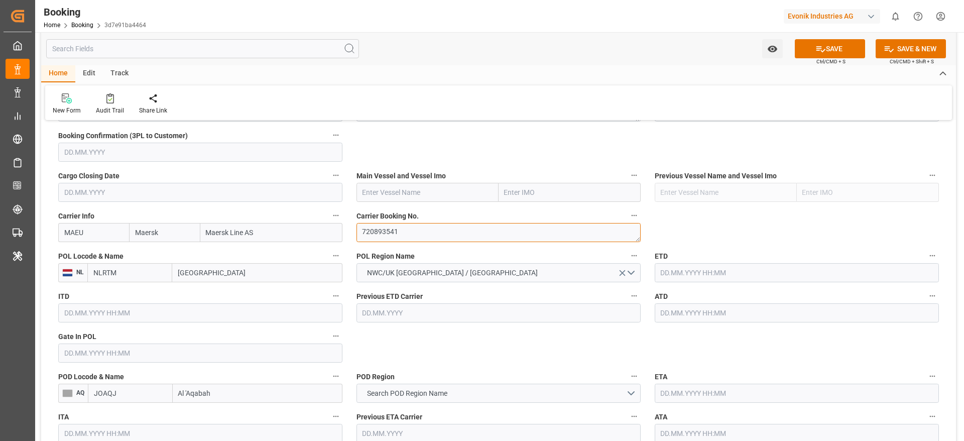
scroll to position [686, 0]
paste input "VUOKSI MAERSK"
click at [371, 191] on input "VUOKSI MAERSK" at bounding box center [427, 190] width 142 height 19
click at [417, 207] on div "VUOKSI MAERSK - 9775775" at bounding box center [405, 213] width 97 height 23
type input "VUOKSI MAERSK"
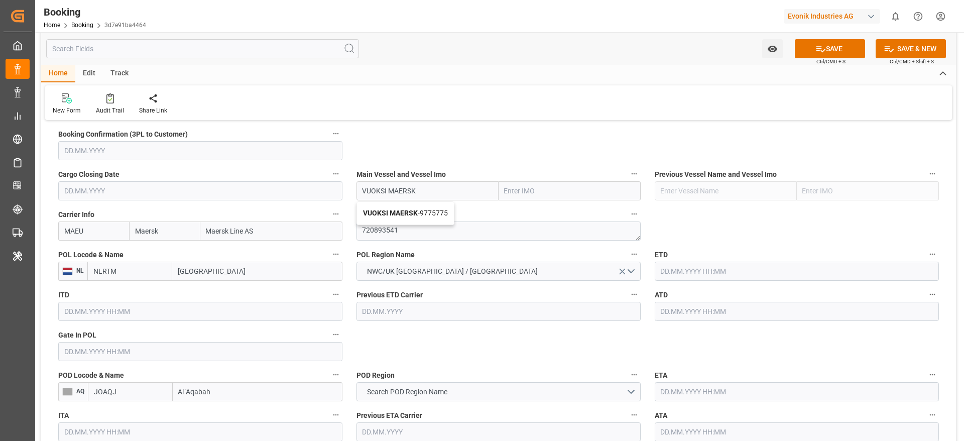
type input "9775775"
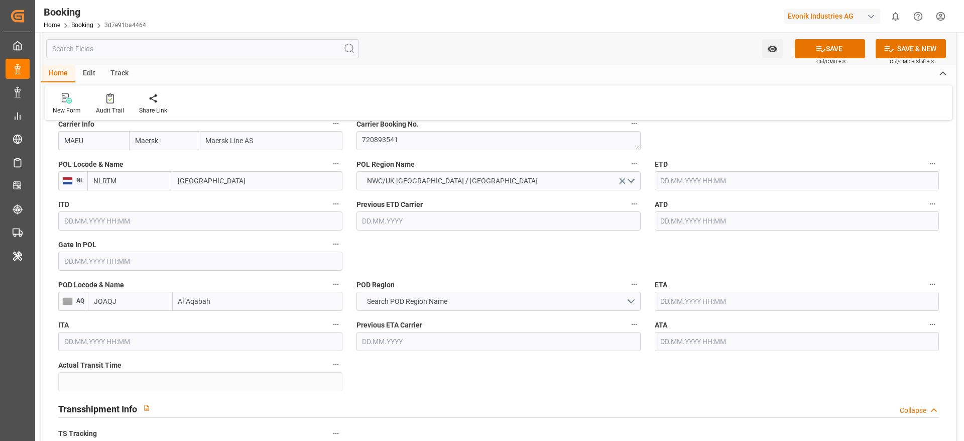
scroll to position [777, 0]
type input "VUOKSI MAERSK"
click at [94, 261] on input "text" at bounding box center [200, 260] width 284 height 19
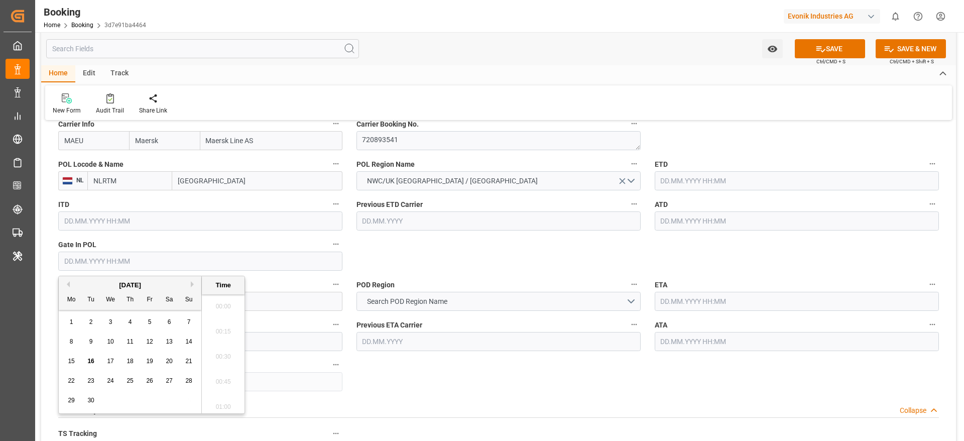
scroll to position [1660, 0]
click at [66, 282] on button "Previous Month" at bounding box center [67, 284] width 6 height 6
click at [134, 321] on div "3" at bounding box center [130, 322] width 13 height 12
type input "[DATE] 00:00"
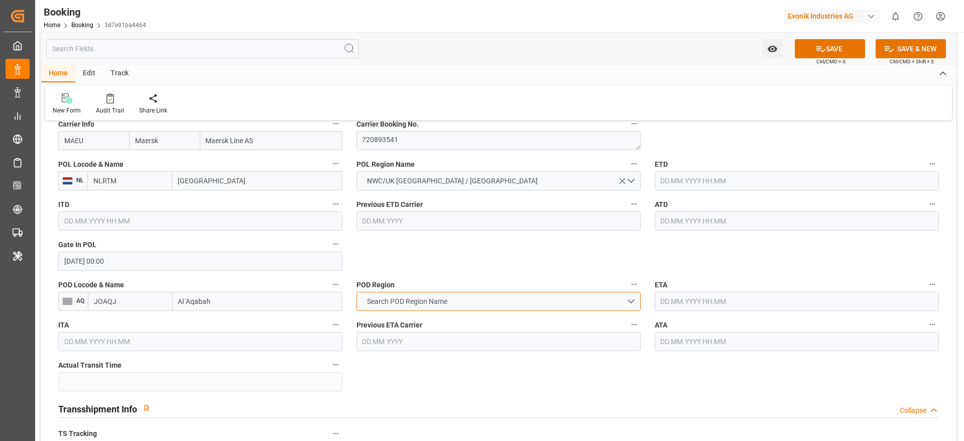
click at [385, 305] on span "Search POD Region Name" at bounding box center [407, 301] width 90 height 11
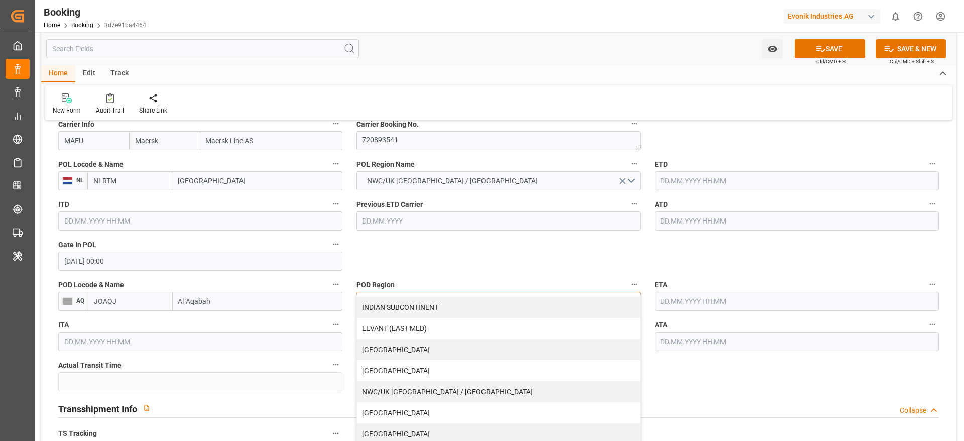
scroll to position [204, 0]
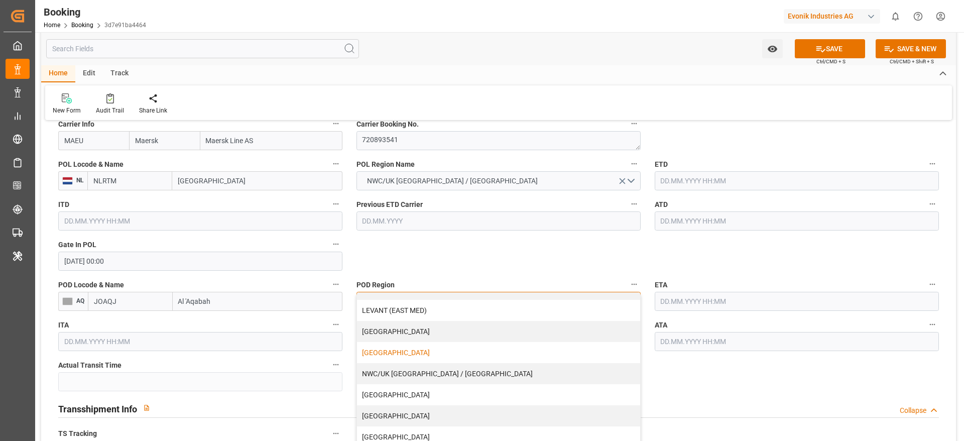
click at [394, 346] on div "[GEOGRAPHIC_DATA]" at bounding box center [498, 352] width 283 height 21
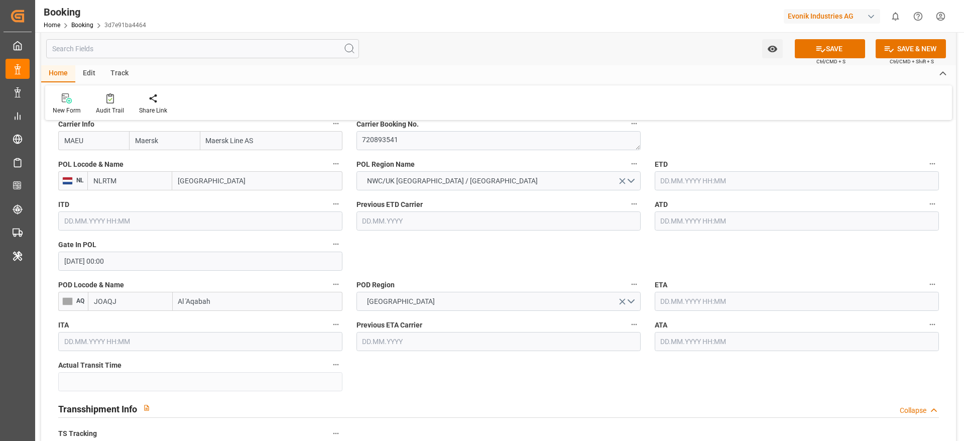
click at [144, 304] on input "JOAQJ" at bounding box center [130, 301] width 85 height 19
click at [133, 317] on div "JOAQJ - Al 'Aqabah" at bounding box center [122, 323] width 69 height 23
type input "JOAQJ"
click at [699, 182] on input "text" at bounding box center [797, 180] width 284 height 19
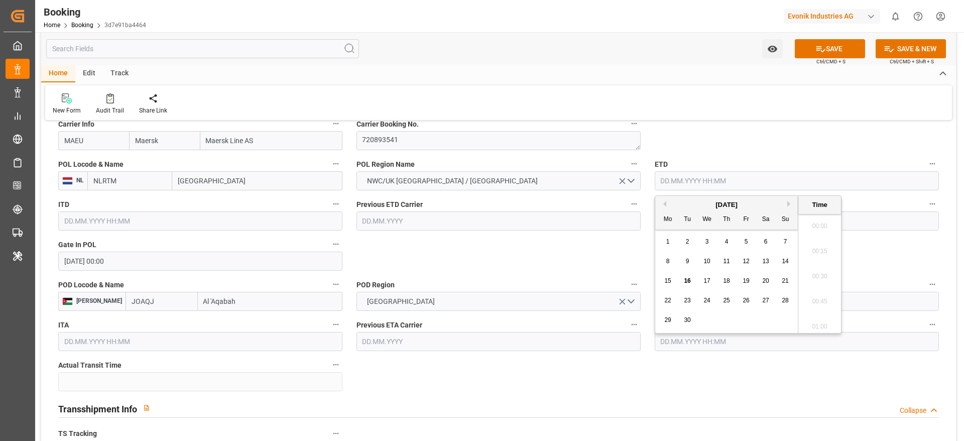
scroll to position [1660, 0]
click at [662, 203] on button "Previous Month" at bounding box center [663, 204] width 6 height 6
click at [702, 297] on div "21 22 23 24 25 26 27" at bounding box center [726, 301] width 137 height 20
click at [702, 297] on div "23" at bounding box center [707, 301] width 13 height 12
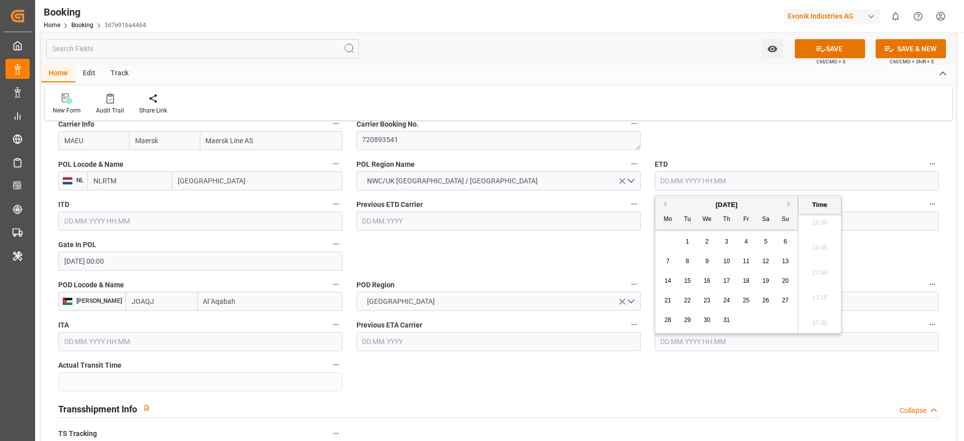
type input "[DATE] 00:00"
drag, startPoint x: 657, startPoint y: 178, endPoint x: 720, endPoint y: 176, distance: 62.8
click at [720, 176] on input "[DATE] 00:00" at bounding box center [797, 180] width 284 height 19
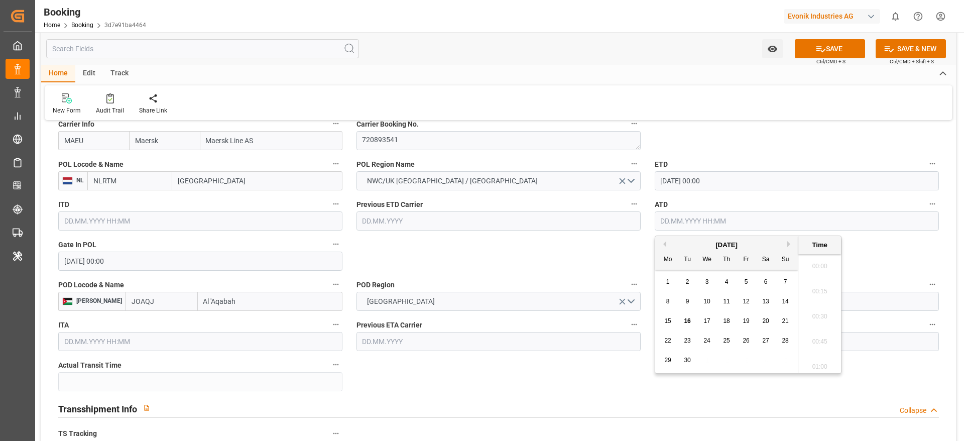
paste input "[DATE] 00:00"
click at [685, 214] on input "[DATE] 00:00" at bounding box center [797, 220] width 284 height 19
type input "[DATE] 00:00"
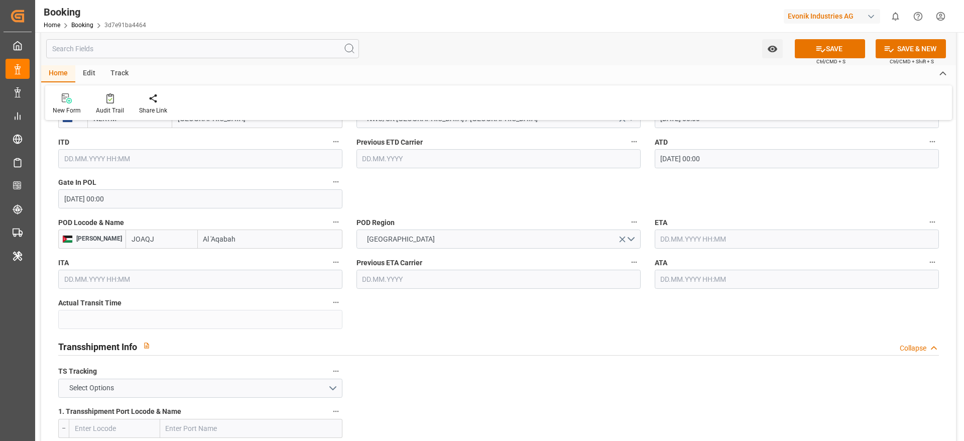
scroll to position [840, 0]
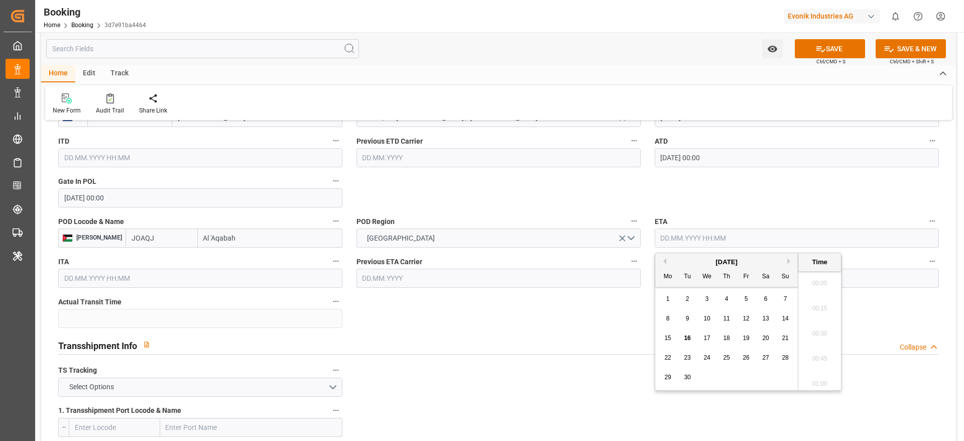
click at [677, 245] on input "text" at bounding box center [797, 237] width 284 height 19
click at [664, 261] on button "Previous Month" at bounding box center [663, 261] width 6 height 6
click at [708, 334] on span "13" at bounding box center [706, 337] width 7 height 7
type input "[DATE] 00:00"
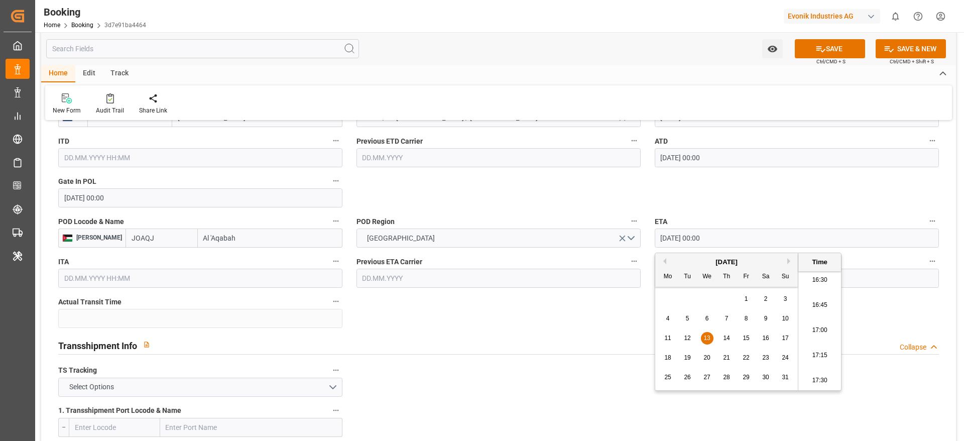
drag, startPoint x: 662, startPoint y: 243, endPoint x: 730, endPoint y: 230, distance: 70.0
click at [730, 230] on input "[DATE] 00:00" at bounding box center [797, 237] width 284 height 19
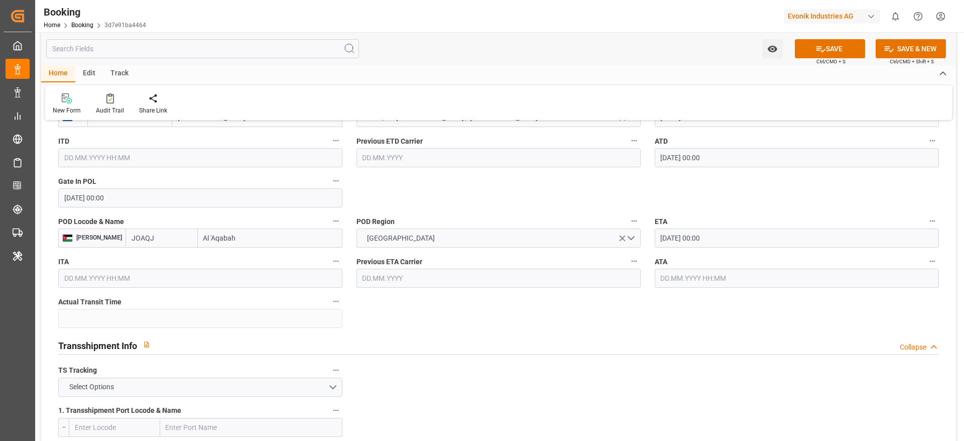
paste input "[DATE] 00:00"
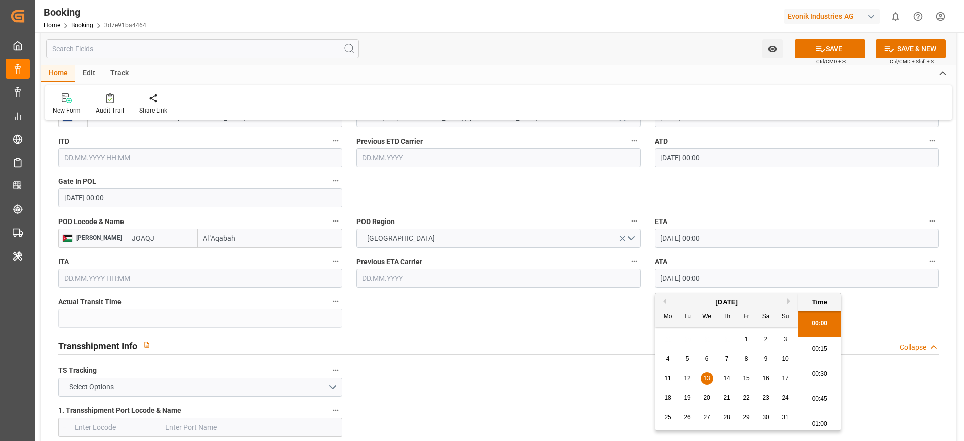
click at [677, 273] on input "[DATE] 00:00" at bounding box center [797, 278] width 284 height 19
type input "[DATE] 00:00"
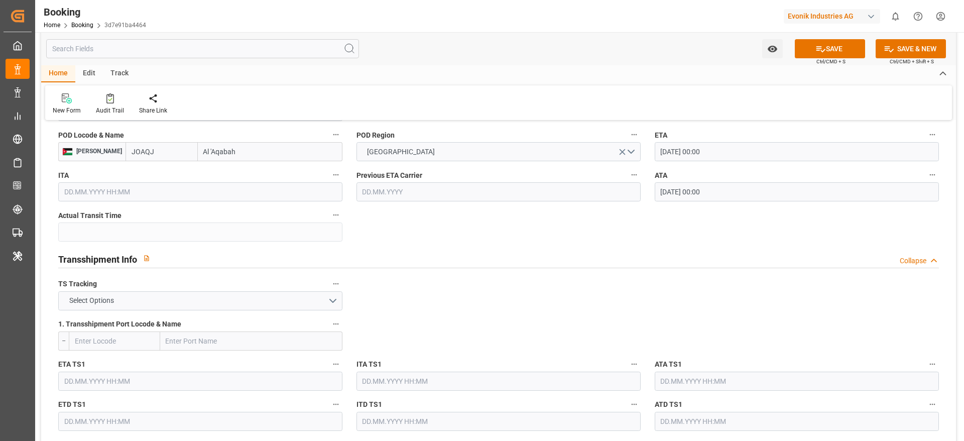
scroll to position [1005, 0]
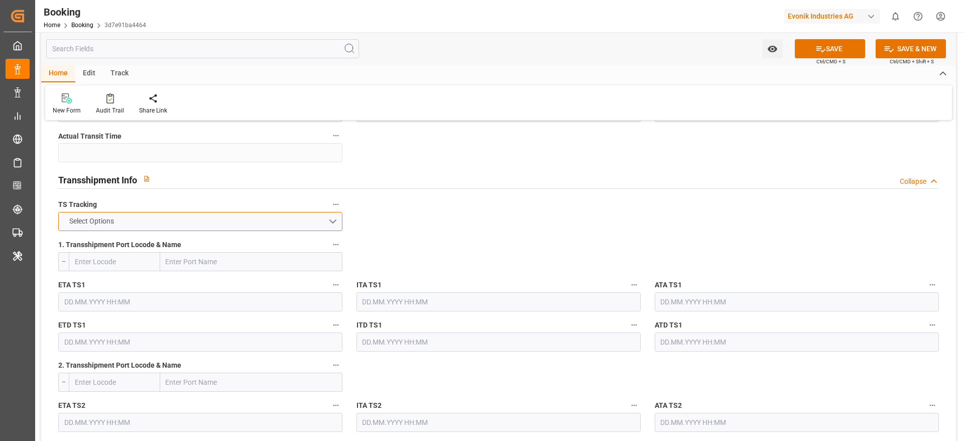
click at [145, 216] on button "Select Options" at bounding box center [200, 221] width 284 height 19
click at [145, 216] on div "TRUE" at bounding box center [200, 223] width 283 height 21
paste input "[GEOGRAPHIC_DATA]"
click at [174, 263] on input "text" at bounding box center [251, 261] width 182 height 19
type input "[GEOGRAPHIC_DATA]"
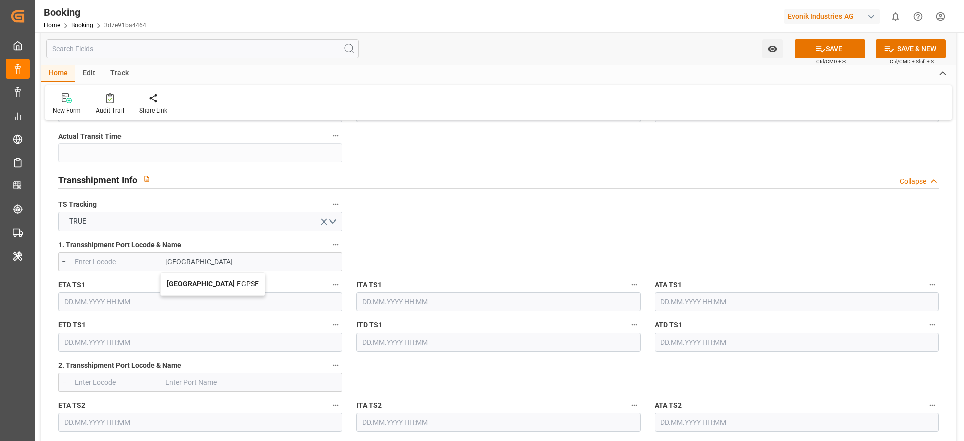
click at [219, 276] on div "[GEOGRAPHIC_DATA] - [GEOGRAPHIC_DATA]" at bounding box center [213, 284] width 104 height 23
type input "EGPSE"
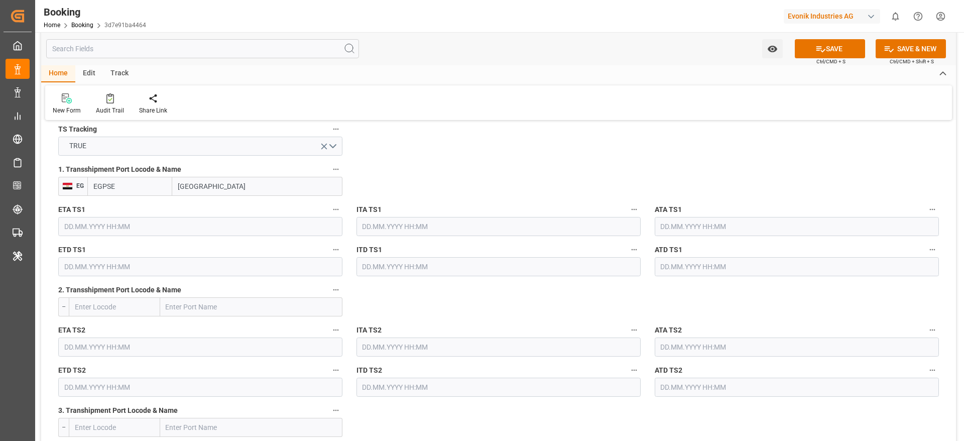
scroll to position [1081, 0]
type input "[GEOGRAPHIC_DATA]"
click at [677, 235] on input "text" at bounding box center [797, 226] width 284 height 19
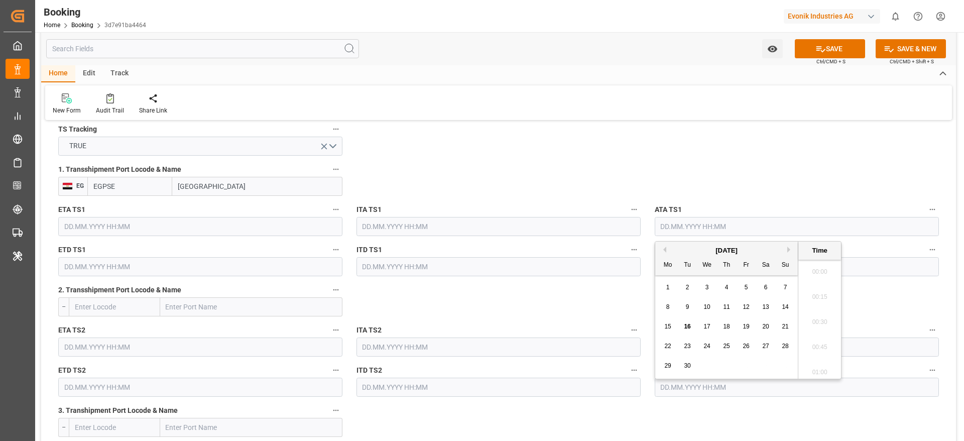
scroll to position [1660, 0]
click at [664, 250] on button "Previous Month" at bounding box center [663, 249] width 6 height 6
click at [747, 304] on span "8" at bounding box center [746, 306] width 4 height 7
type input "[DATE] 00:00"
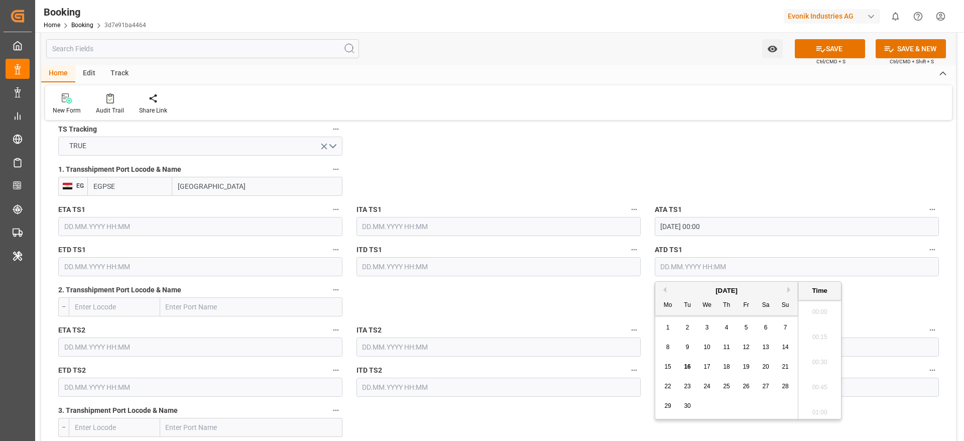
click at [672, 269] on input "text" at bounding box center [797, 266] width 284 height 19
click at [663, 290] on button "Previous Month" at bounding box center [663, 290] width 6 height 6
click at [783, 350] on div "10" at bounding box center [785, 347] width 13 height 12
type input "[DATE] 00:00"
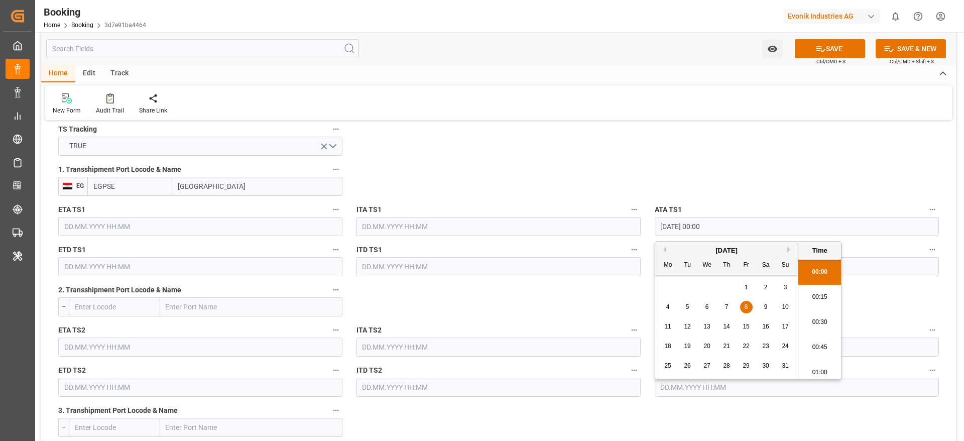
drag, startPoint x: 659, startPoint y: 232, endPoint x: 734, endPoint y: 227, distance: 75.4
click at [734, 227] on input "[DATE] 00:00" at bounding box center [797, 226] width 284 height 19
paste input "[DATE] 00:00"
click at [110, 221] on input "text" at bounding box center [200, 226] width 284 height 19
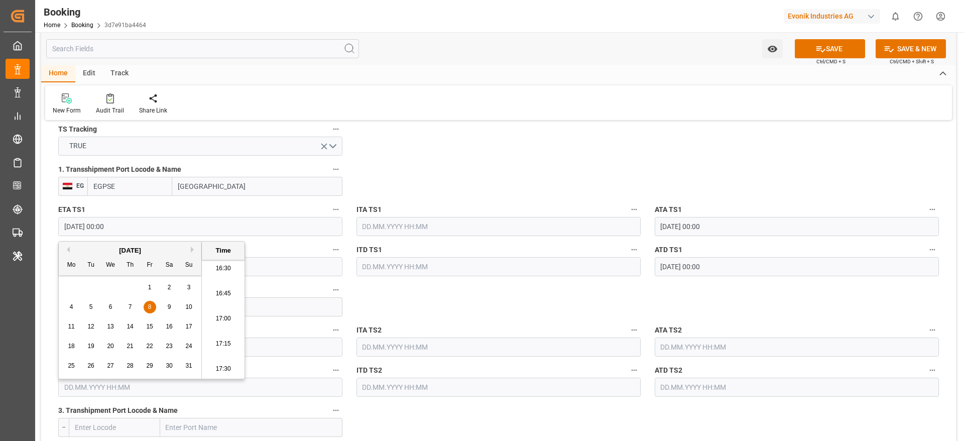
type input "[DATE] 00:00"
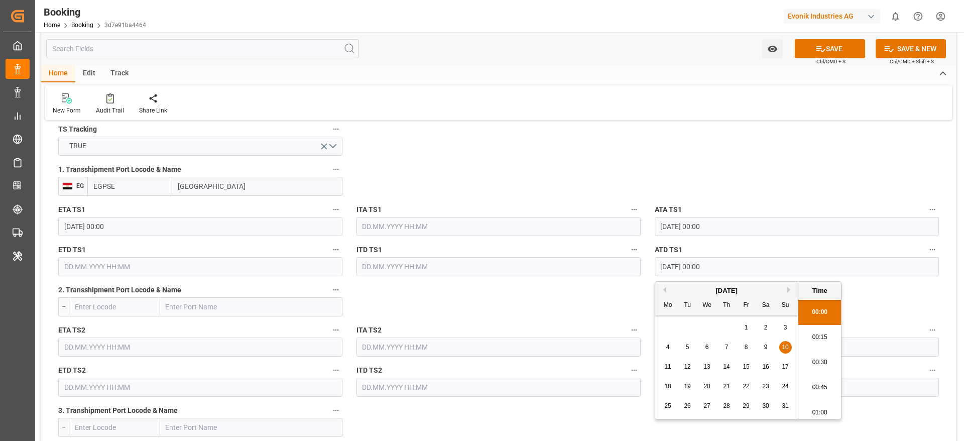
drag, startPoint x: 661, startPoint y: 267, endPoint x: 757, endPoint y: 257, distance: 97.0
click at [757, 257] on input "[DATE] 00:00" at bounding box center [797, 266] width 284 height 19
paste input "[DATE] 00:00"
click at [80, 268] on input "[DATE] 00:00" at bounding box center [200, 266] width 284 height 19
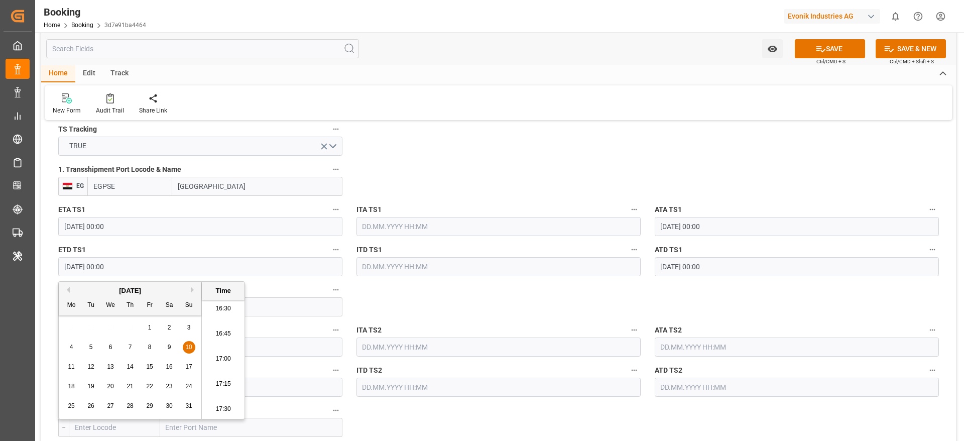
type input "[DATE] 00:00"
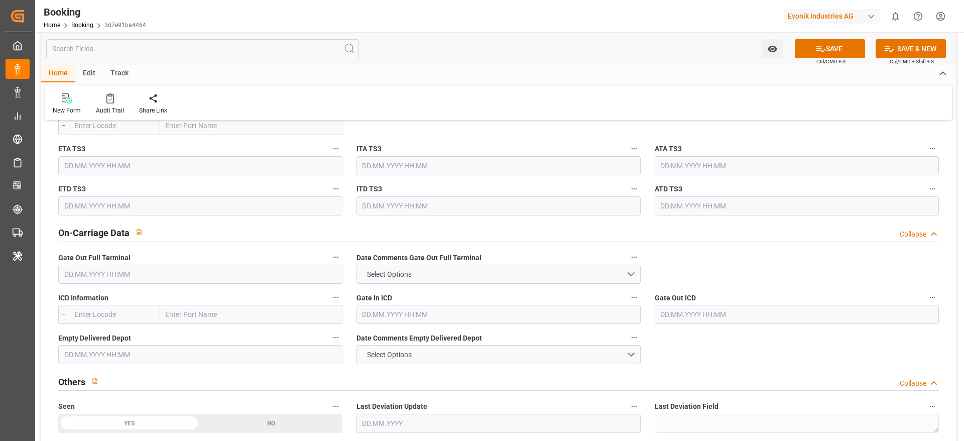
scroll to position [1383, 0]
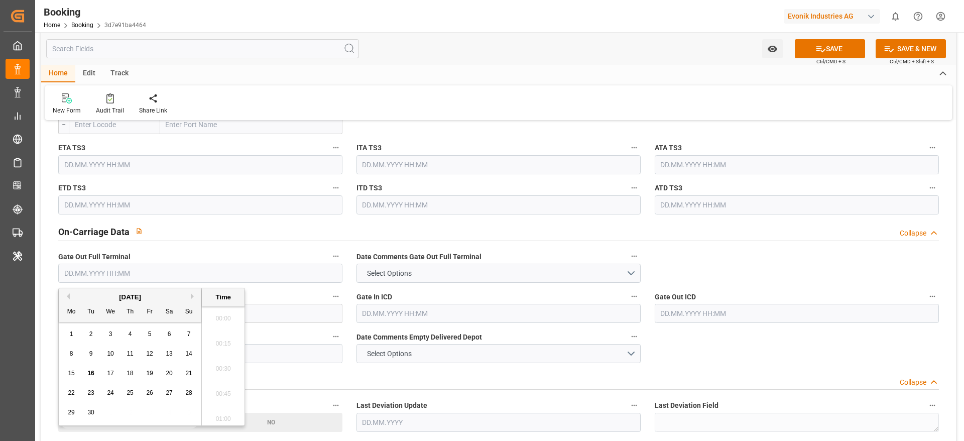
click at [117, 277] on input "text" at bounding box center [200, 273] width 284 height 19
click at [65, 294] on button "Previous Month" at bounding box center [67, 296] width 6 height 6
click at [174, 395] on div "23" at bounding box center [169, 393] width 13 height 12
type input "[DATE] 00:00"
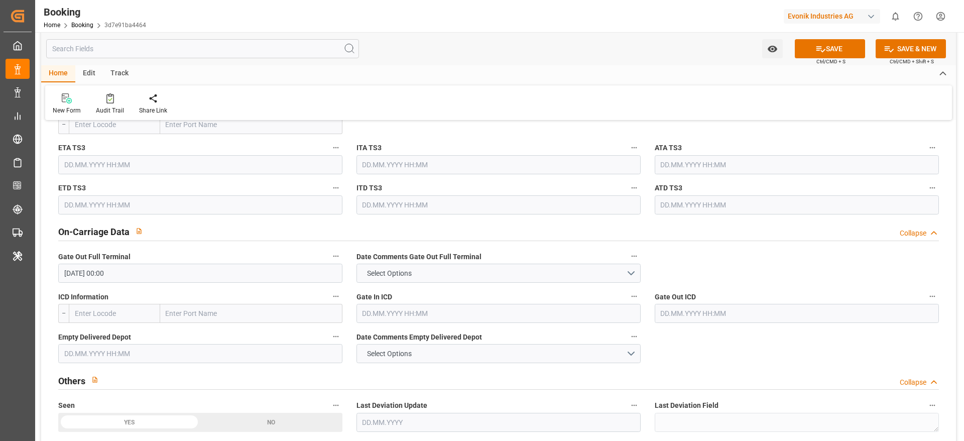
drag, startPoint x: 279, startPoint y: 364, endPoint x: 260, endPoint y: 354, distance: 20.9
click at [260, 354] on div "Empty Delivered Depot" at bounding box center [200, 346] width 298 height 40
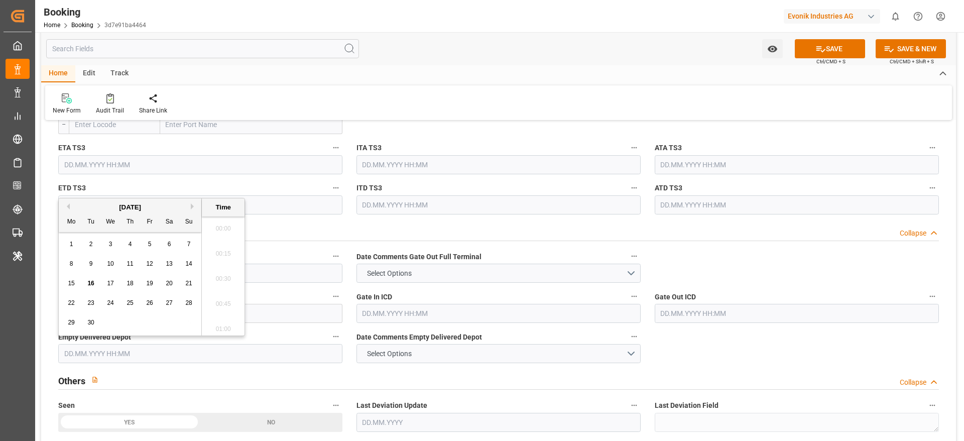
click at [260, 354] on input "text" at bounding box center [200, 353] width 284 height 19
click at [68, 205] on button "Previous Month" at bounding box center [67, 206] width 6 height 6
click at [185, 304] on div "24" at bounding box center [189, 303] width 13 height 12
type input "[DATE] 00:00"
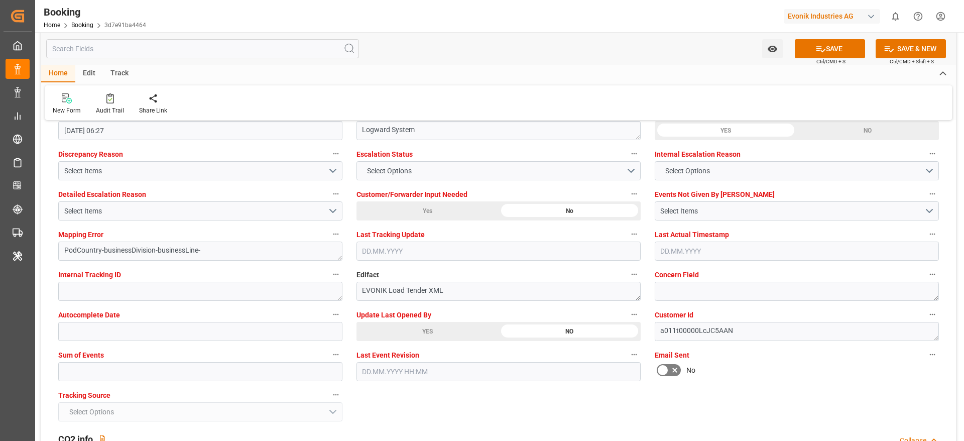
scroll to position [1955, 0]
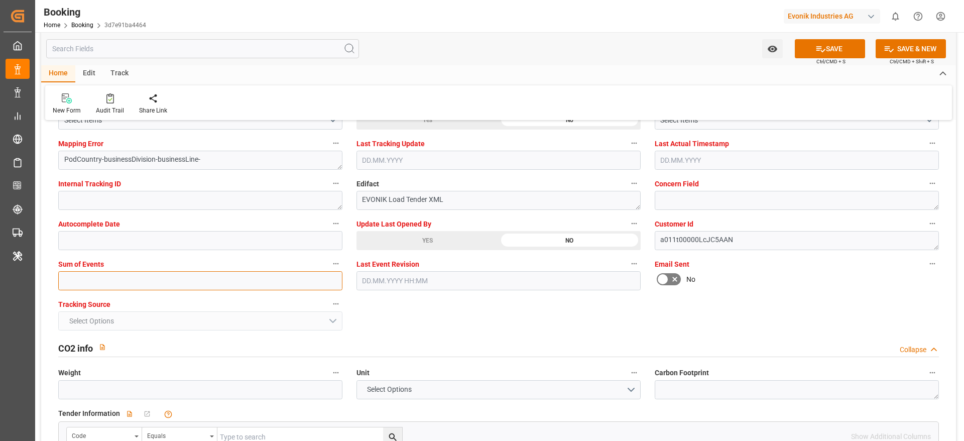
click at [152, 288] on input "text" at bounding box center [200, 280] width 284 height 19
type input "0"
click at [835, 48] on button "SAVE" at bounding box center [830, 48] width 70 height 19
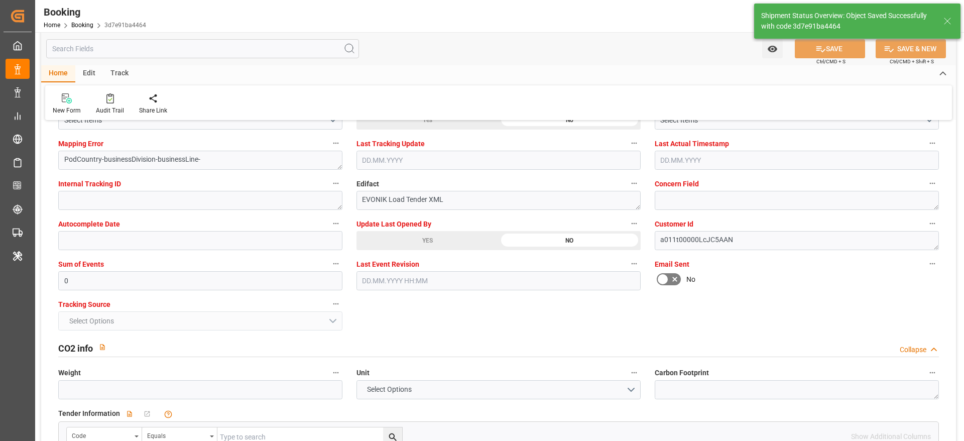
type textarea "[PERSON_NAME]"
type textarea "businessDivision-businessLine-"
type textarea "Yes"
type input "21"
type input "[DATE] 00:00"
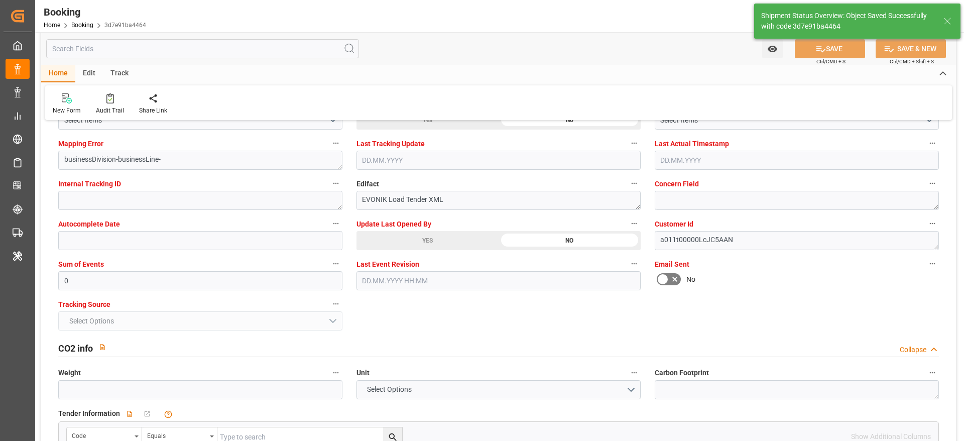
type input "[DATE] 00:00"
type input "[DATE] 11:34"
